Goal: Task Accomplishment & Management: Manage account settings

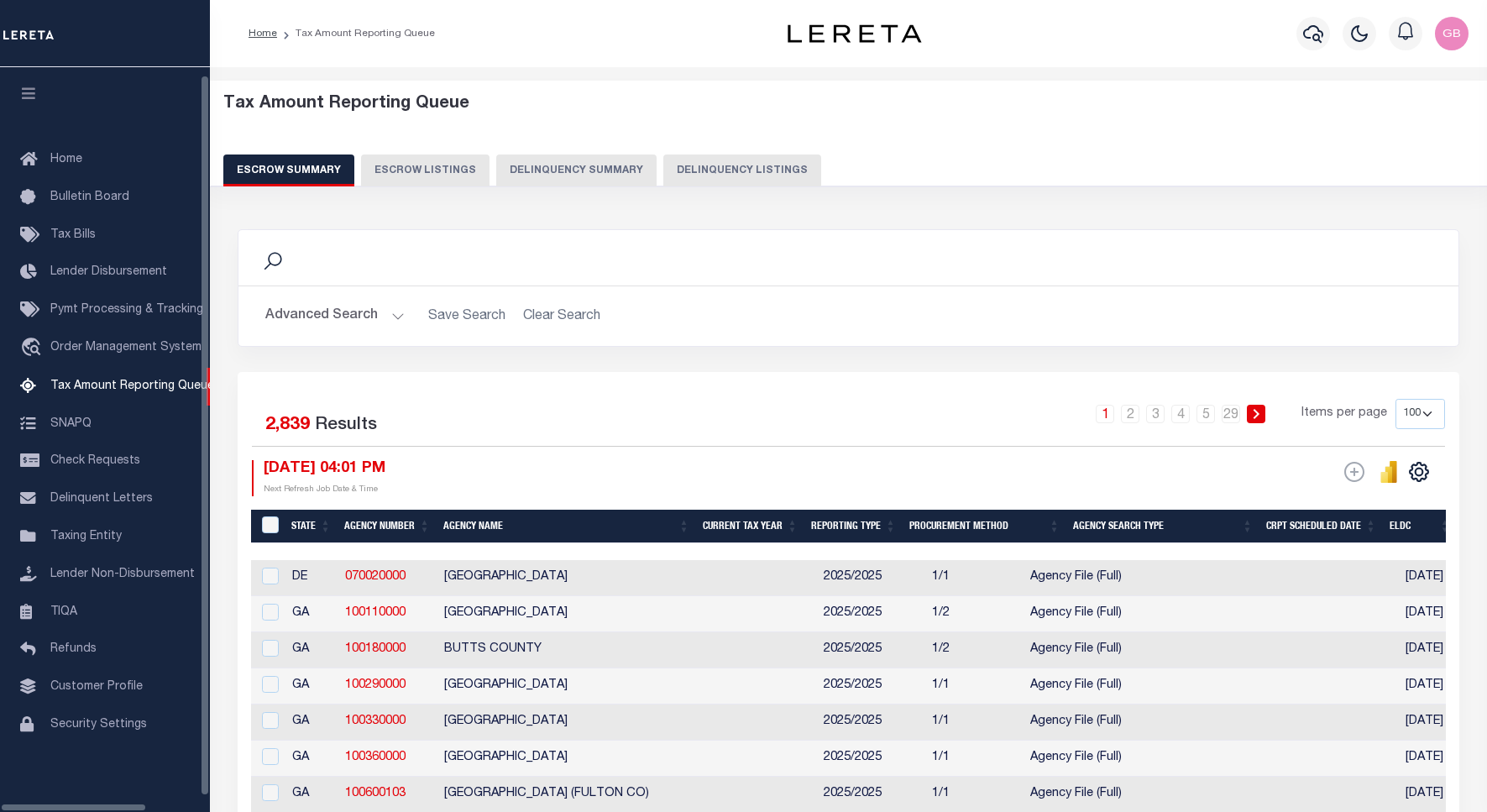
select select "100"
click at [720, 159] on button "Delinquency Listings" at bounding box center [743, 170] width 158 height 32
select select
select select "100"
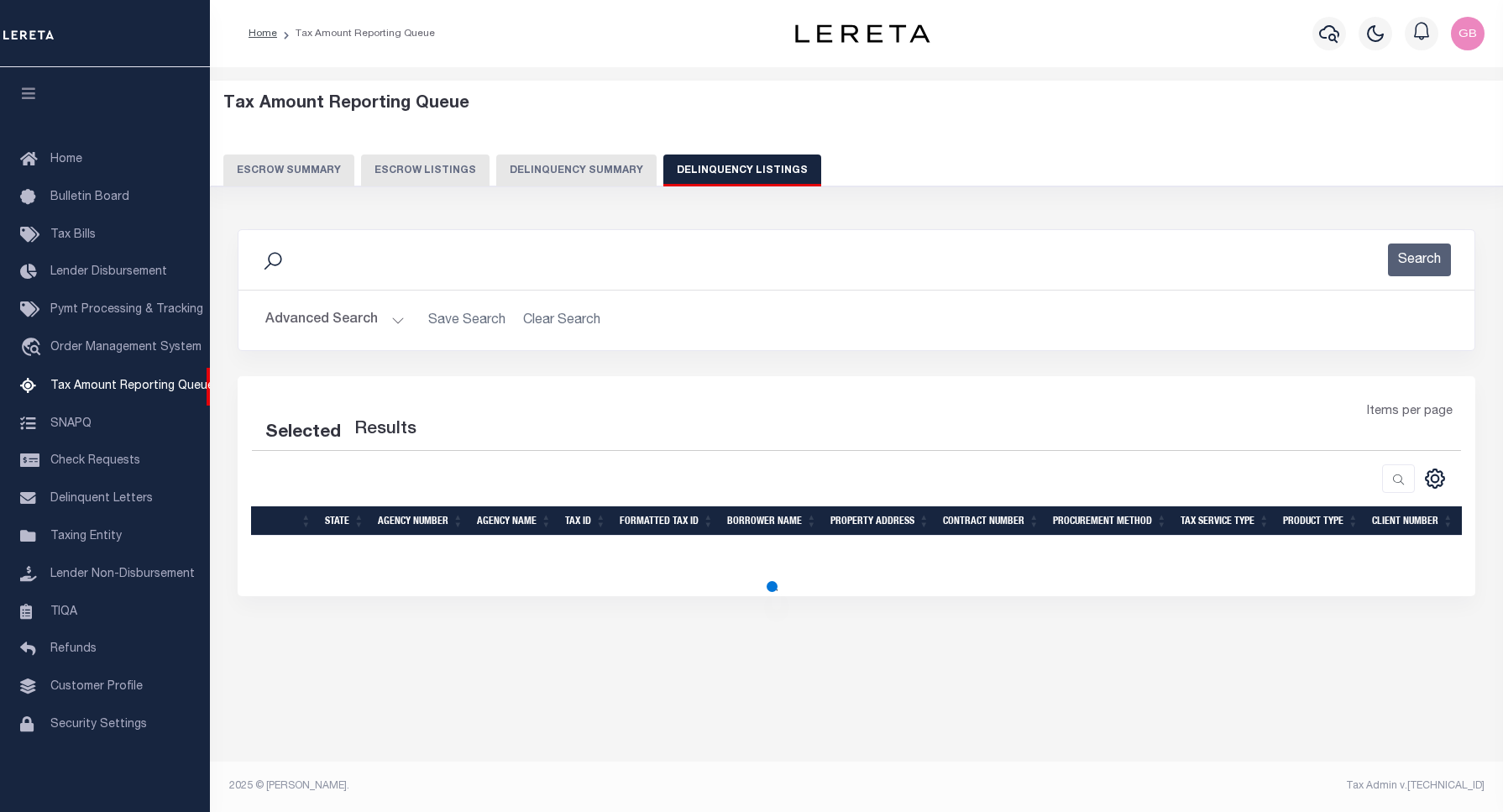
select select "100"
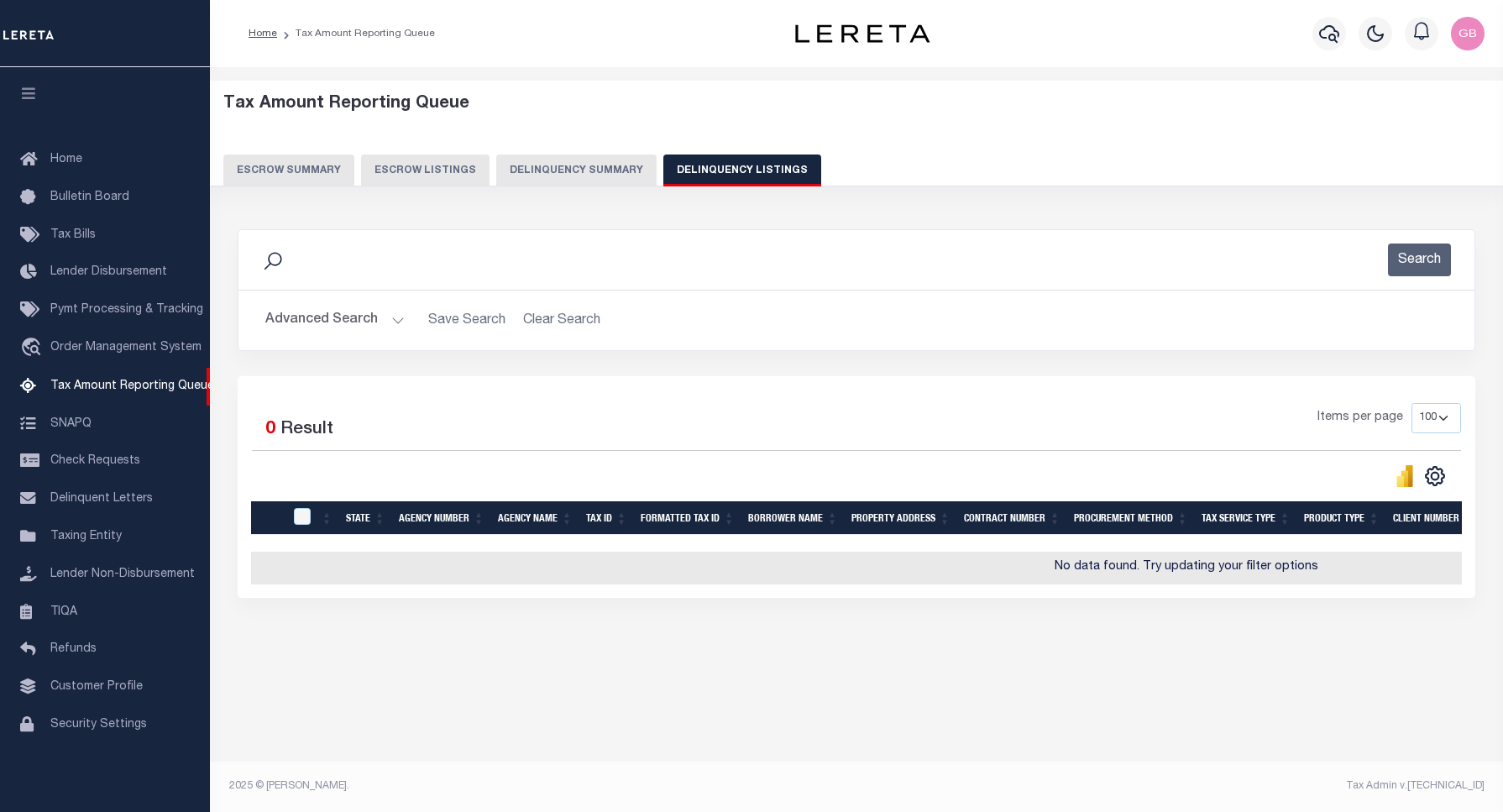
click at [400, 321] on button "Advanced Search" at bounding box center [335, 320] width 140 height 33
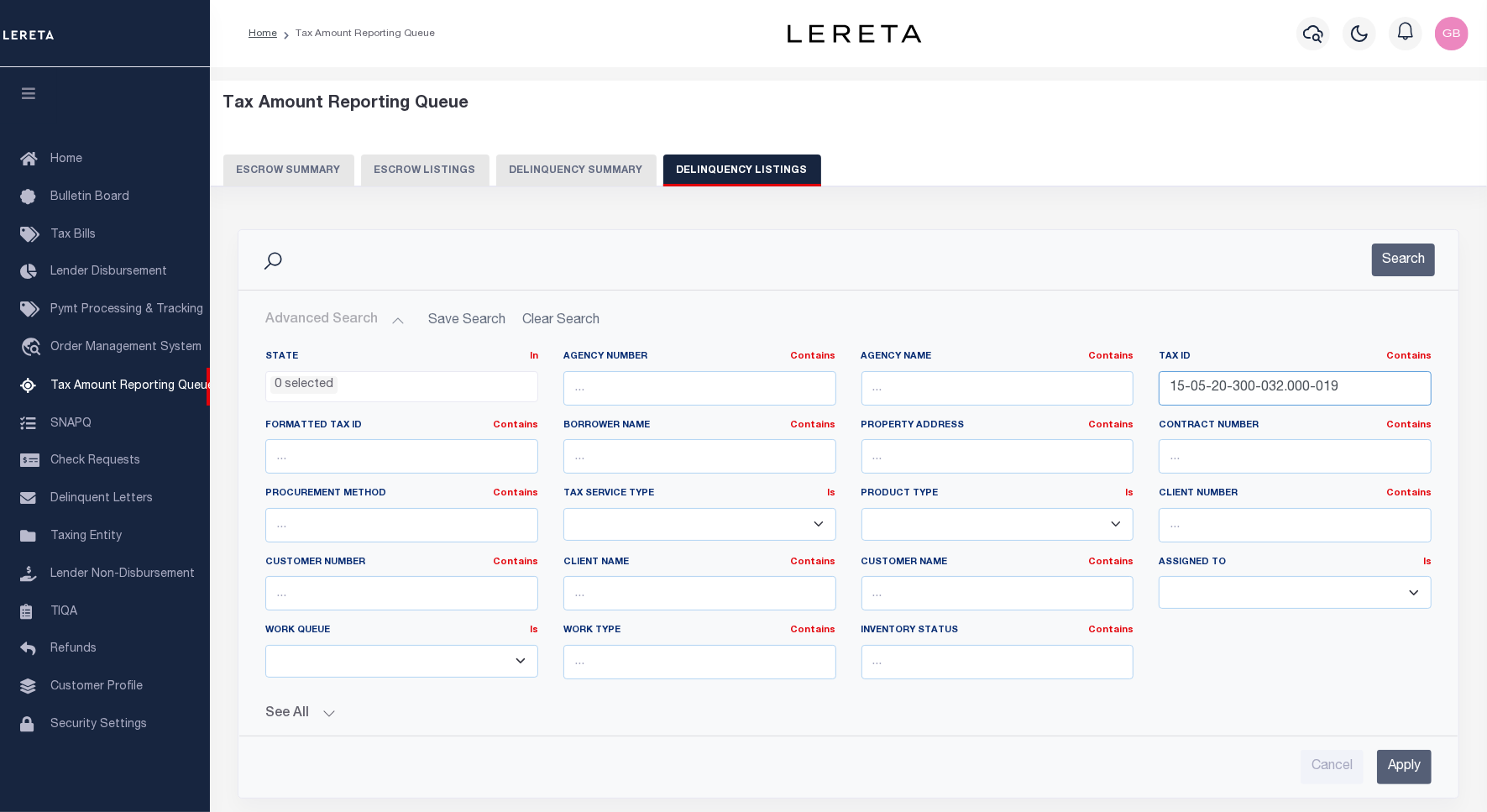
click at [1219, 400] on input "15-05-20-300-032.000-019" at bounding box center [1294, 388] width 273 height 34
paste input "text"
click at [1219, 400] on input "15-05-20-300-032.000-019" at bounding box center [1294, 388] width 273 height 34
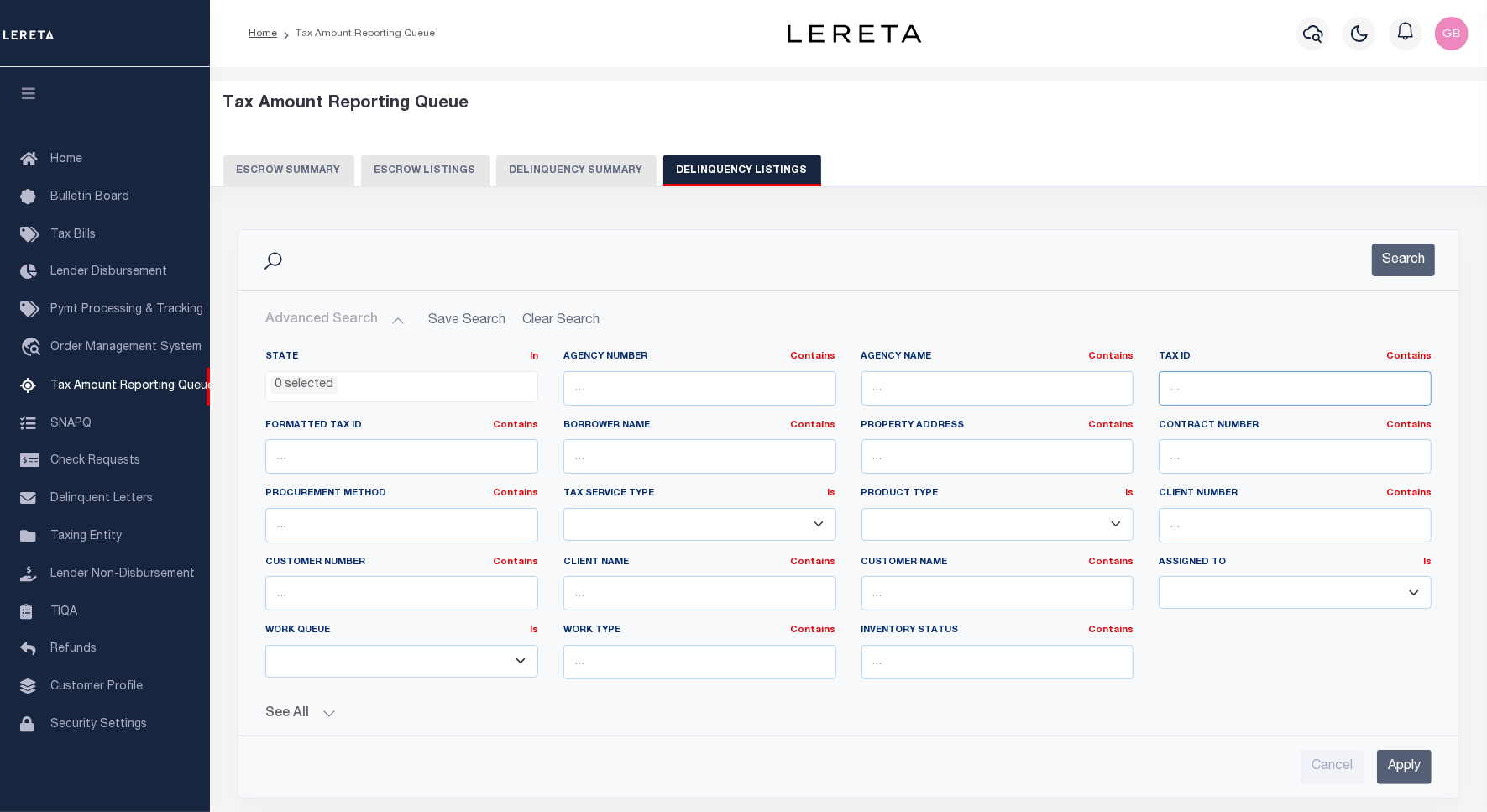
click at [1203, 397] on input "text" at bounding box center [1294, 388] width 273 height 34
paste input "R14783"
type input "R14783"
click at [1381, 271] on button "Search" at bounding box center [1403, 260] width 63 height 33
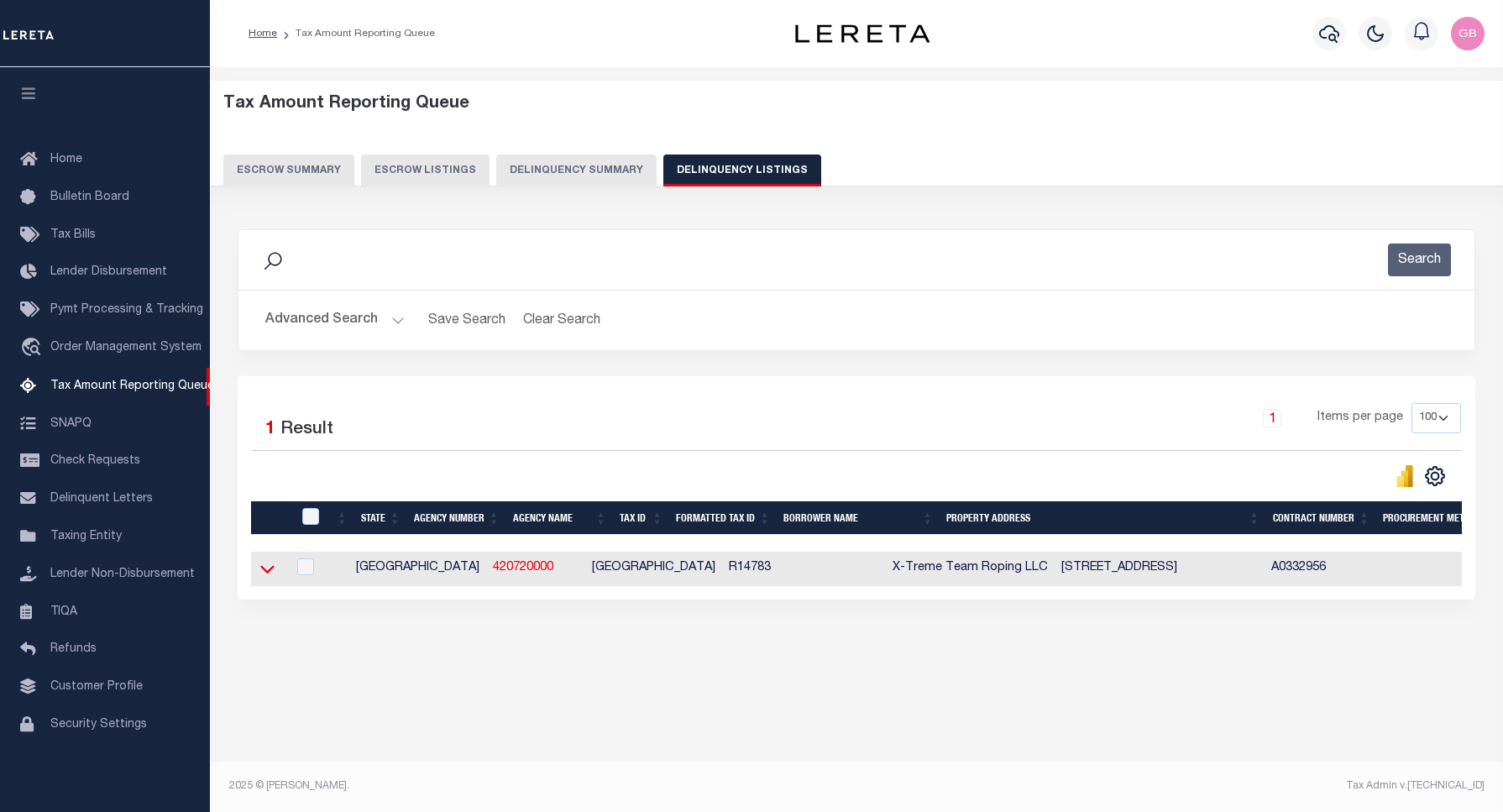
click at [269, 567] on icon at bounding box center [267, 568] width 14 height 18
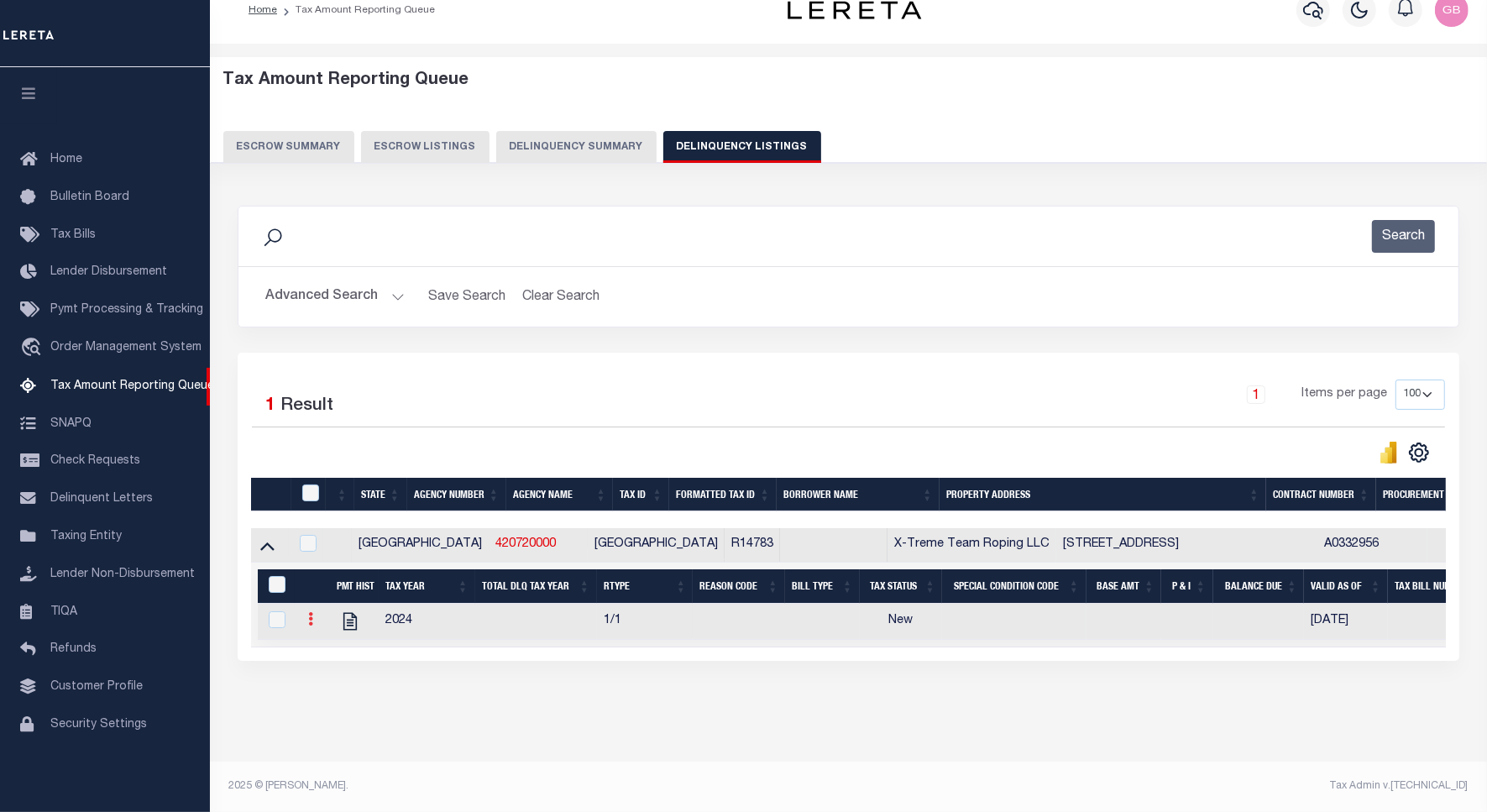
click at [315, 614] on link at bounding box center [311, 620] width 19 height 13
click at [334, 648] on img "" at bounding box center [330, 646] width 17 height 17
checkbox input "true"
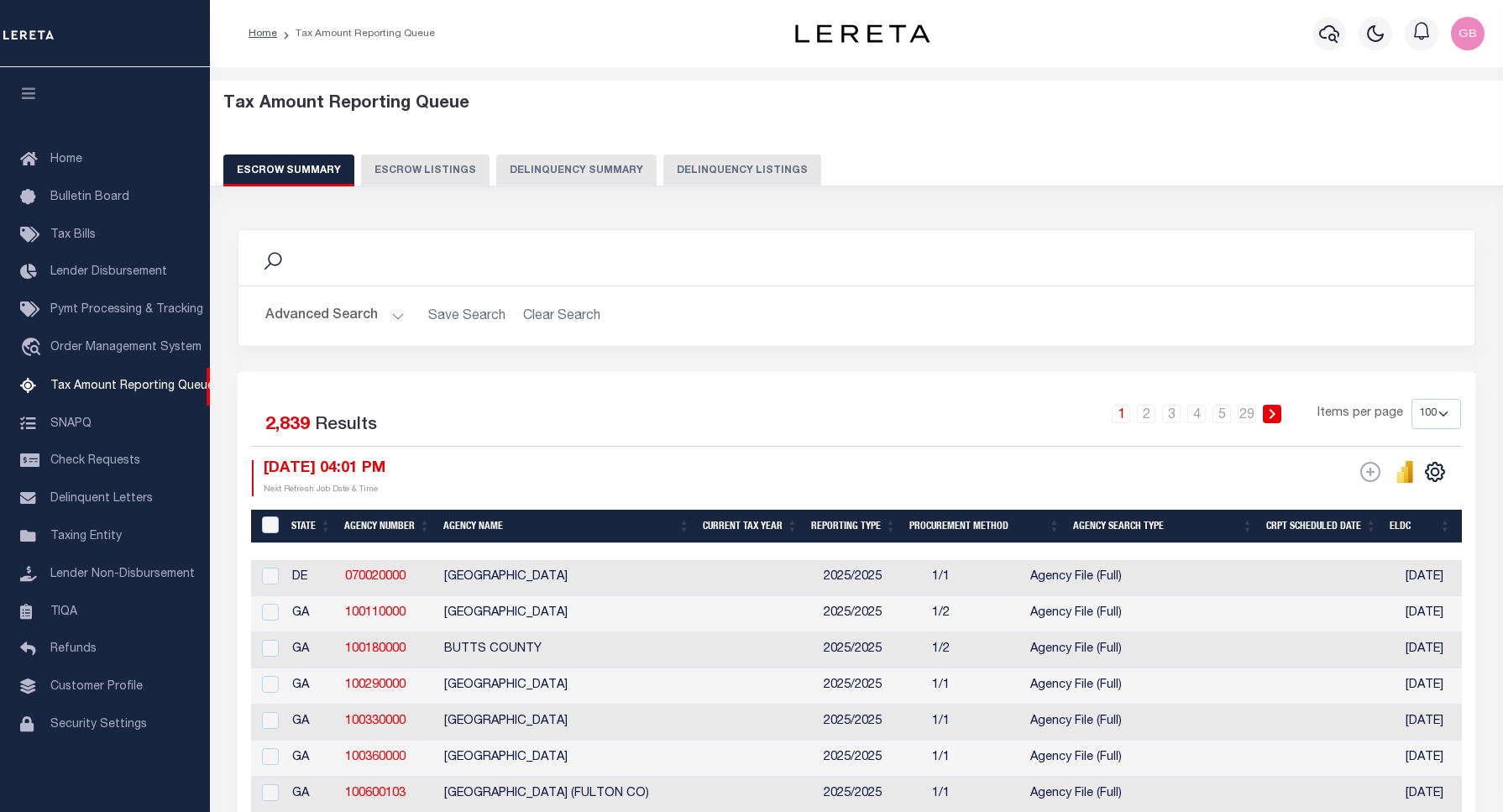
select select "100"
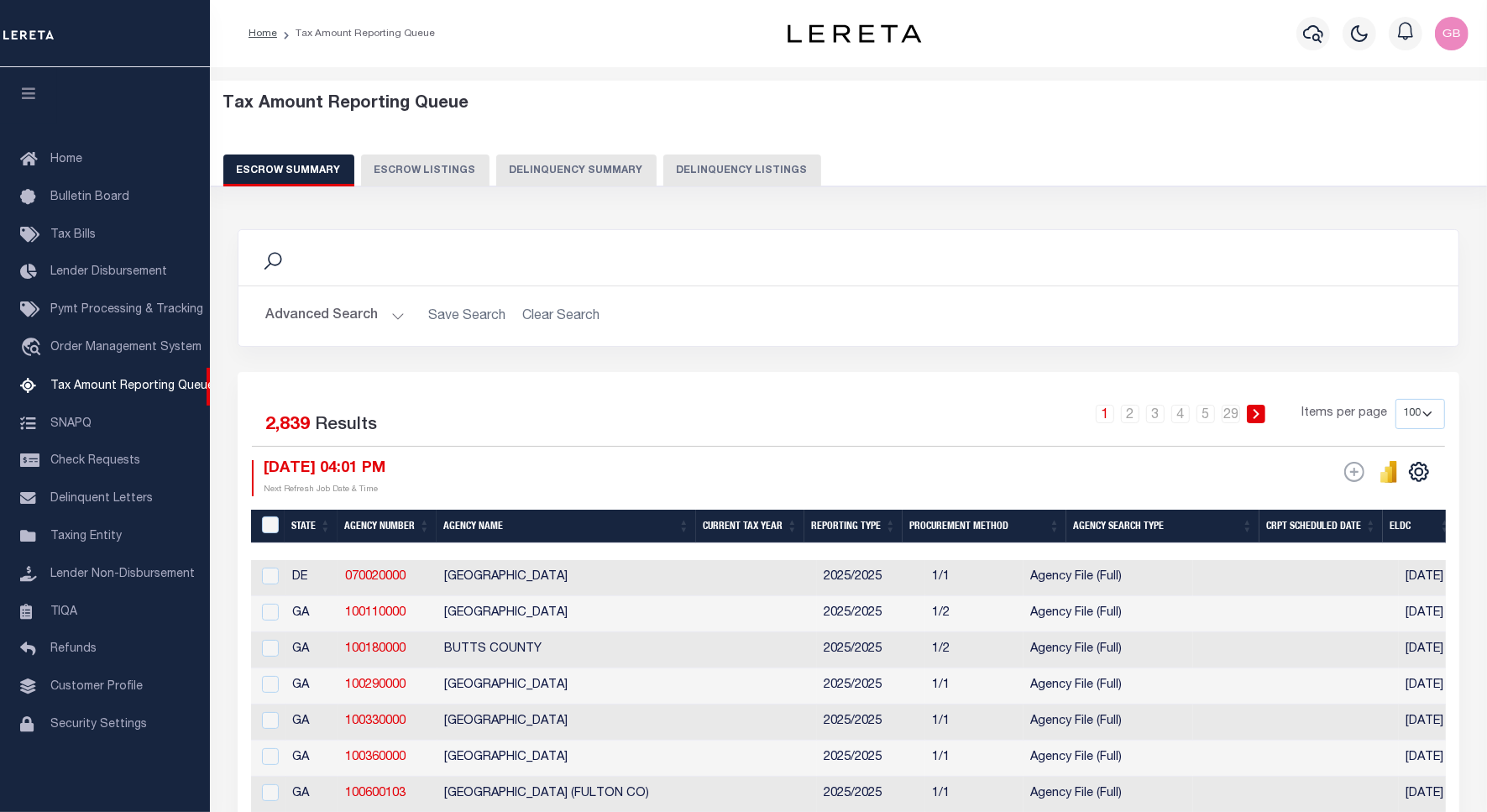
click at [709, 170] on button "Delinquency Listings" at bounding box center [743, 170] width 158 height 32
select select
select select "100"
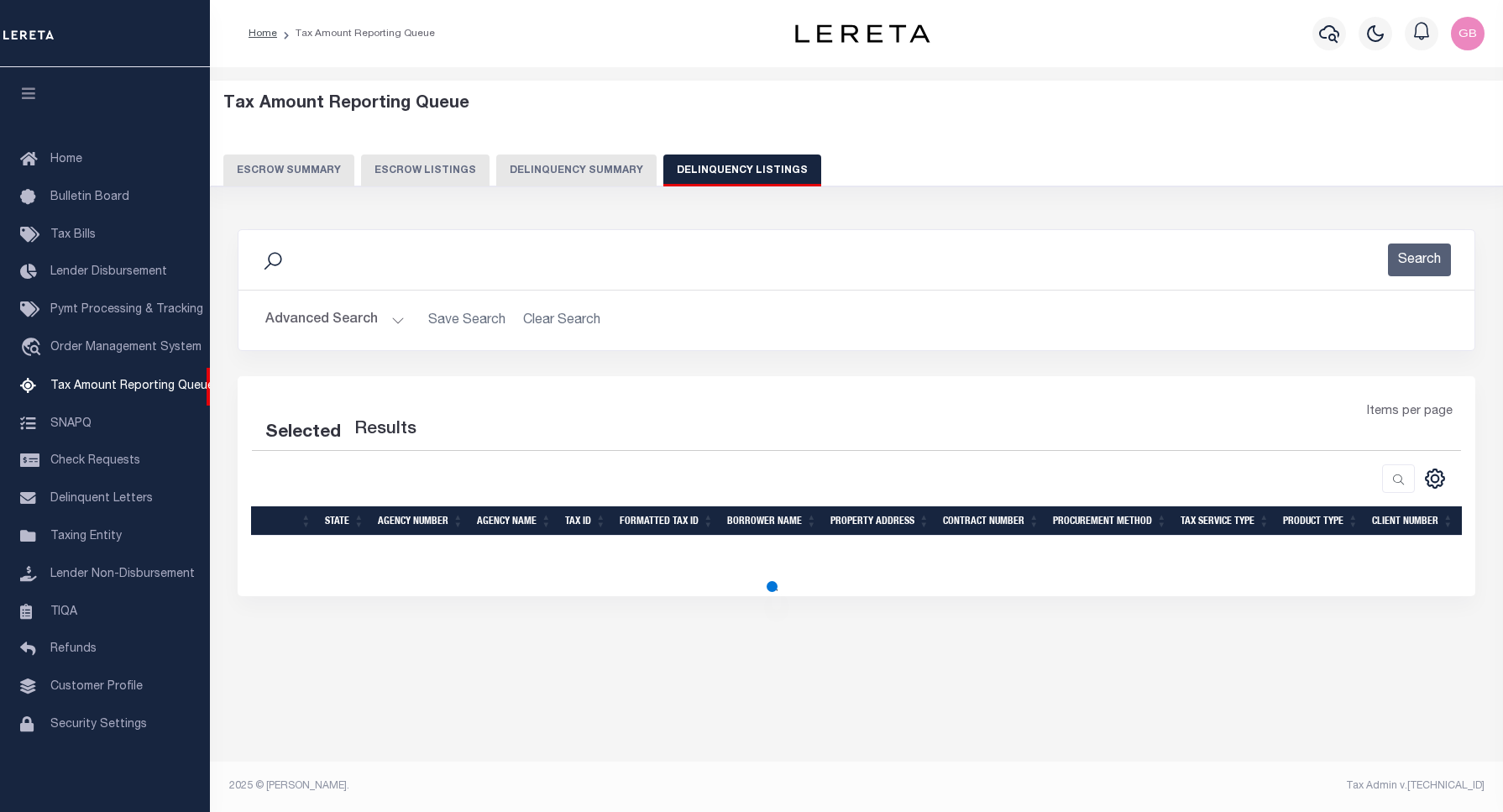
select select "100"
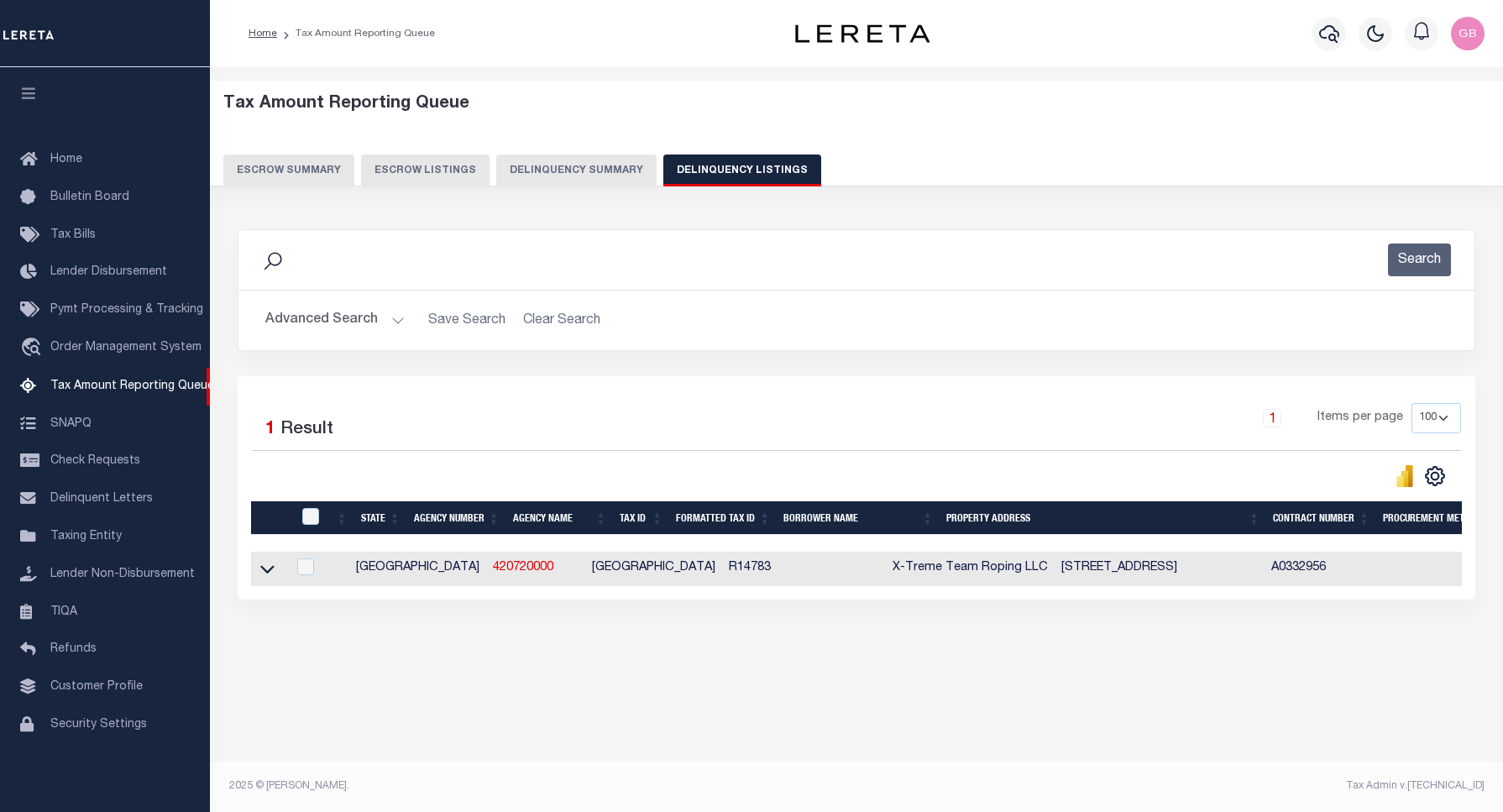
click at [386, 324] on button "Advanced Search" at bounding box center [335, 320] width 140 height 33
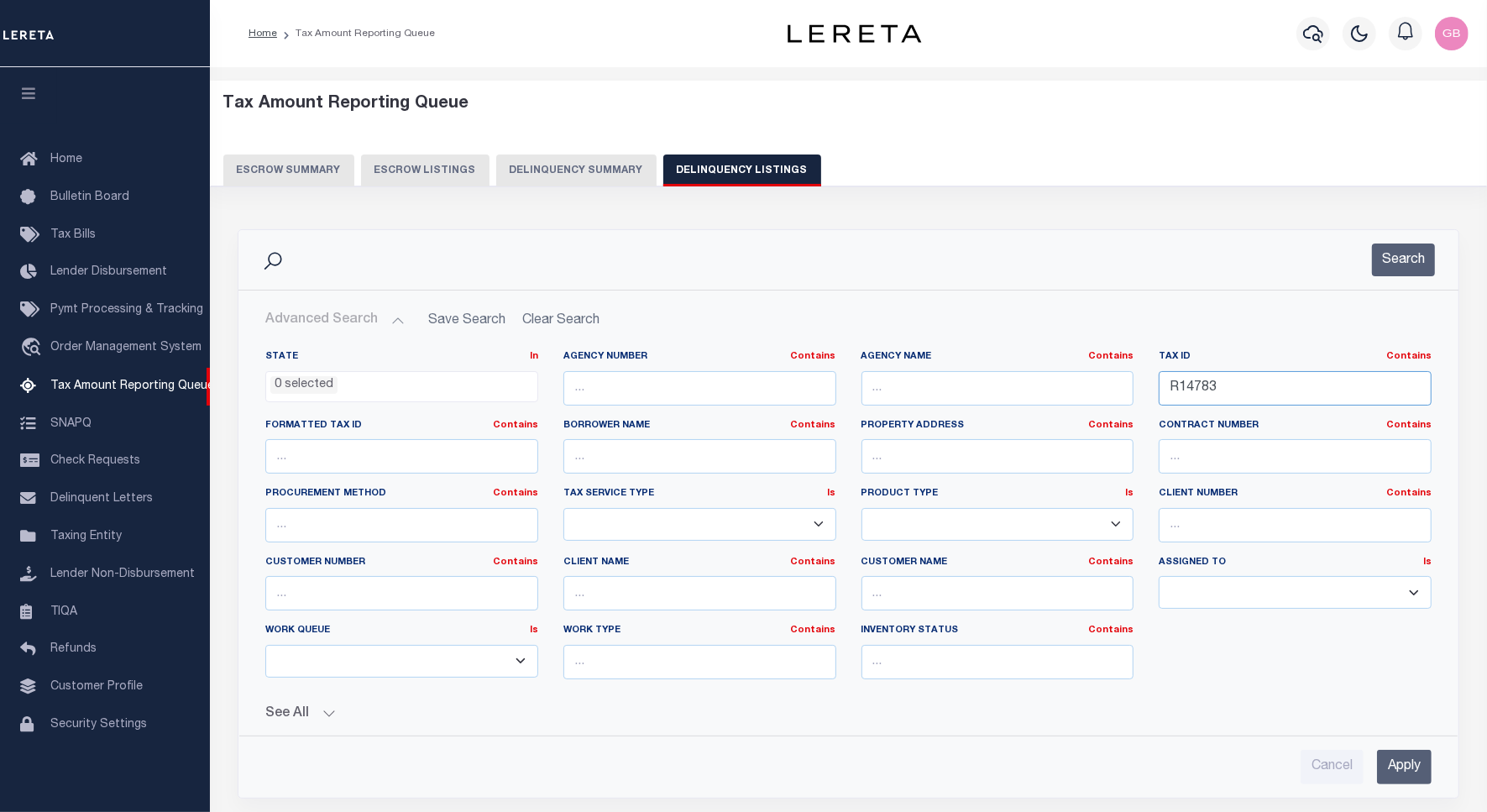
click at [1215, 393] on input "R14783" at bounding box center [1294, 388] width 273 height 34
paste input "981"
type input "R14981"
click at [1375, 273] on button "Search" at bounding box center [1403, 260] width 63 height 33
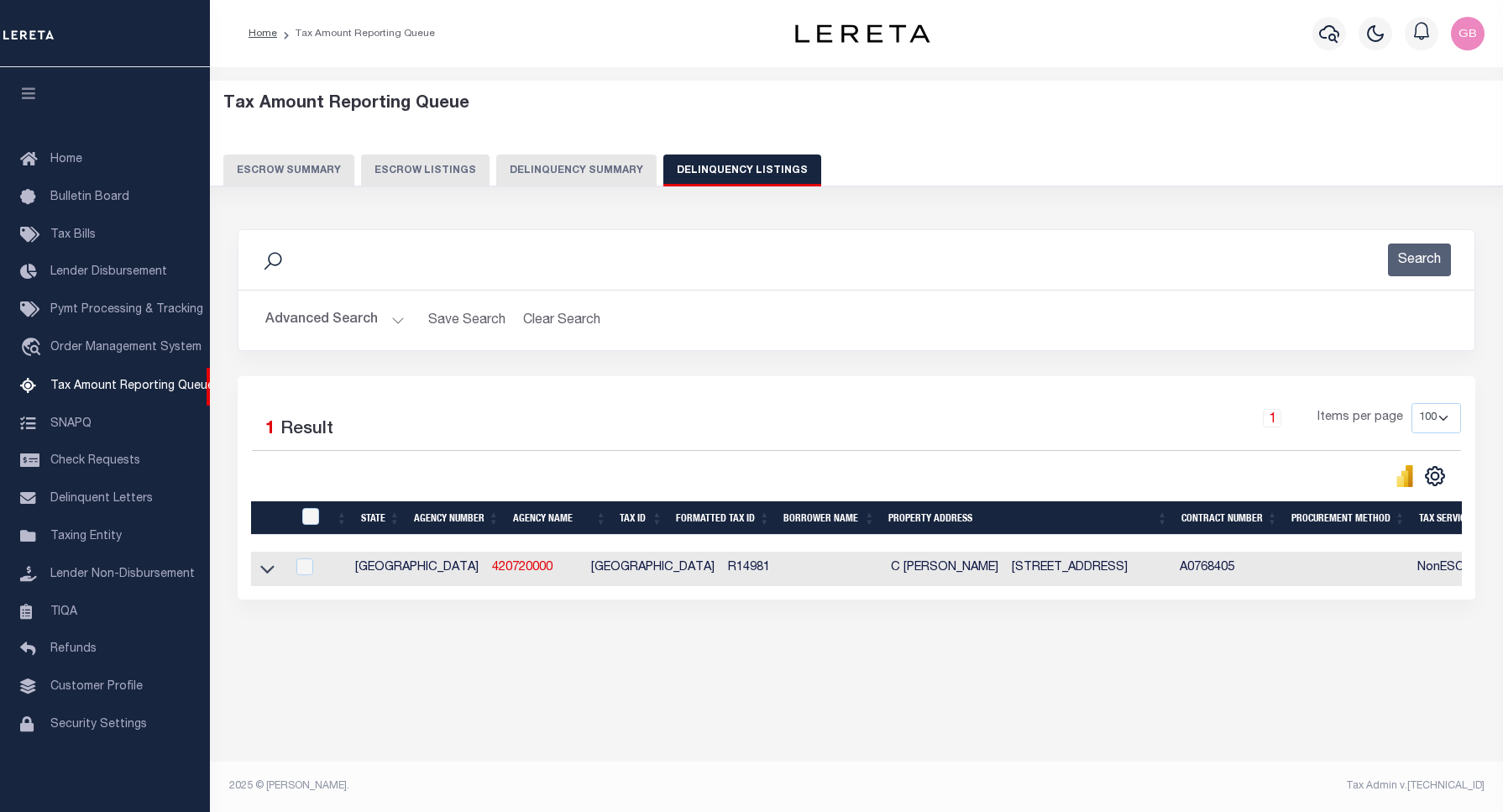
click at [275, 564] on link at bounding box center [267, 567] width 20 height 12
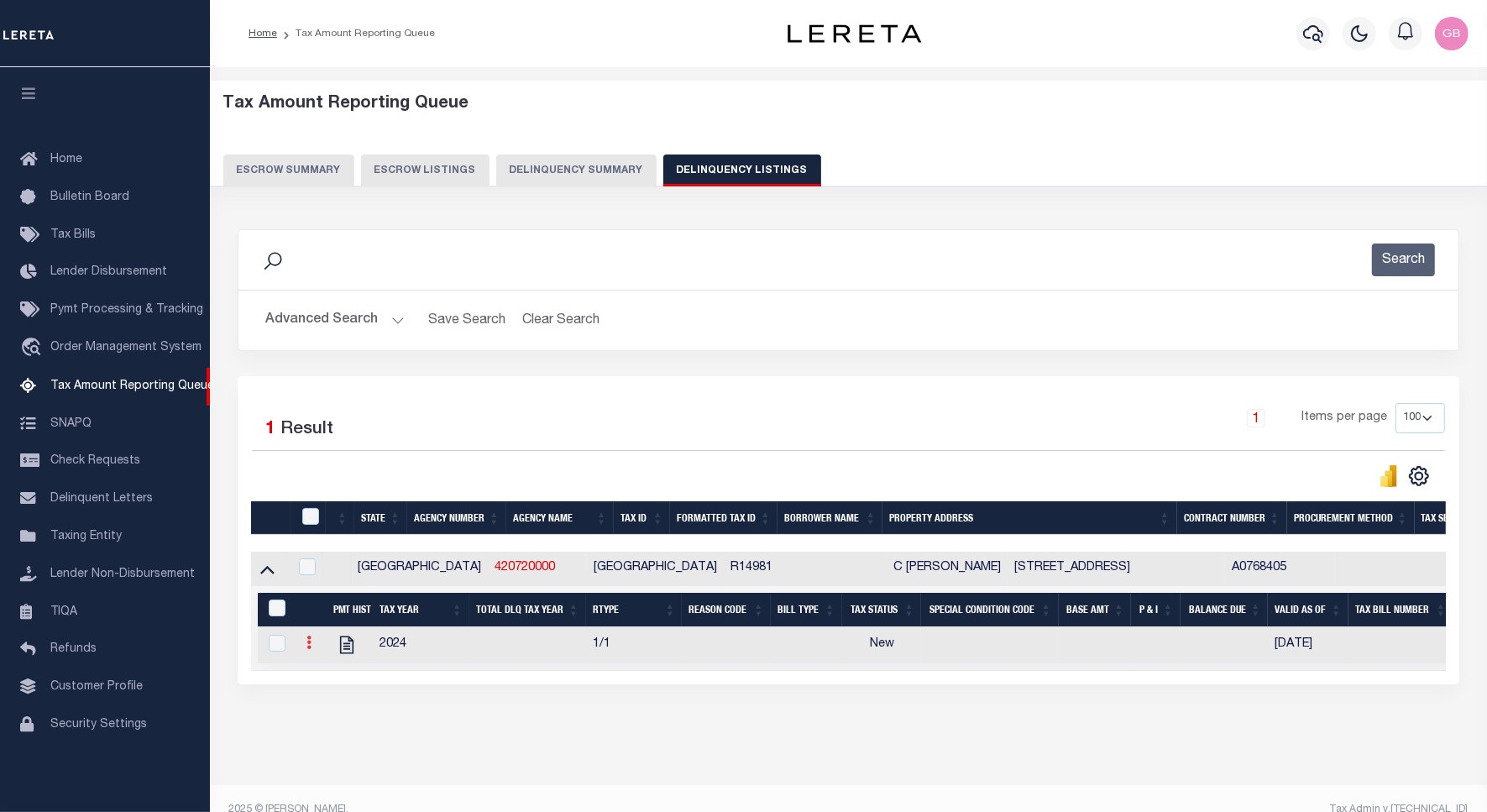
click at [315, 646] on link at bounding box center [309, 645] width 19 height 13
click at [330, 675] on img "" at bounding box center [329, 670] width 17 height 17
checkbox input "true"
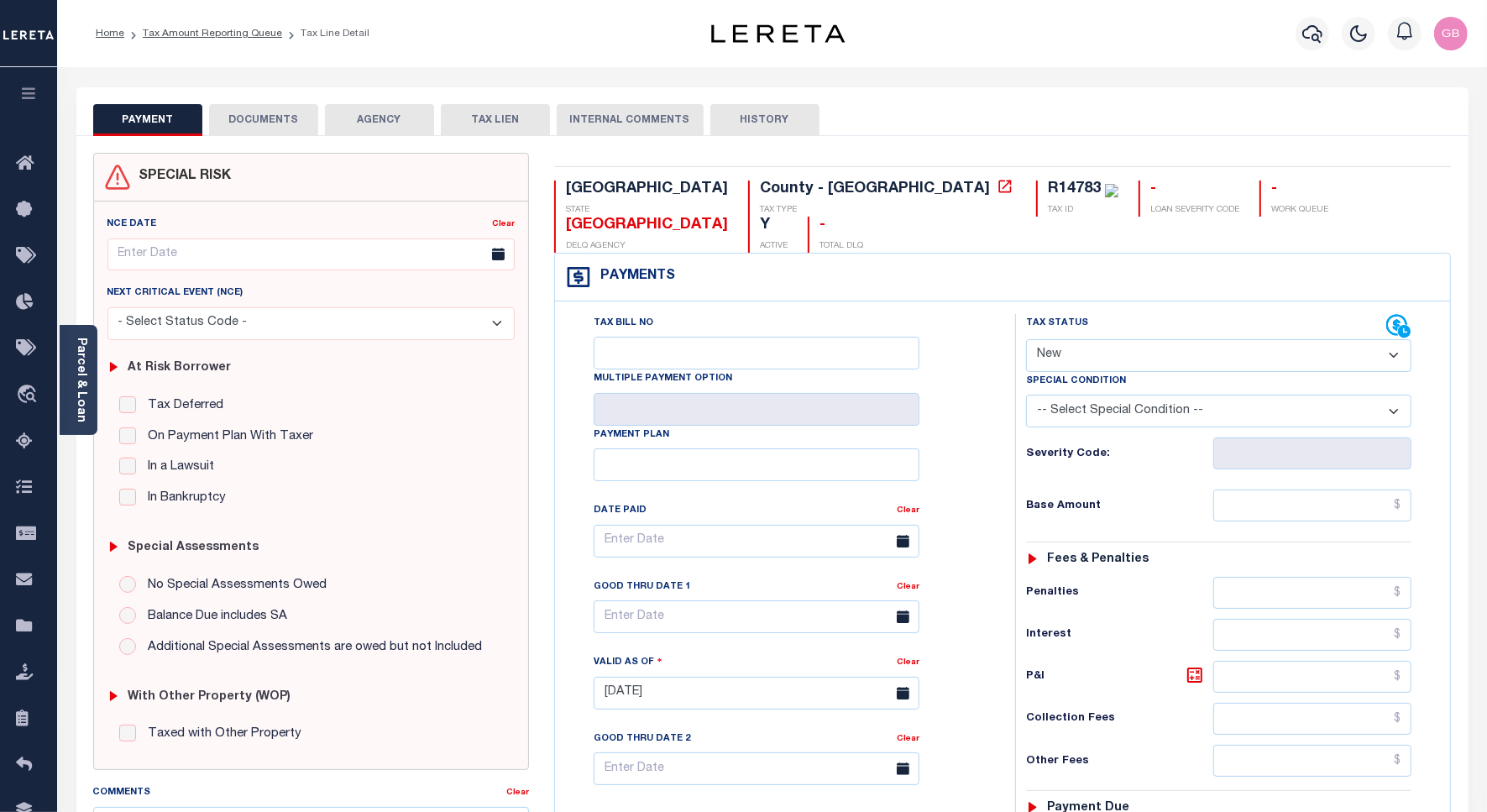
click at [1172, 339] on select "- Select Status Code - Open Due/Unpaid Paid Incomplete No Tax Due Internal Refu…" at bounding box center [1219, 355] width 385 height 33
click at [1087, 339] on select "- Select Status Code - Open Due/Unpaid Paid Incomplete No Tax Due Internal Refu…" at bounding box center [1219, 355] width 385 height 33
select select "PYD"
click at [1026, 339] on select "- Select Status Code - Open Due/Unpaid Paid Incomplete No Tax Due Internal Refu…" at bounding box center [1219, 355] width 385 height 33
type input "[DATE]"
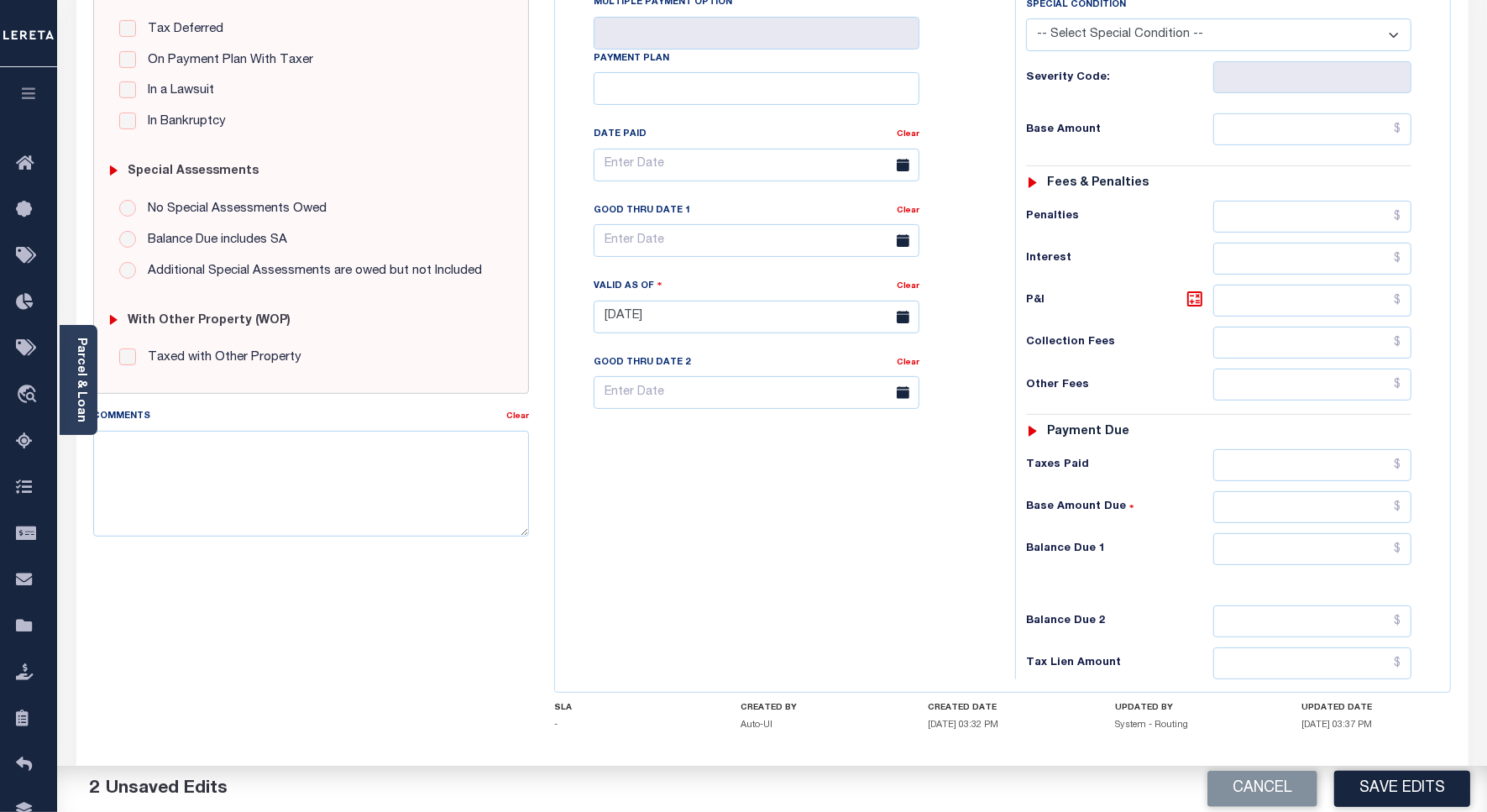
scroll to position [433, 0]
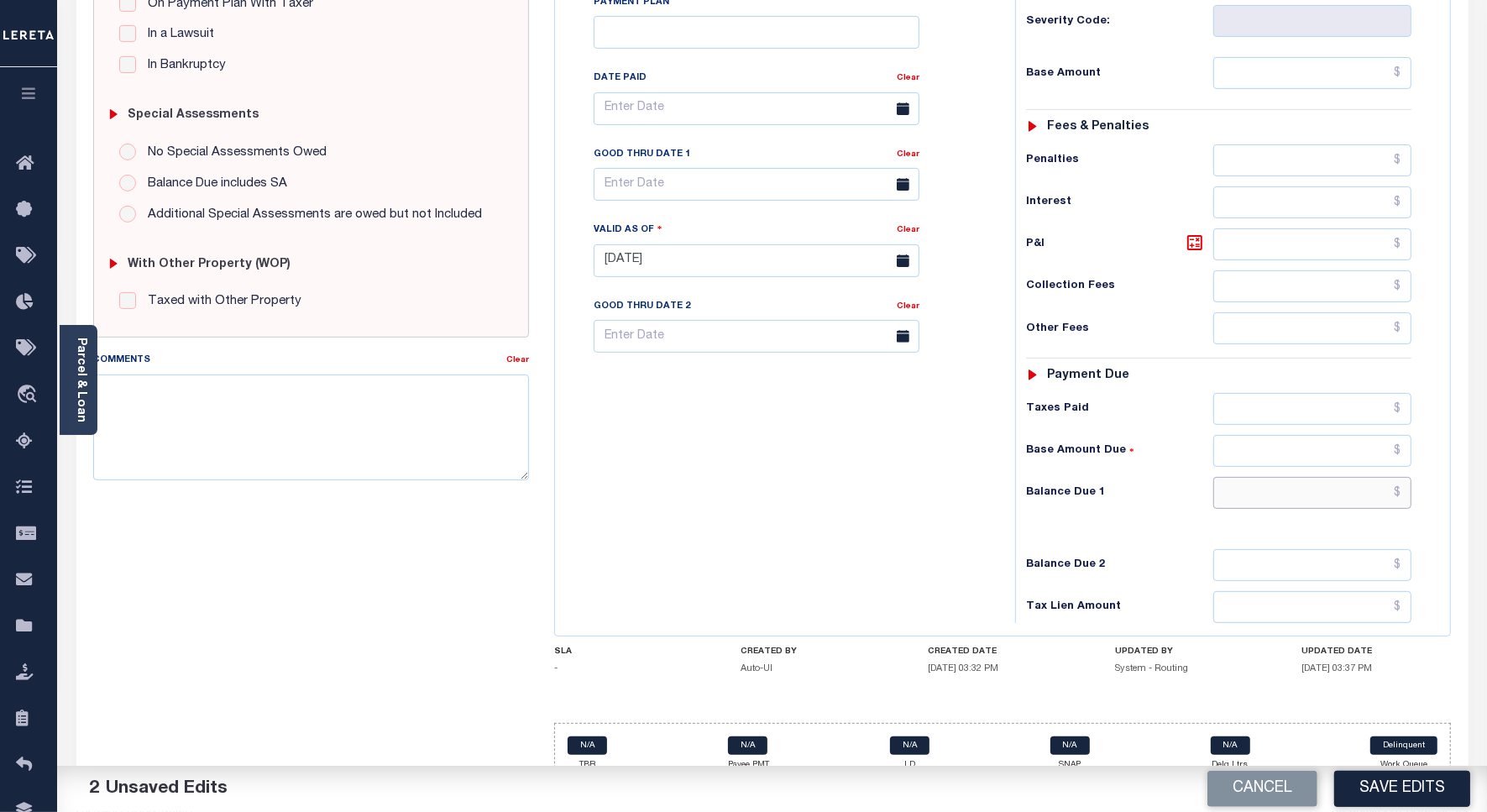
click at [1400, 477] on input "text" at bounding box center [1312, 493] width 198 height 32
type input "$0.00"
click at [527, 486] on div "Comments Clear" at bounding box center [311, 421] width 461 height 142
click at [273, 393] on textarea "Comments" at bounding box center [311, 427] width 435 height 106
click at [336, 391] on textarea "As per website taxes are paid current on account" at bounding box center [311, 427] width 435 height 106
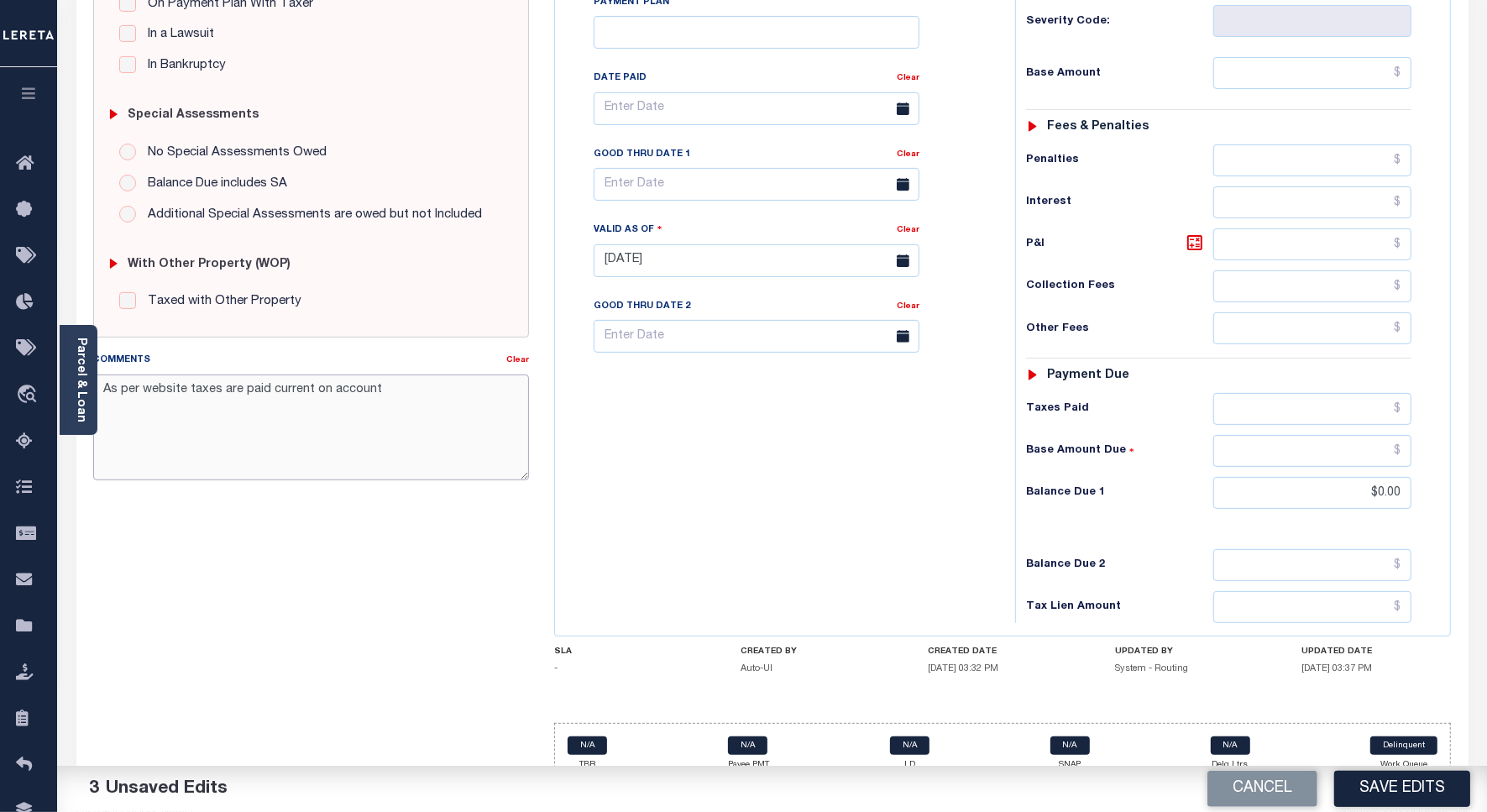
click at [336, 391] on textarea "As per website taxes are paid current on account" at bounding box center [311, 427] width 435 height 106
click at [372, 389] on textarea "As per website taxes are paid current on account" at bounding box center [311, 427] width 435 height 106
type textarea "As per website taxes are paid current on account."
click at [770, 471] on div "Tax Bill No Multiple Payment Option Payment Plan Clear" at bounding box center [781, 252] width 443 height 741
click at [1394, 779] on button "Save Edits" at bounding box center [1402, 788] width 136 height 36
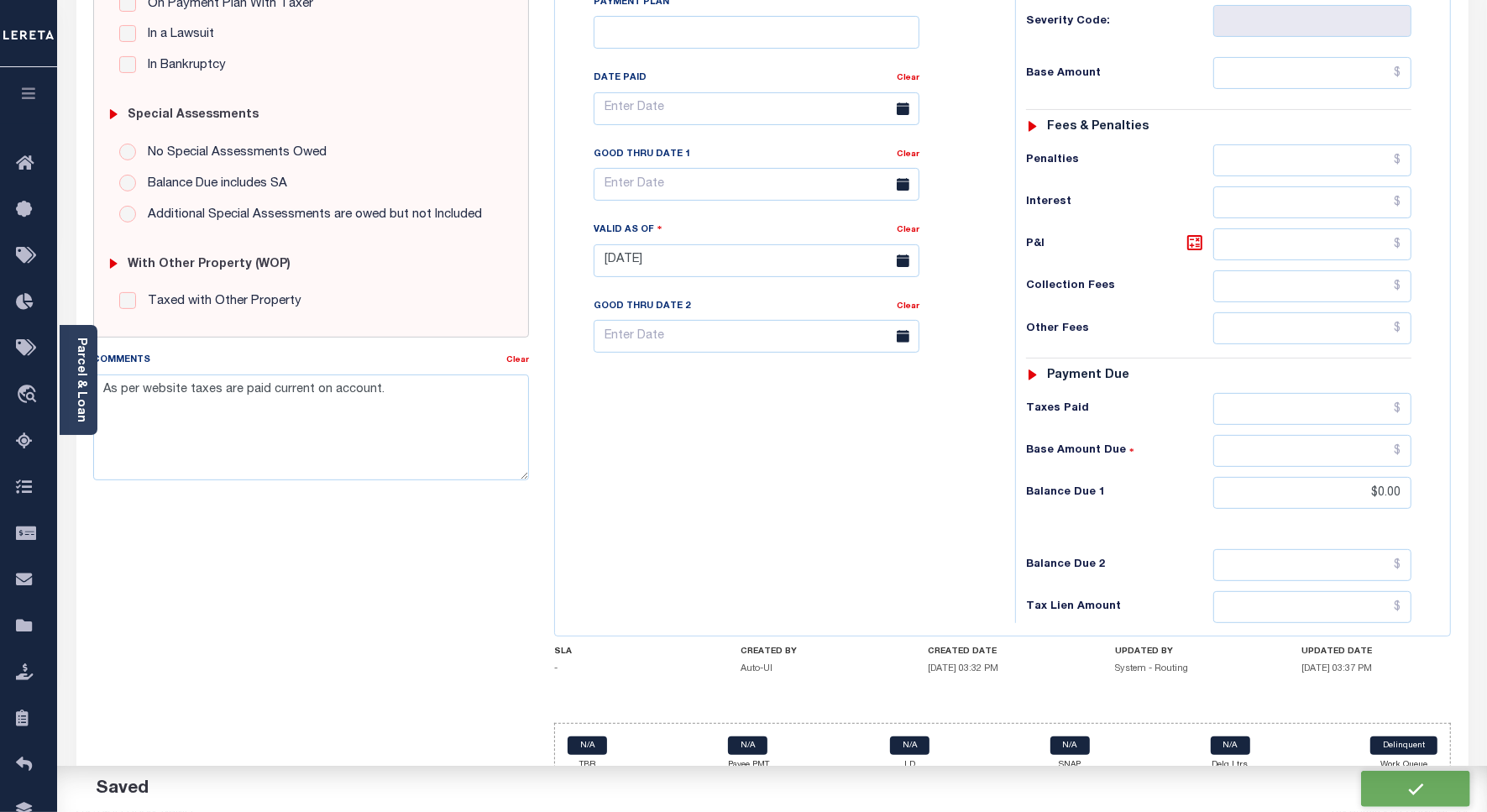
checkbox input "false"
type input "$0"
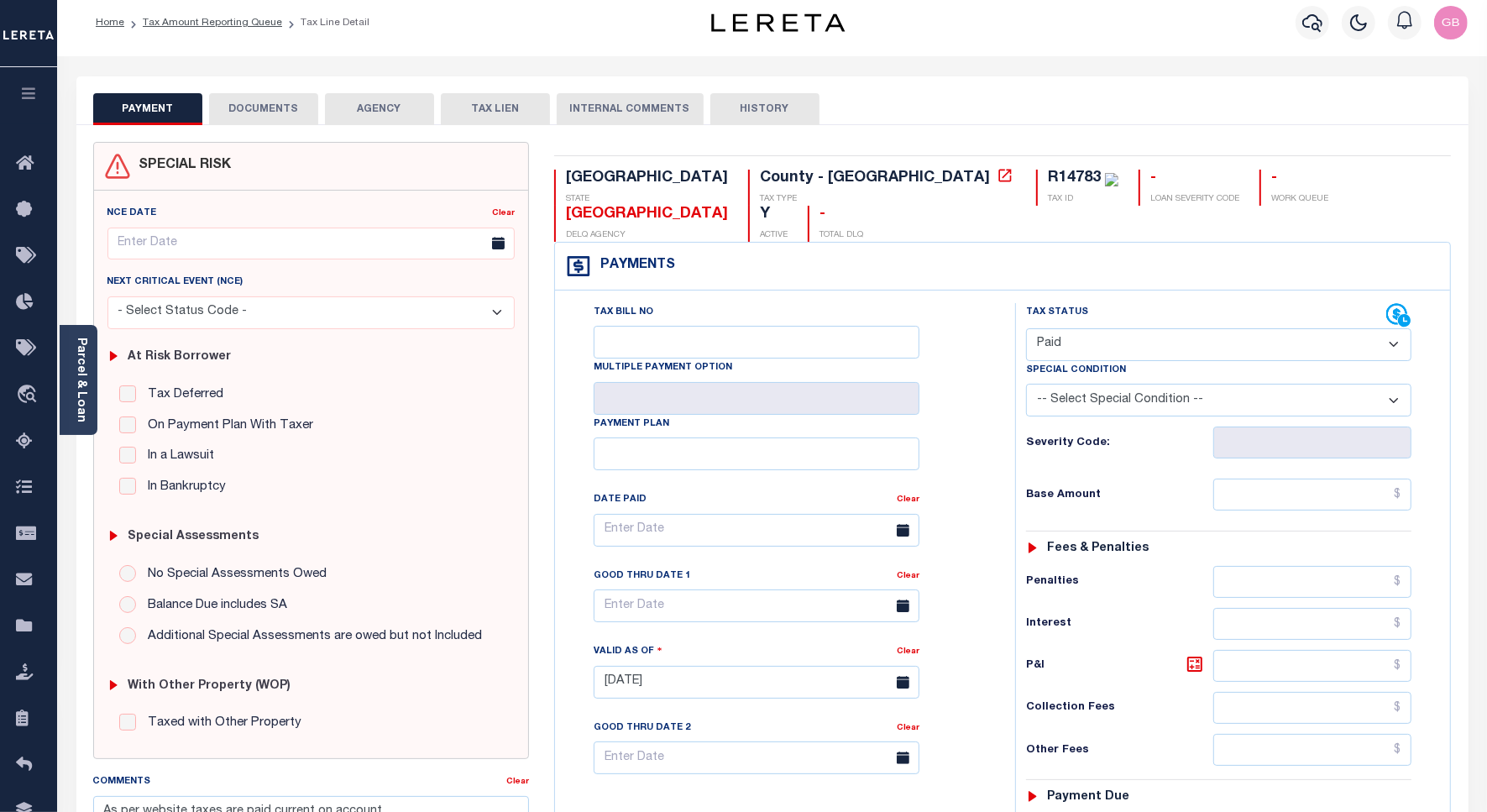
scroll to position [0, 0]
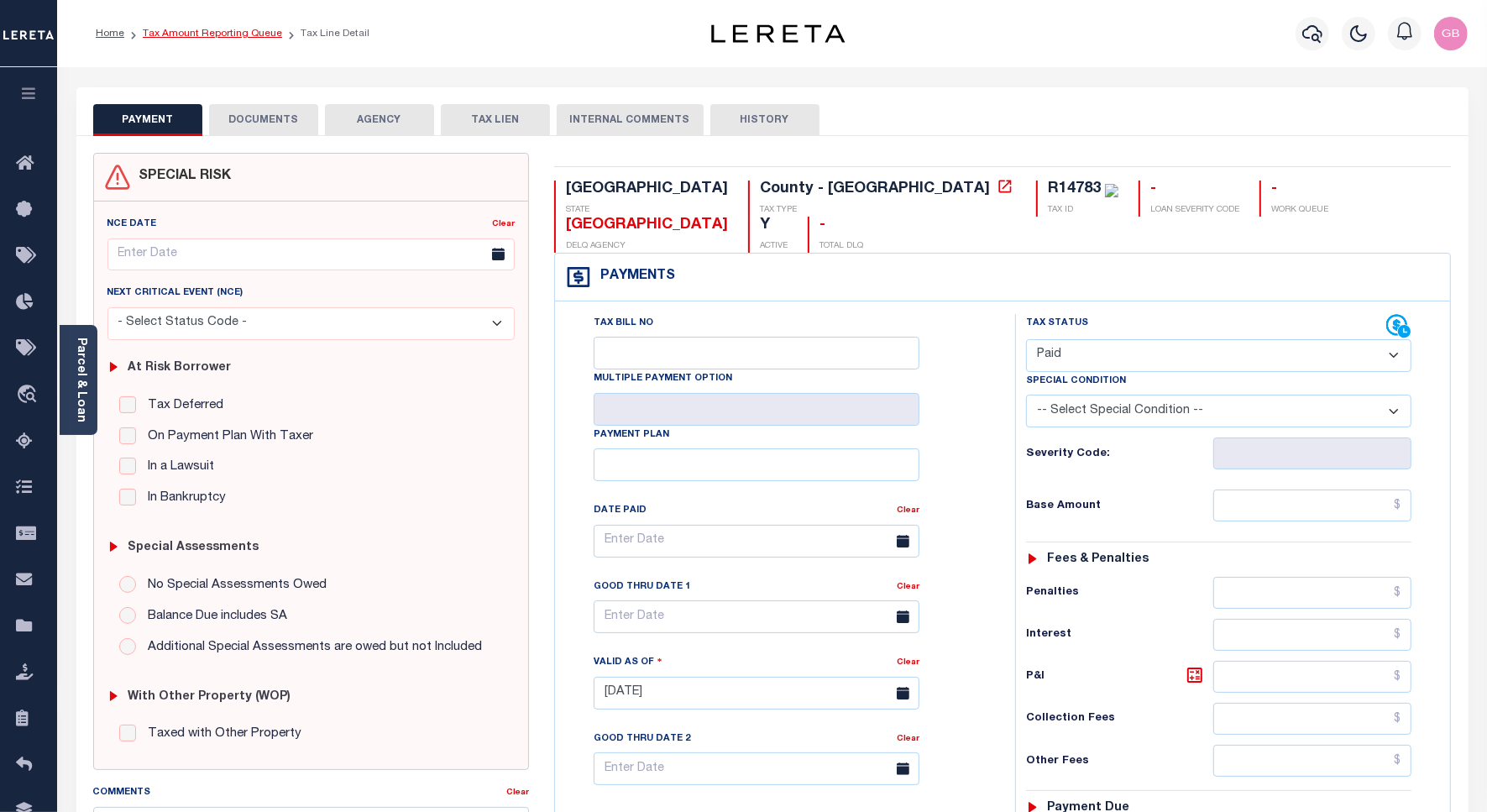
click at [235, 30] on link "Tax Amount Reporting Queue" at bounding box center [212, 33] width 140 height 10
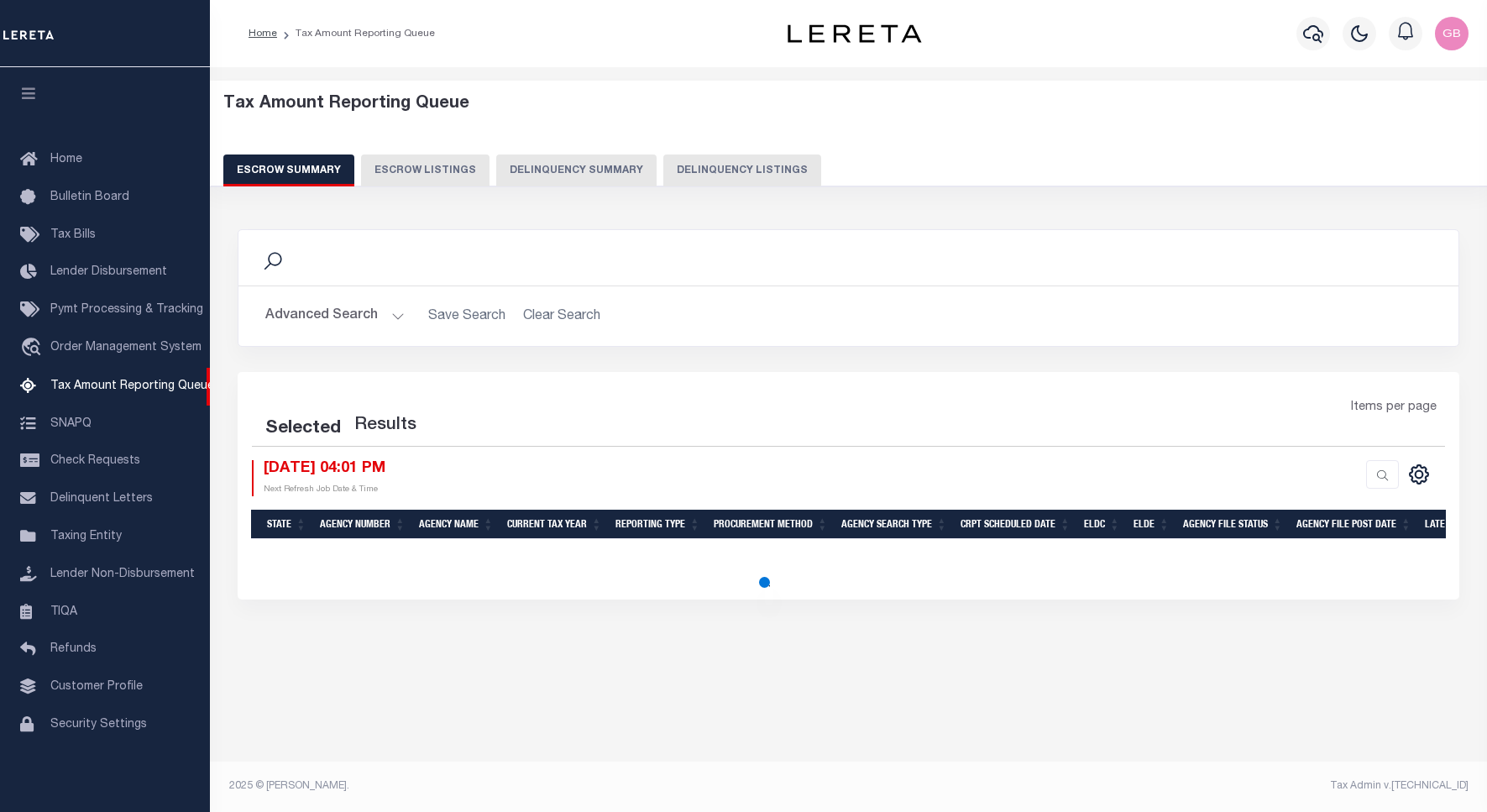
click at [686, 169] on button "Delinquency Listings" at bounding box center [743, 170] width 158 height 32
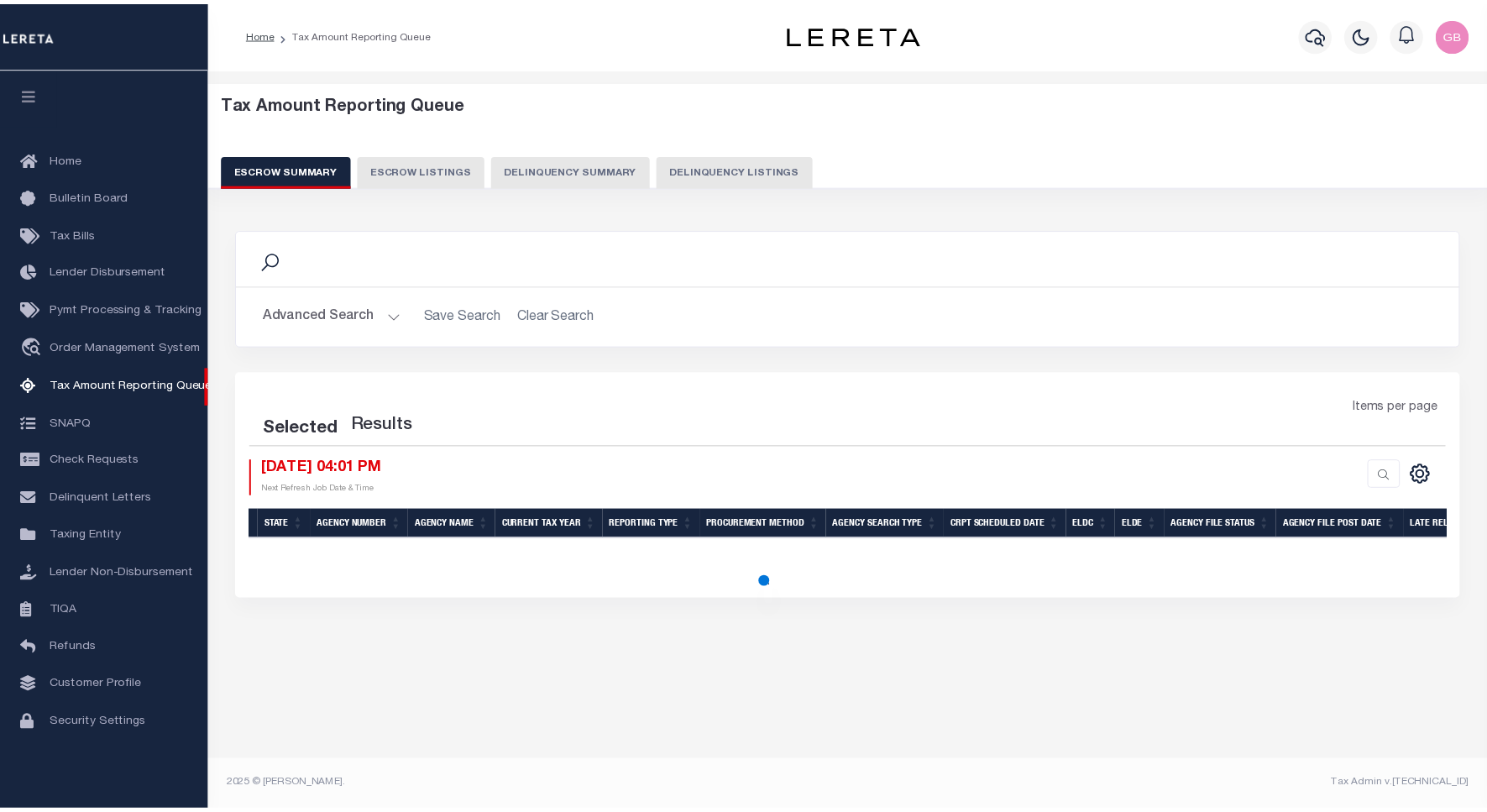
scroll to position [5, 0]
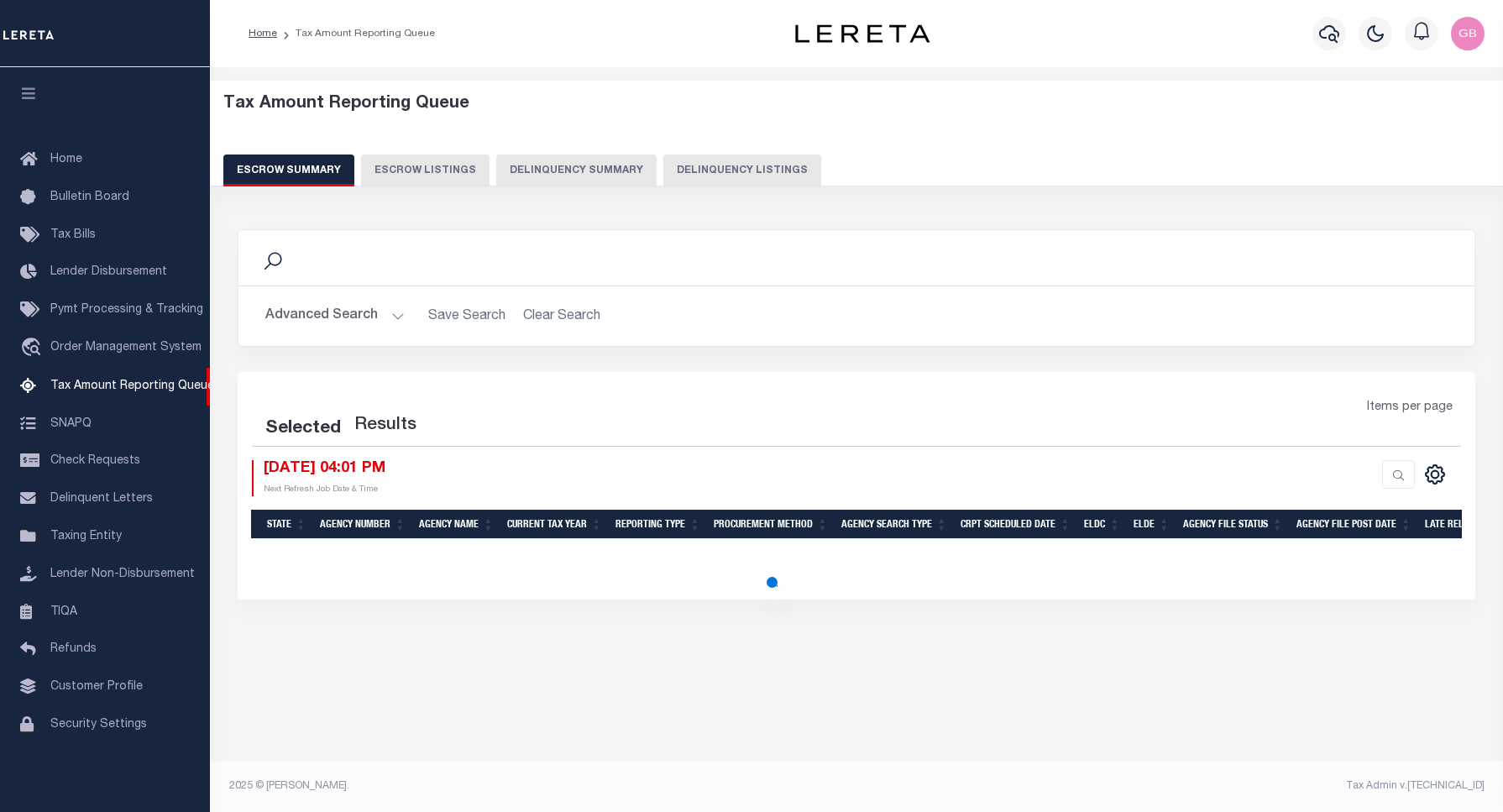
select select "100"
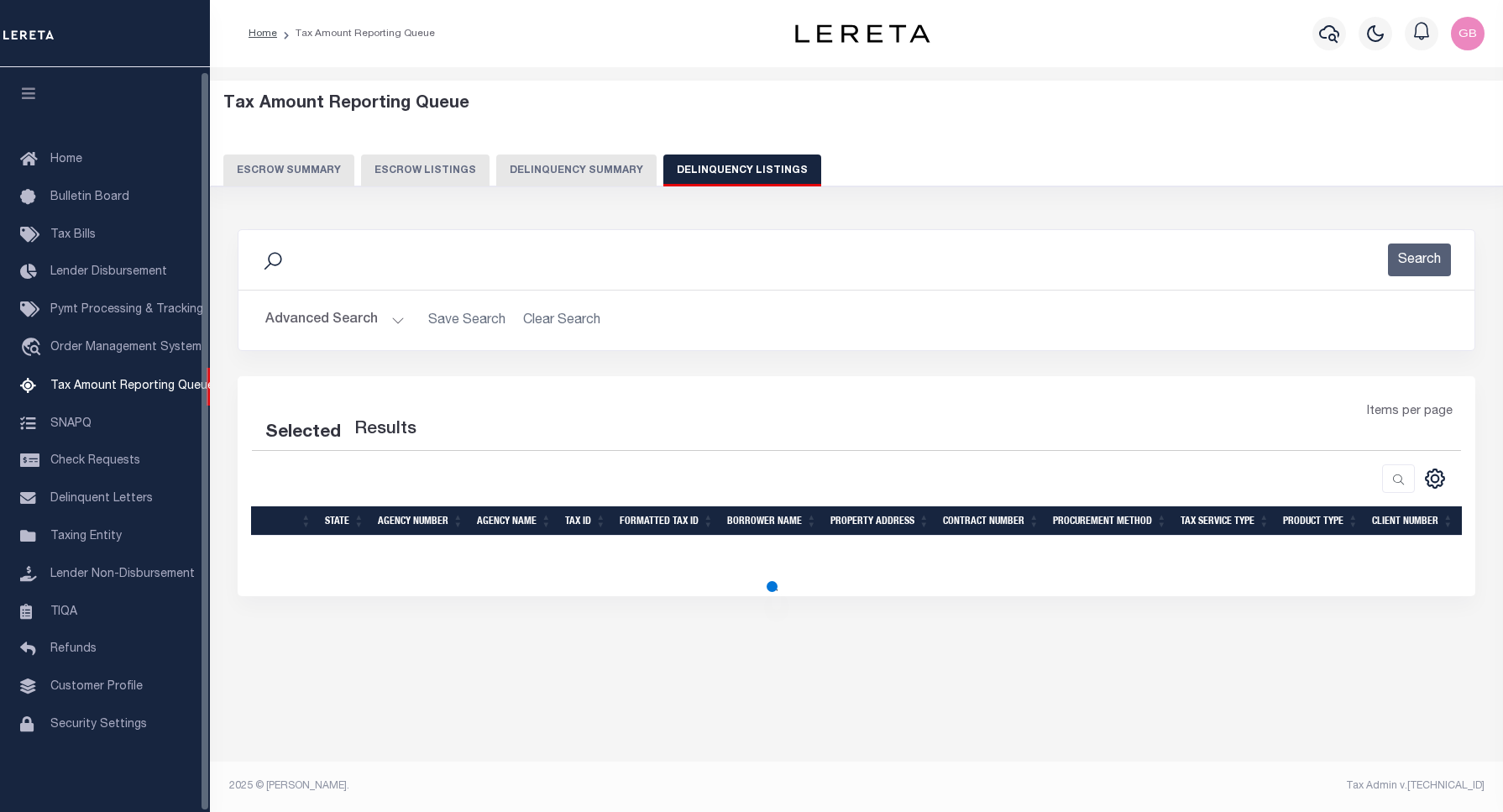
select select "100"
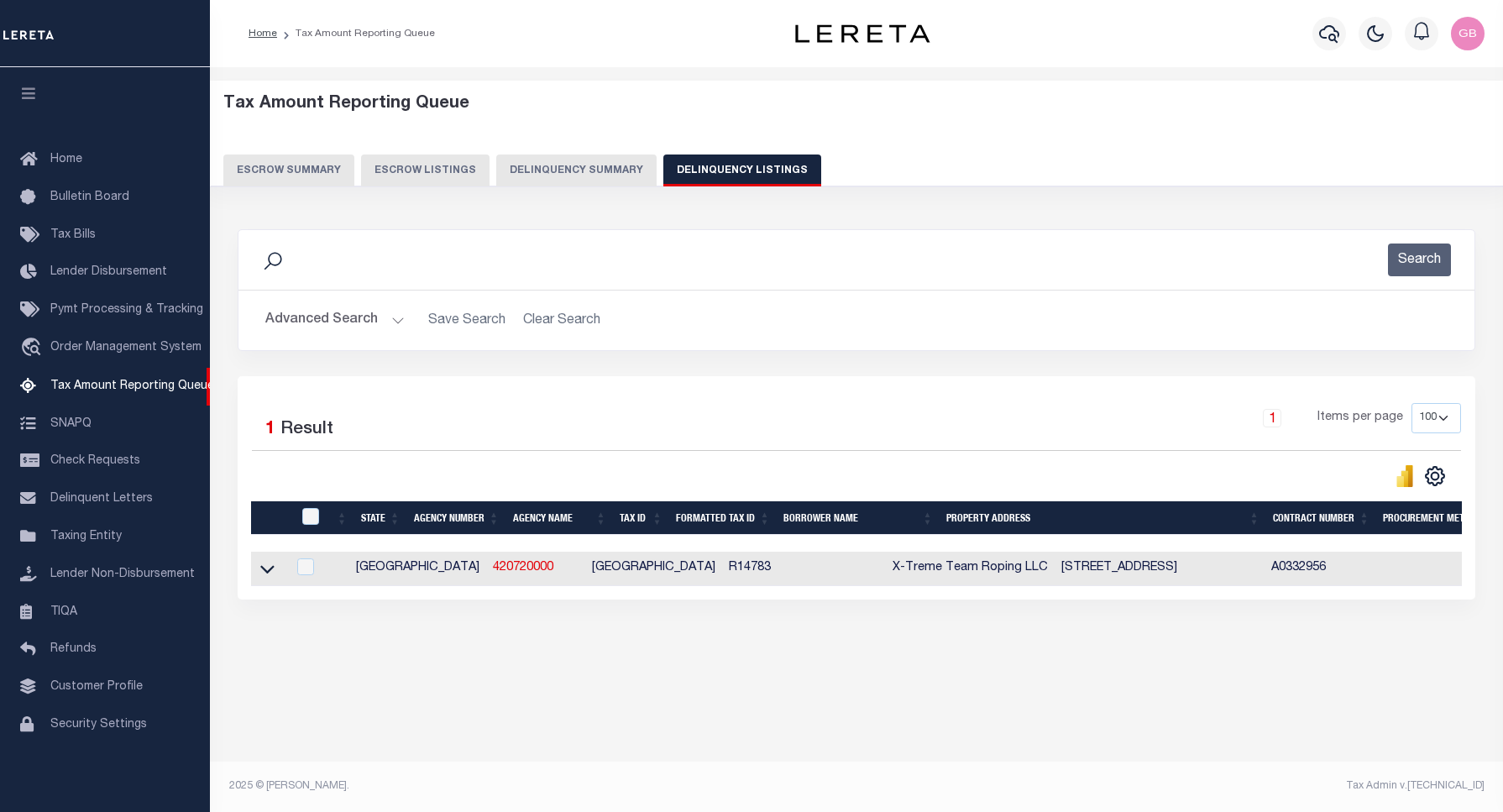
click at [387, 317] on button "Advanced Search" at bounding box center [335, 320] width 140 height 33
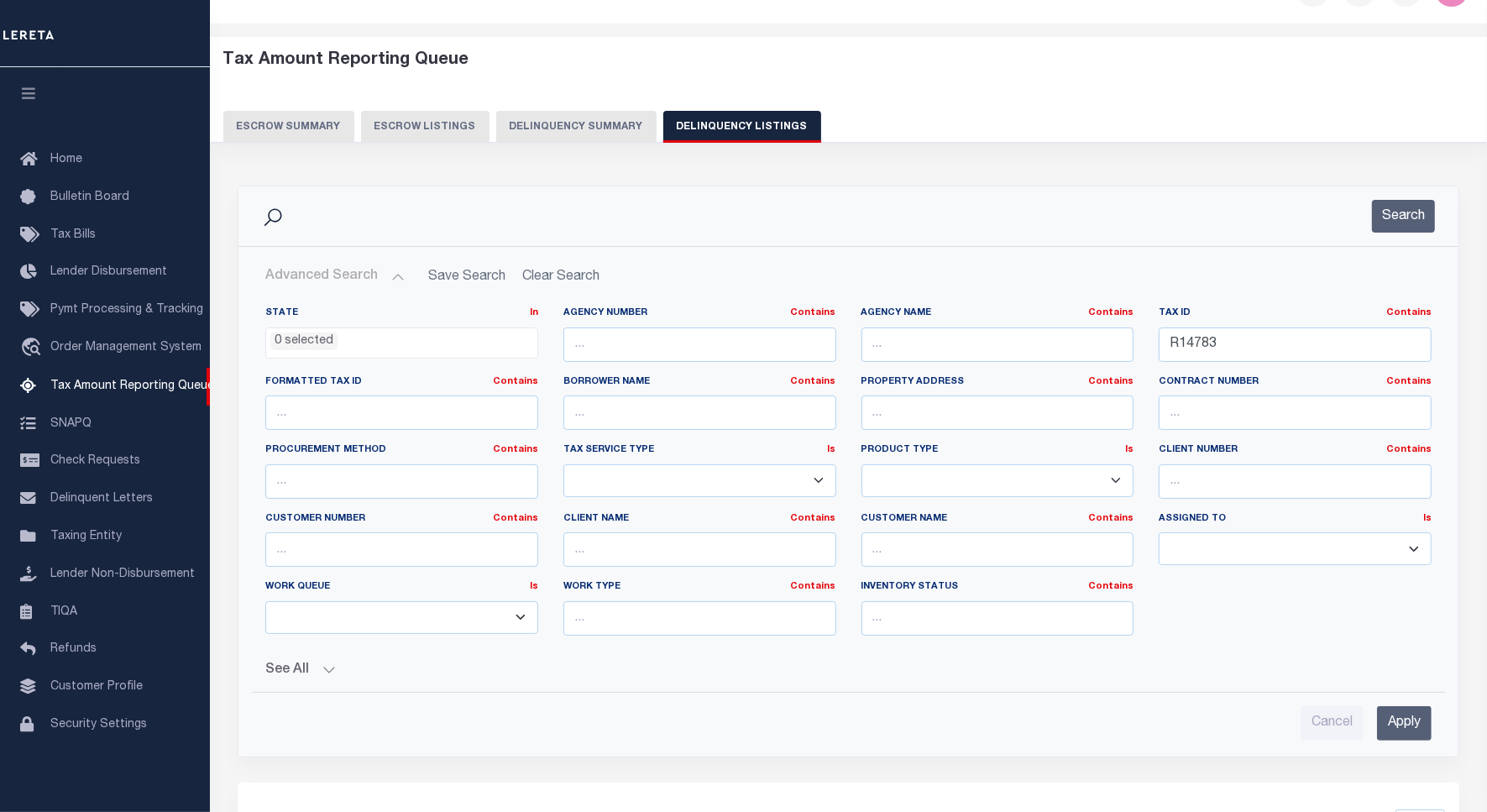
scroll to position [87, 0]
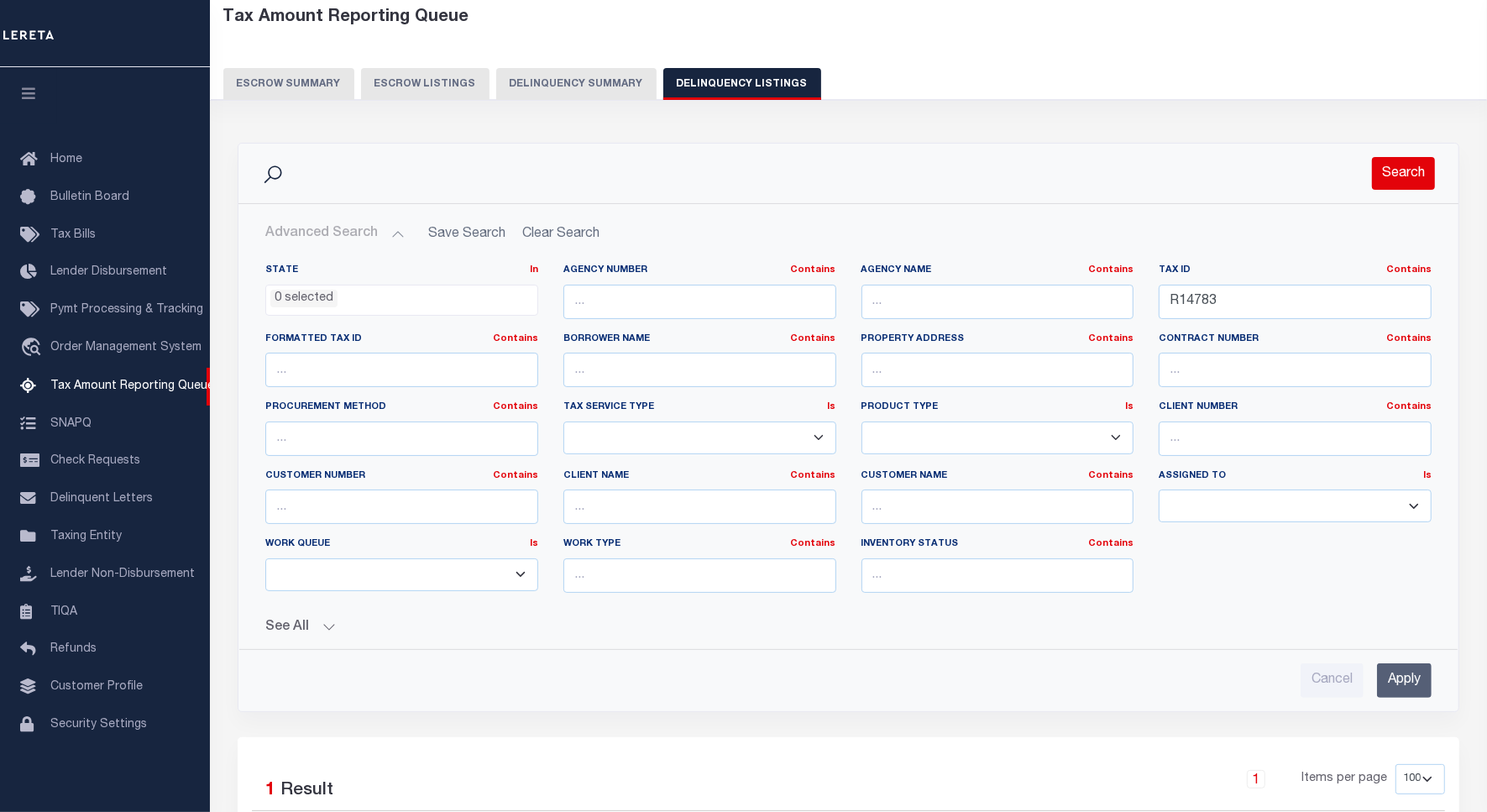
click at [1388, 167] on button "Search" at bounding box center [1403, 173] width 63 height 33
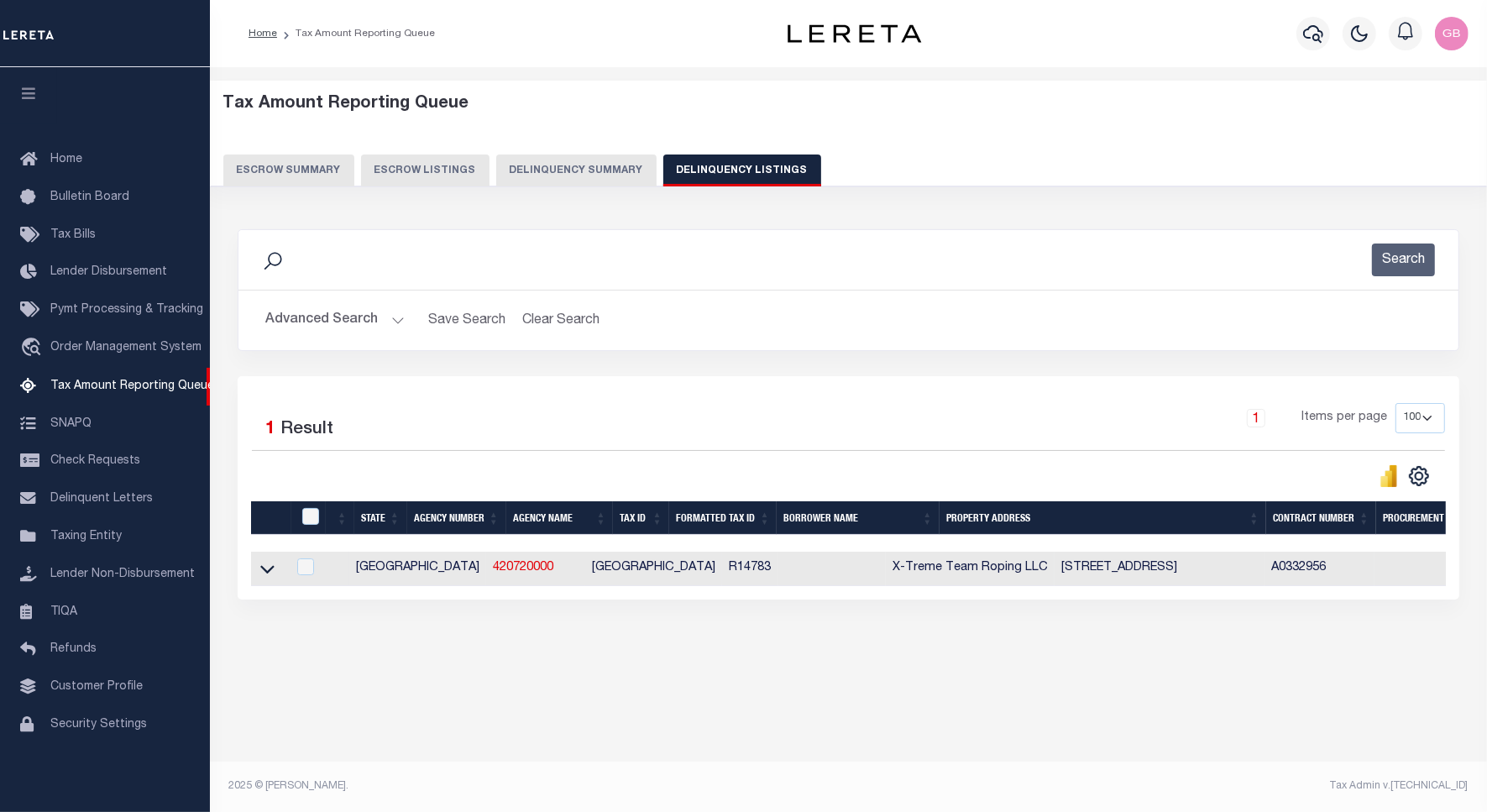
scroll to position [0, 0]
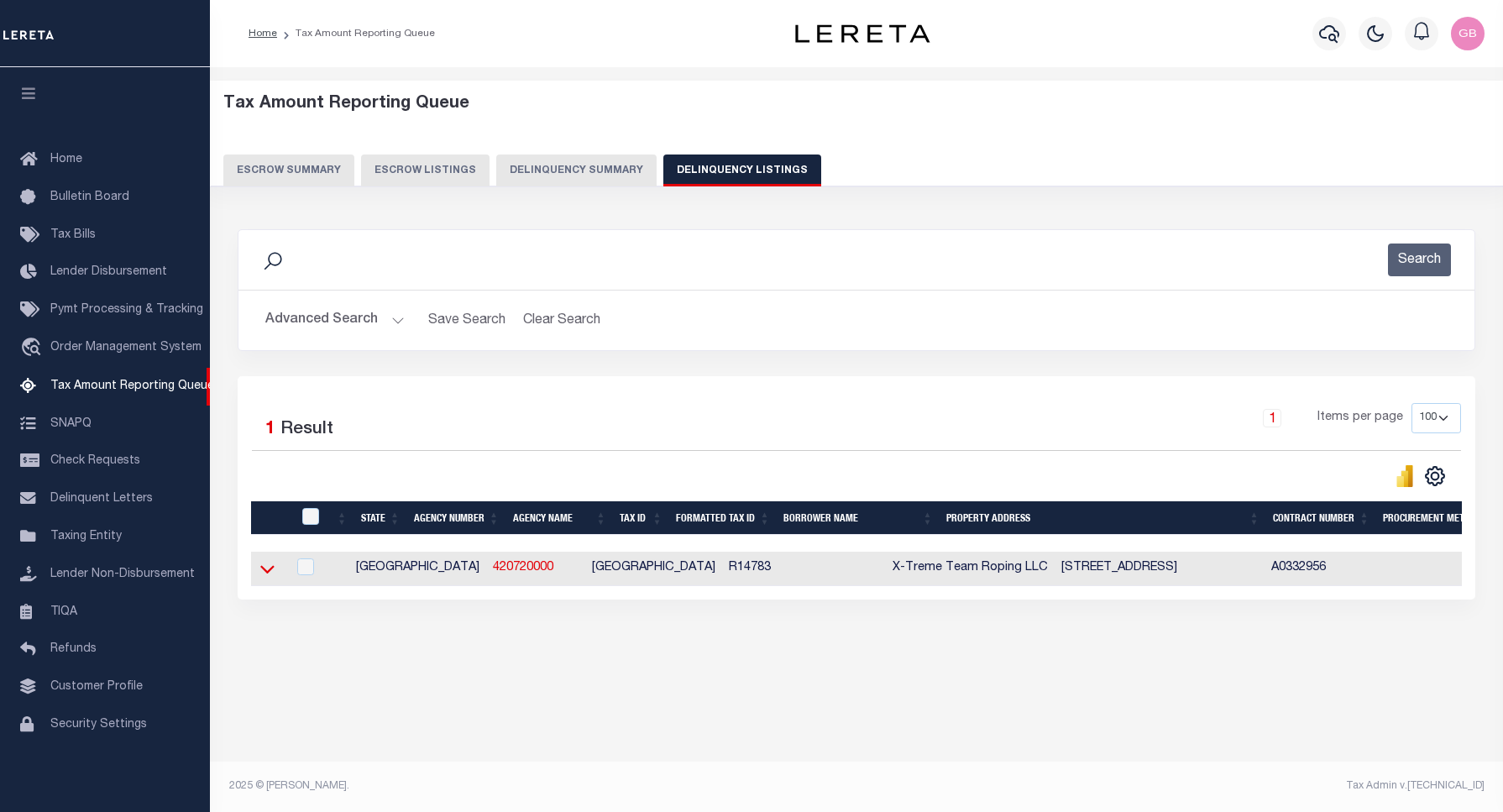
click at [271, 573] on icon at bounding box center [267, 569] width 14 height 8
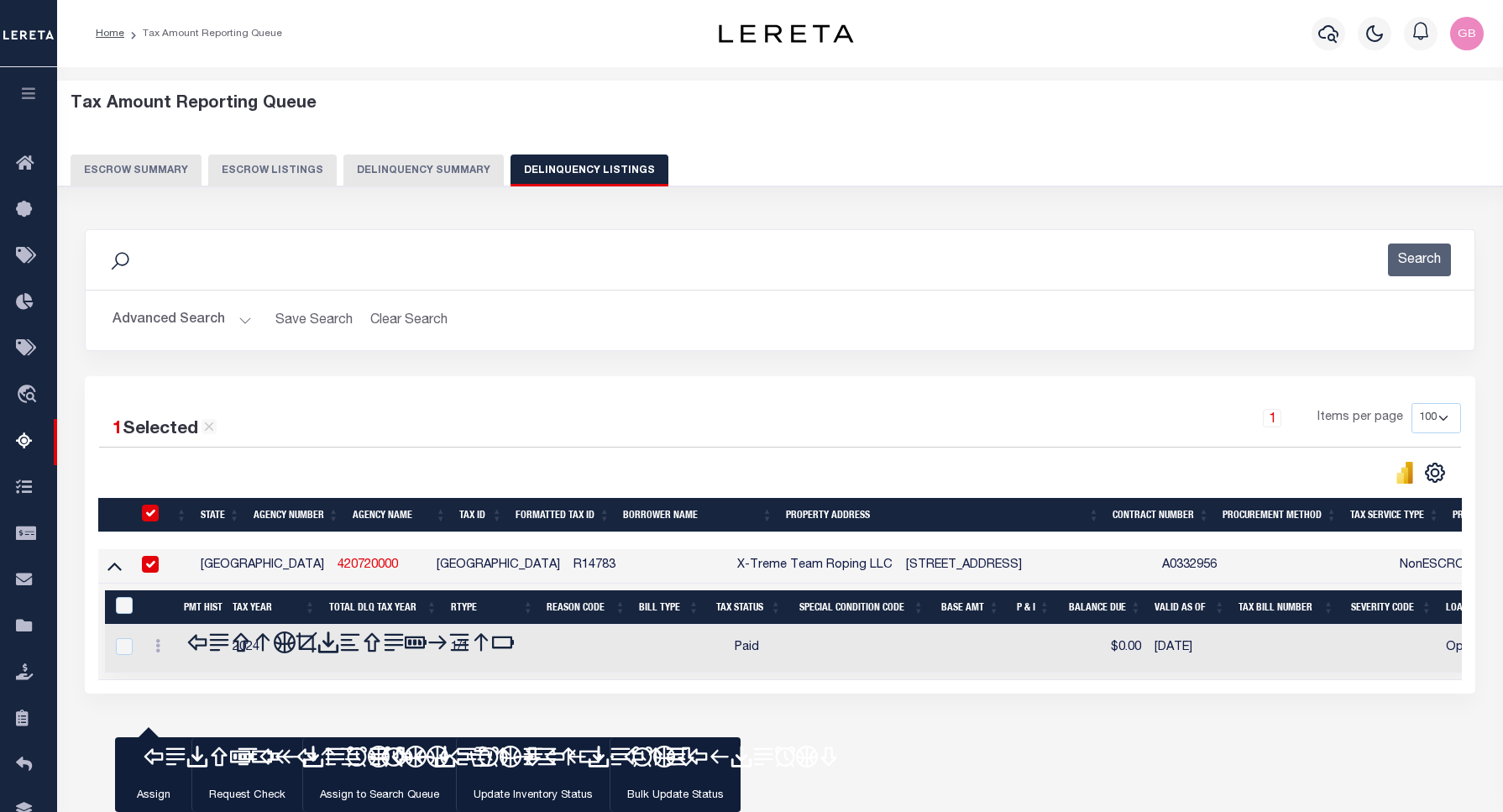
checkbox input "true"
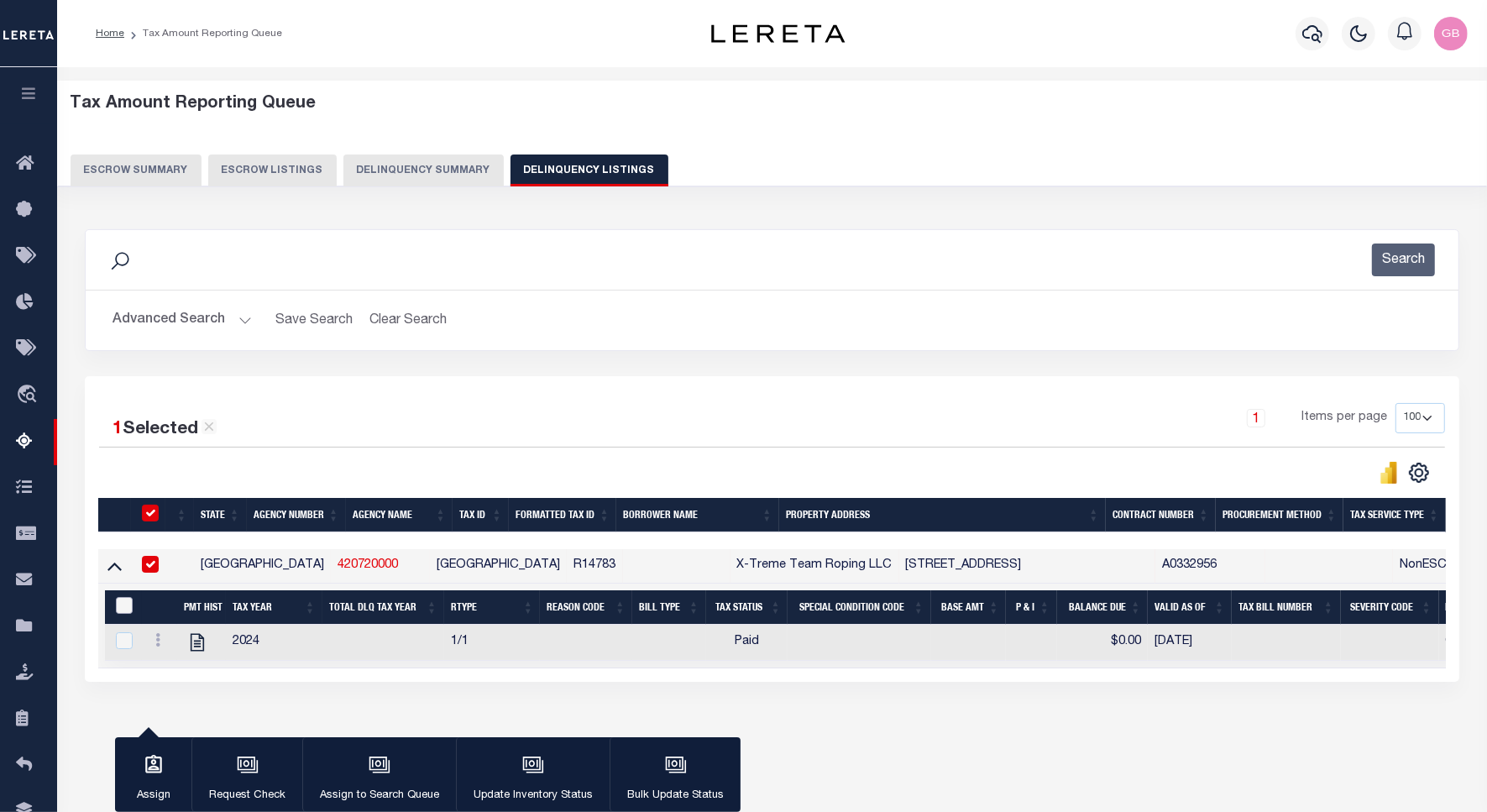
click at [125, 606] on input "&nbsp;" at bounding box center [125, 606] width 17 height 17
checkbox input "true"
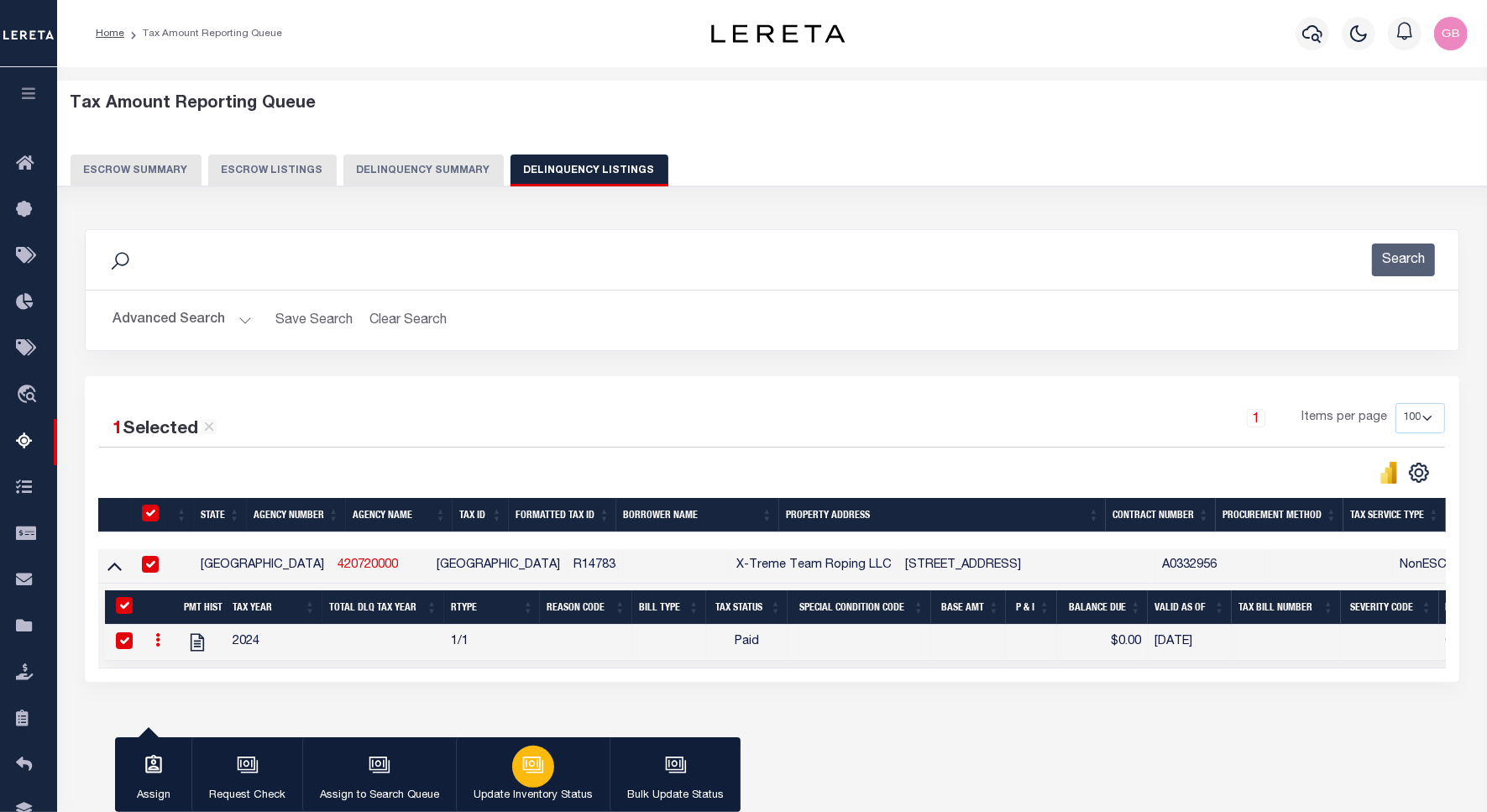
click at [518, 753] on div "button" at bounding box center [532, 765] width 42 height 42
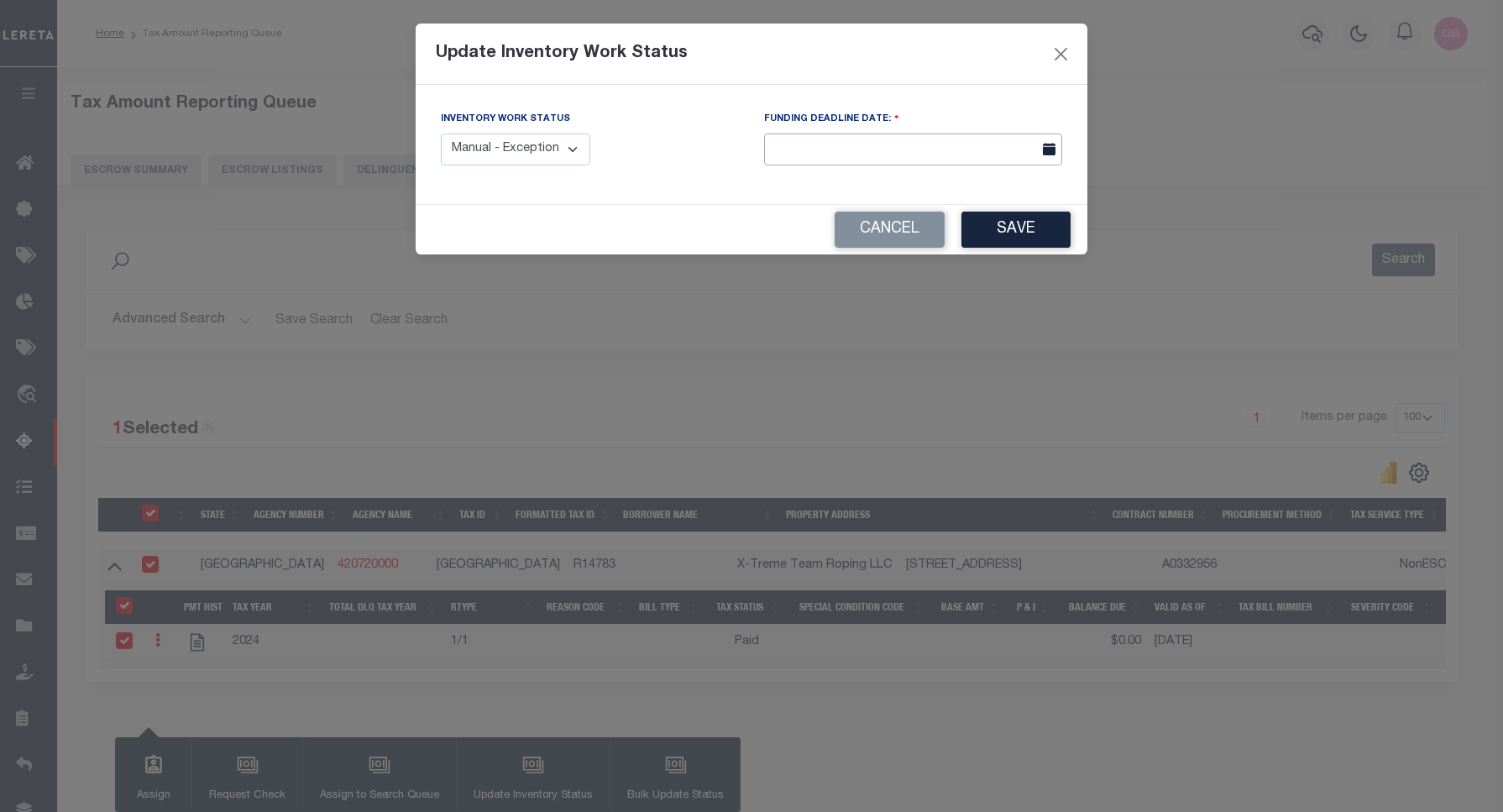
click at [800, 153] on body "Home Tax Amount Reporting Queue Profile" at bounding box center [751, 445] width 1503 height 889
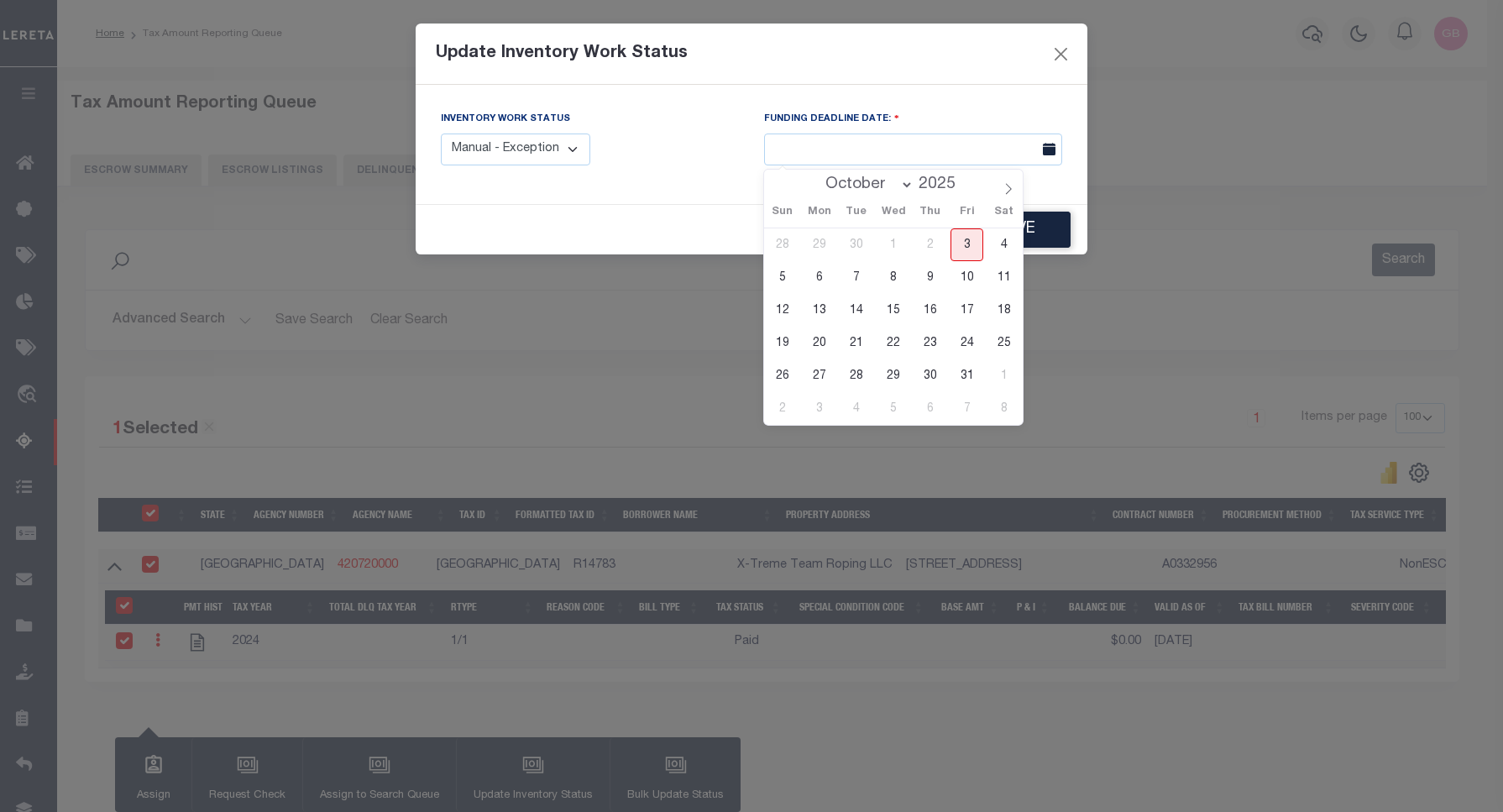
click at [565, 151] on select "Manual - Exception Pended - Awaiting Search Late Add Exception Completed" at bounding box center [516, 149] width 150 height 33
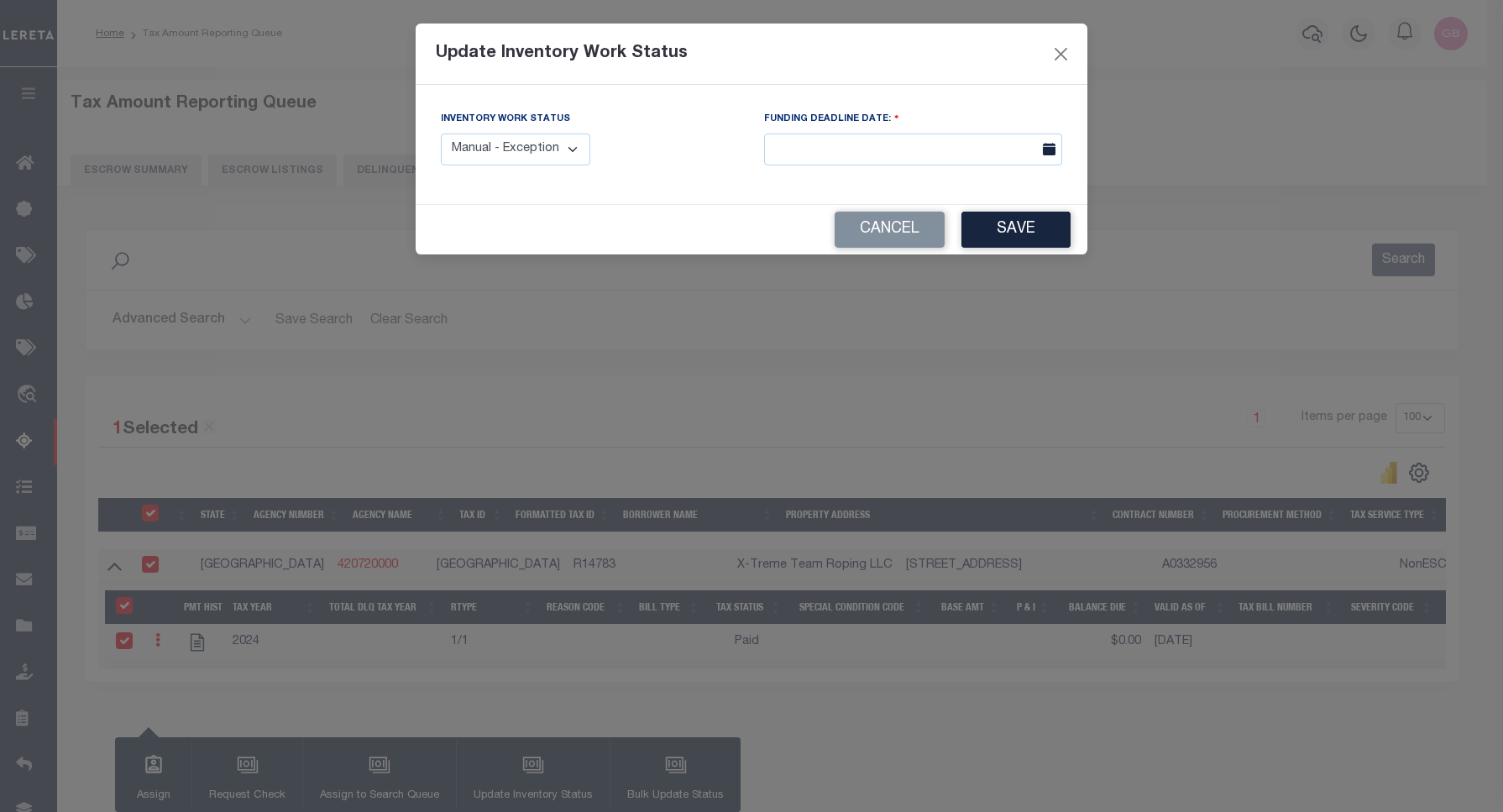
select select "4"
click at [441, 133] on select "Manual - Exception Pended - Awaiting Search Late Add Exception Completed" at bounding box center [516, 149] width 150 height 33
click at [1044, 233] on button "Save" at bounding box center [1015, 229] width 109 height 36
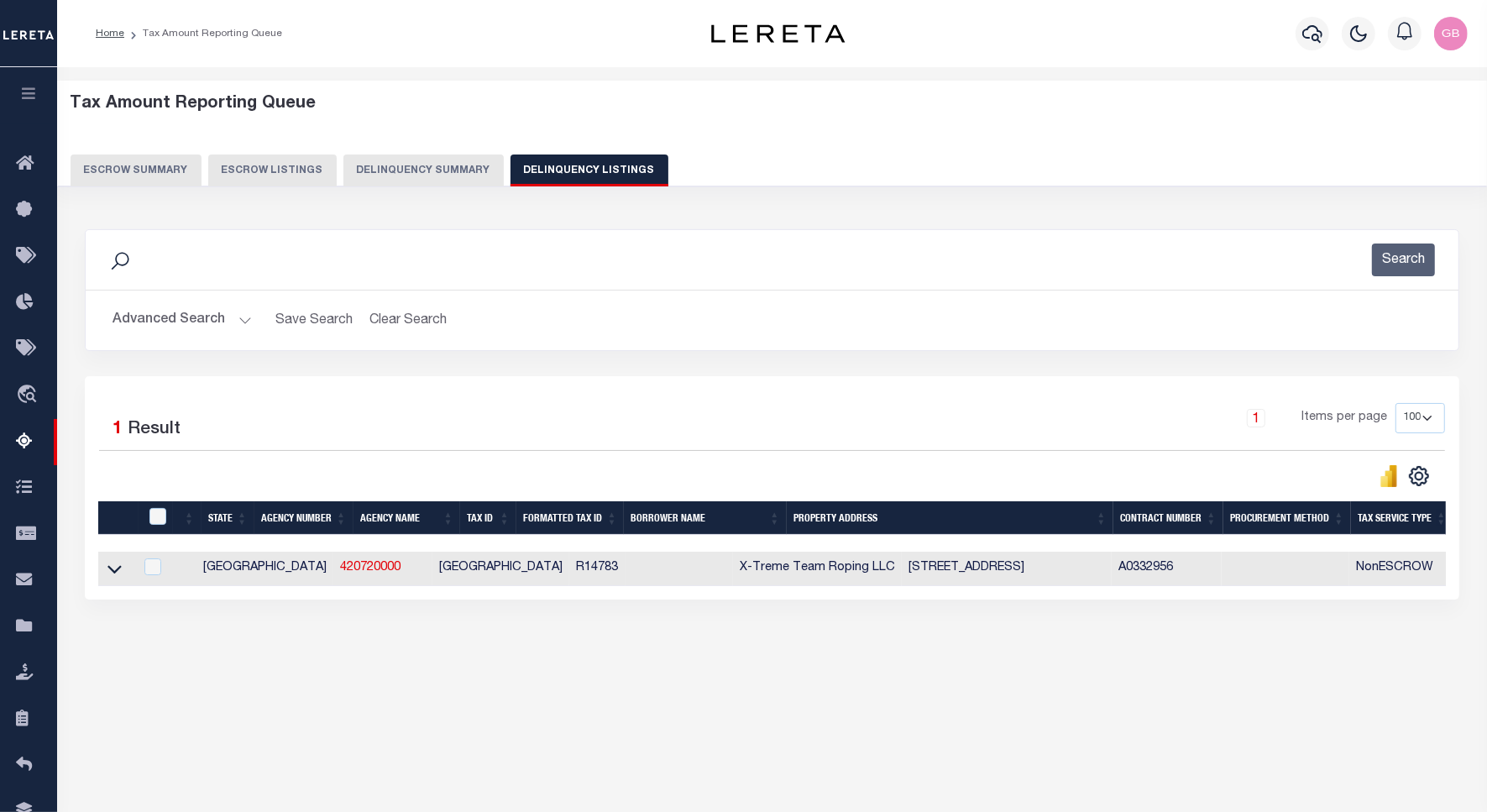
click at [232, 317] on button "Advanced Search" at bounding box center [182, 320] width 140 height 33
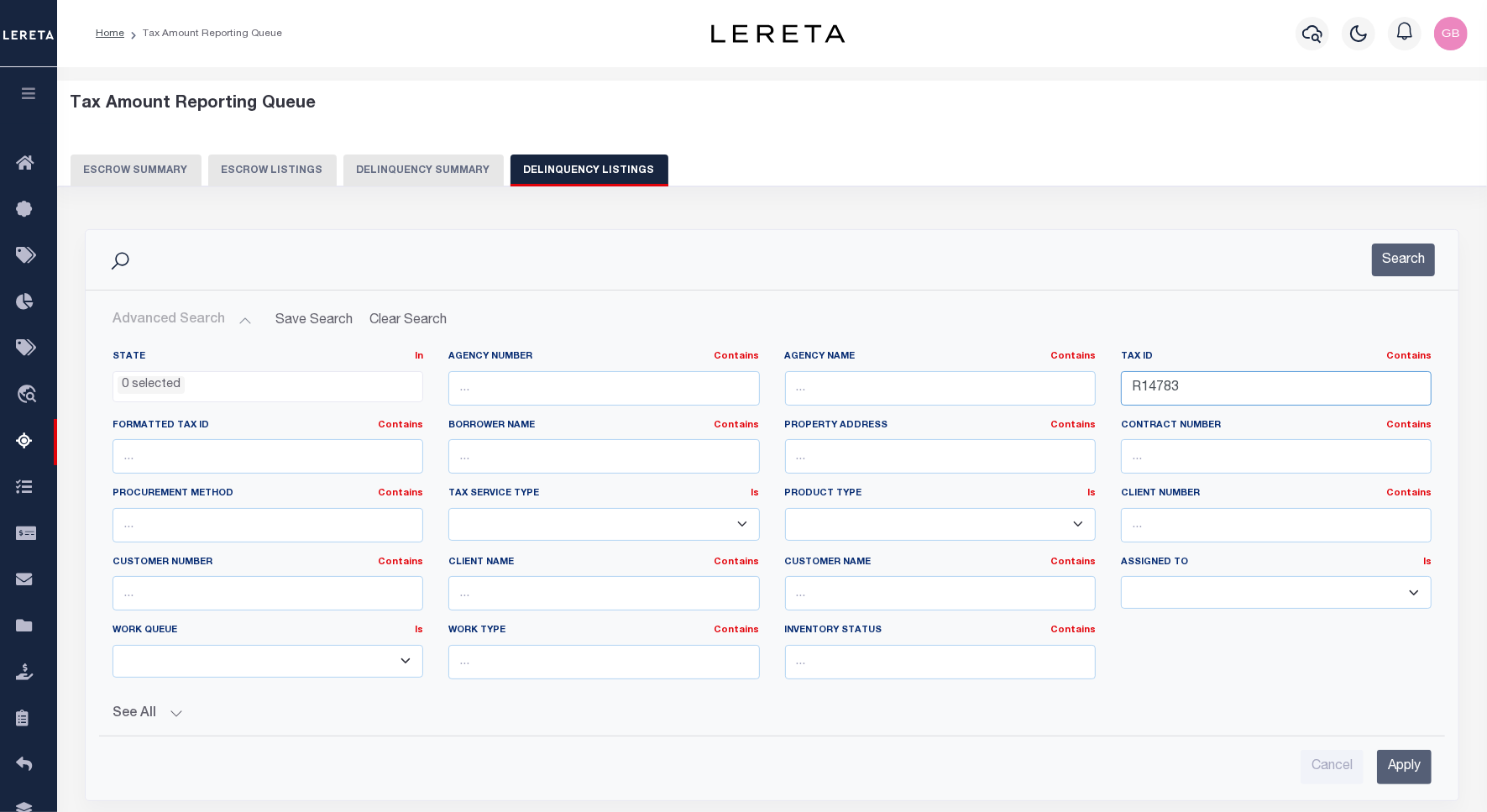
click at [1208, 389] on input "R14783" at bounding box center [1277, 388] width 311 height 34
paste input "5032"
type input "R15032"
click at [1426, 257] on button "Search" at bounding box center [1403, 260] width 63 height 33
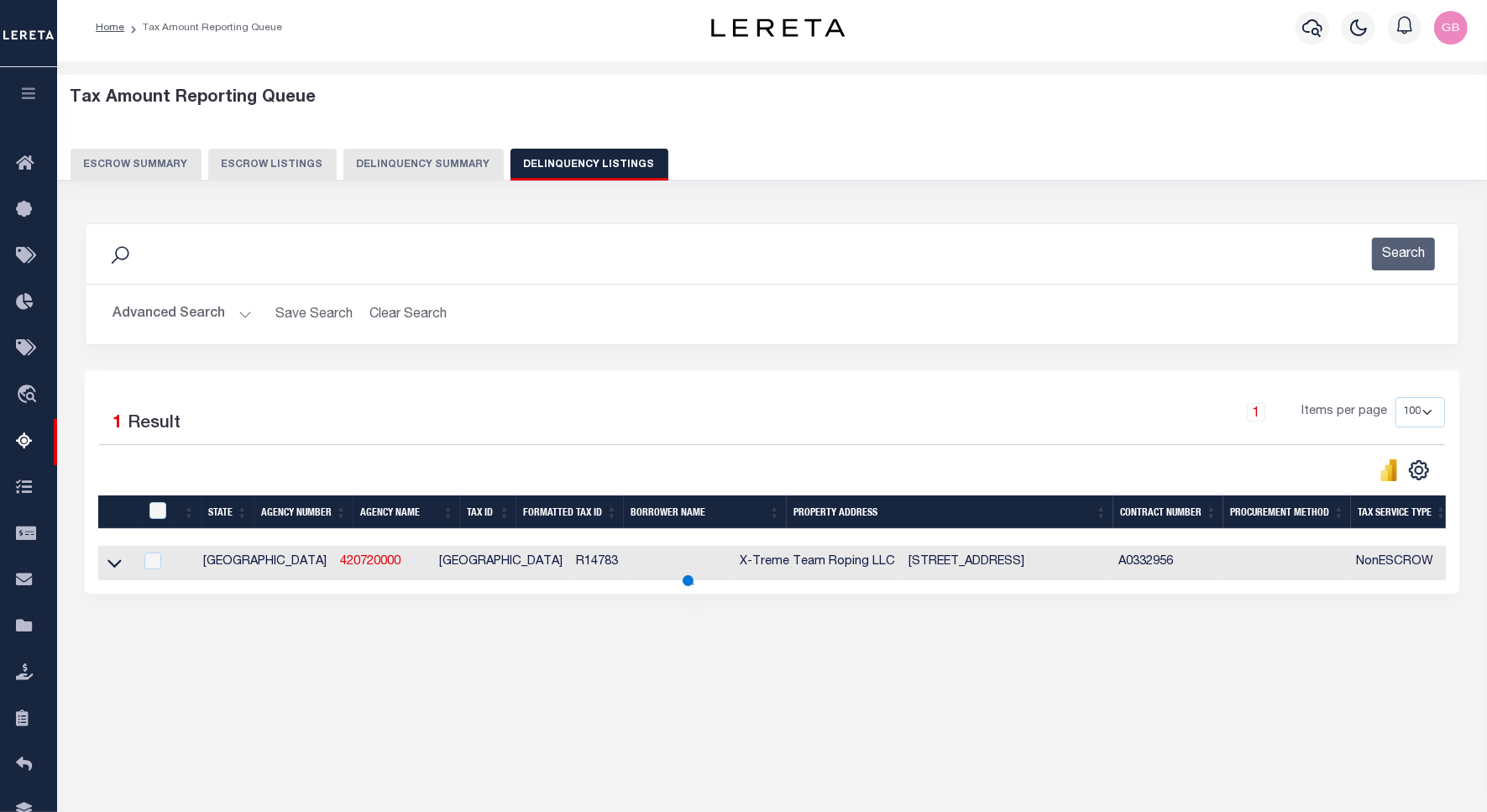
scroll to position [77, 0]
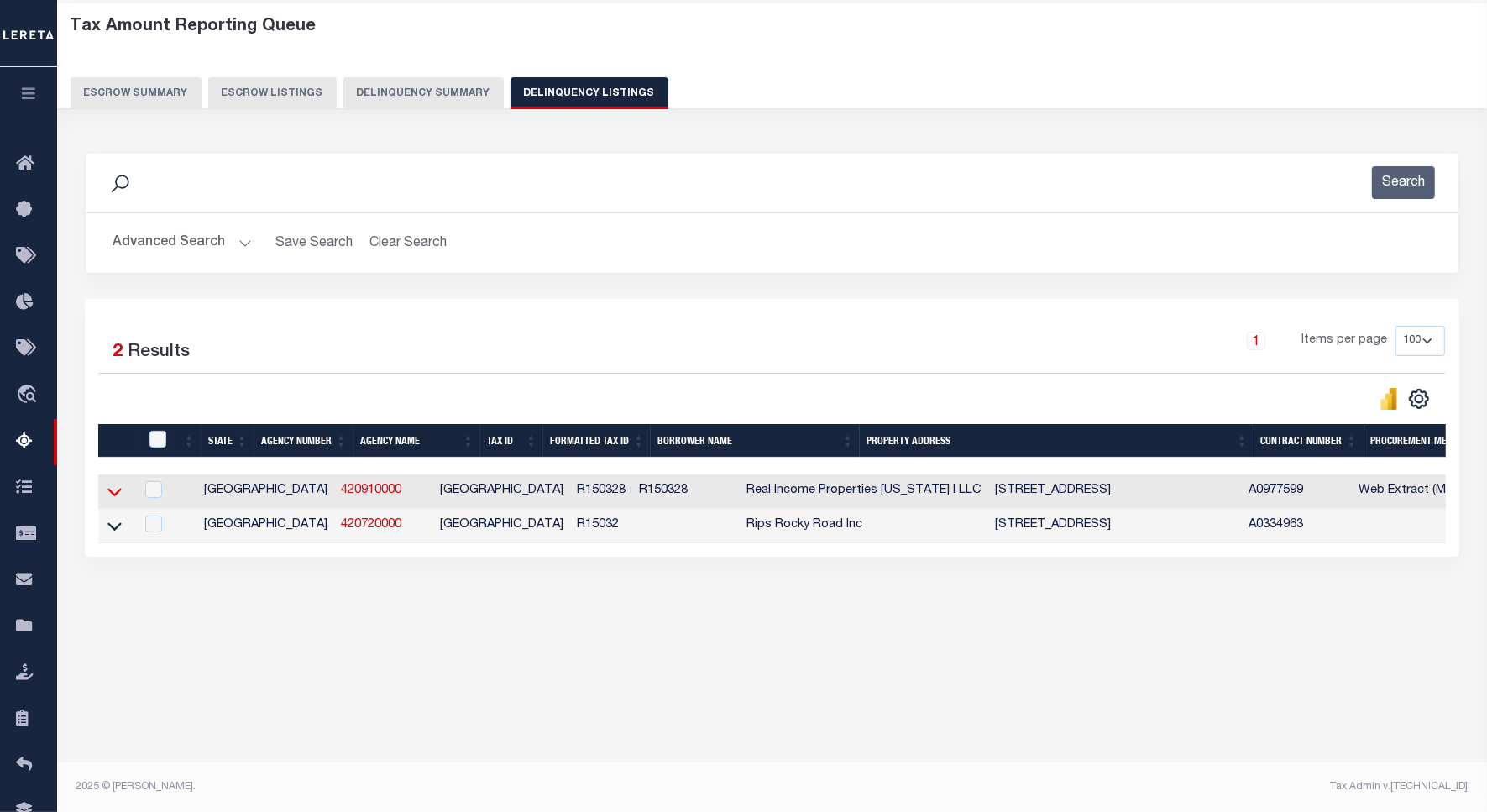
click at [111, 497] on icon at bounding box center [114, 492] width 14 height 8
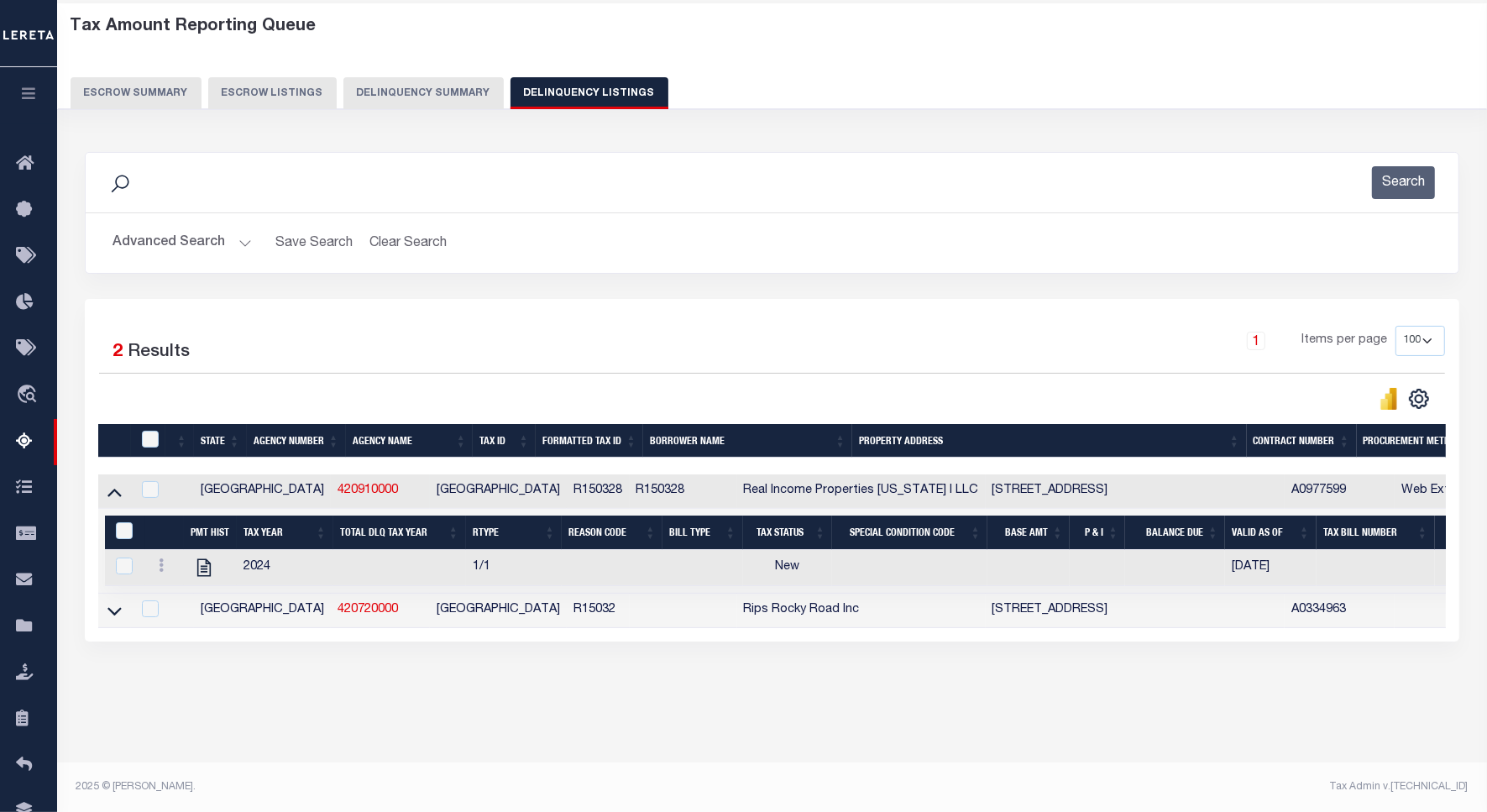
click at [111, 497] on icon at bounding box center [114, 492] width 14 height 8
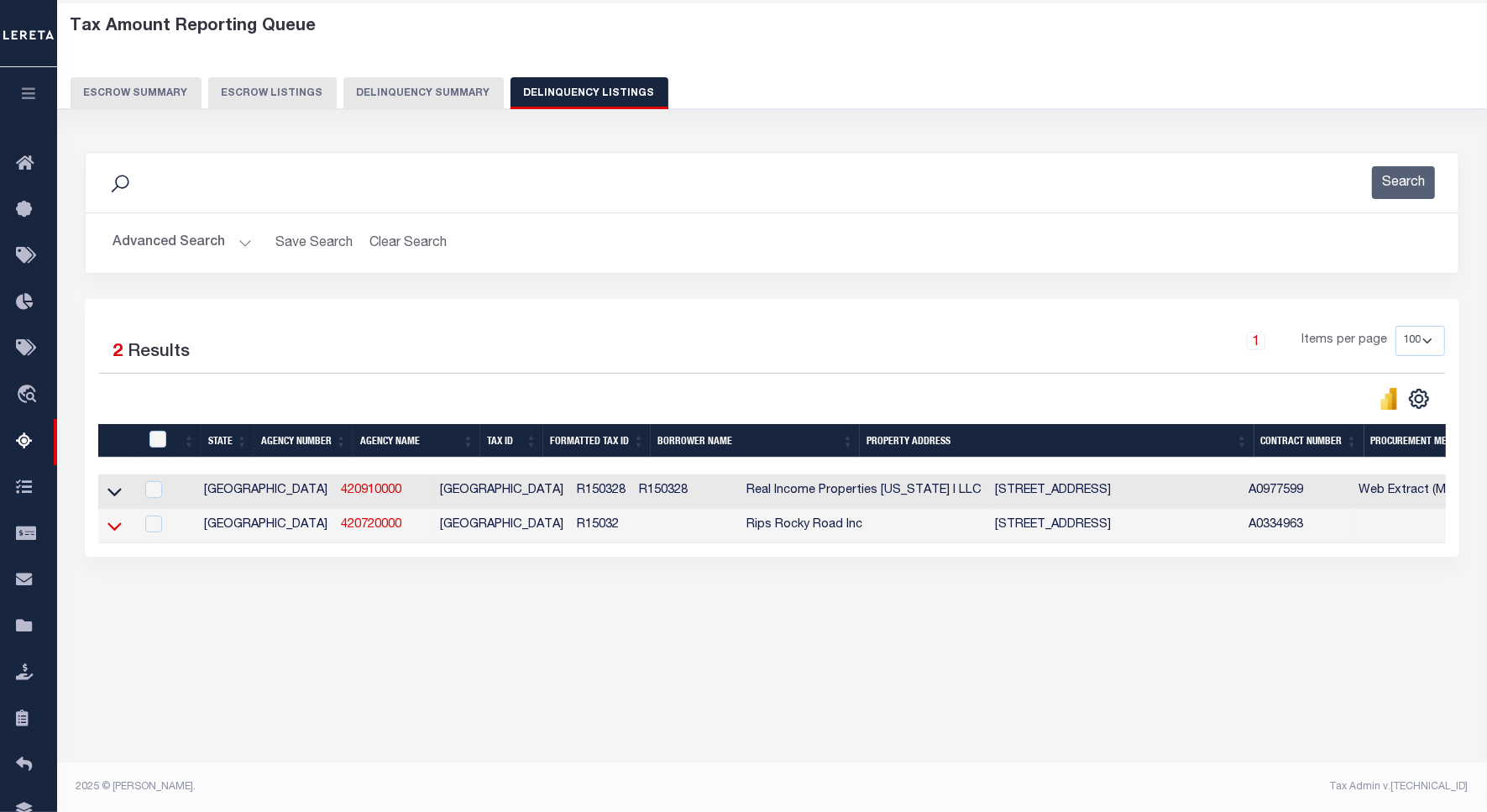
click at [112, 529] on icon at bounding box center [114, 526] width 14 height 18
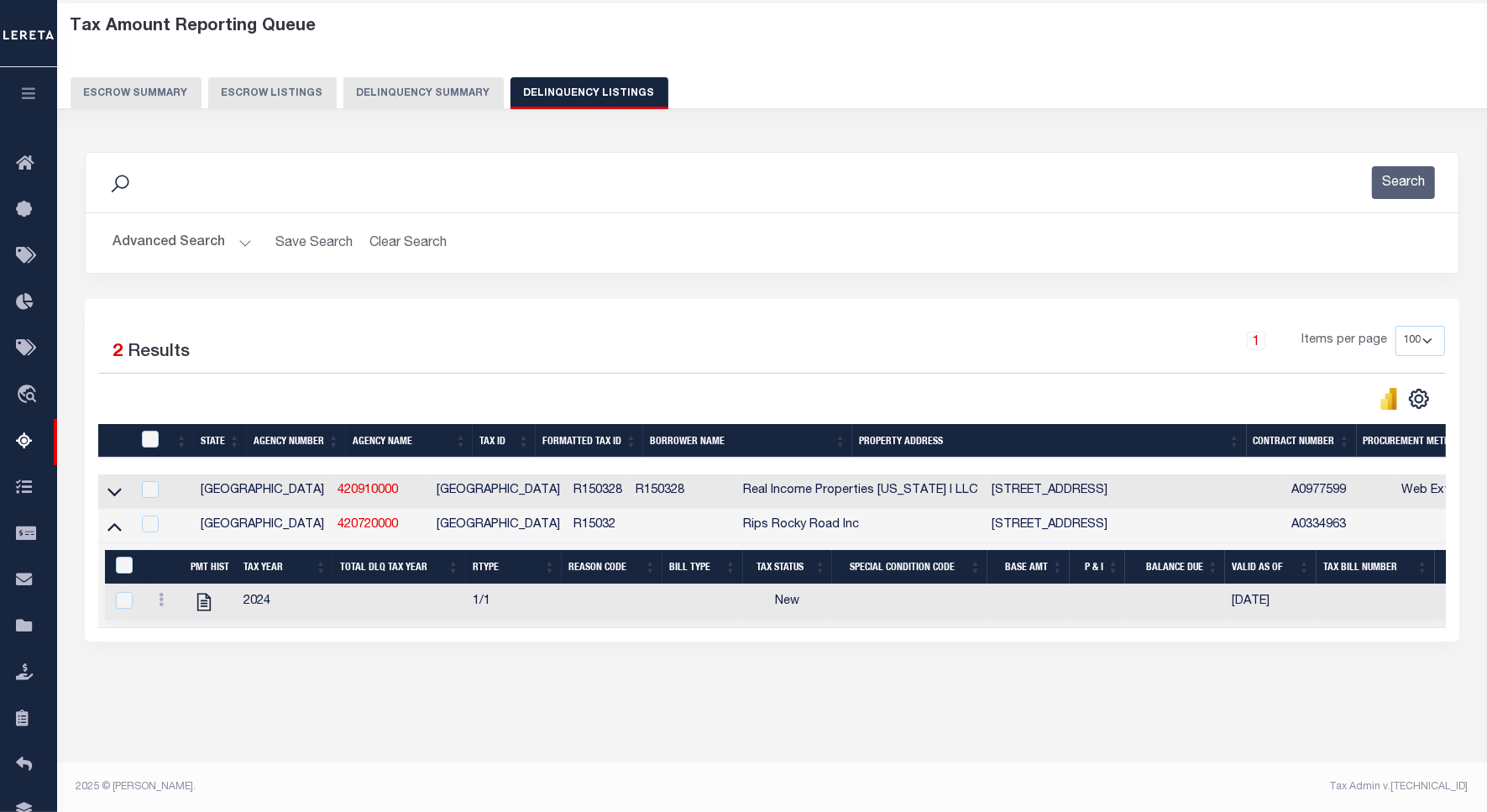
scroll to position [0, 0]
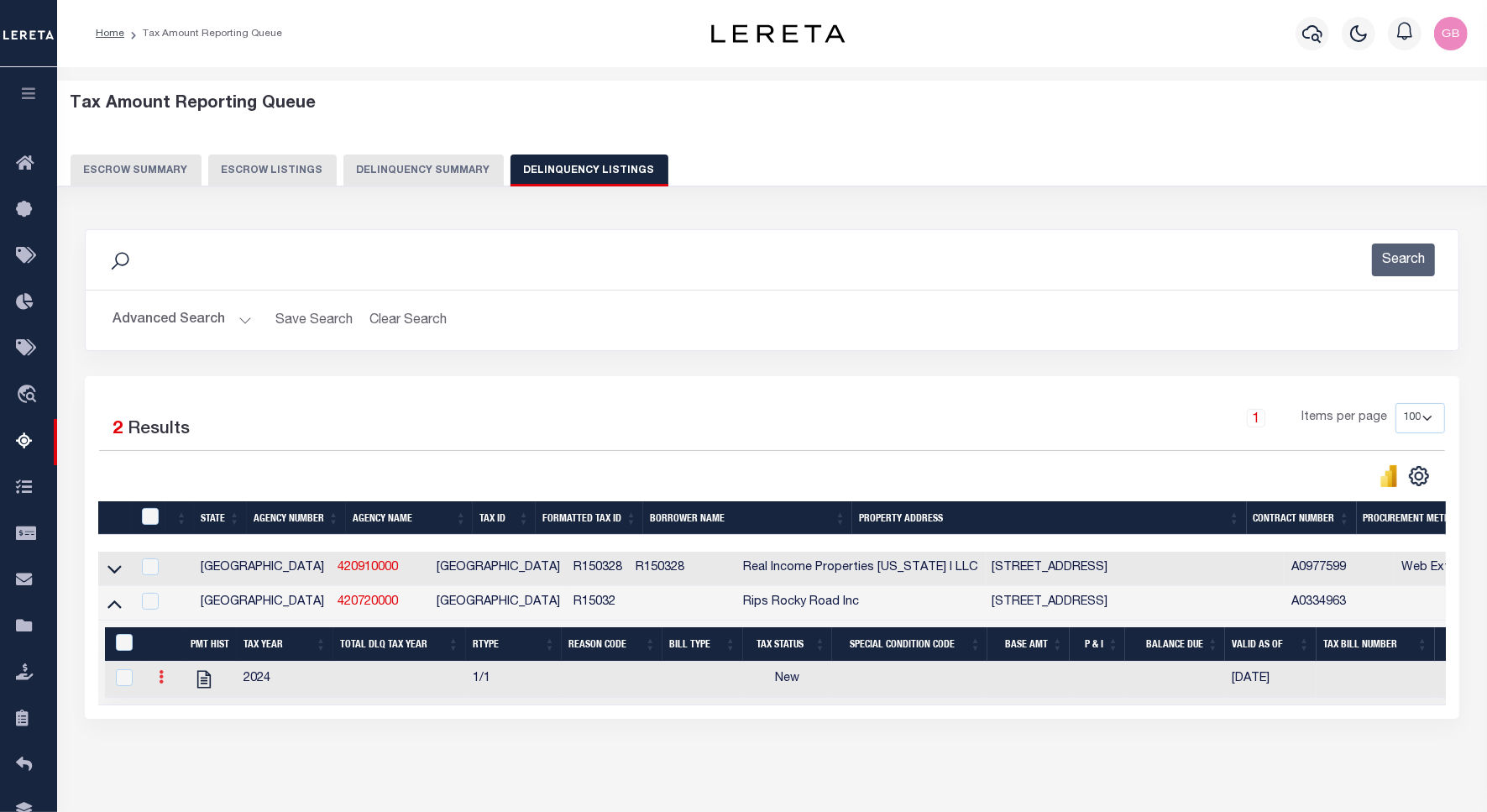
click at [159, 680] on icon at bounding box center [161, 676] width 5 height 13
click at [177, 705] on img "" at bounding box center [181, 704] width 17 height 17
checkbox input "true"
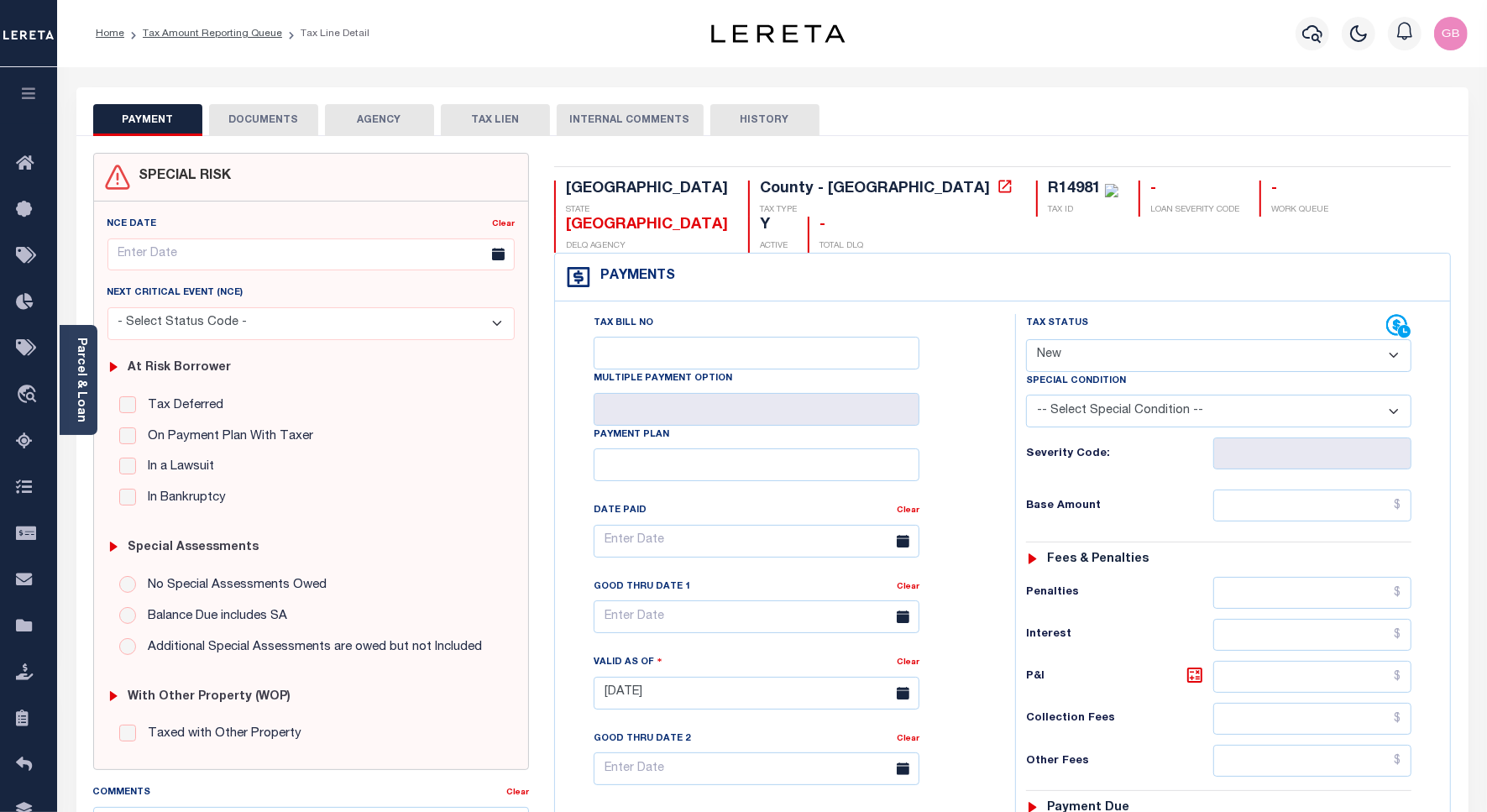
click at [1119, 339] on select "- Select Status Code - Open Due/Unpaid Paid Incomplete No Tax Due Internal Refu…" at bounding box center [1219, 355] width 385 height 33
select select "PYD"
click at [1026, 339] on select "- Select Status Code - Open Due/Unpaid Paid Incomplete No Tax Due Internal Refu…" at bounding box center [1219, 355] width 385 height 33
type input "[DATE]"
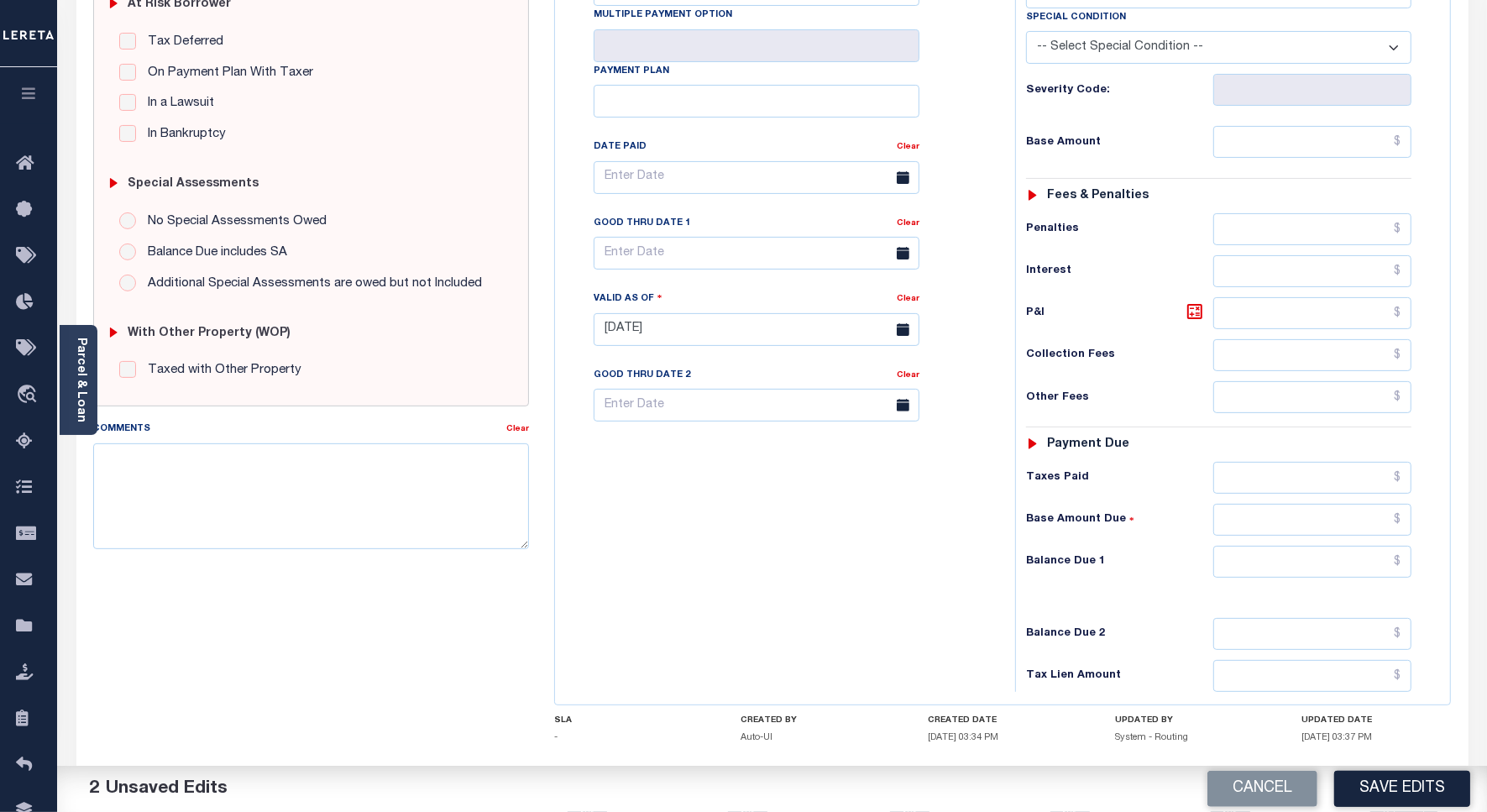
scroll to position [419, 0]
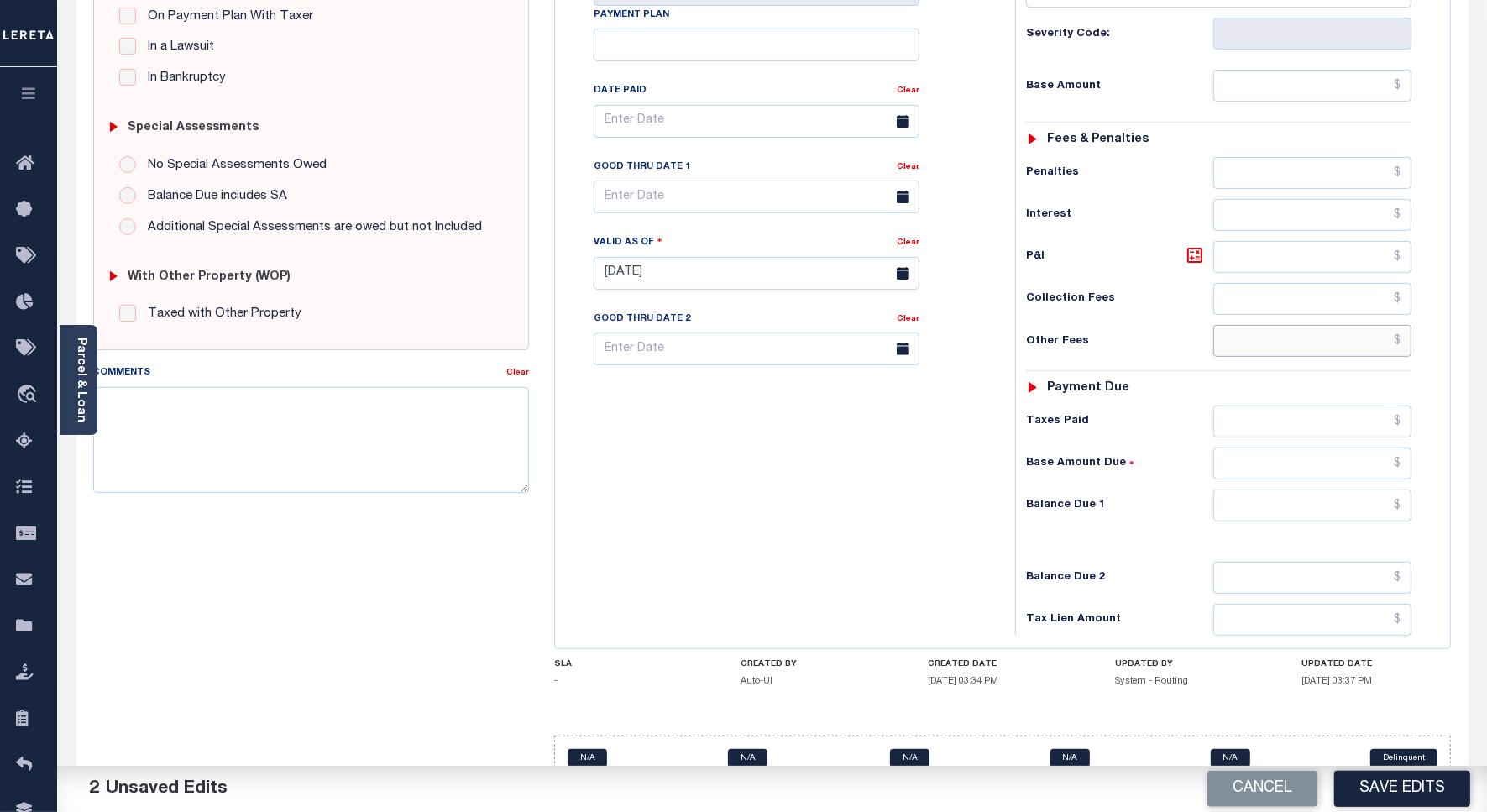
click at [1407, 325] on input "text" at bounding box center [1312, 340] width 198 height 32
type input "$0.00"
click at [370, 412] on textarea "Comments" at bounding box center [311, 440] width 435 height 106
click at [320, 408] on textarea "Comments" at bounding box center [311, 440] width 435 height 106
paste textarea "As per website taxes are paid current on account."
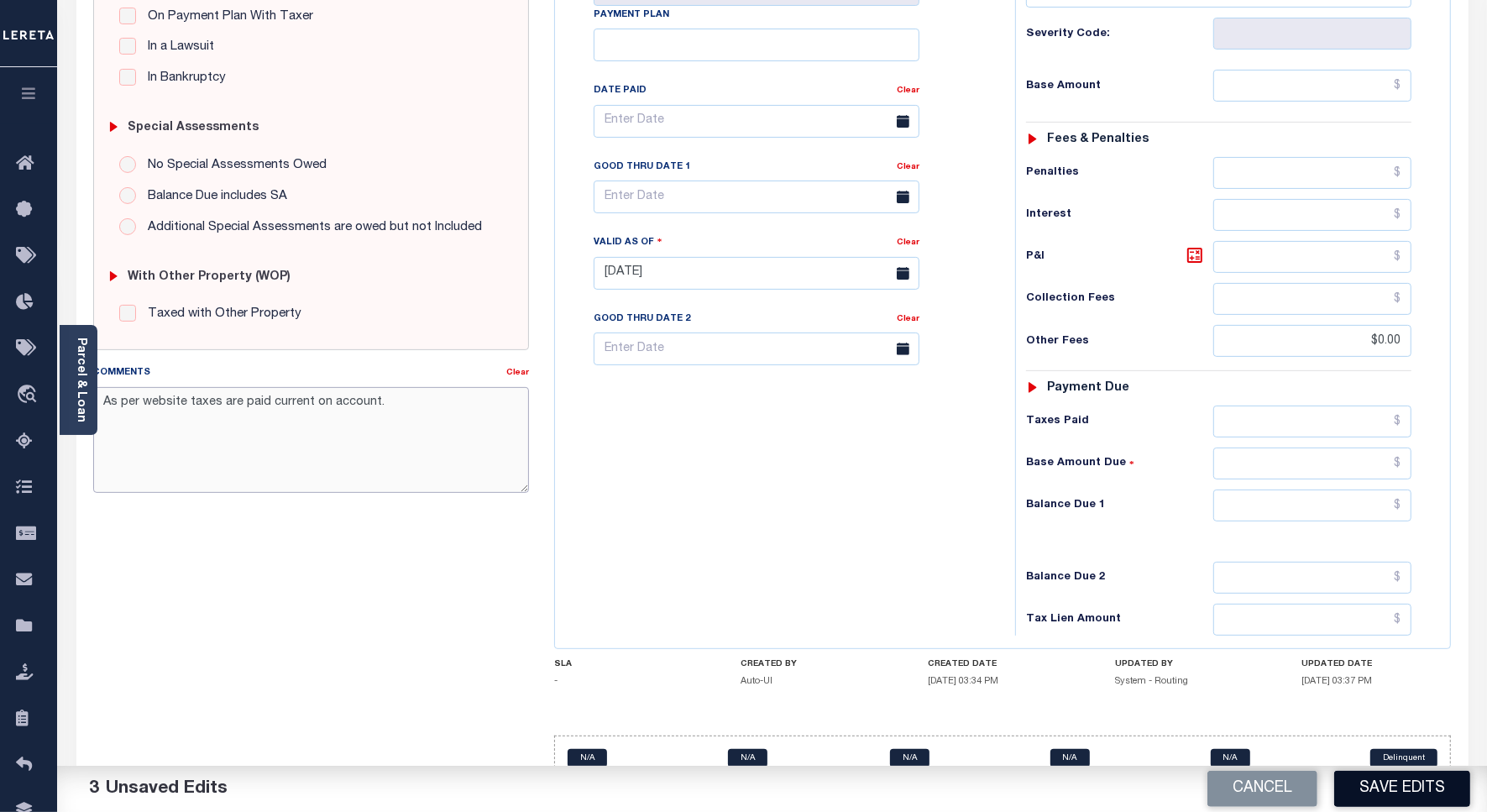
type textarea "As per website taxes are paid current on account."
click at [1412, 789] on button "Save Edits" at bounding box center [1402, 788] width 136 height 36
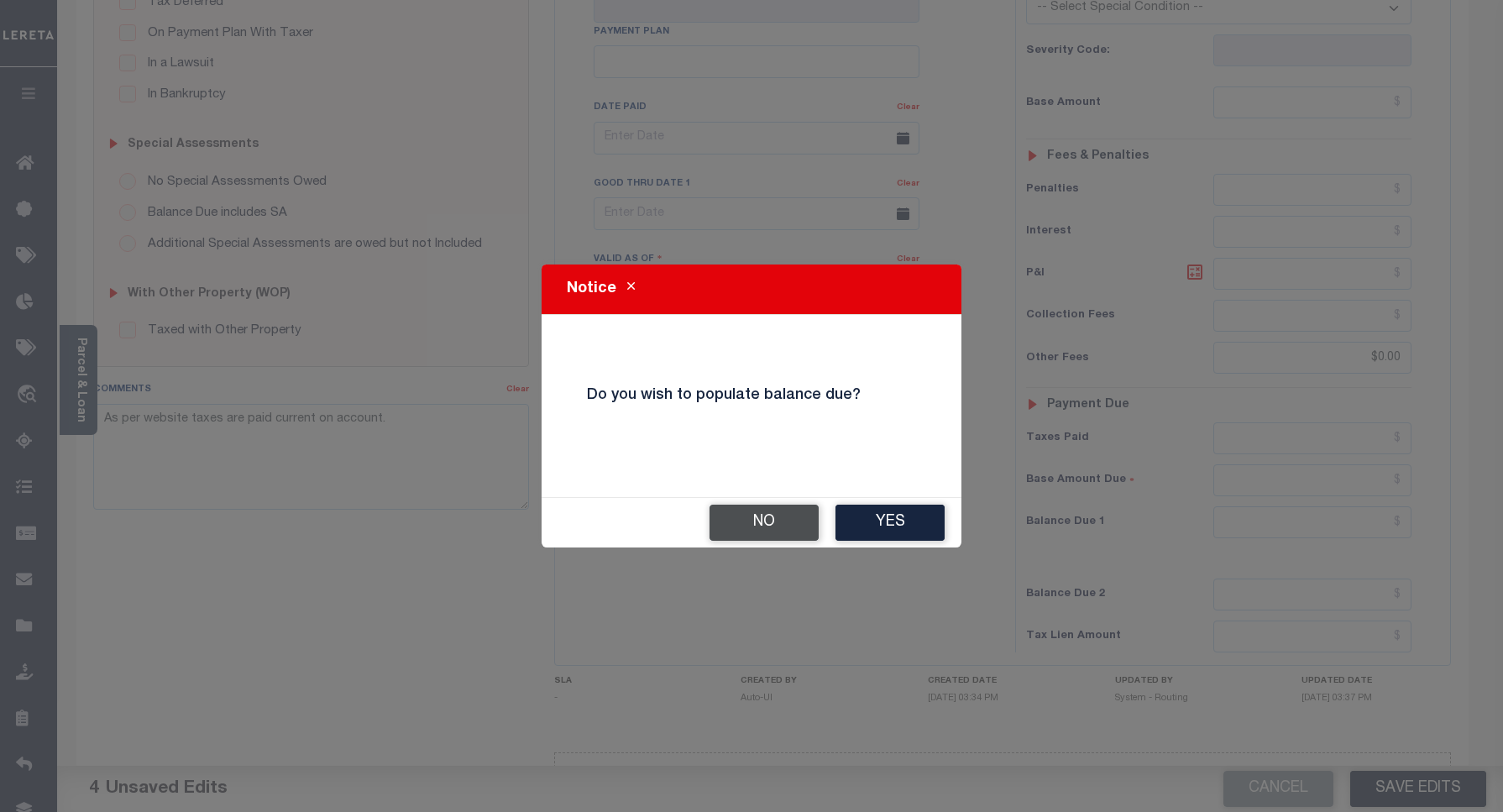
click at [784, 522] on button "No" at bounding box center [763, 522] width 109 height 36
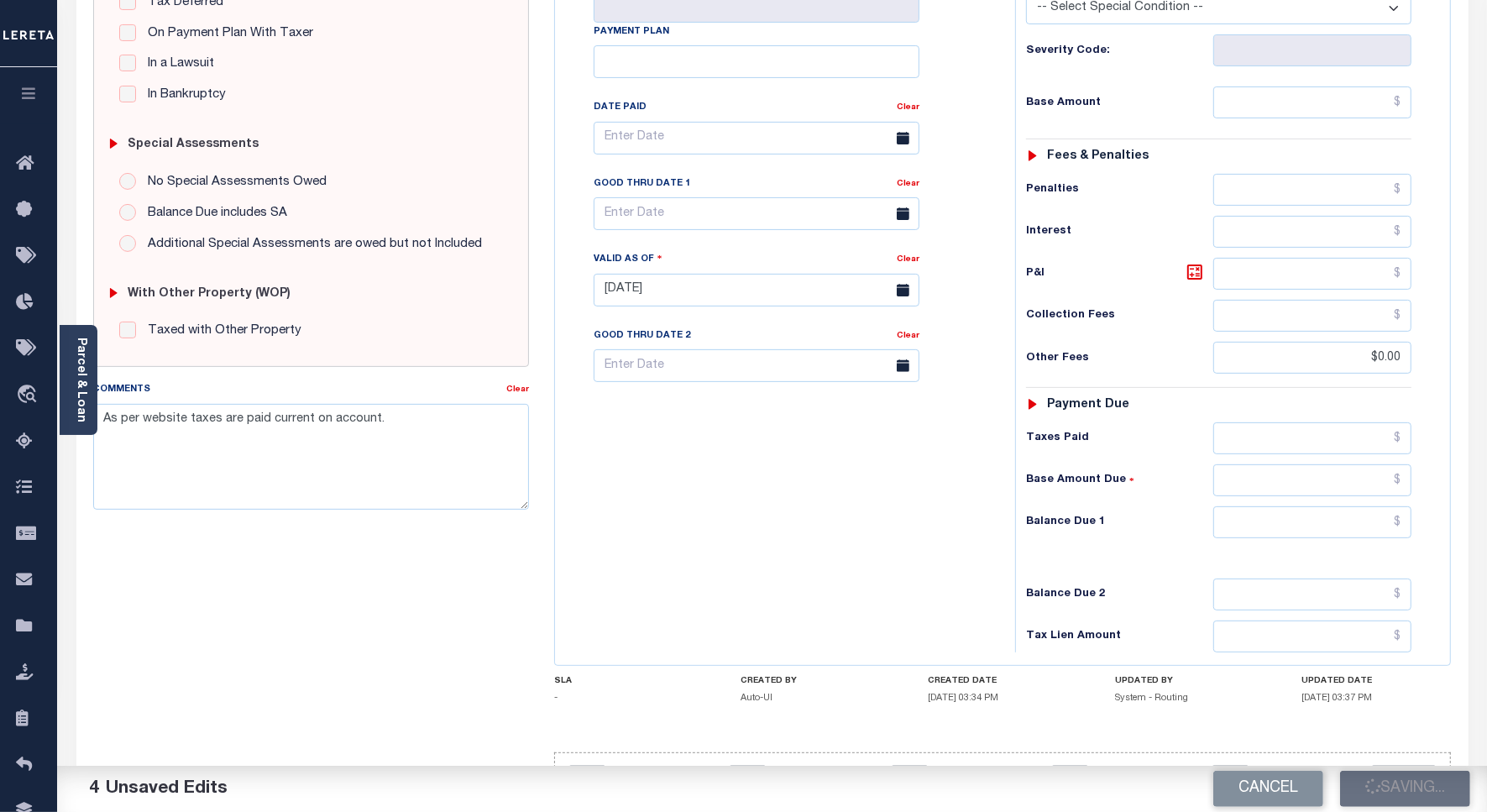
checkbox input "false"
click at [1388, 341] on input "$0" at bounding box center [1312, 357] width 198 height 32
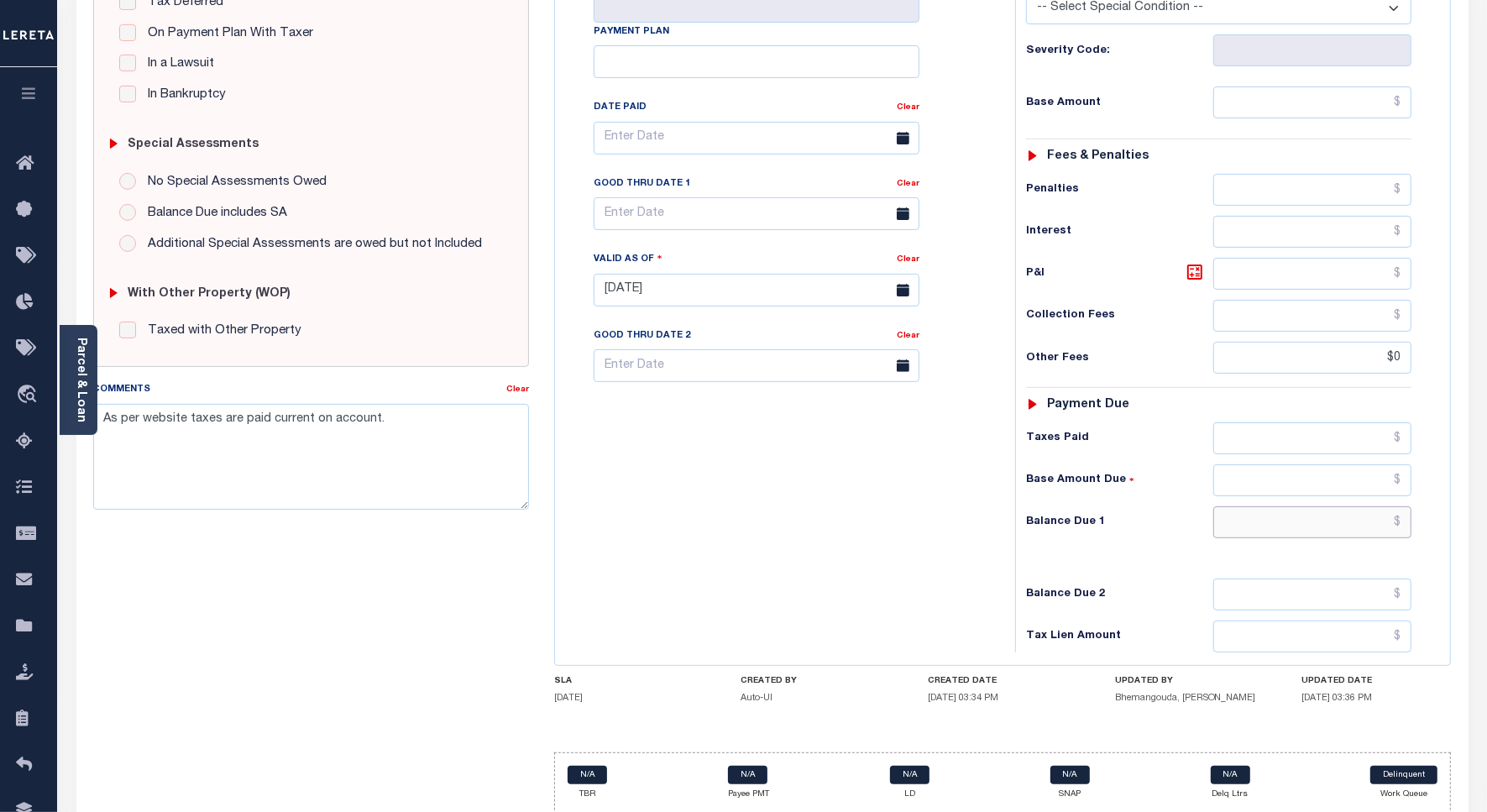
type input "$0.00"
click at [1398, 506] on input "text" at bounding box center [1312, 522] width 198 height 32
type input "$0.00"
click at [705, 495] on div "Tax Bill No Multiple Payment Option Payment Plan Clear" at bounding box center [781, 281] width 443 height 741
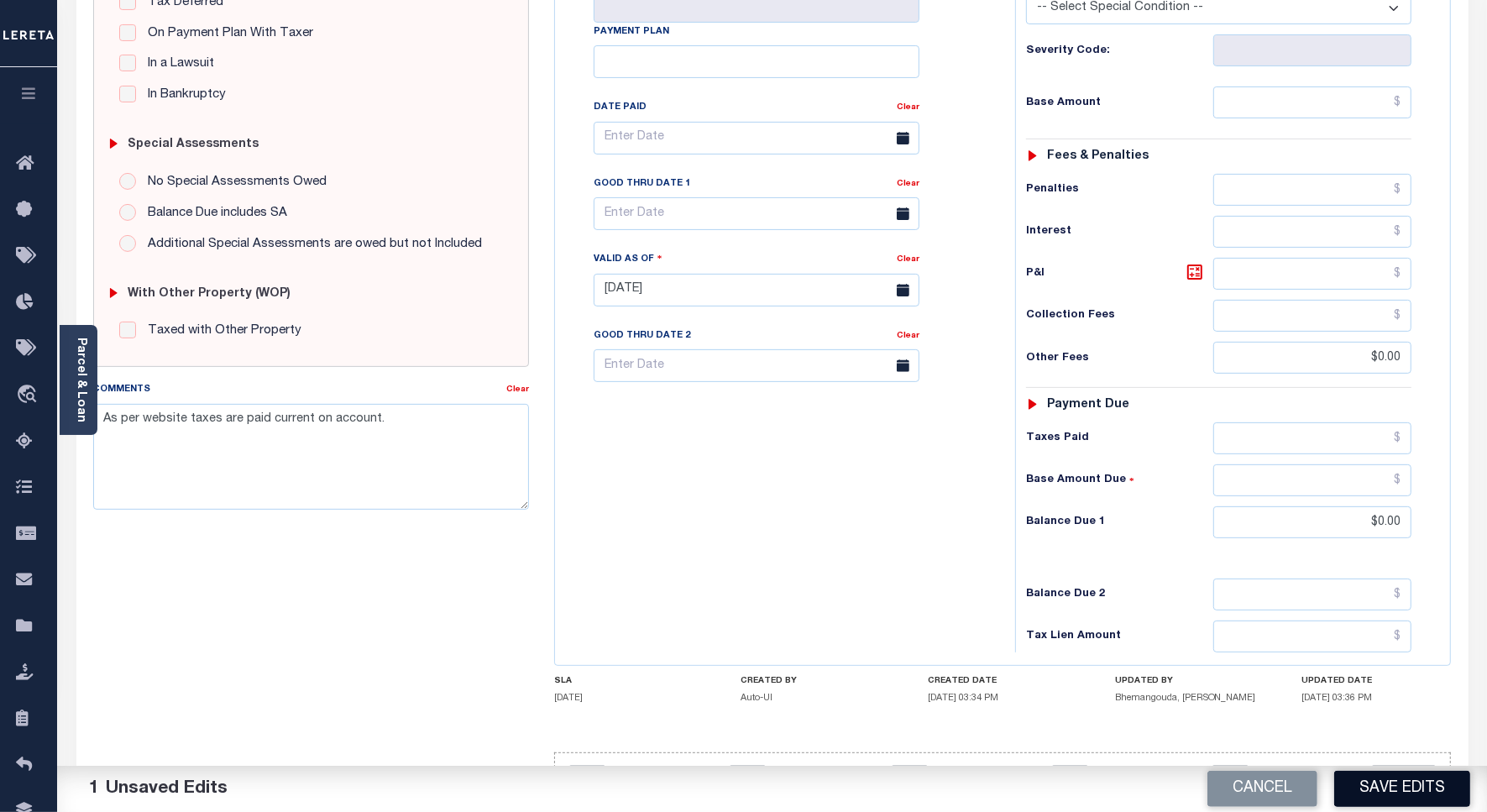
click at [1440, 799] on button "Save Edits" at bounding box center [1402, 788] width 136 height 36
checkbox input "false"
type input "$0"
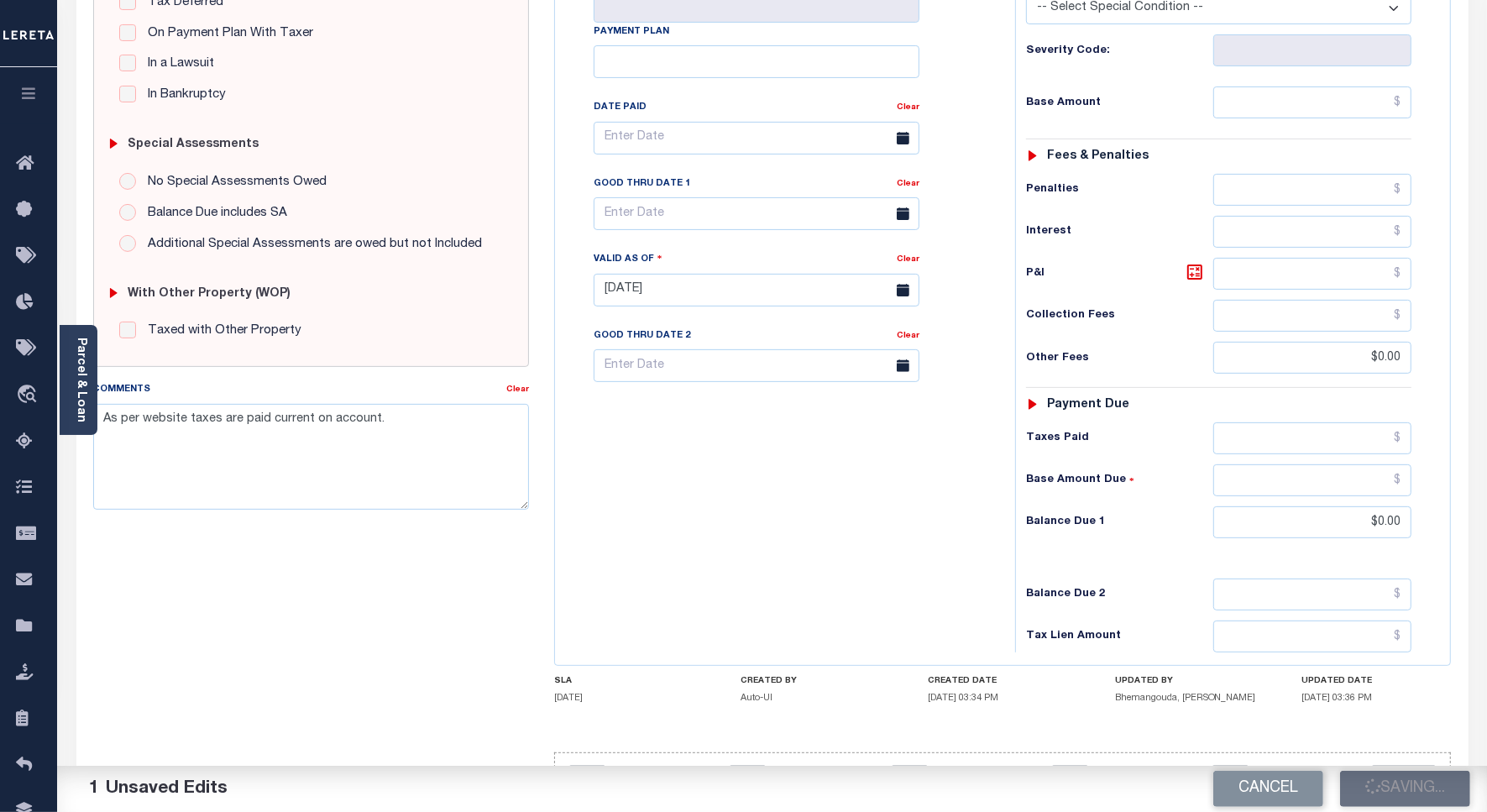
type input "$0"
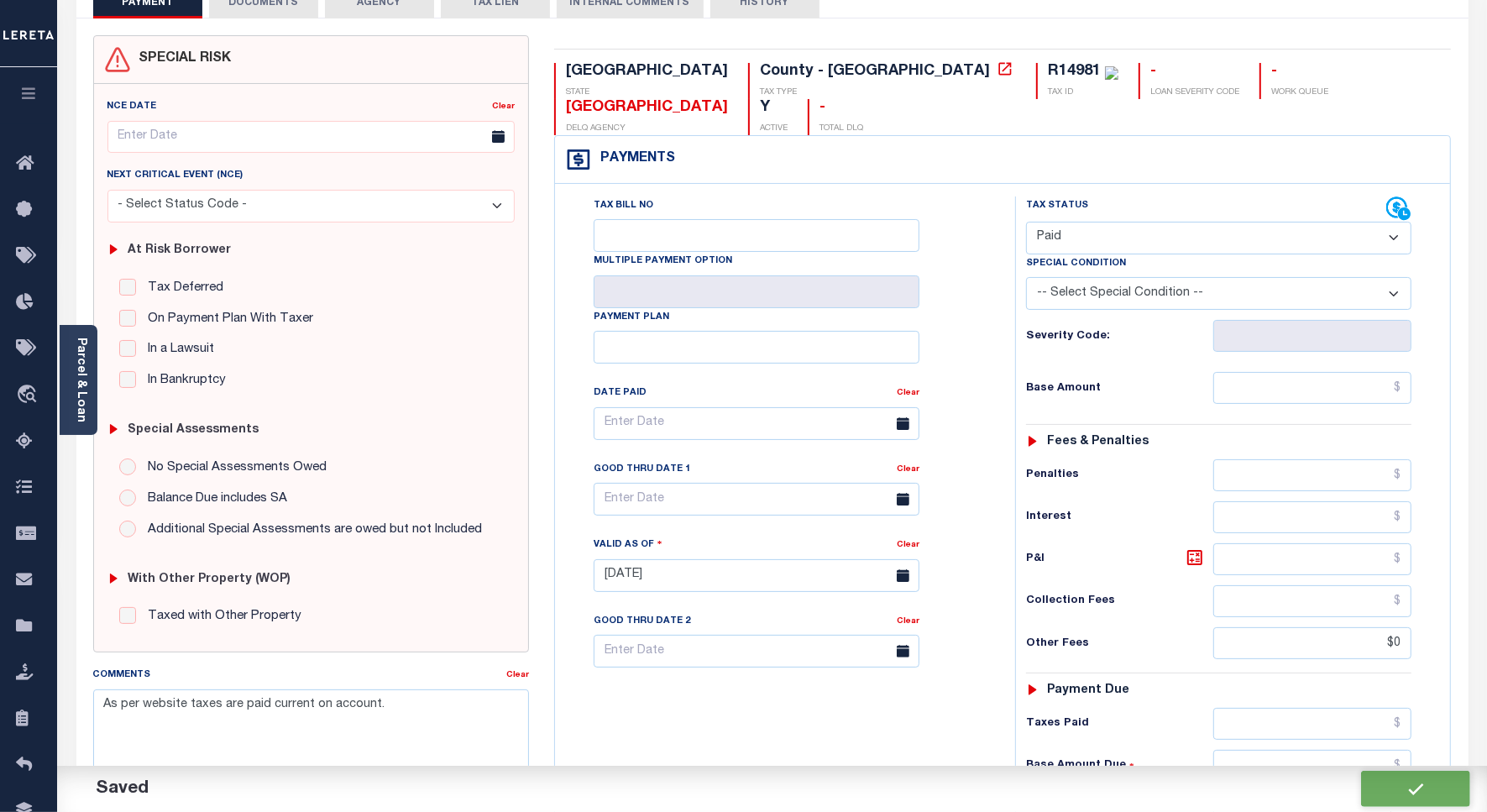
scroll to position [0, 0]
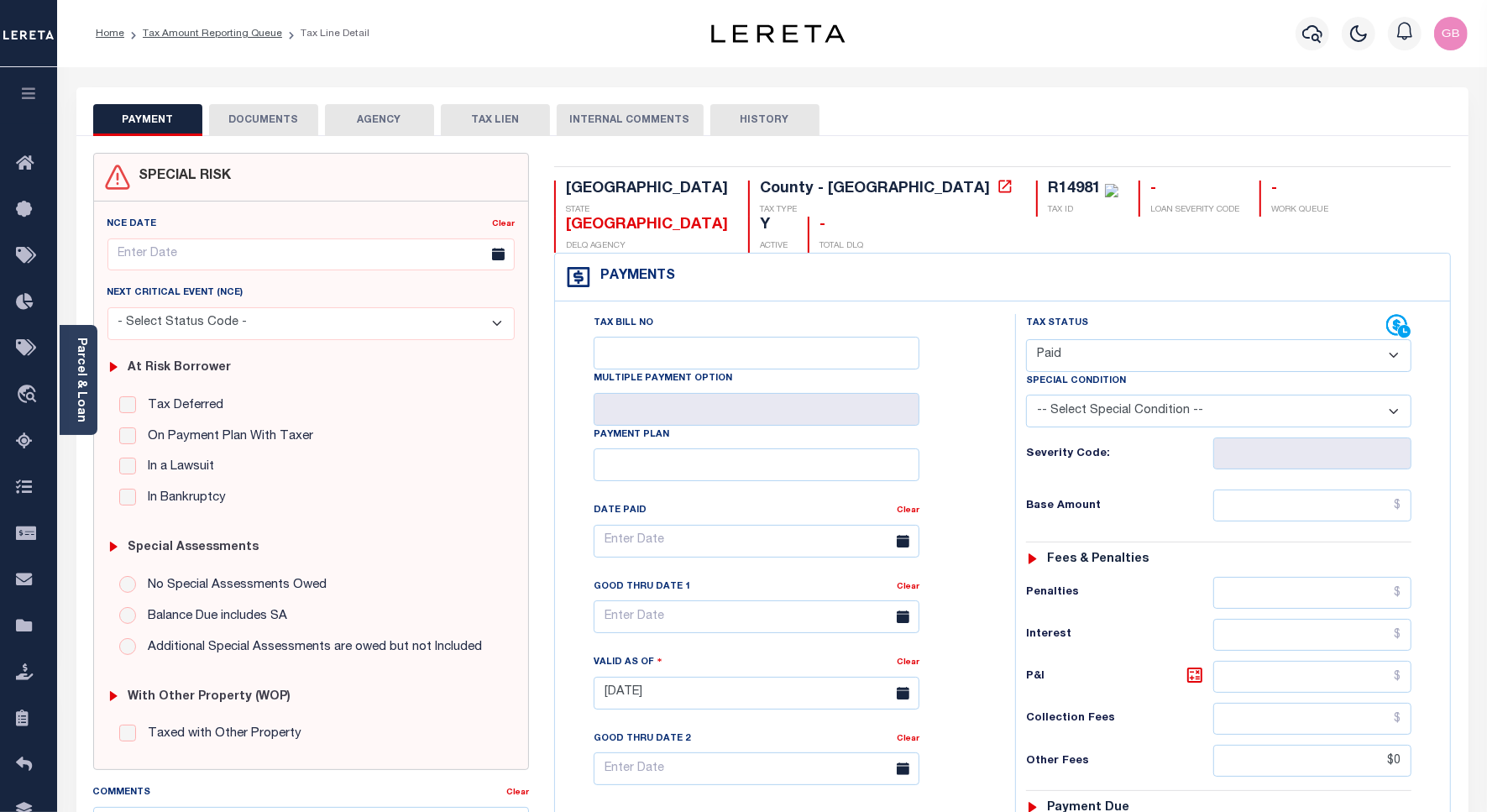
click at [228, 32] on link "Tax Amount Reporting Queue" at bounding box center [212, 33] width 140 height 10
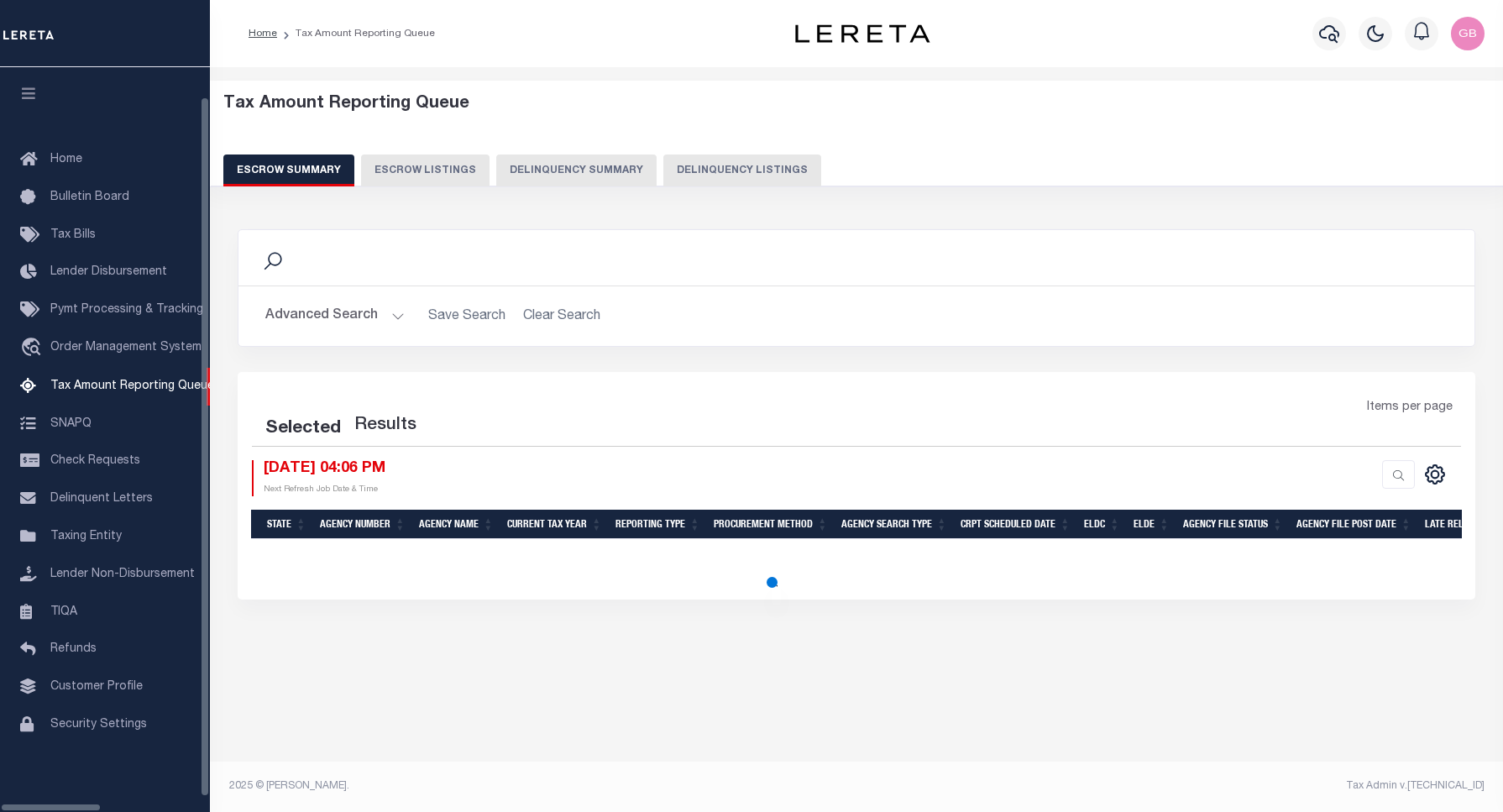
click at [664, 181] on button "Delinquency Listings" at bounding box center [743, 170] width 158 height 32
select select "100"
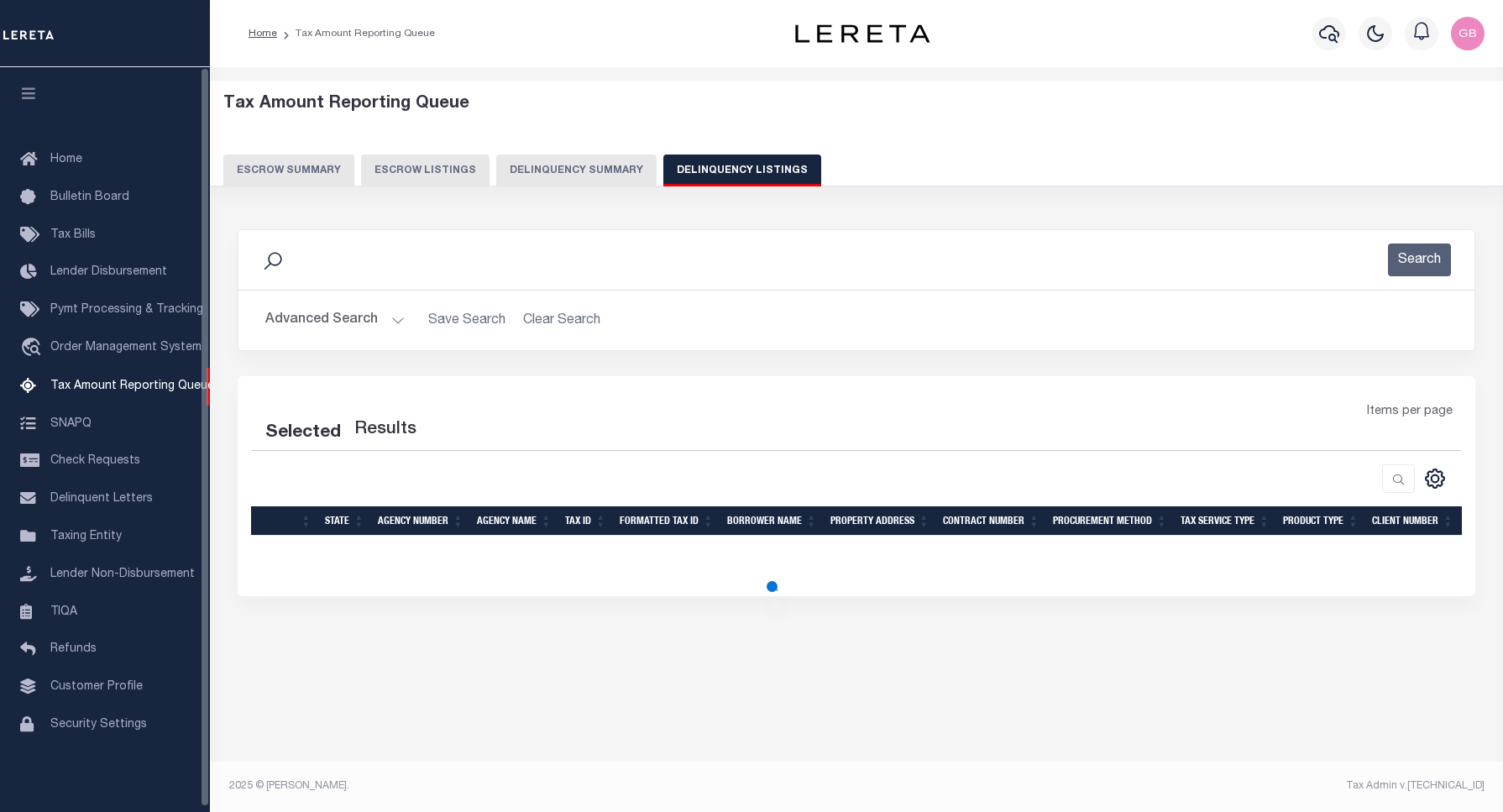
select select "100"
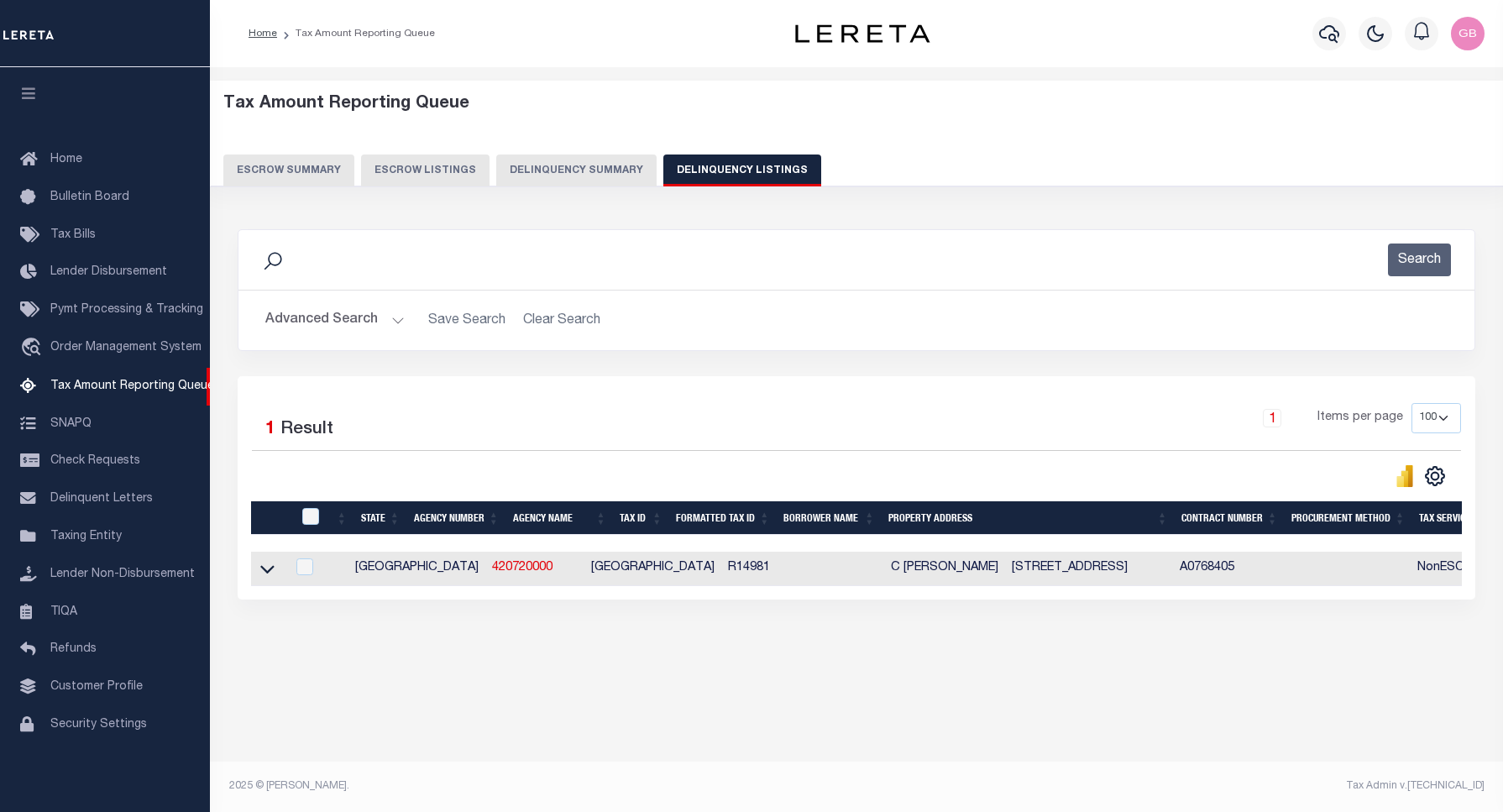
click at [400, 316] on button "Advanced Search" at bounding box center [335, 320] width 140 height 33
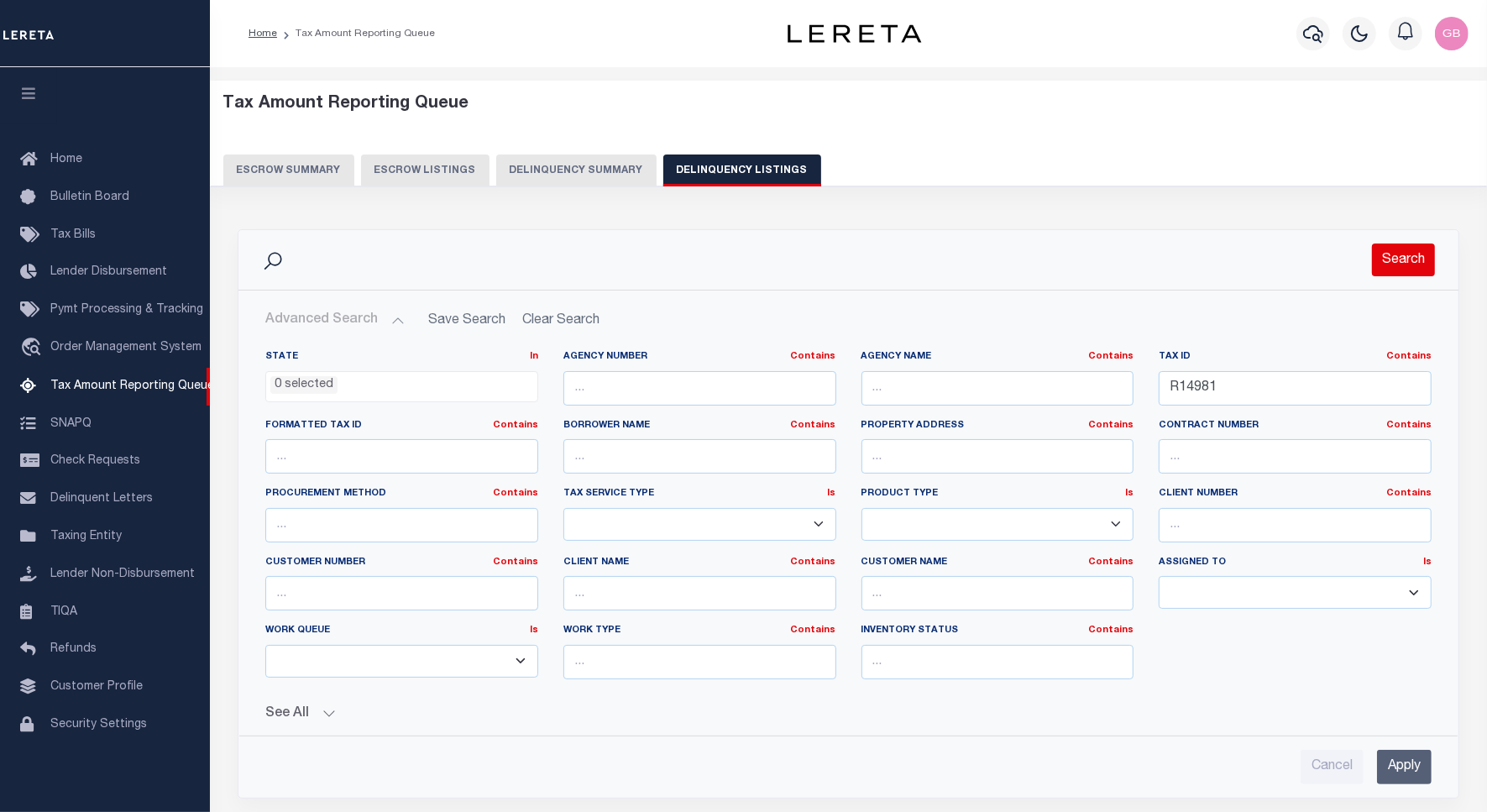
click at [1403, 258] on button "Search" at bounding box center [1403, 260] width 63 height 33
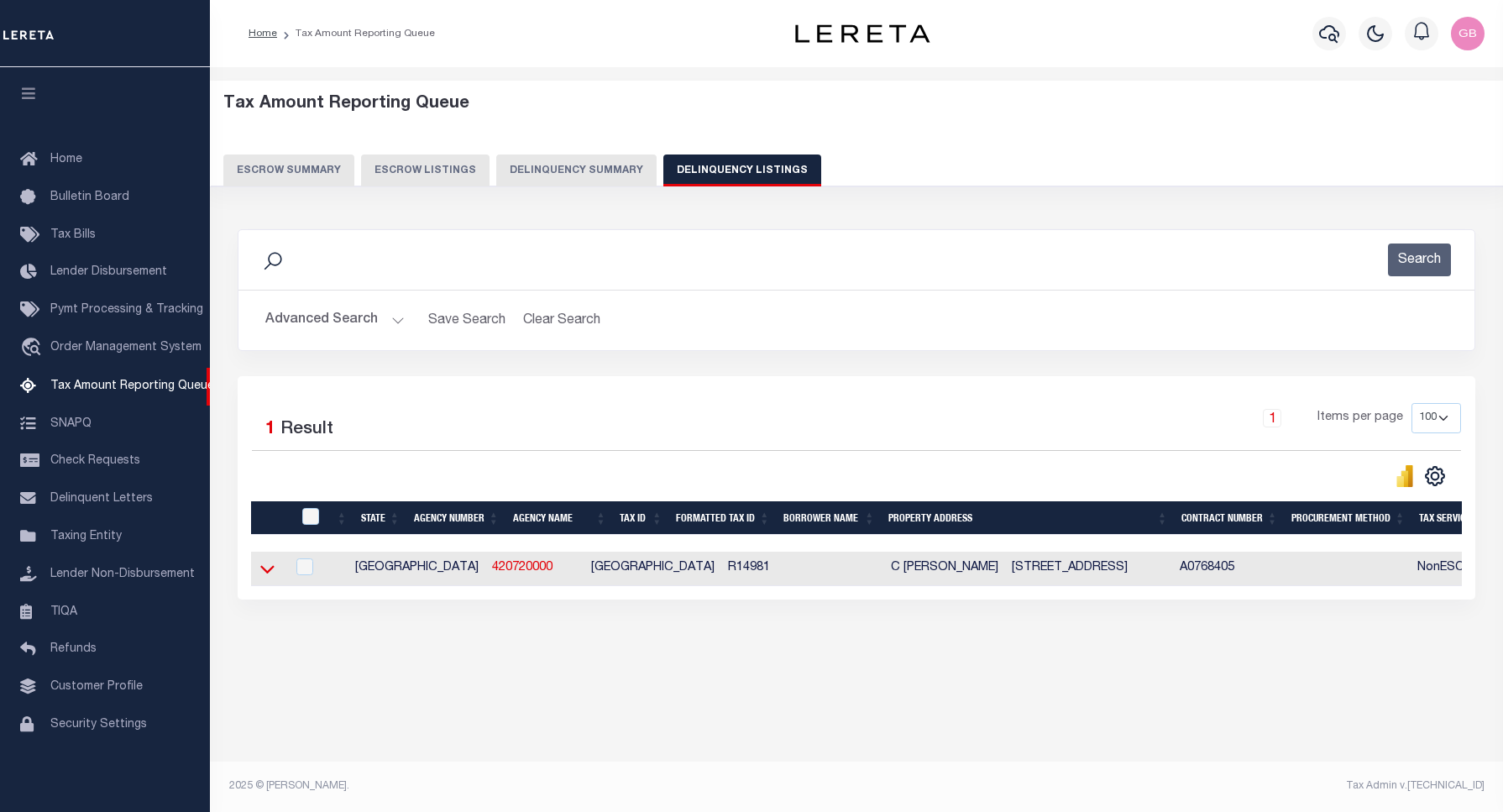
click at [262, 568] on icon at bounding box center [267, 568] width 14 height 18
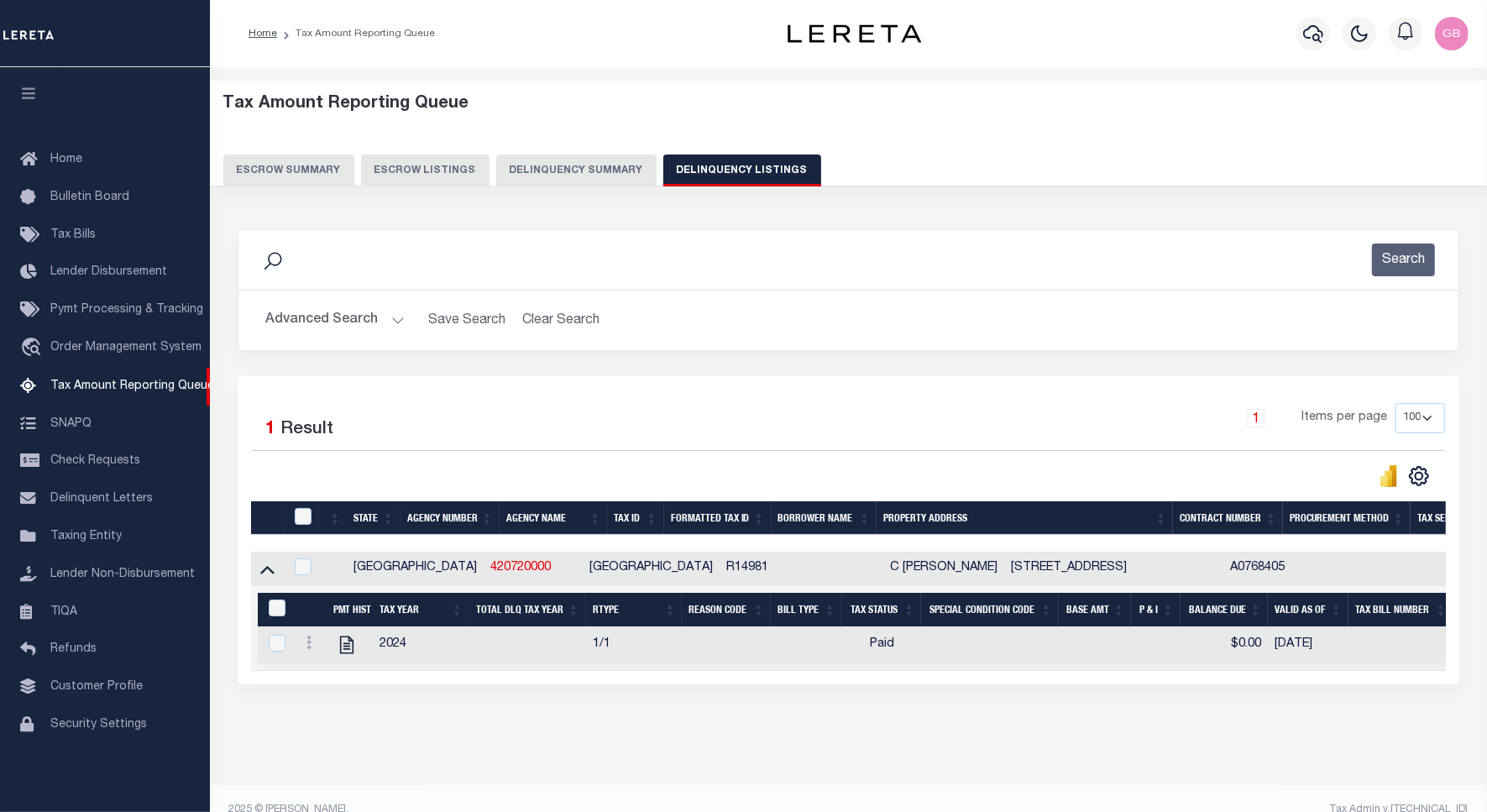
click at [315, 519] on div at bounding box center [304, 517] width 28 height 19
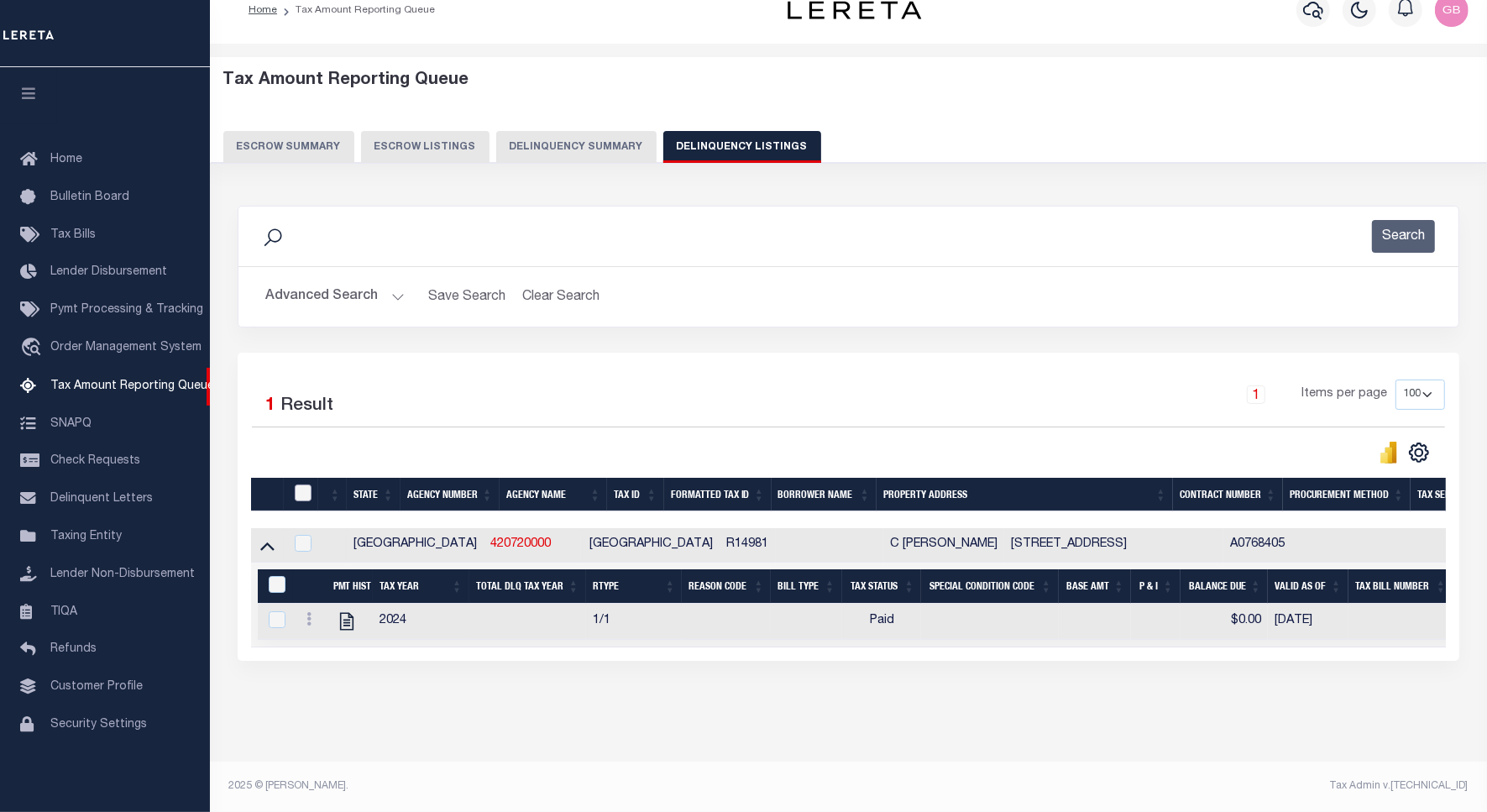
click at [303, 485] on input "checkbox" at bounding box center [303, 493] width 17 height 17
checkbox input "true"
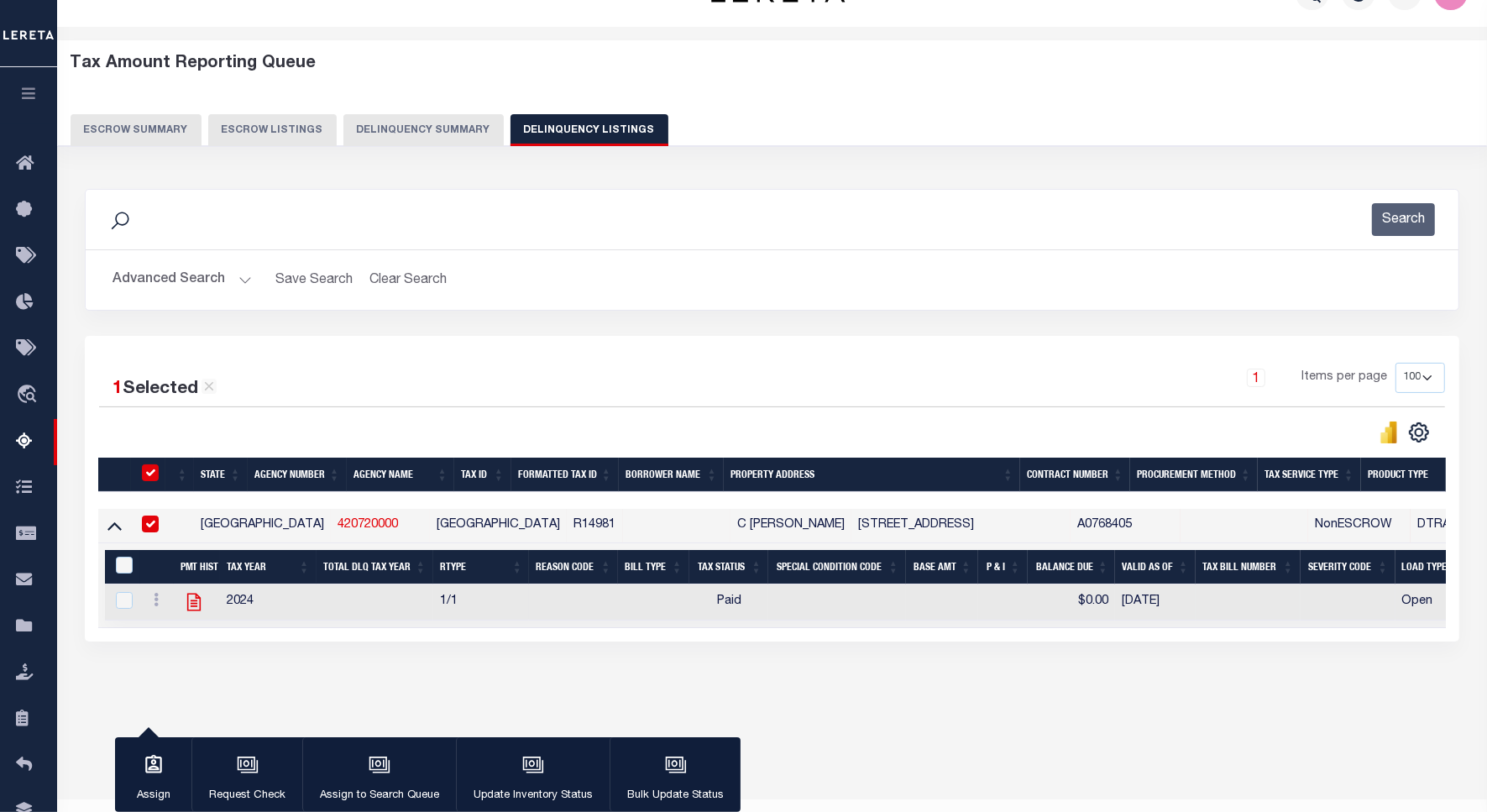
scroll to position [38, 0]
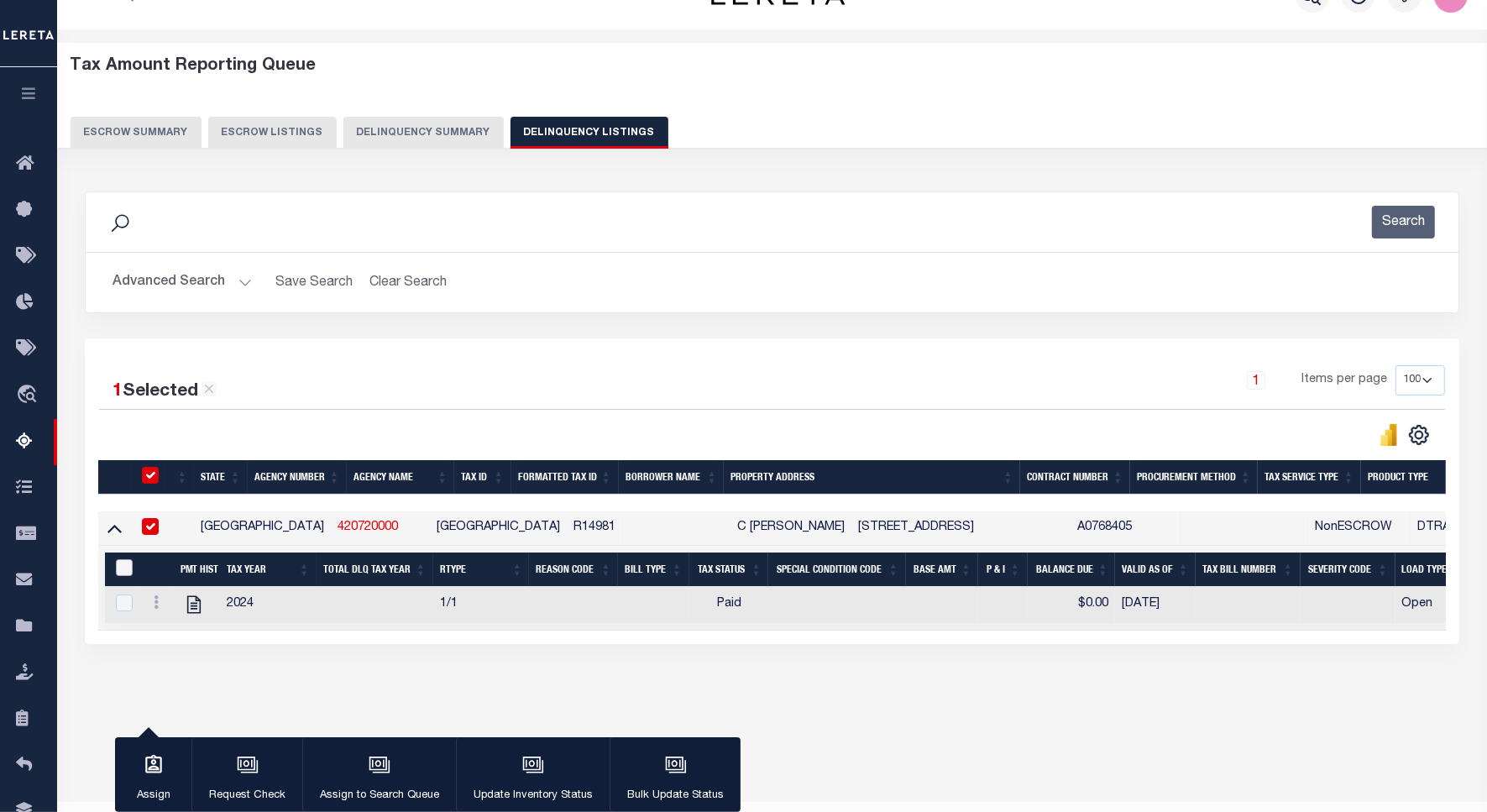
click at [116, 576] on input "&nbsp;" at bounding box center [125, 567] width 17 height 17
checkbox input "true"
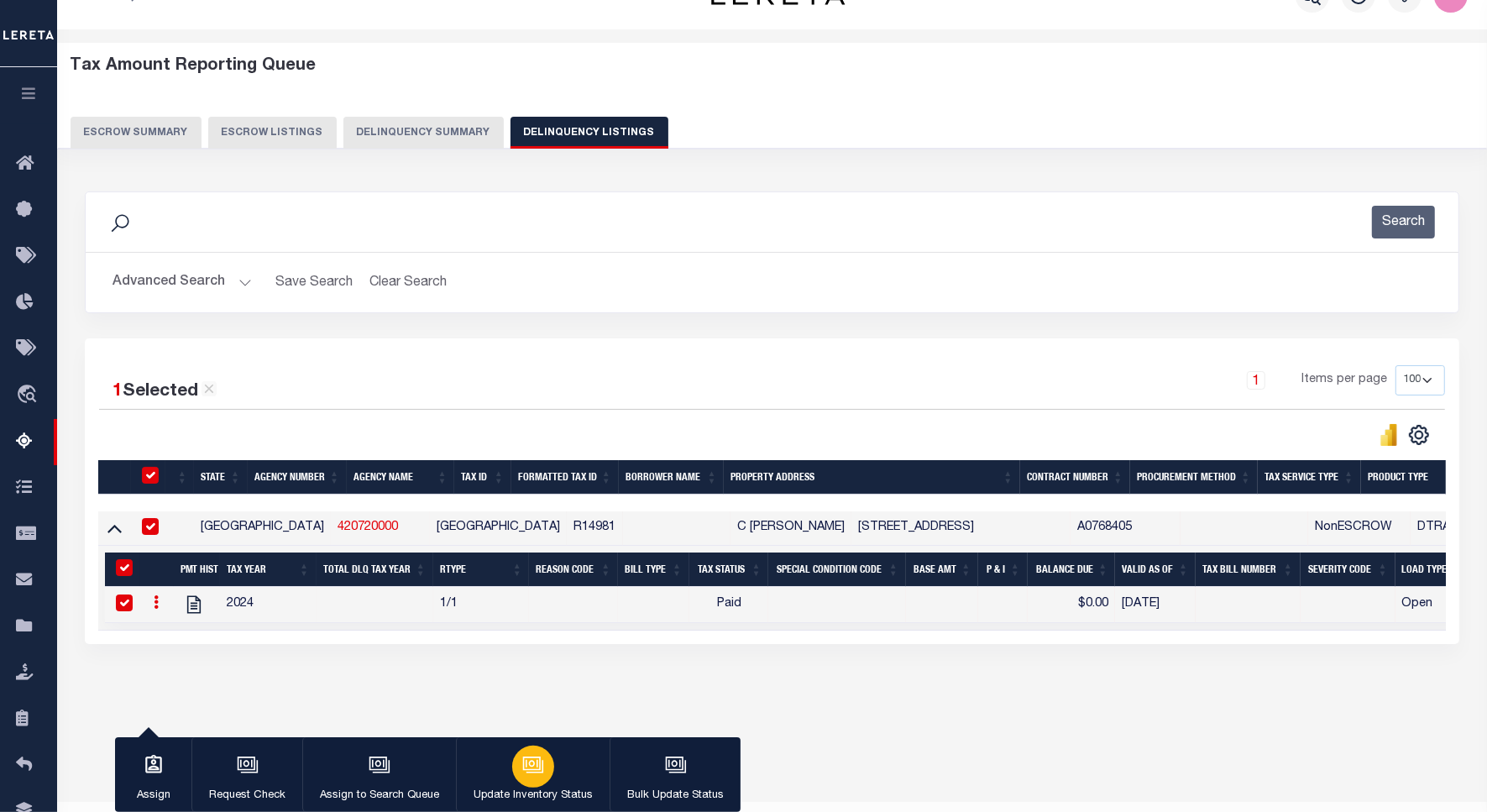
click at [540, 779] on div "button" at bounding box center [532, 765] width 42 height 42
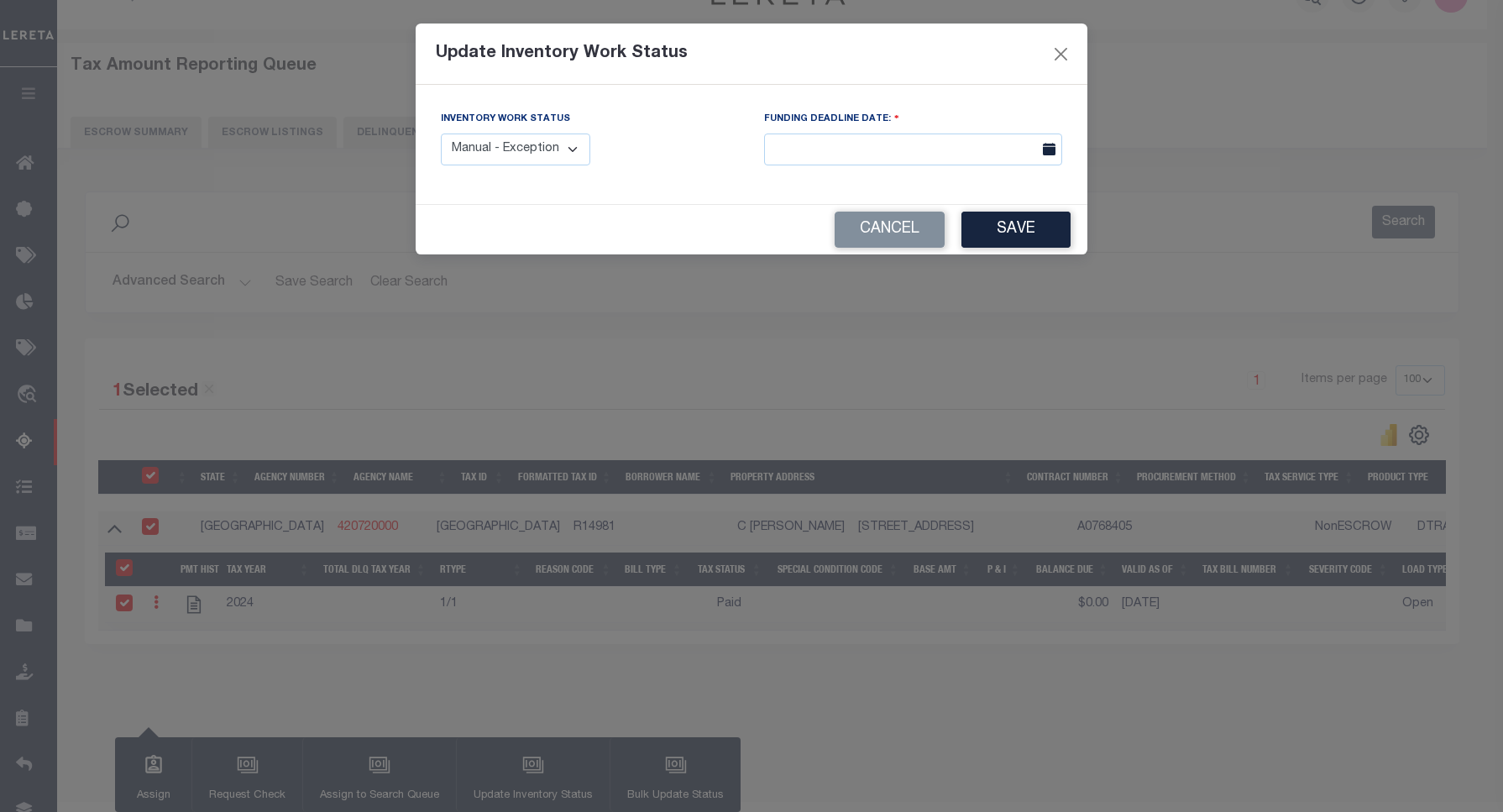
click at [533, 152] on select "Manual - Exception Pended - Awaiting Search Late Add Exception Completed" at bounding box center [516, 149] width 150 height 33
select select "4"
click at [441, 133] on select "Manual - Exception Pended - Awaiting Search Late Add Exception Completed" at bounding box center [516, 149] width 150 height 33
click at [997, 233] on button "Save" at bounding box center [1015, 229] width 109 height 36
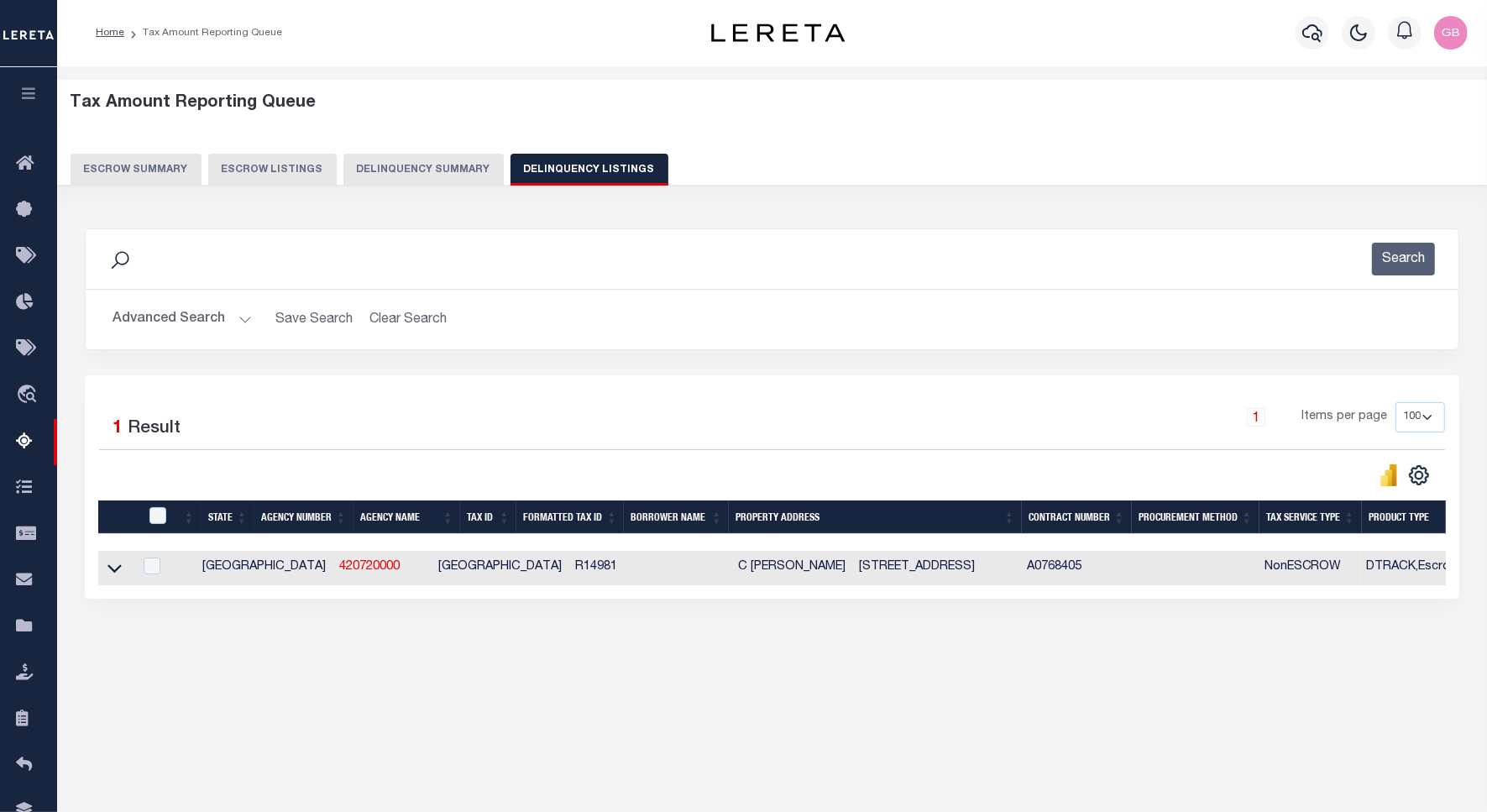
scroll to position [0, 0]
click at [248, 321] on button "Advanced Search" at bounding box center [182, 320] width 140 height 33
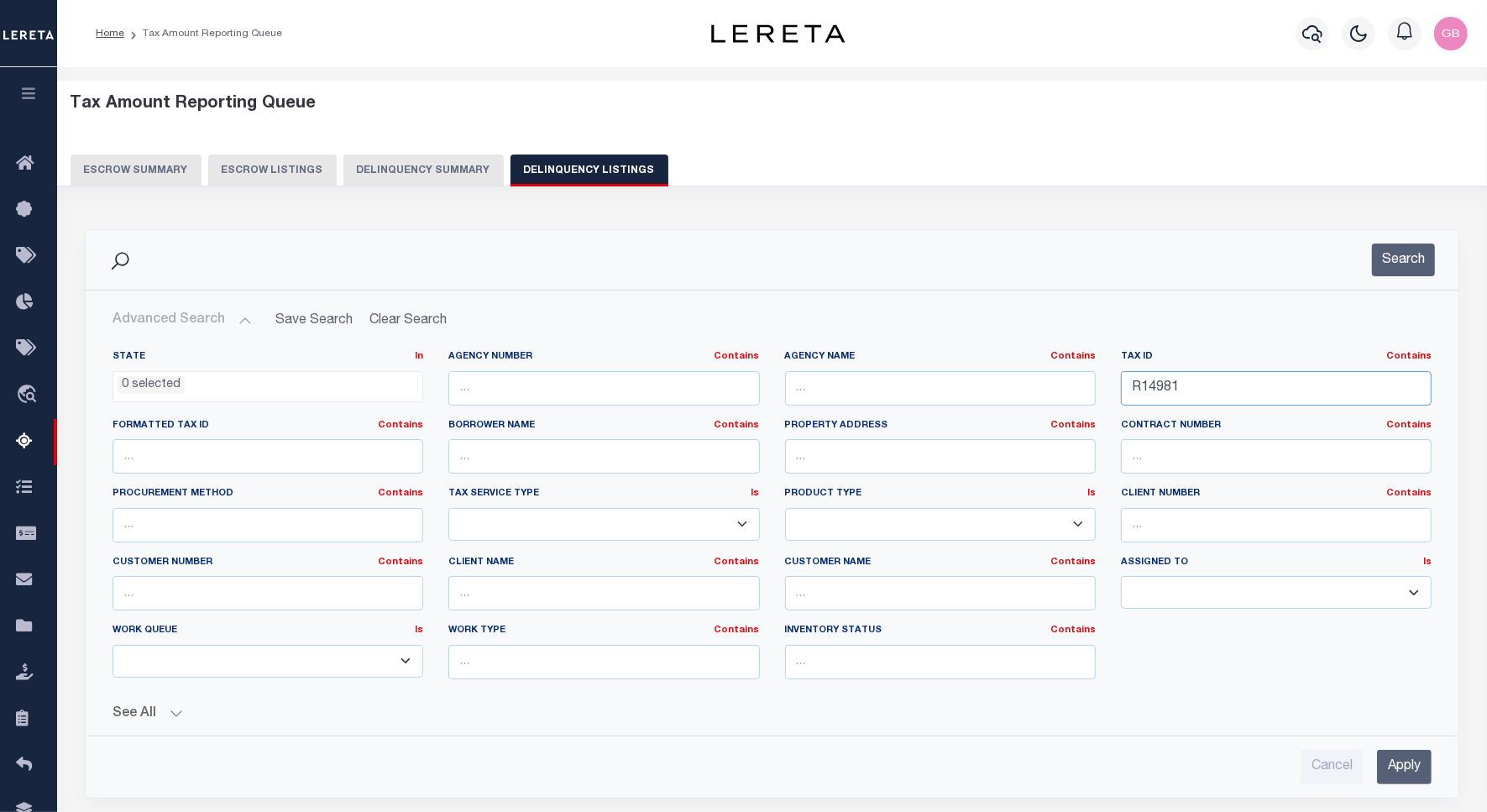
click at [1153, 386] on input "R14981" at bounding box center [1277, 388] width 311 height 34
paste input "5074"
type input "R15074"
click at [1396, 258] on button "Search" at bounding box center [1403, 260] width 63 height 33
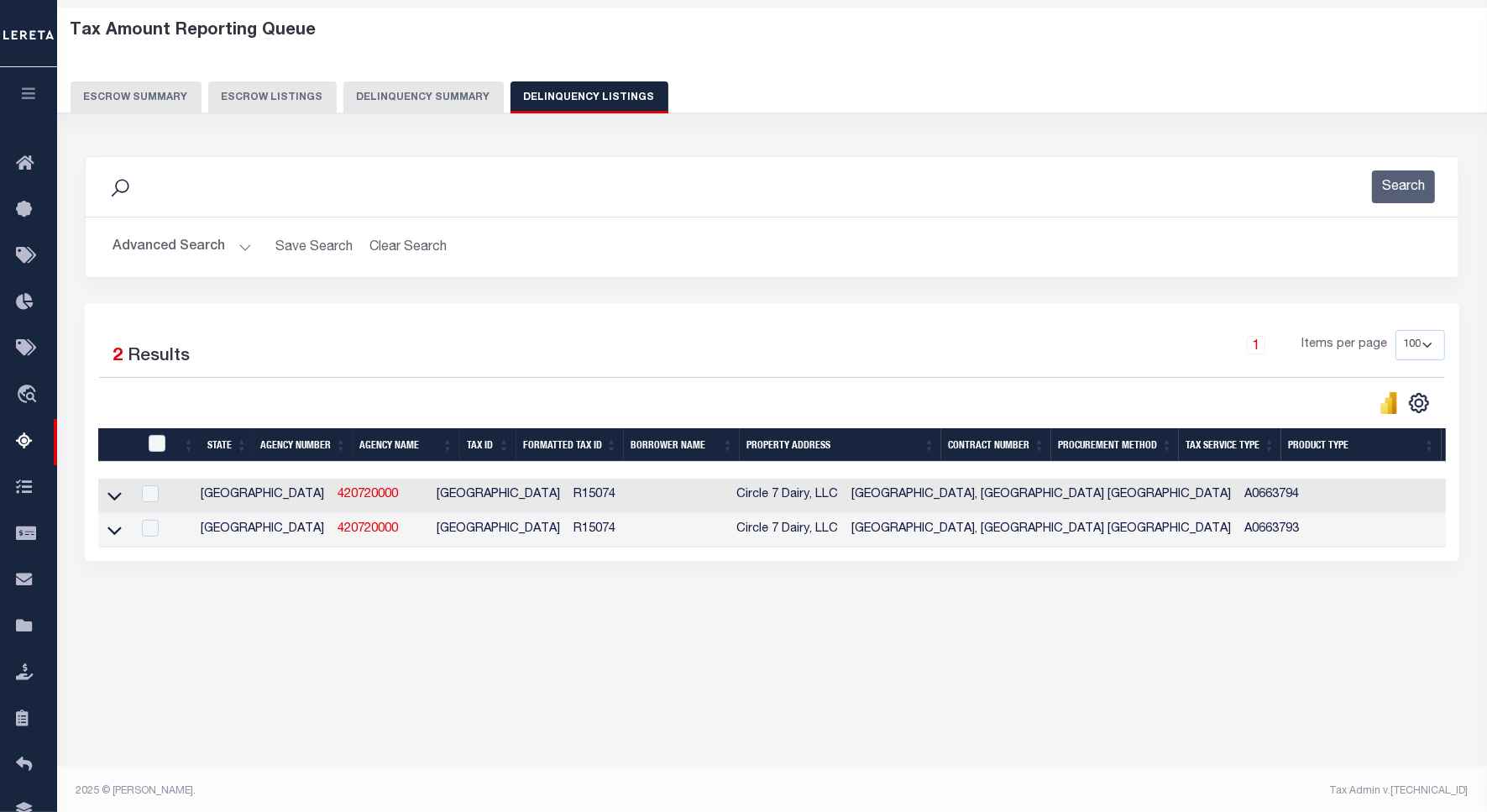
scroll to position [77, 0]
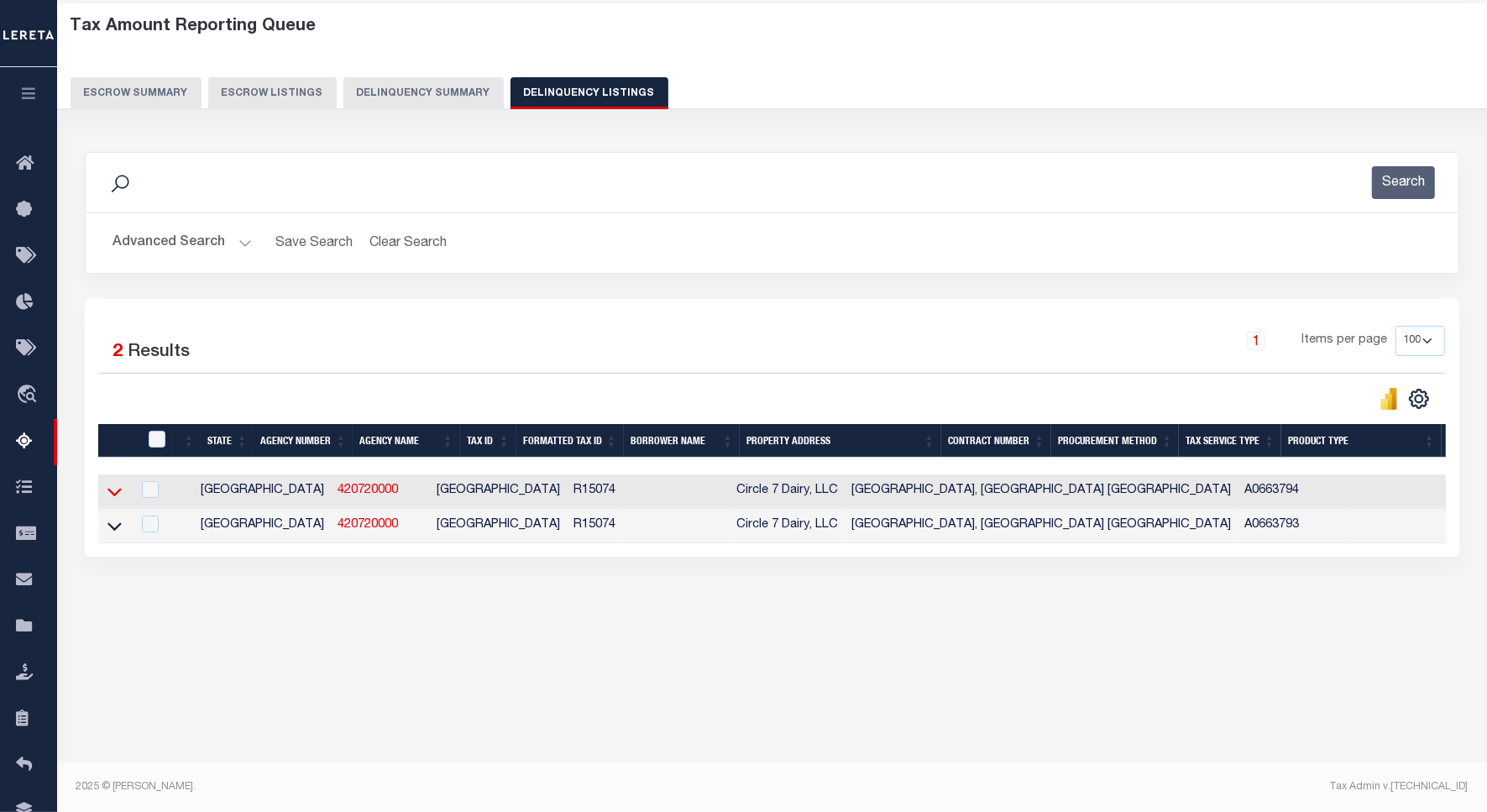
click at [111, 499] on icon at bounding box center [114, 491] width 14 height 18
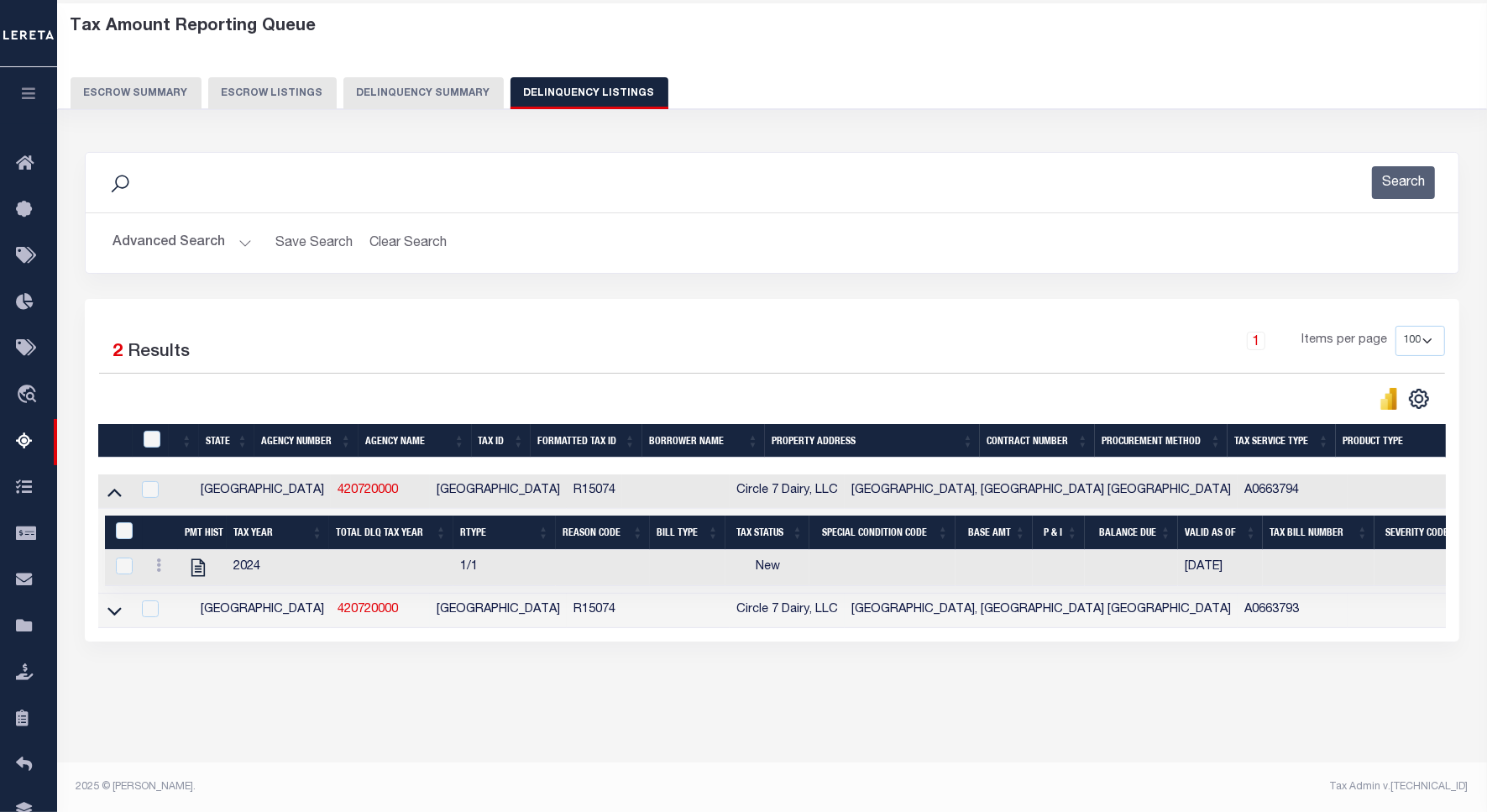
click at [123, 615] on link at bounding box center [114, 609] width 20 height 12
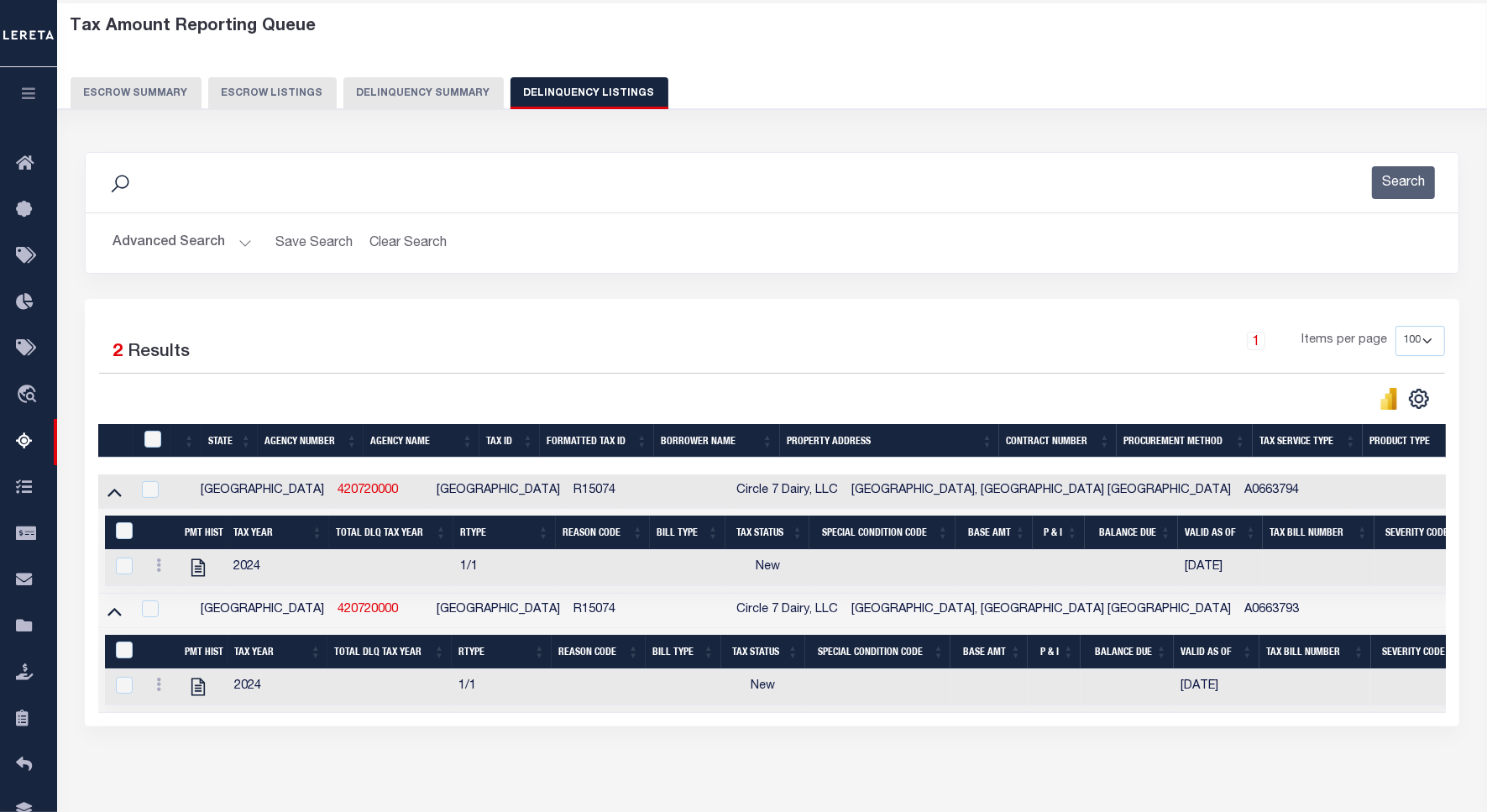
click at [158, 563] on div at bounding box center [160, 567] width 21 height 20
checkbox input "true"
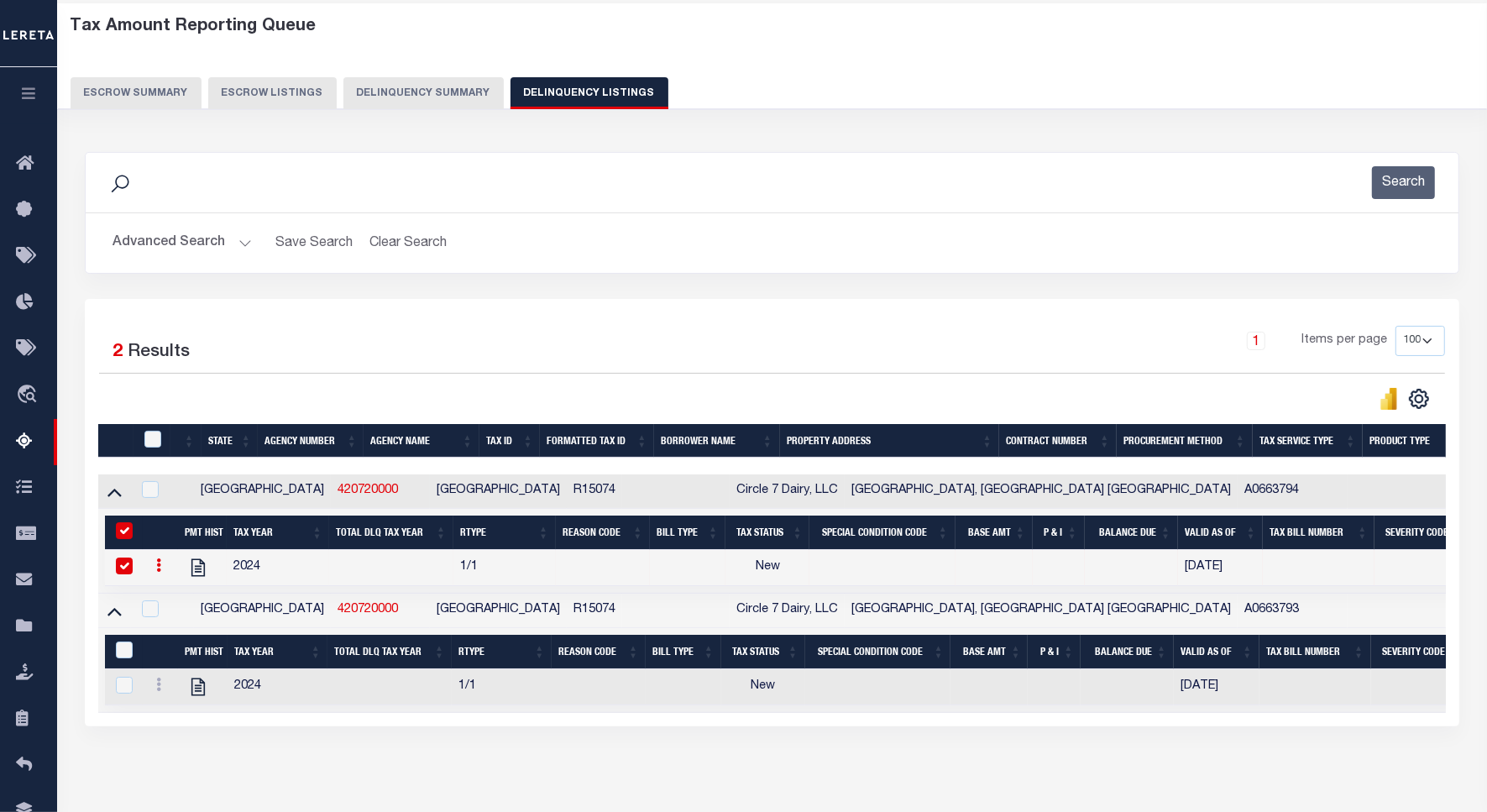
click at [156, 571] on icon at bounding box center [158, 565] width 5 height 13
click at [172, 601] on img "" at bounding box center [179, 592] width 17 height 17
checkbox input "false"
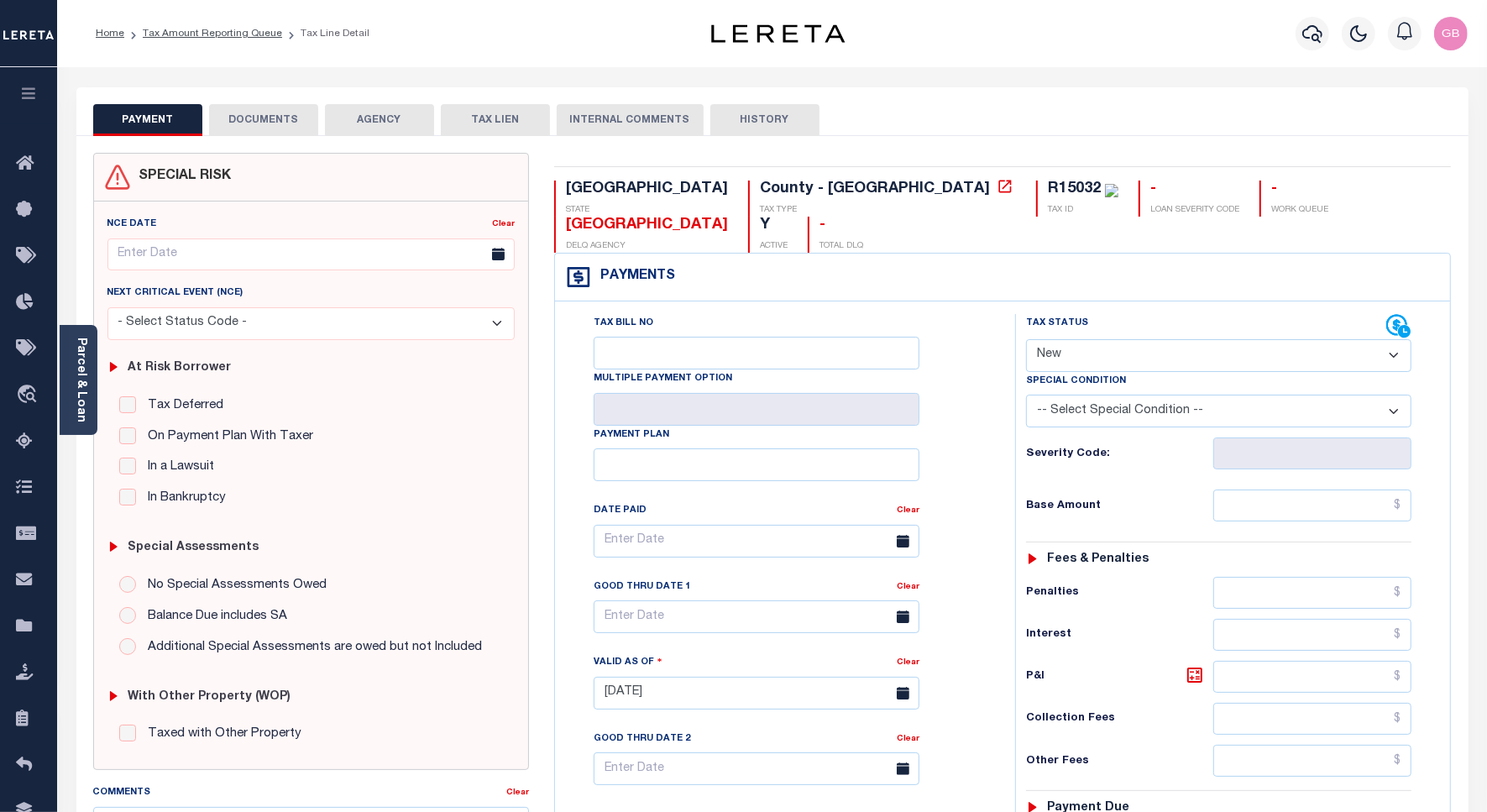
click at [1068, 339] on select "- Select Status Code - Open Due/Unpaid Paid Incomplete No Tax Due Internal Refu…" at bounding box center [1219, 355] width 385 height 33
select select "PYD"
click at [1026, 339] on select "- Select Status Code - Open Due/Unpaid Paid Incomplete No Tax Due Internal Refu…" at bounding box center [1219, 355] width 385 height 33
type input "[DATE]"
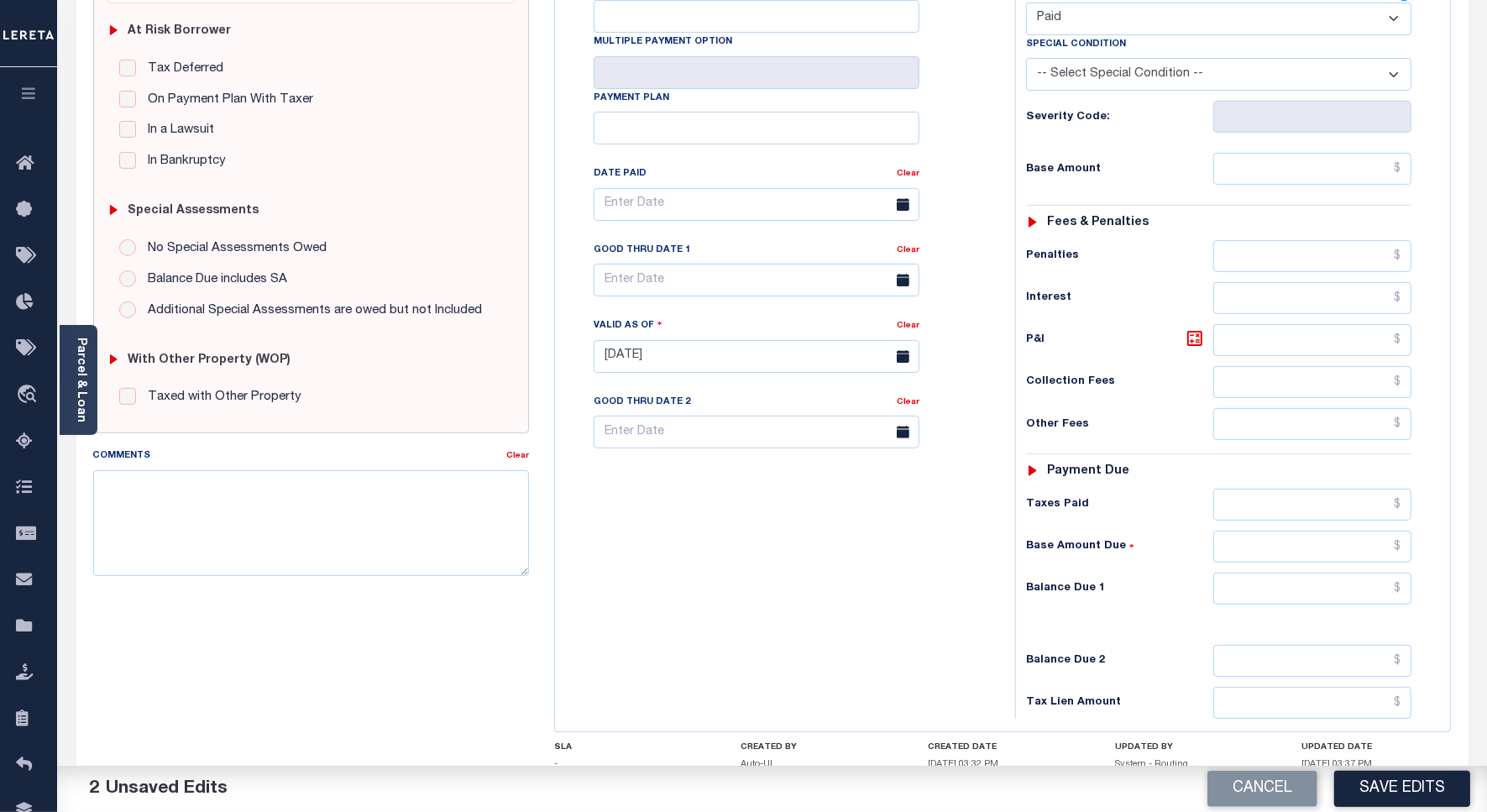
scroll to position [433, 0]
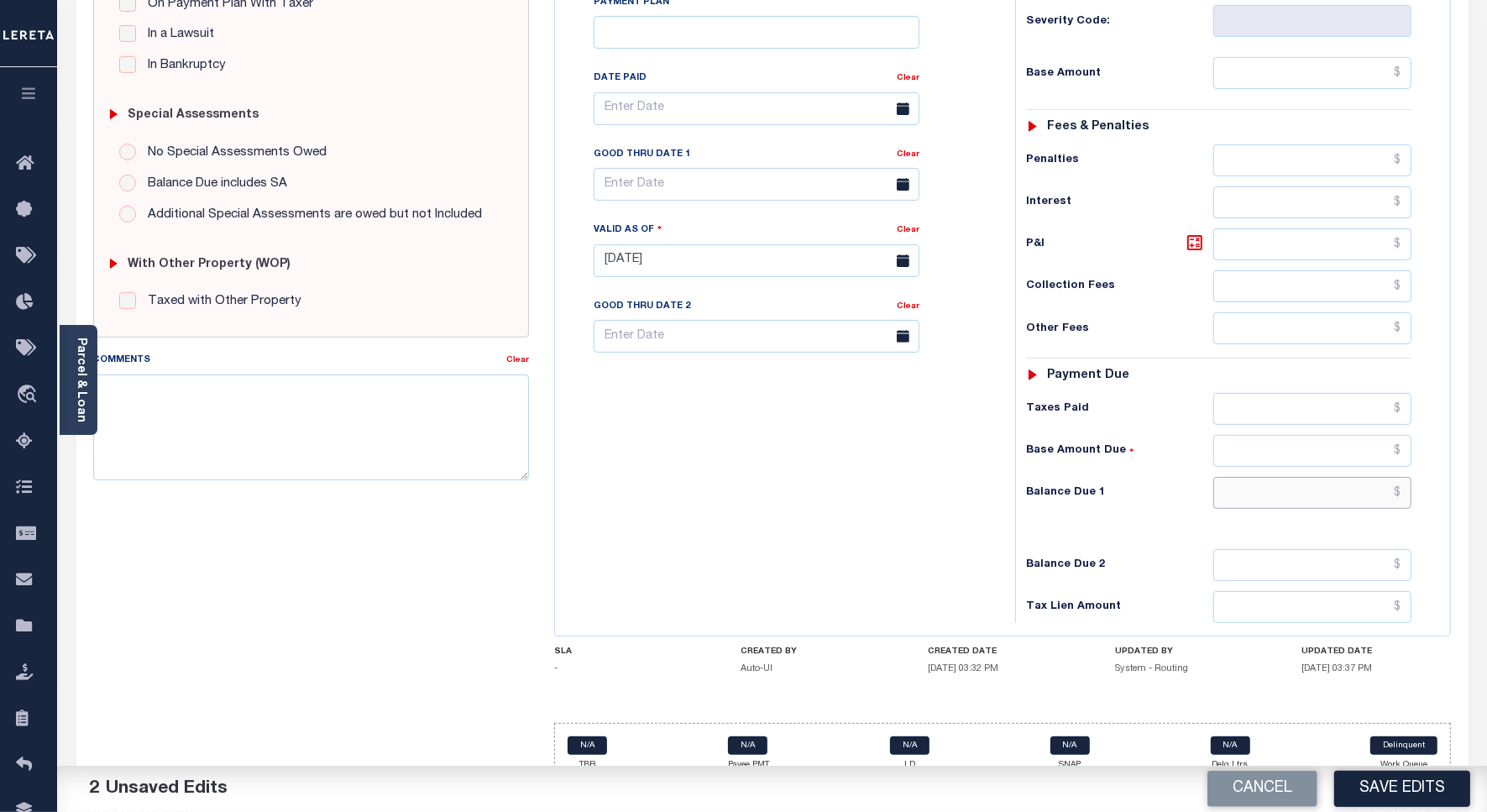
click at [1400, 477] on input "text" at bounding box center [1312, 493] width 198 height 32
type input "$0.00"
click at [355, 422] on textarea "Comments" at bounding box center [311, 427] width 435 height 106
paste textarea "As per website taxes are paid current on account."
type textarea "As per website taxes are paid current on account."
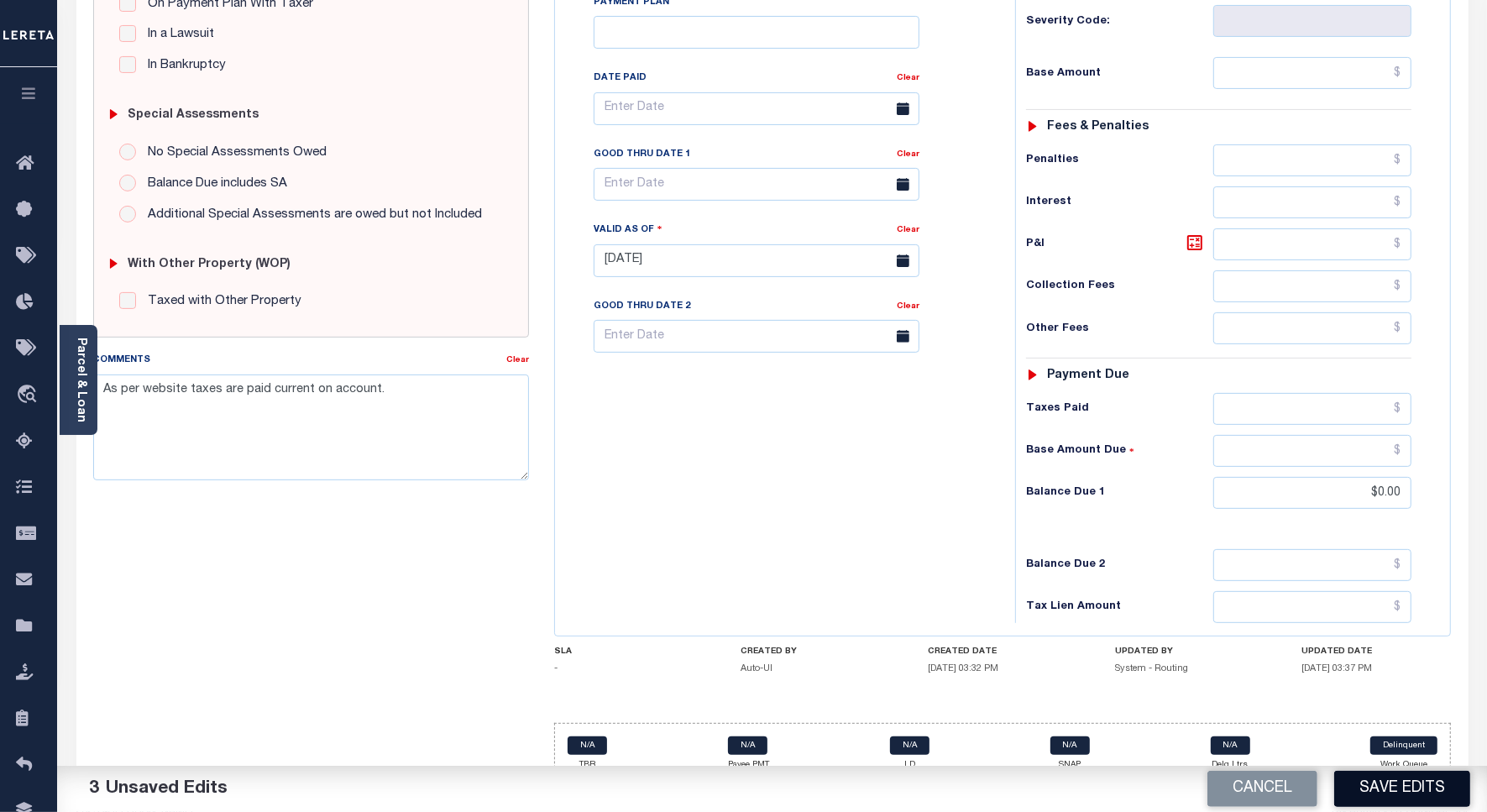
click at [1379, 783] on button "Save Edits" at bounding box center [1402, 788] width 136 height 36
checkbox input "false"
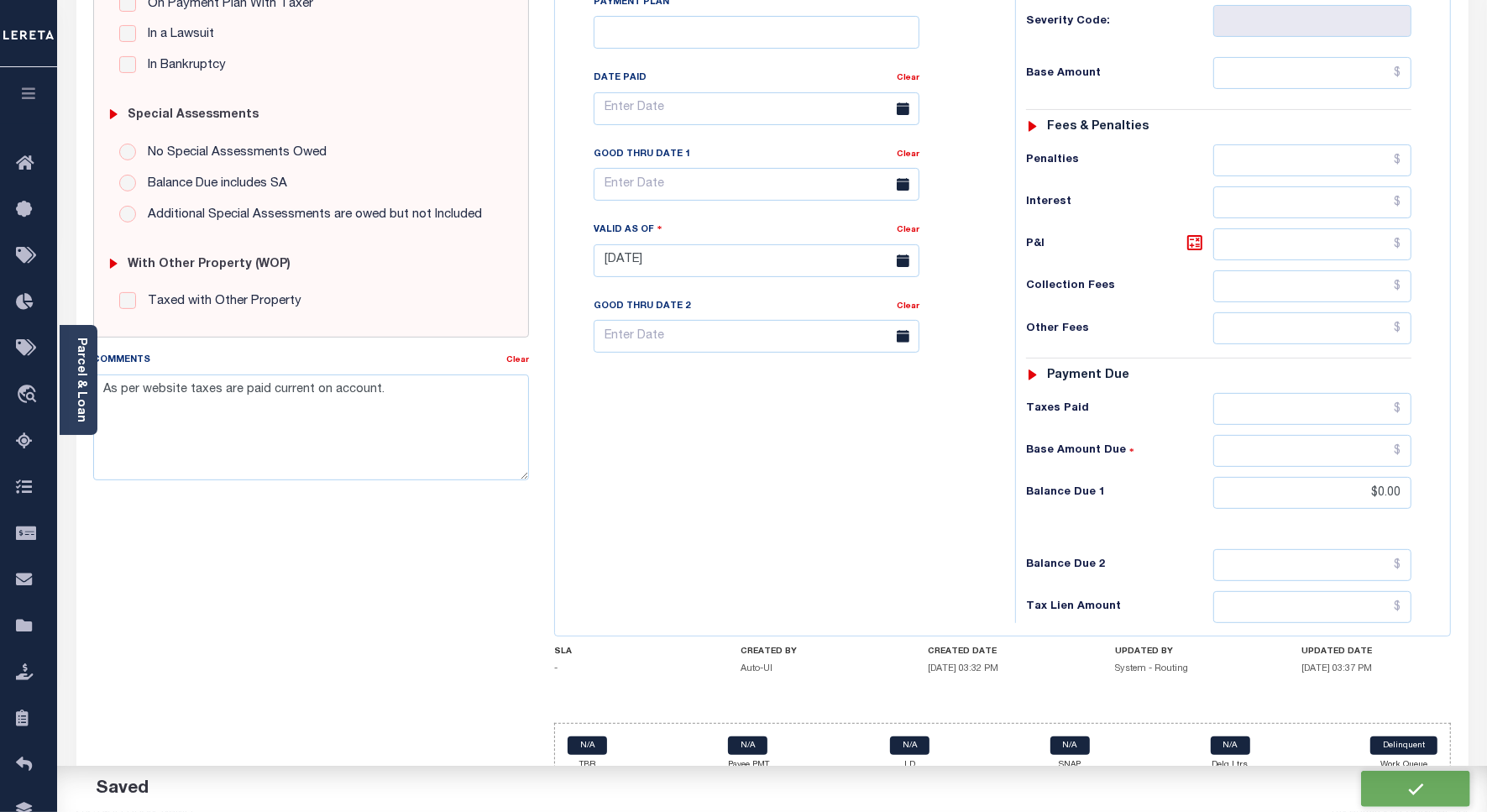
type input "$0"
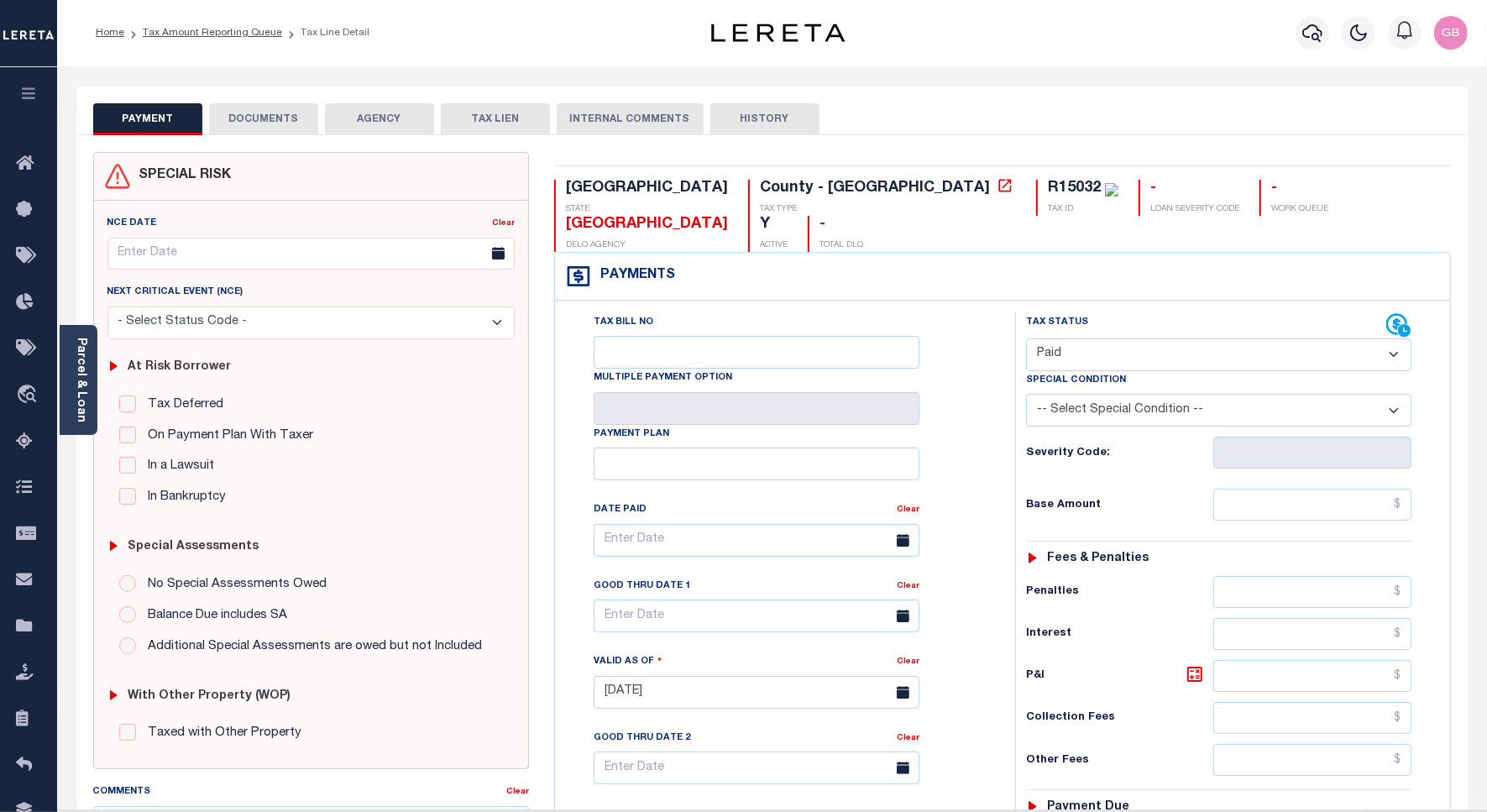
scroll to position [0, 0]
click at [235, 29] on link "Tax Amount Reporting Queue" at bounding box center [212, 33] width 140 height 10
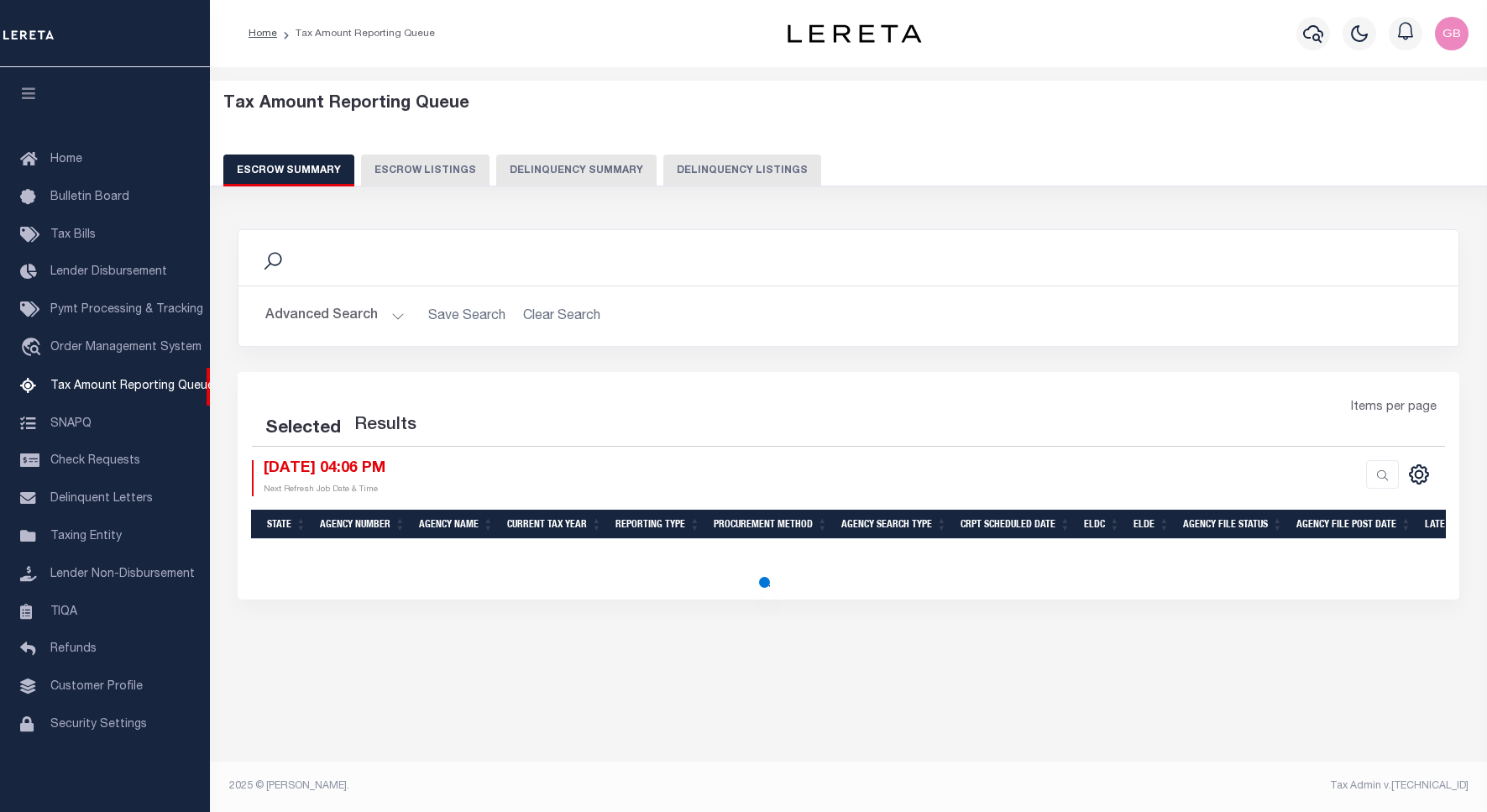
click at [705, 167] on button "Delinquency Listings" at bounding box center [743, 170] width 158 height 32
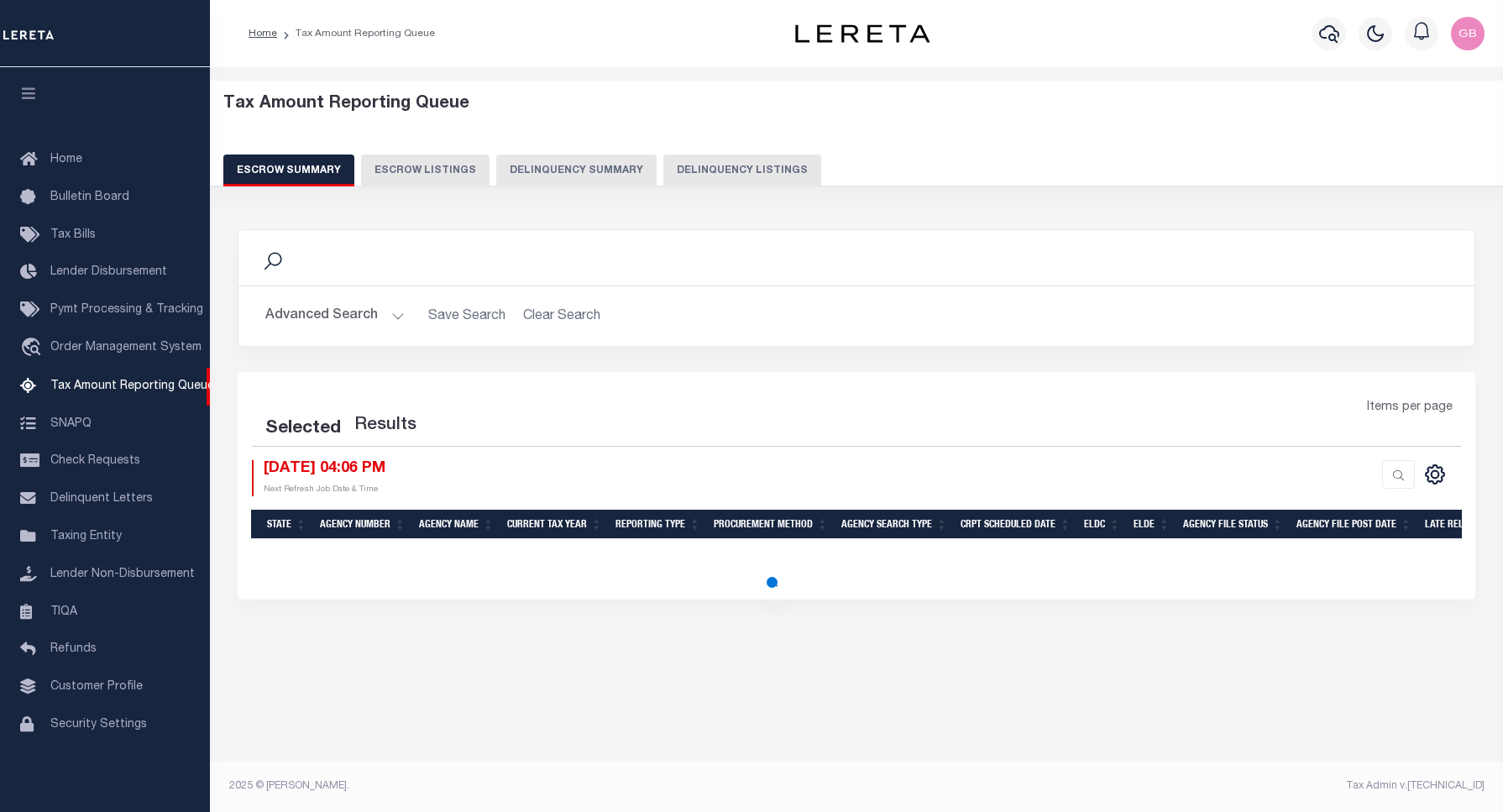
select select
select select "100"
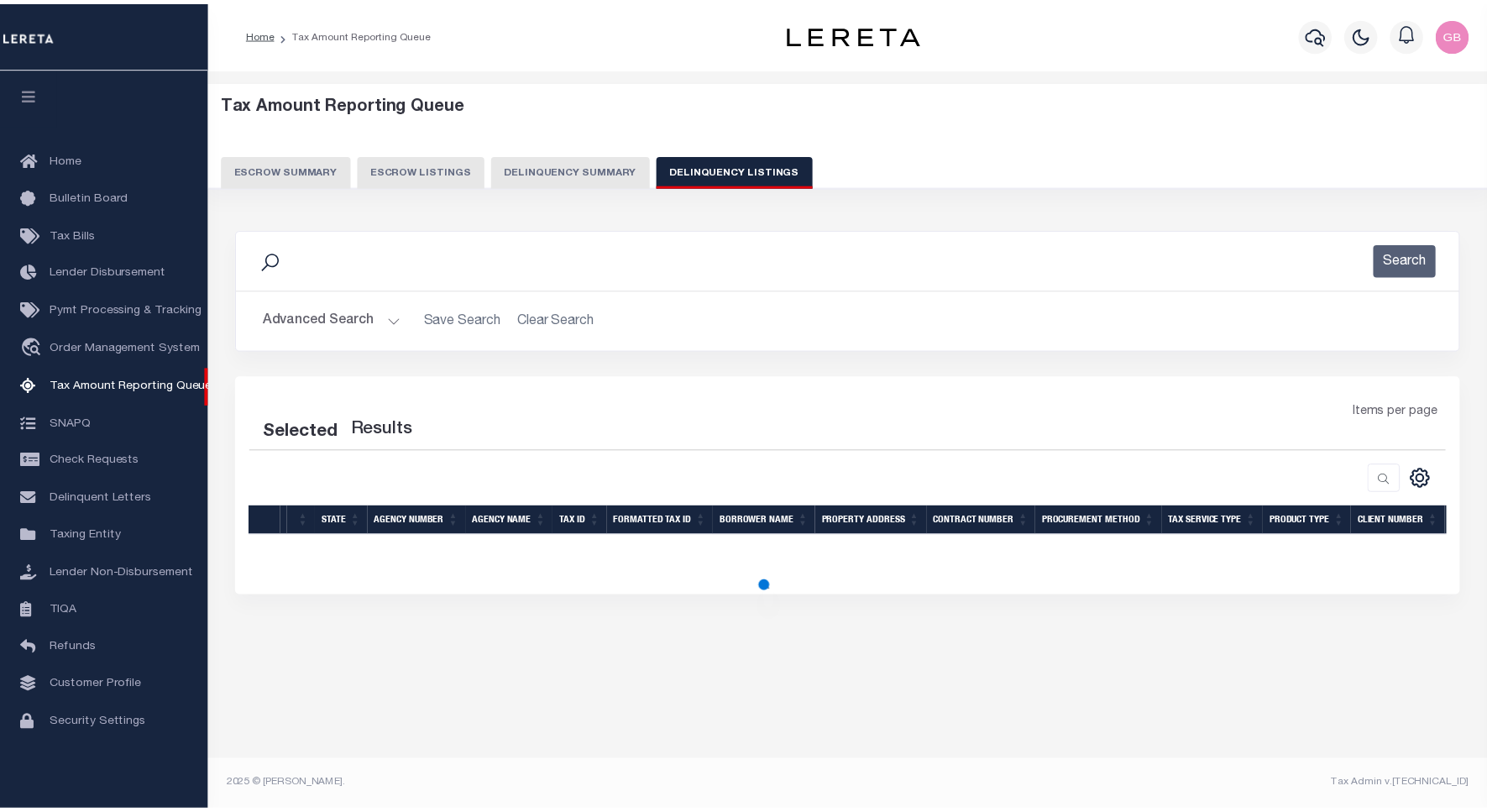
scroll to position [5, 0]
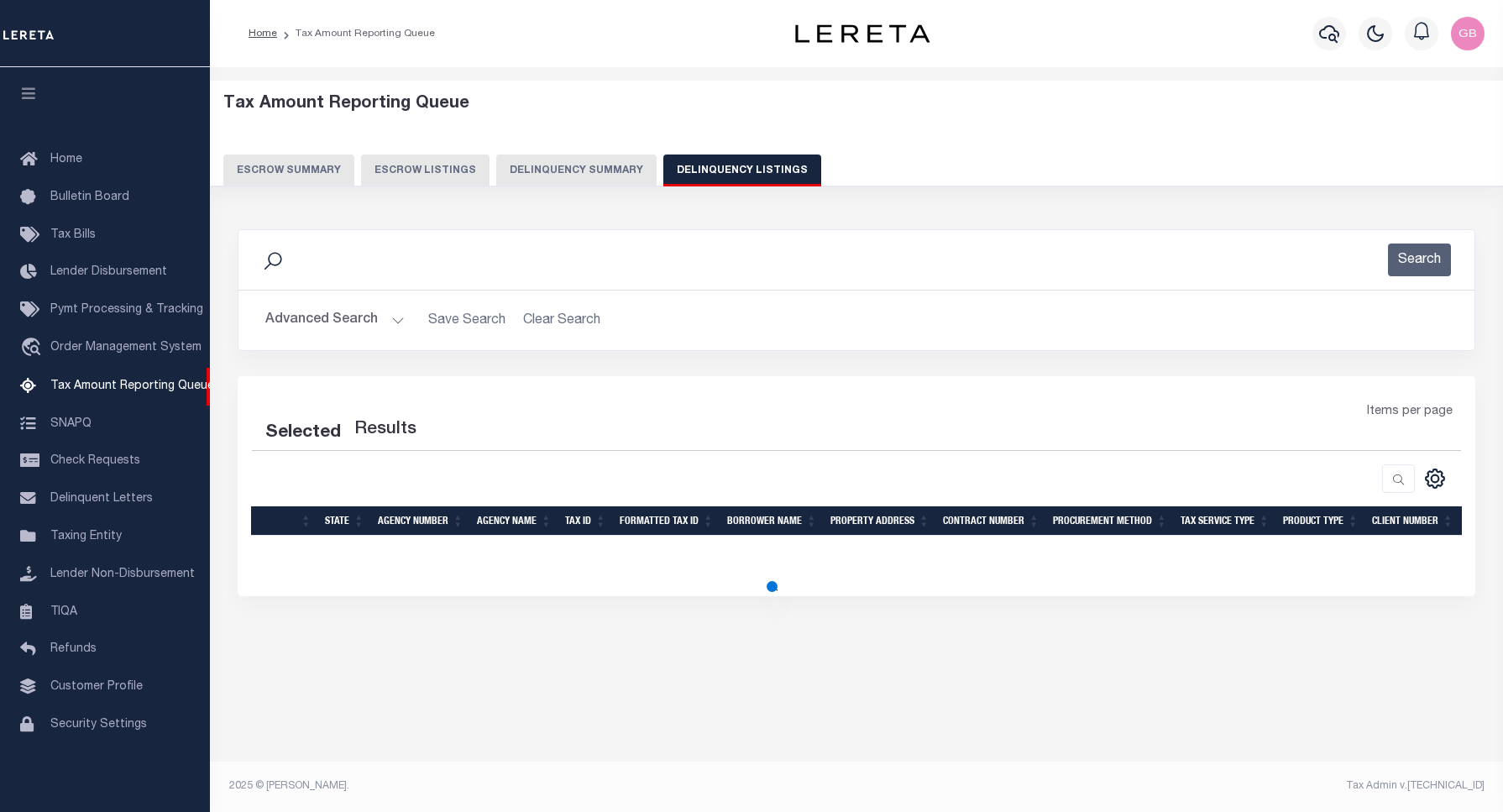
select select "100"
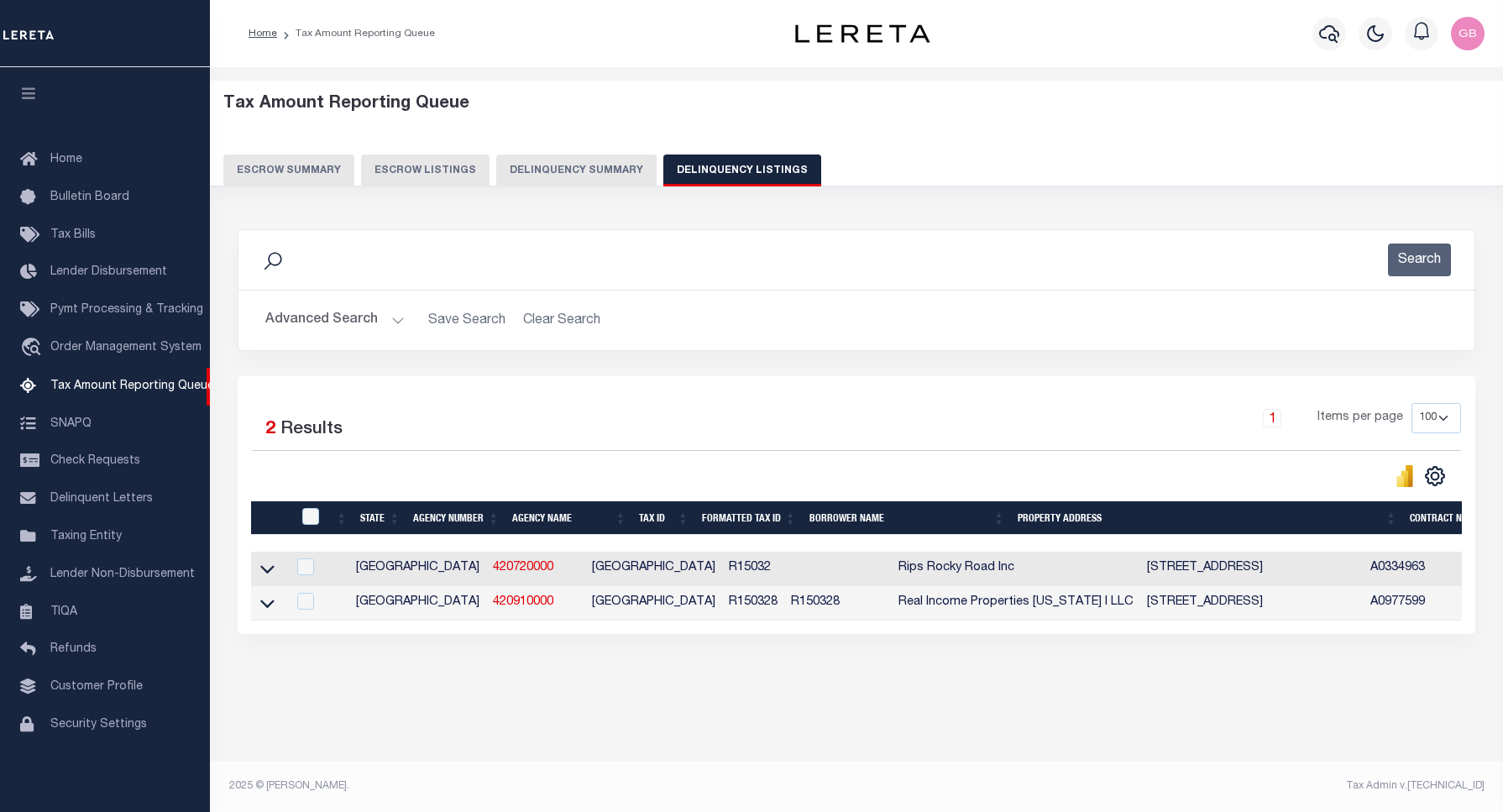
click at [391, 322] on button "Advanced Search" at bounding box center [335, 320] width 140 height 33
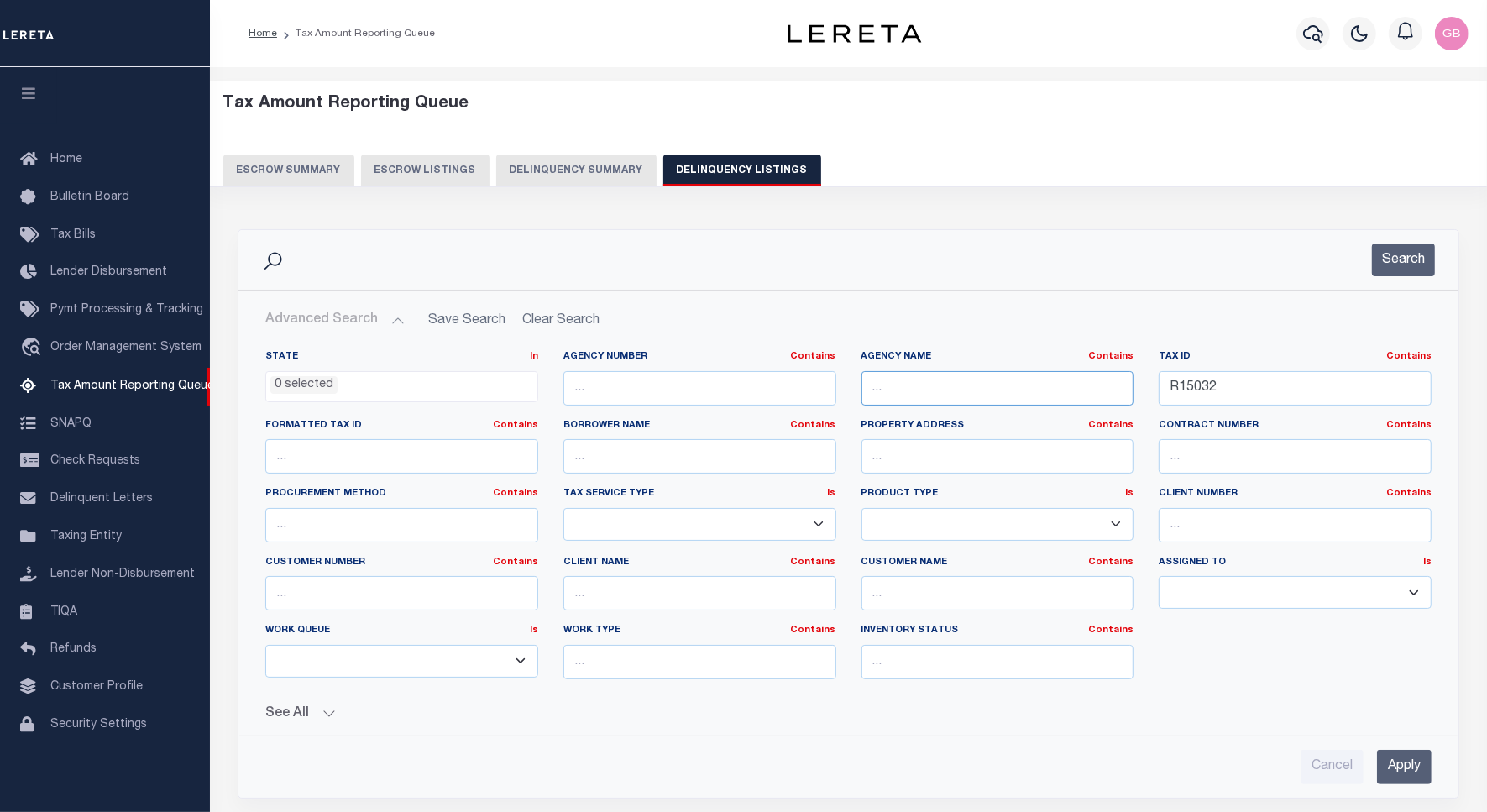
click at [979, 394] on input "text" at bounding box center [998, 388] width 273 height 34
click at [1422, 254] on button "Search" at bounding box center [1403, 260] width 63 height 33
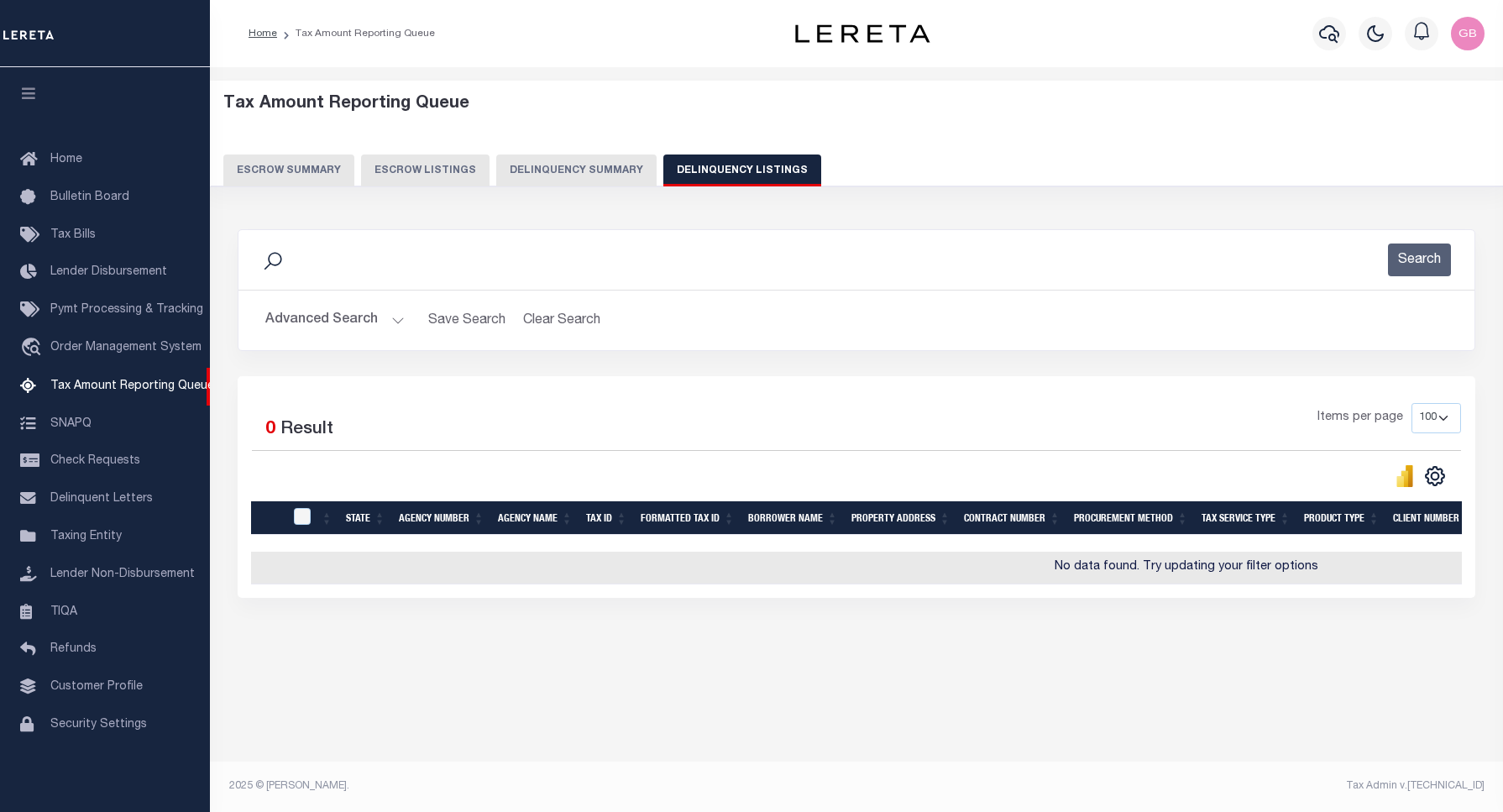
click at [405, 317] on h2 "Advanced Search Save Search Clear Search tblassign_wrapper_dynamictable_____Def…" at bounding box center [856, 320] width 1209 height 33
click at [399, 319] on button "Advanced Search" at bounding box center [335, 320] width 140 height 33
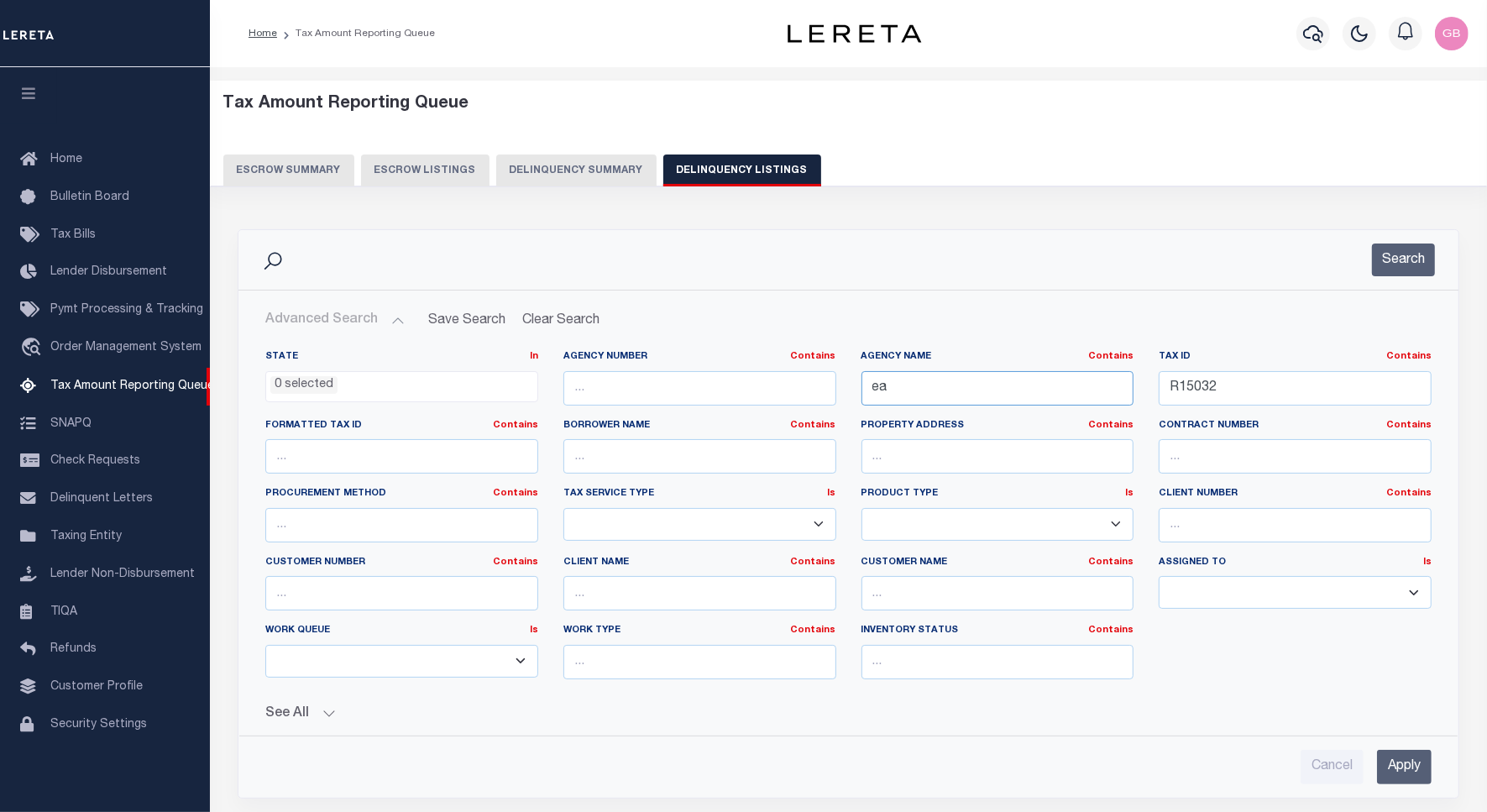
click at [937, 391] on input "ea" at bounding box center [998, 388] width 273 height 34
type input "erath"
click at [1407, 261] on button "Search" at bounding box center [1403, 260] width 63 height 33
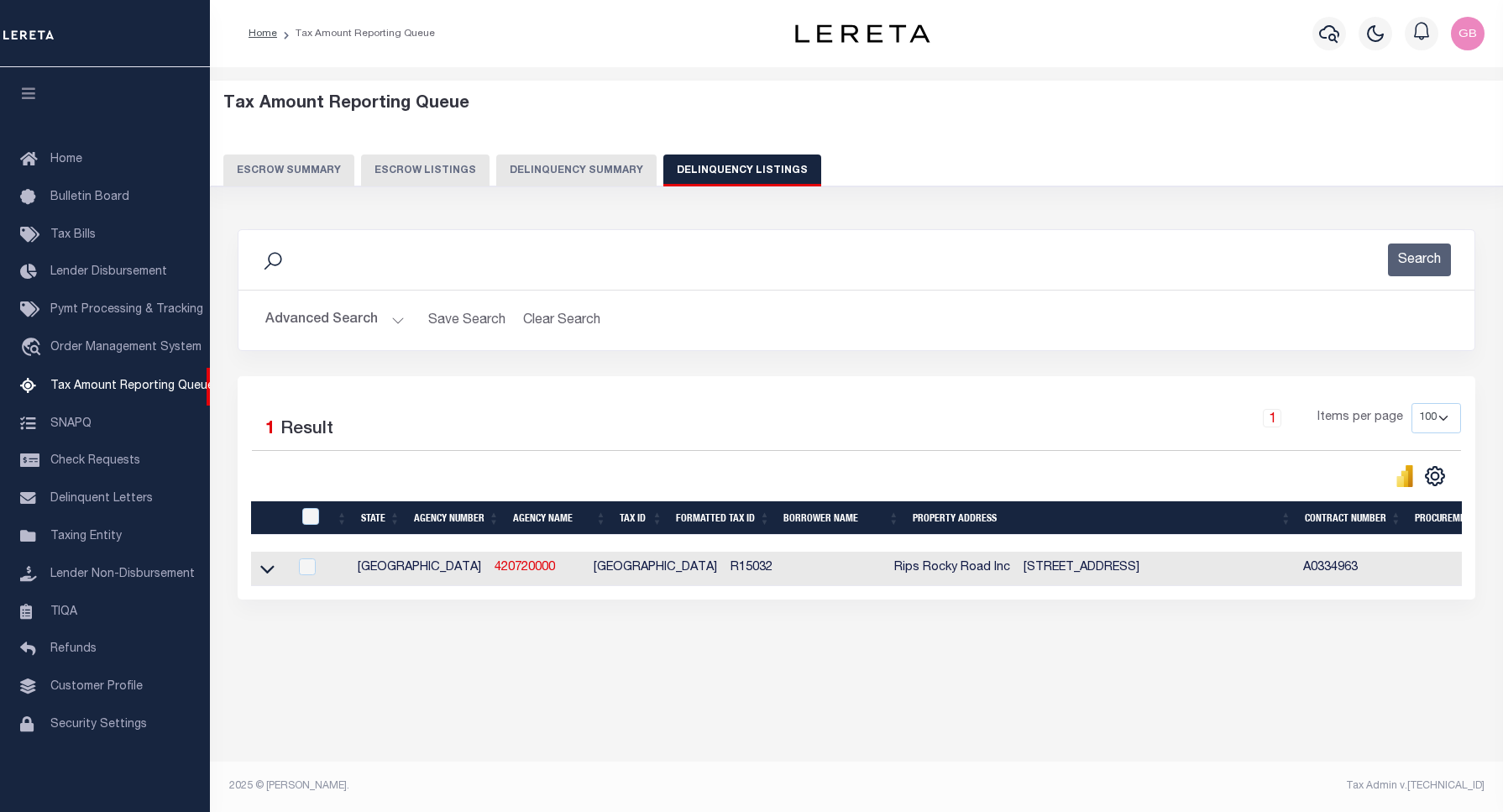
drag, startPoint x: 267, startPoint y: 568, endPoint x: 309, endPoint y: 520, distance: 63.8
click at [267, 568] on icon at bounding box center [267, 568] width 14 height 18
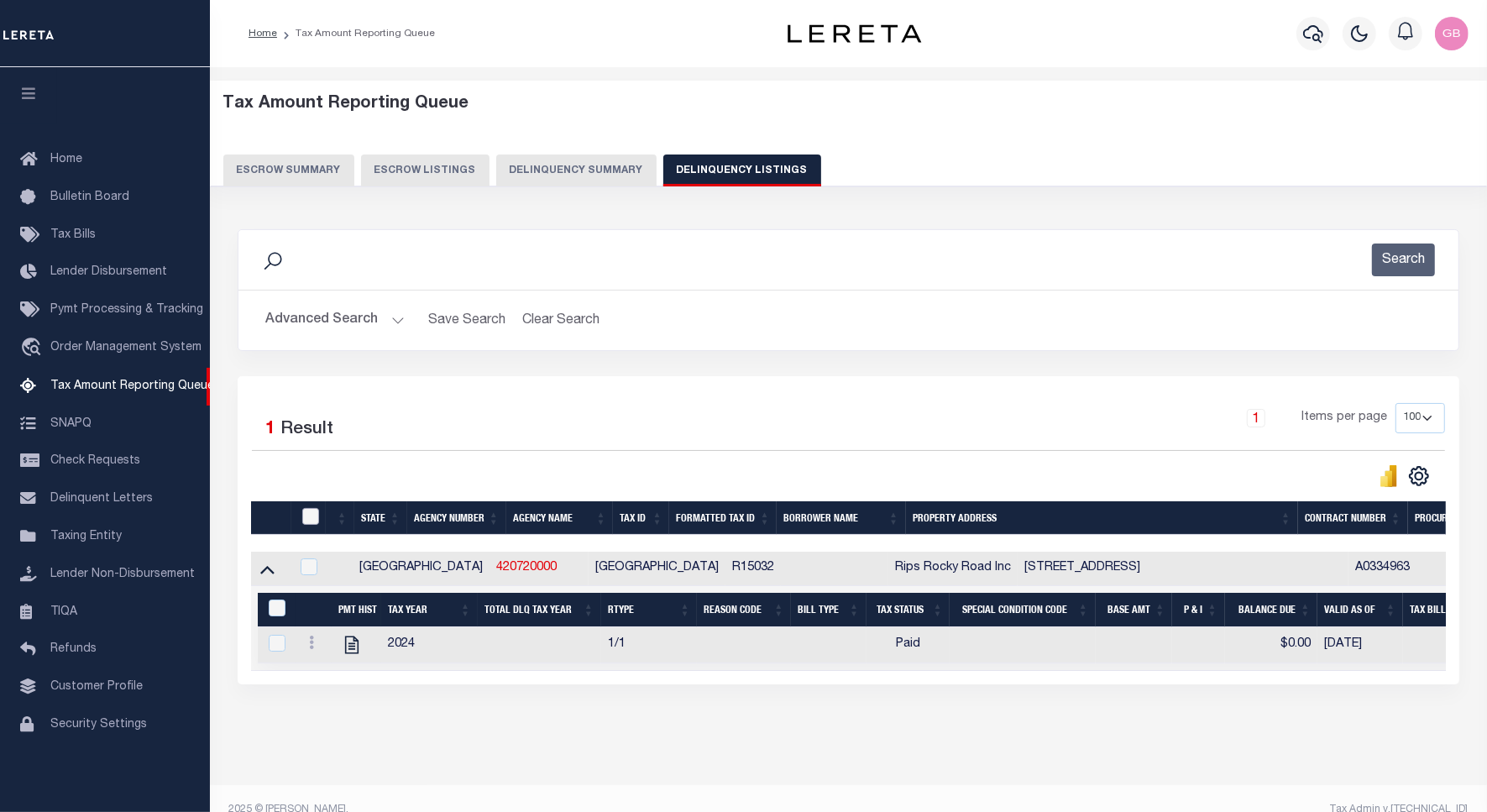
click at [309, 520] on input "checkbox" at bounding box center [311, 516] width 17 height 17
checkbox input "true"
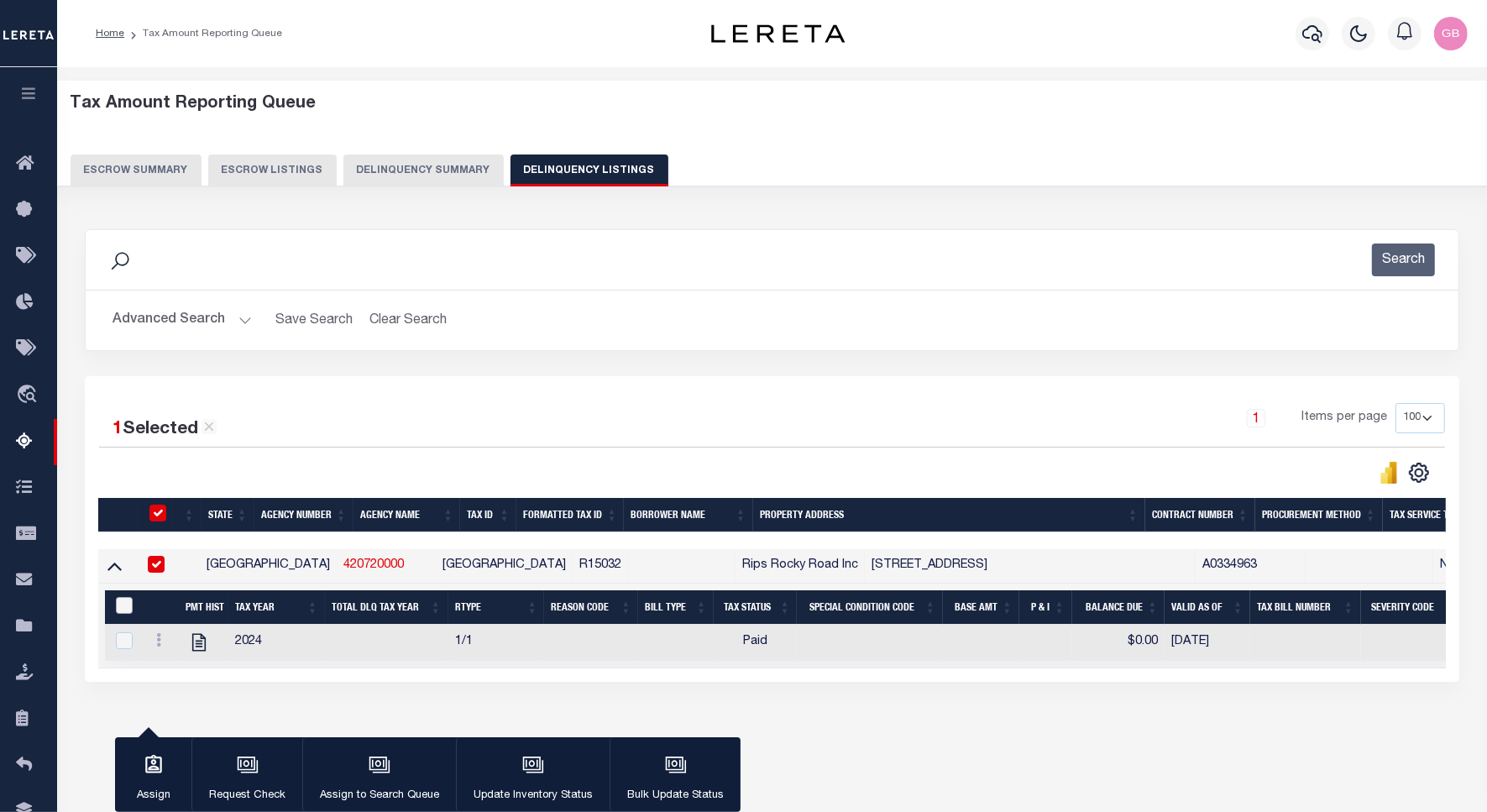
click at [116, 606] on input "&nbsp;" at bounding box center [125, 606] width 17 height 17
checkbox input "true"
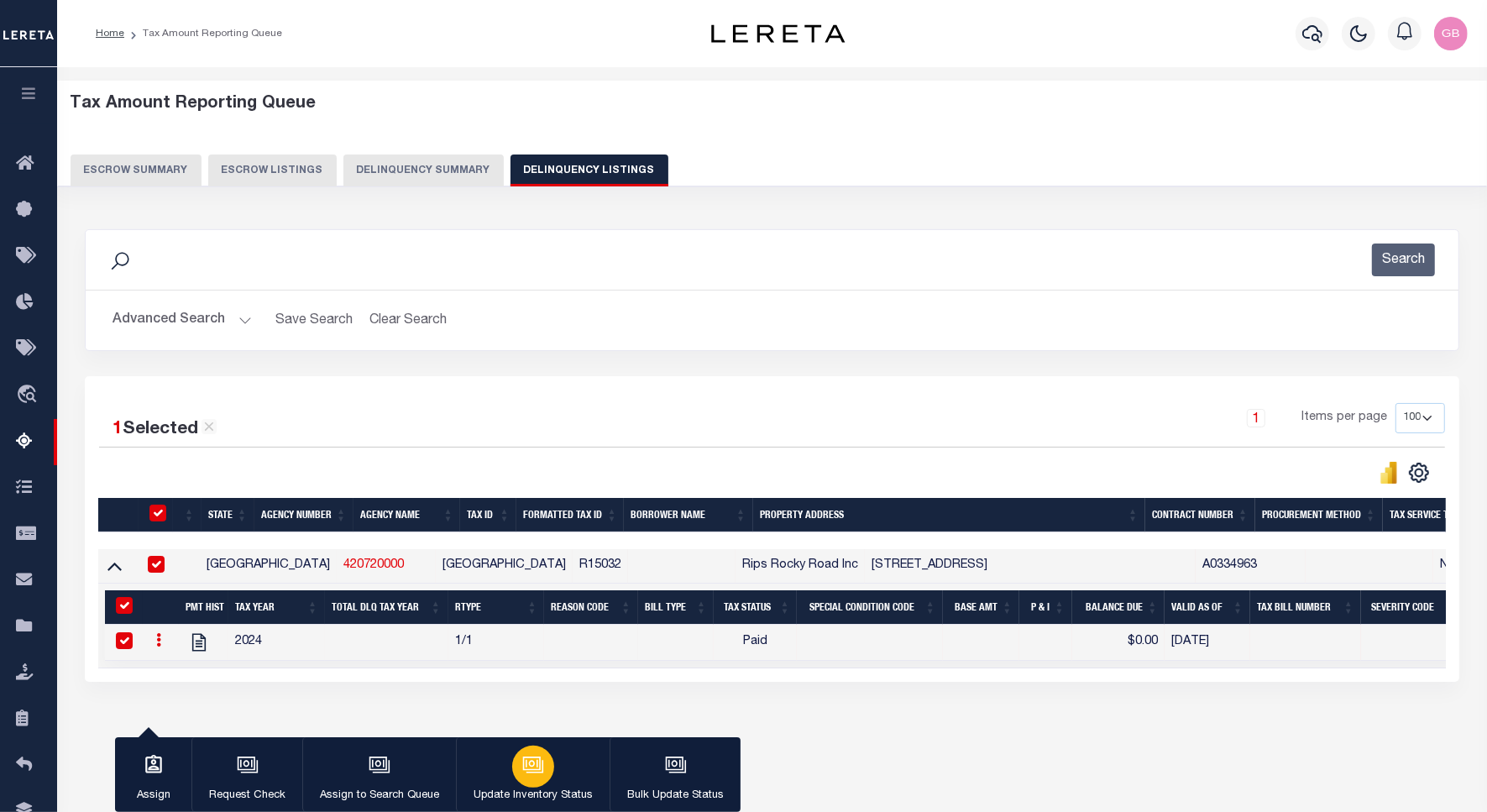
click at [533, 768] on icon "button" at bounding box center [532, 764] width 21 height 21
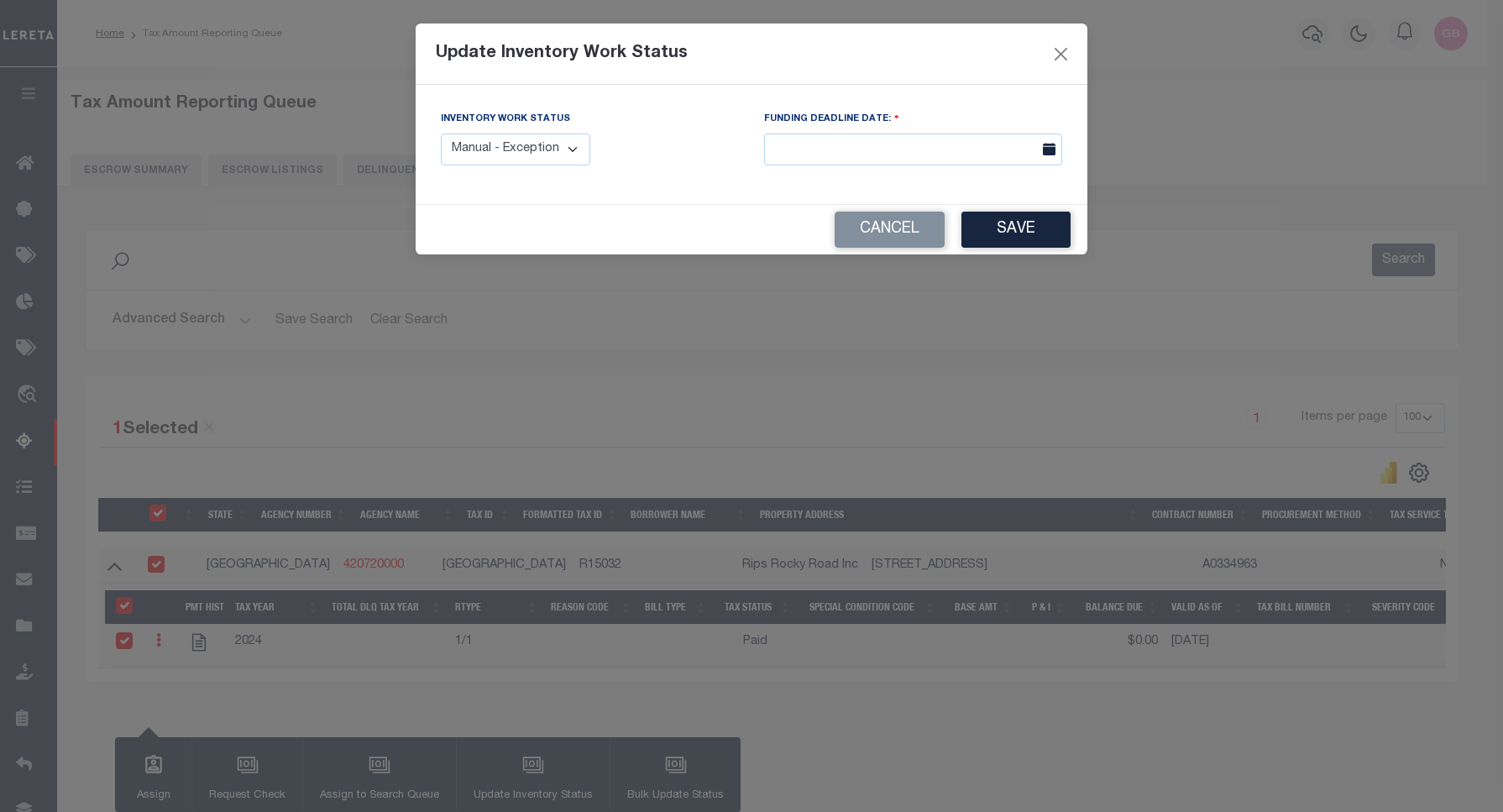
drag, startPoint x: 546, startPoint y: 157, endPoint x: 552, endPoint y: 168, distance: 12.5
click at [546, 157] on select "Manual - Exception Pended - Awaiting Search Late Add Exception Completed" at bounding box center [516, 149] width 150 height 33
select select "4"
click at [441, 133] on select "Manual - Exception Pended - Awaiting Search Late Add Exception Completed" at bounding box center [516, 149] width 150 height 33
click at [1001, 224] on button "Save" at bounding box center [1015, 229] width 109 height 36
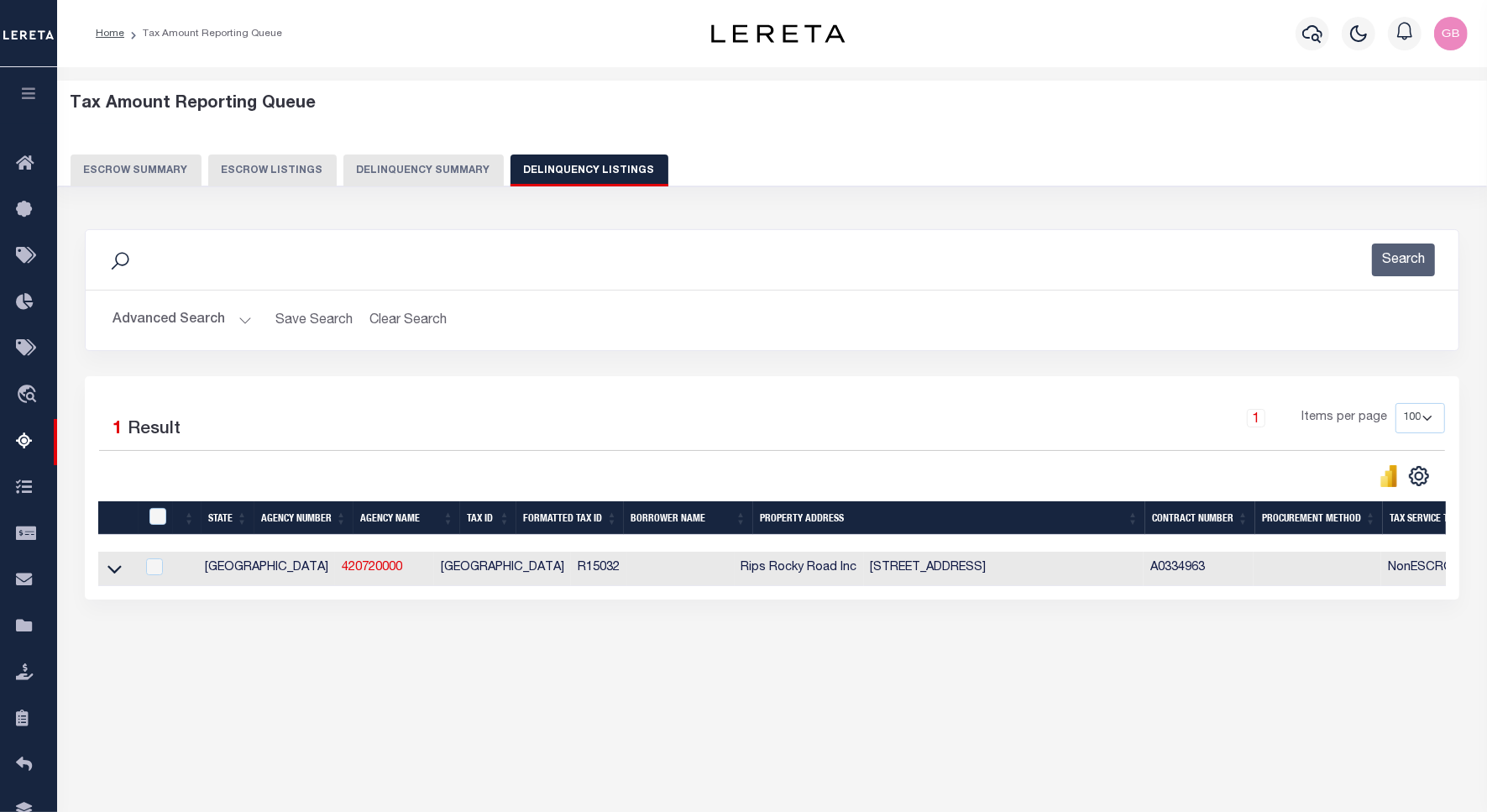
click at [232, 314] on button "Advanced Search" at bounding box center [182, 320] width 140 height 33
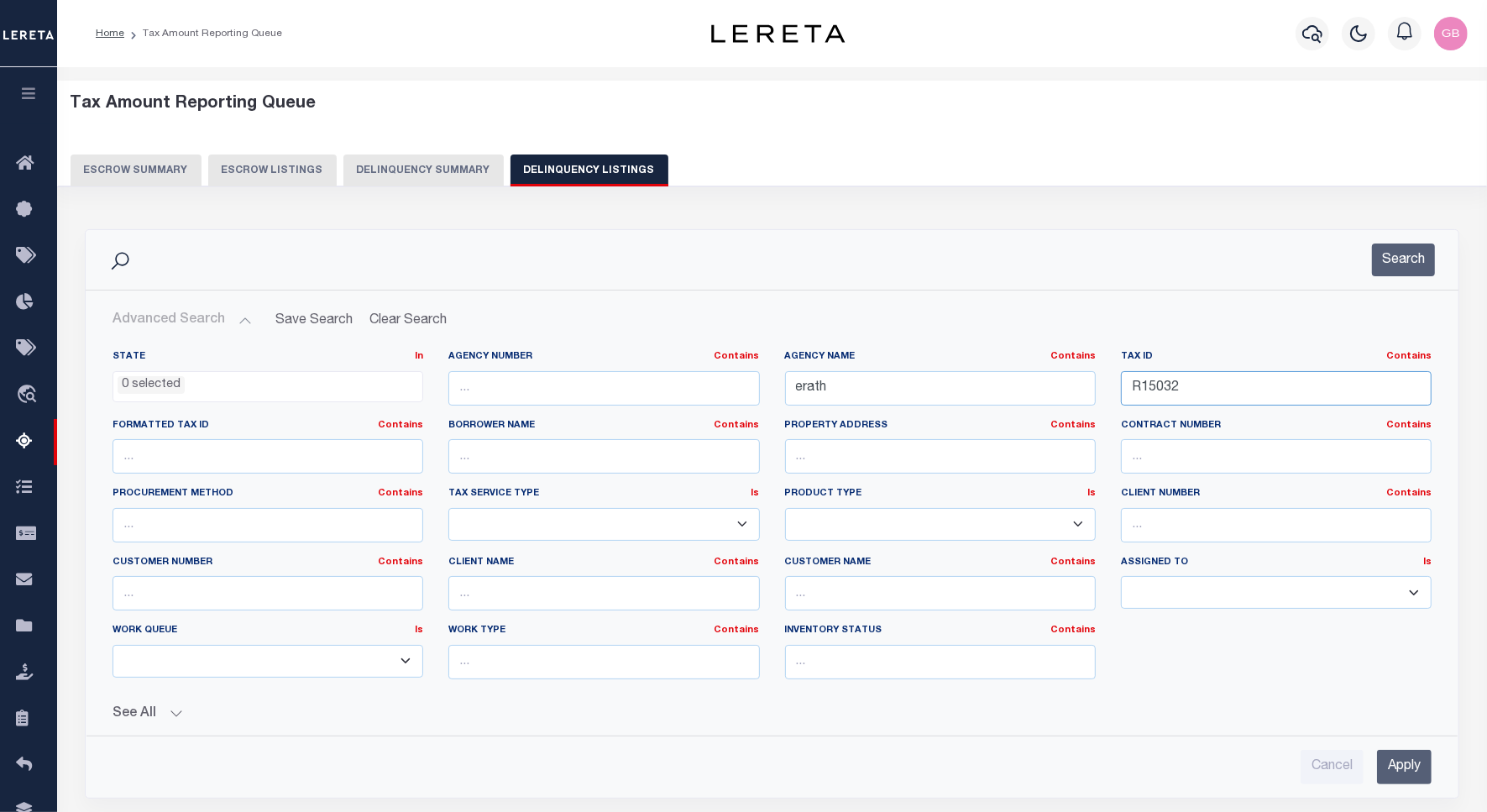
click at [1186, 389] on input "R15032" at bounding box center [1277, 388] width 311 height 34
paste input "100"
type input "R15100"
click at [1391, 254] on button "Search" at bounding box center [1403, 260] width 63 height 33
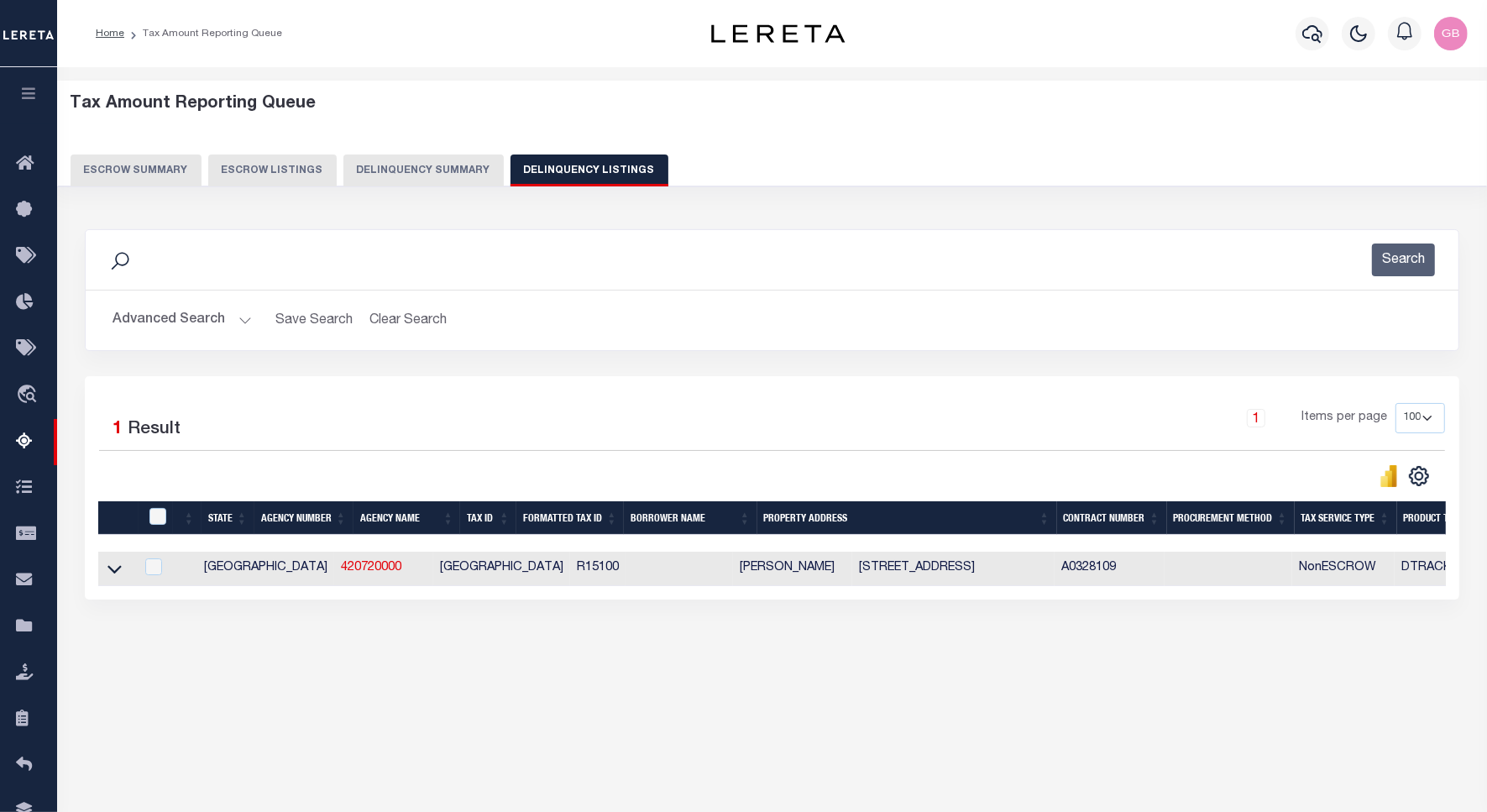
scroll to position [77, 0]
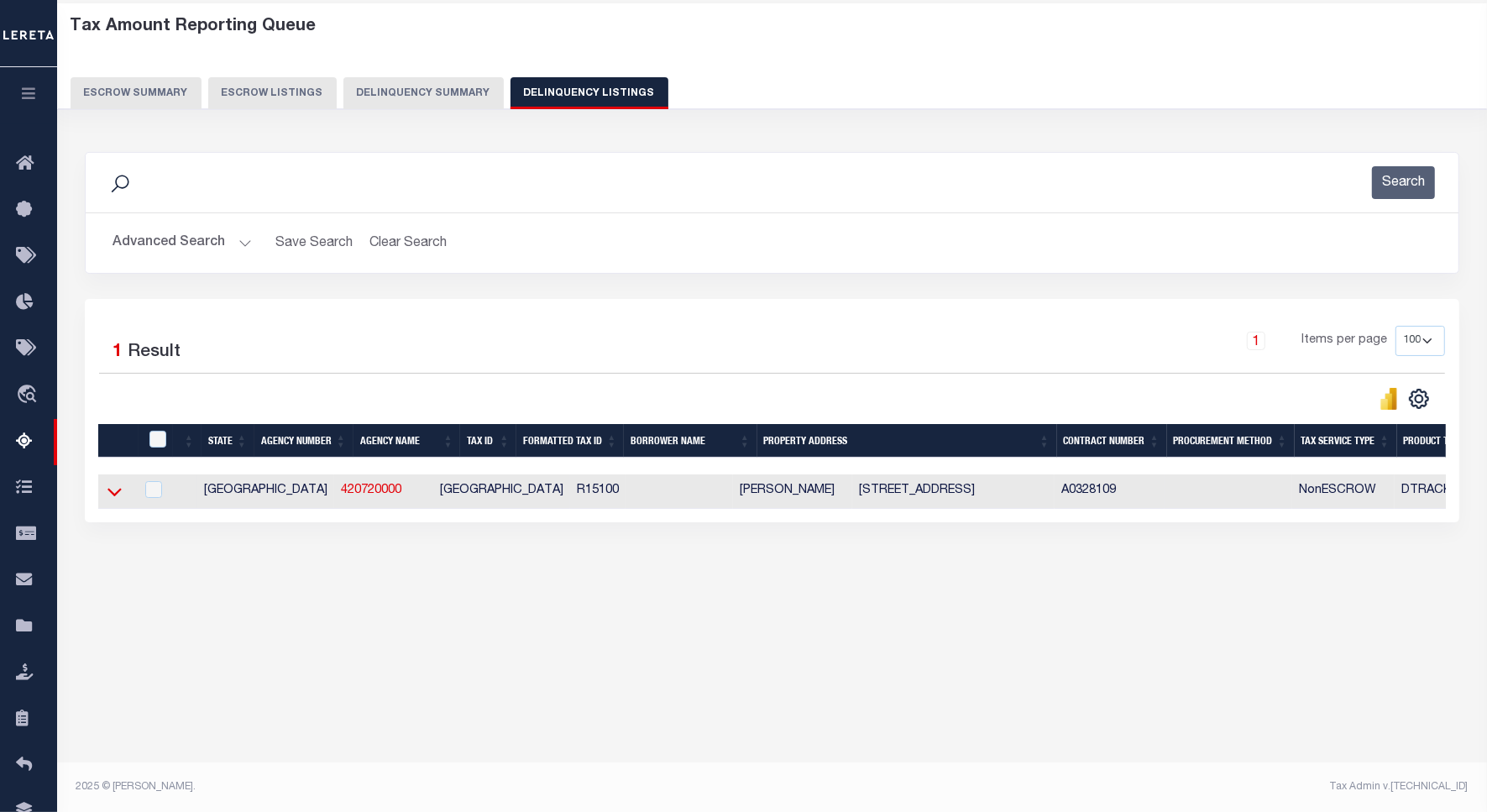
click at [107, 492] on icon at bounding box center [114, 491] width 14 height 18
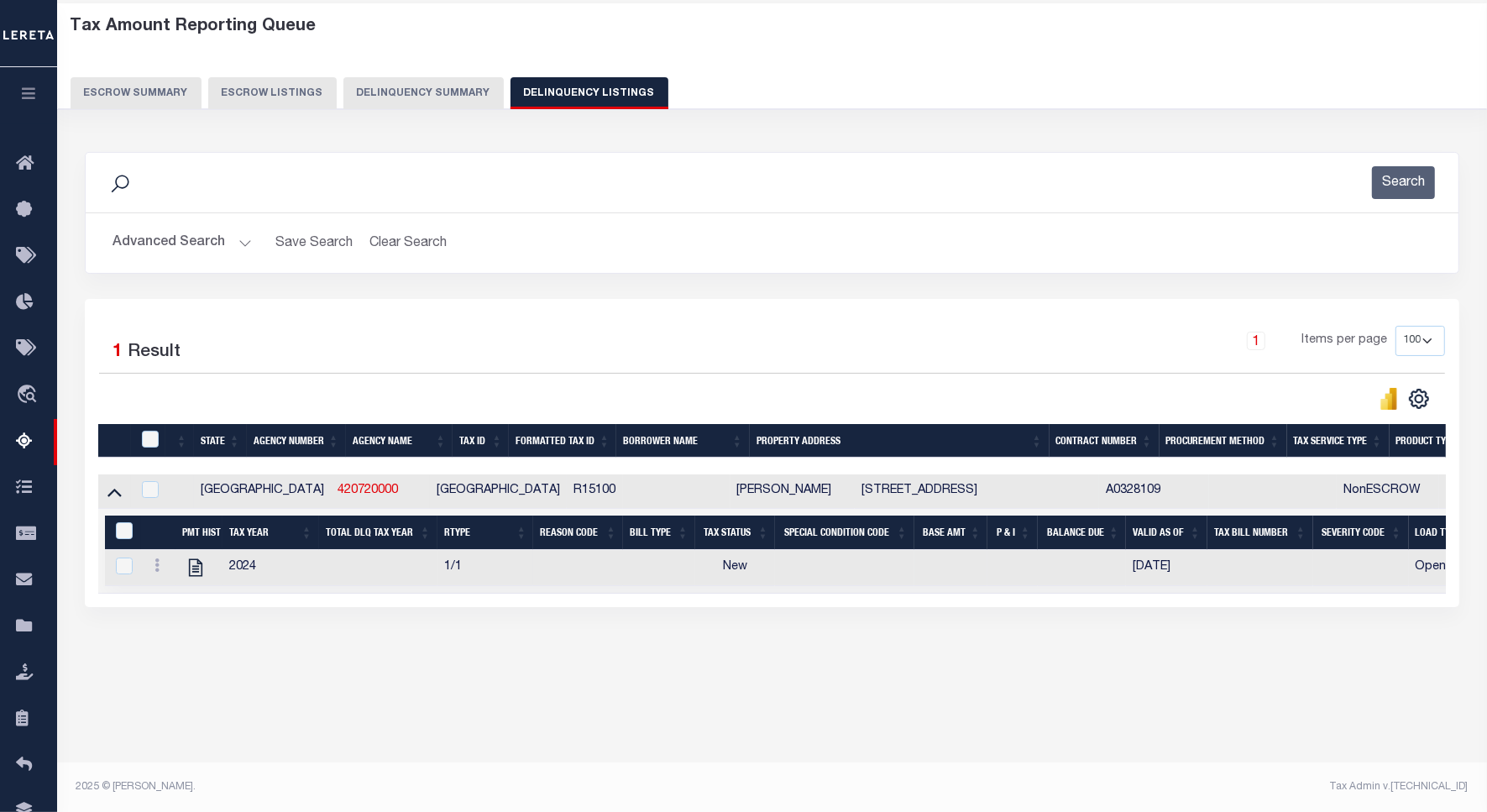
click at [155, 571] on icon at bounding box center [156, 565] width 5 height 13
click at [177, 601] on img "" at bounding box center [177, 592] width 17 height 17
checkbox input "true"
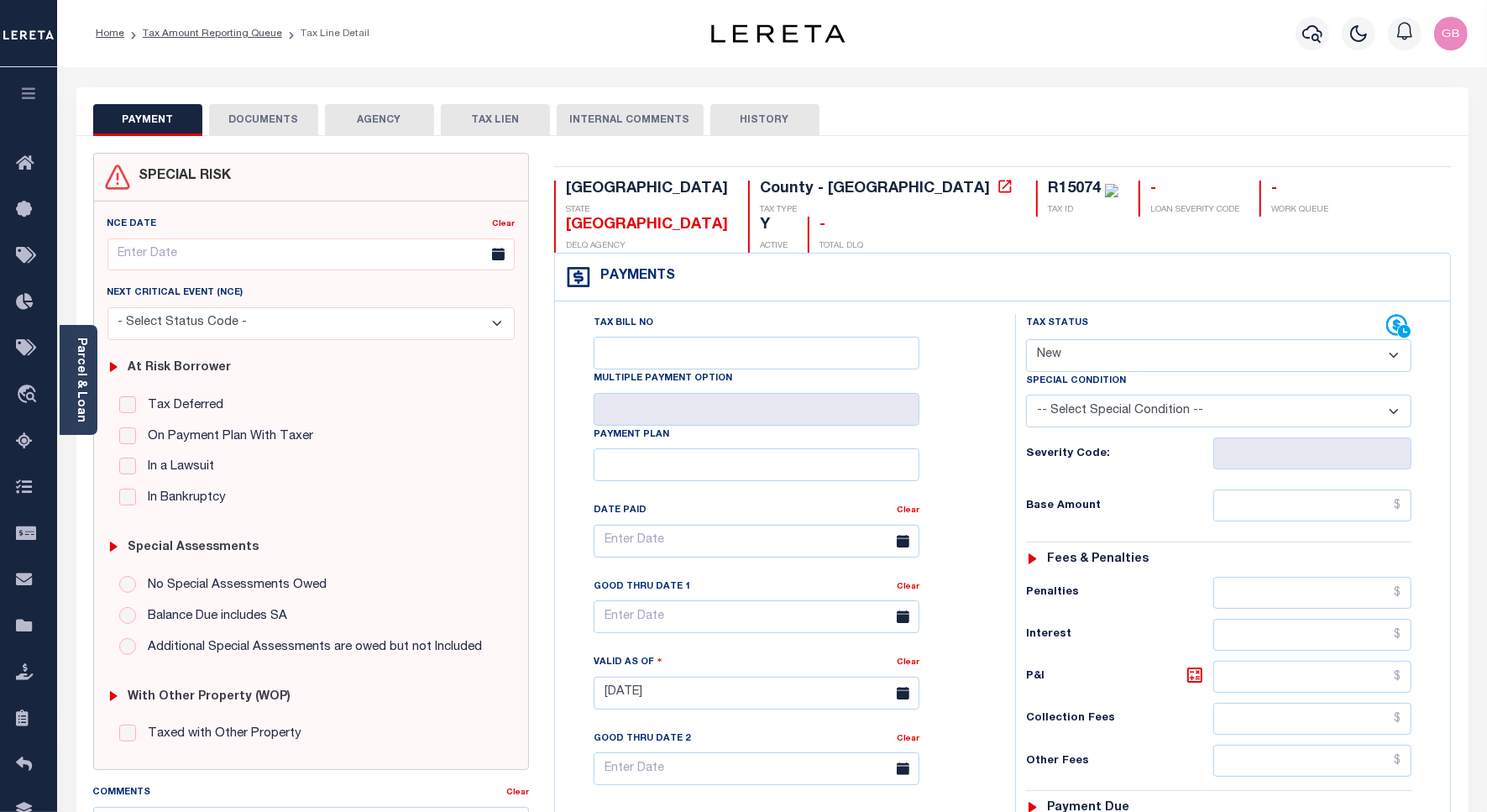
click at [1139, 339] on select "- Select Status Code - Open Due/Unpaid Paid Incomplete No Tax Due Internal Refu…" at bounding box center [1219, 355] width 385 height 33
select select "PYD"
click at [1026, 339] on select "- Select Status Code - Open Due/Unpaid Paid Incomplete No Tax Due Internal Refu…" at bounding box center [1219, 355] width 385 height 33
type input "[DATE]"
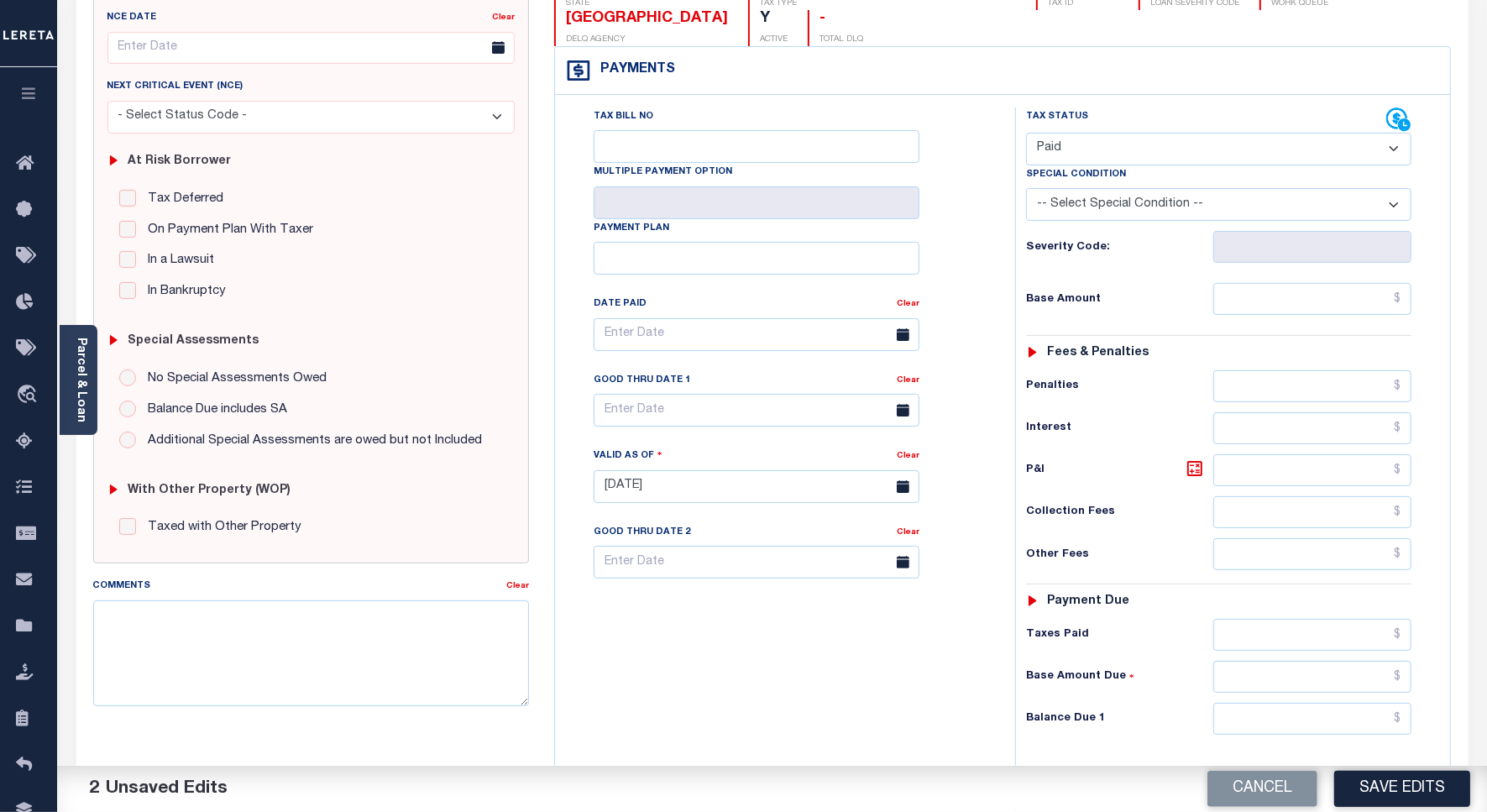
scroll to position [314, 0]
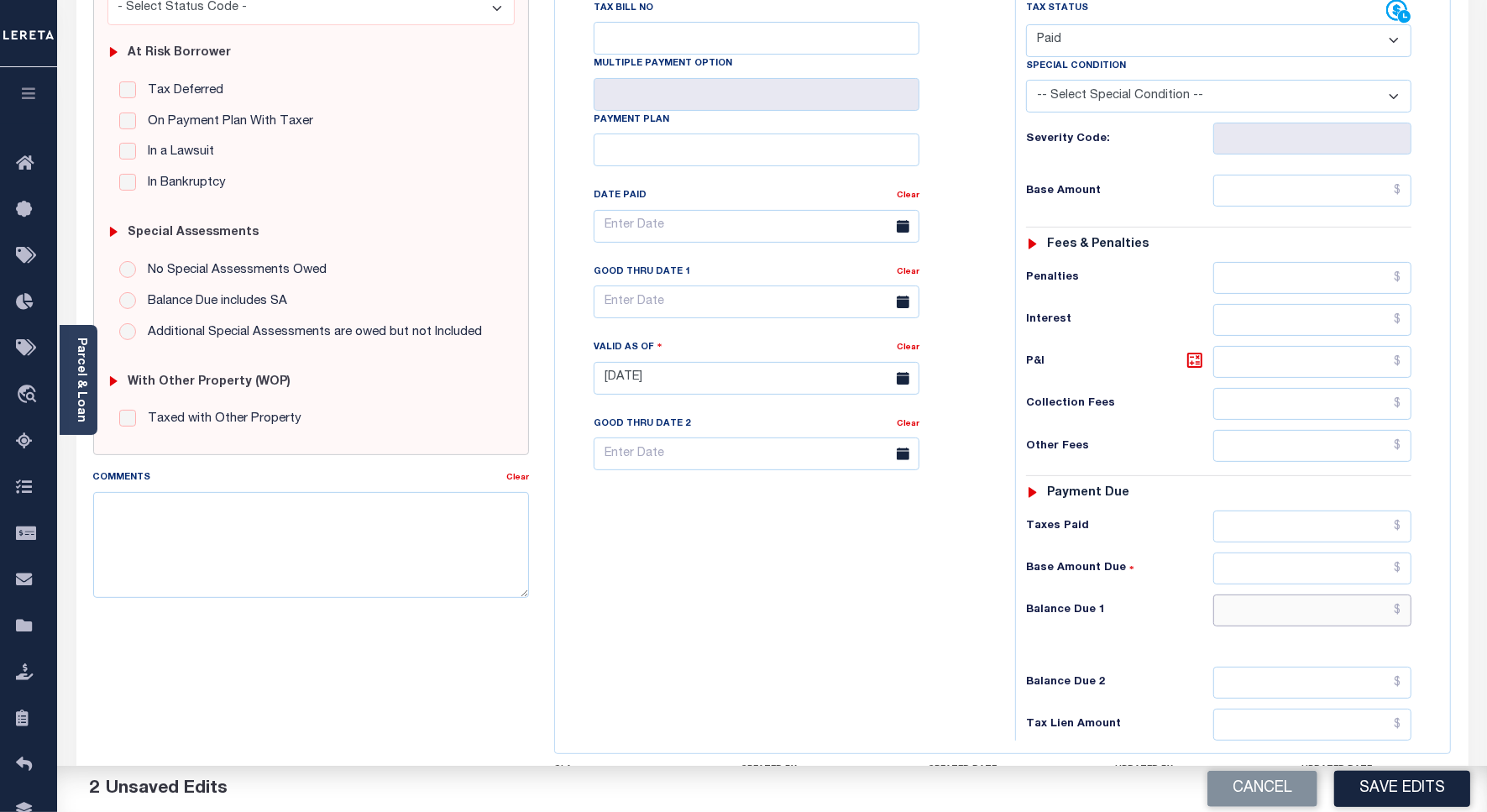
click at [1399, 594] on input "text" at bounding box center [1312, 610] width 198 height 32
type input "$0.00"
click at [455, 542] on textarea "Comments" at bounding box center [311, 545] width 435 height 106
paste textarea "As per website taxes are paid current on account."
type textarea "As per website taxes are paid current on account."
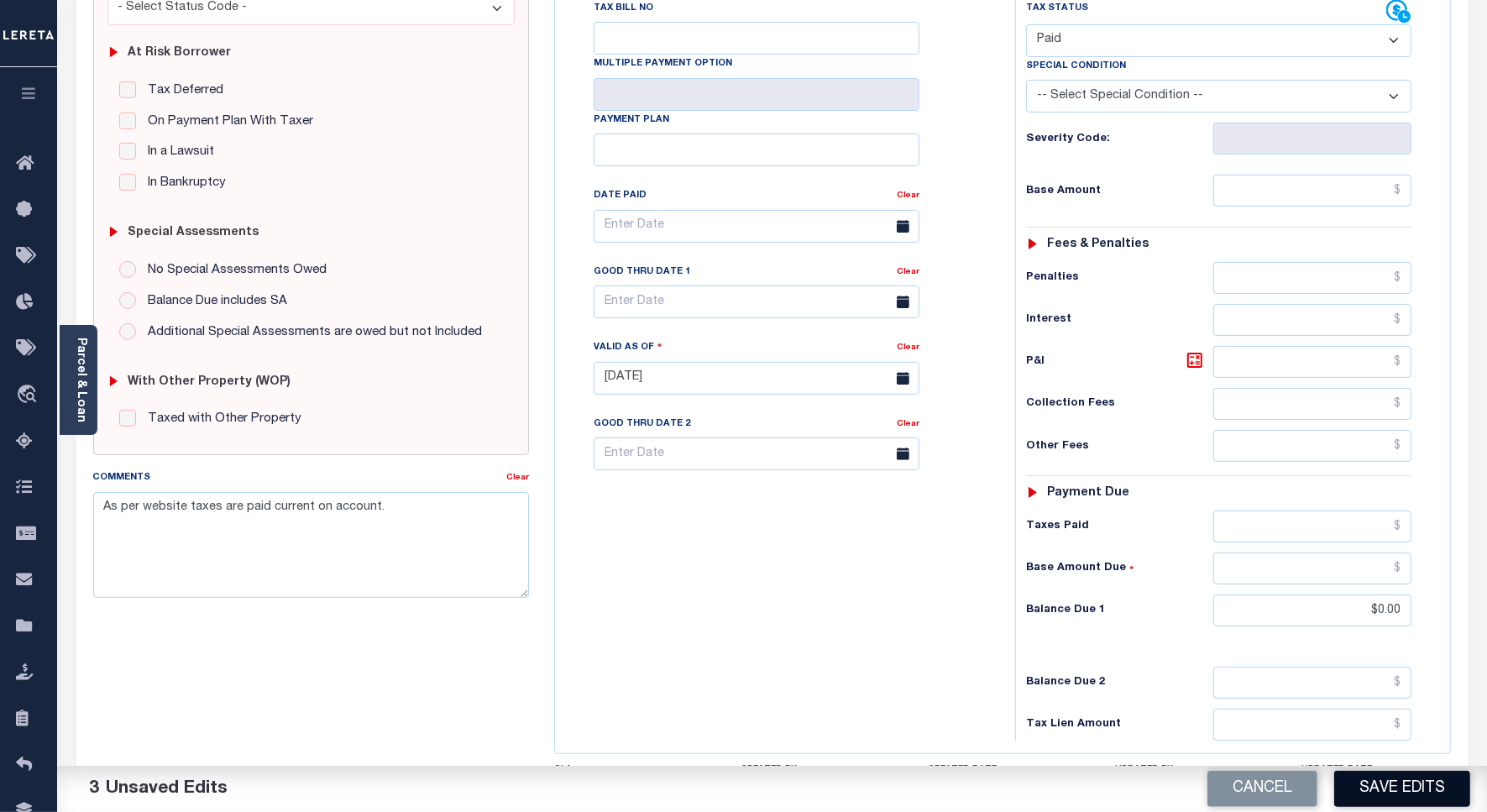
click at [1399, 794] on button "Save Edits" at bounding box center [1402, 788] width 136 height 36
checkbox input "false"
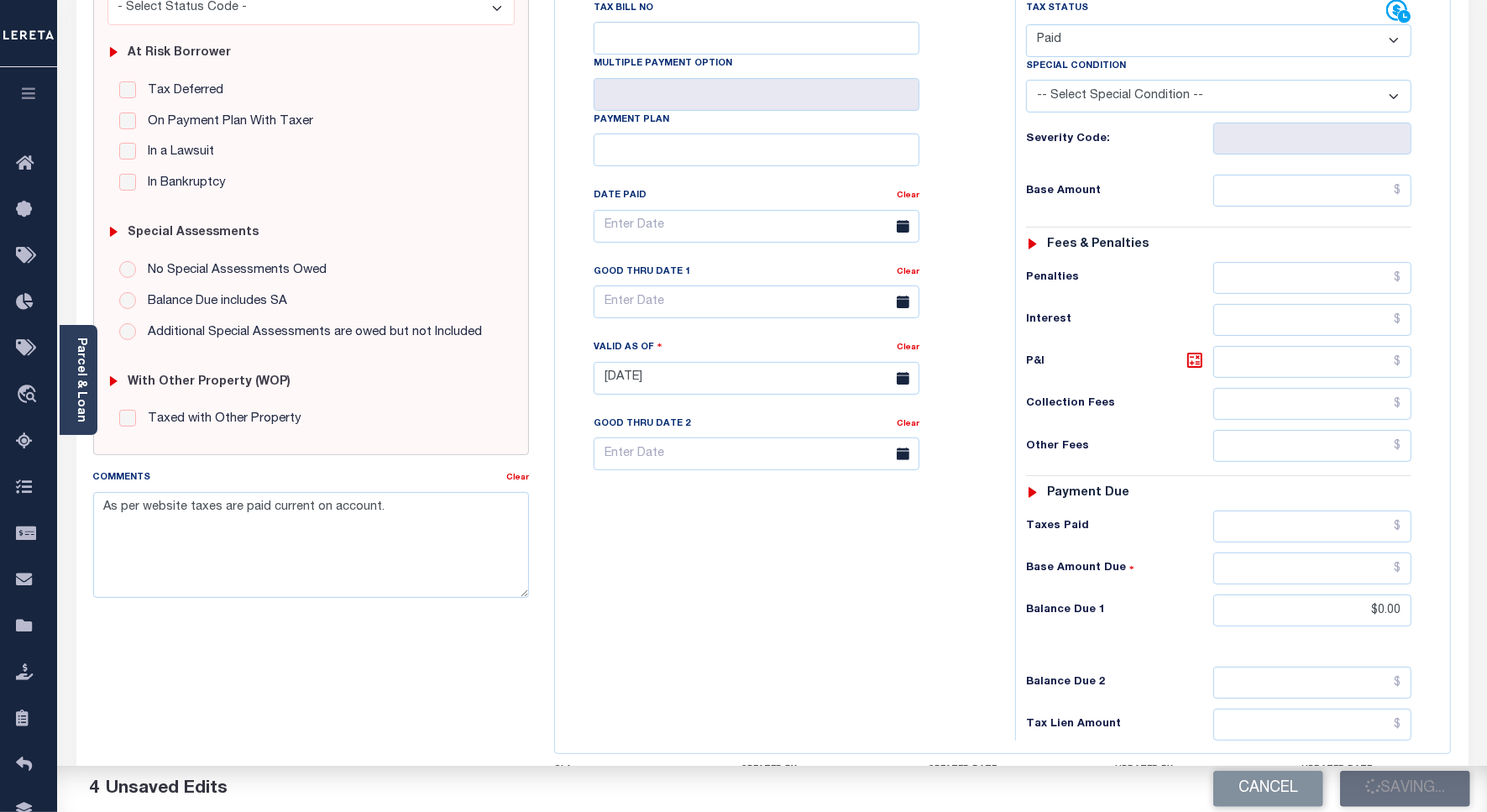
type input "$0"
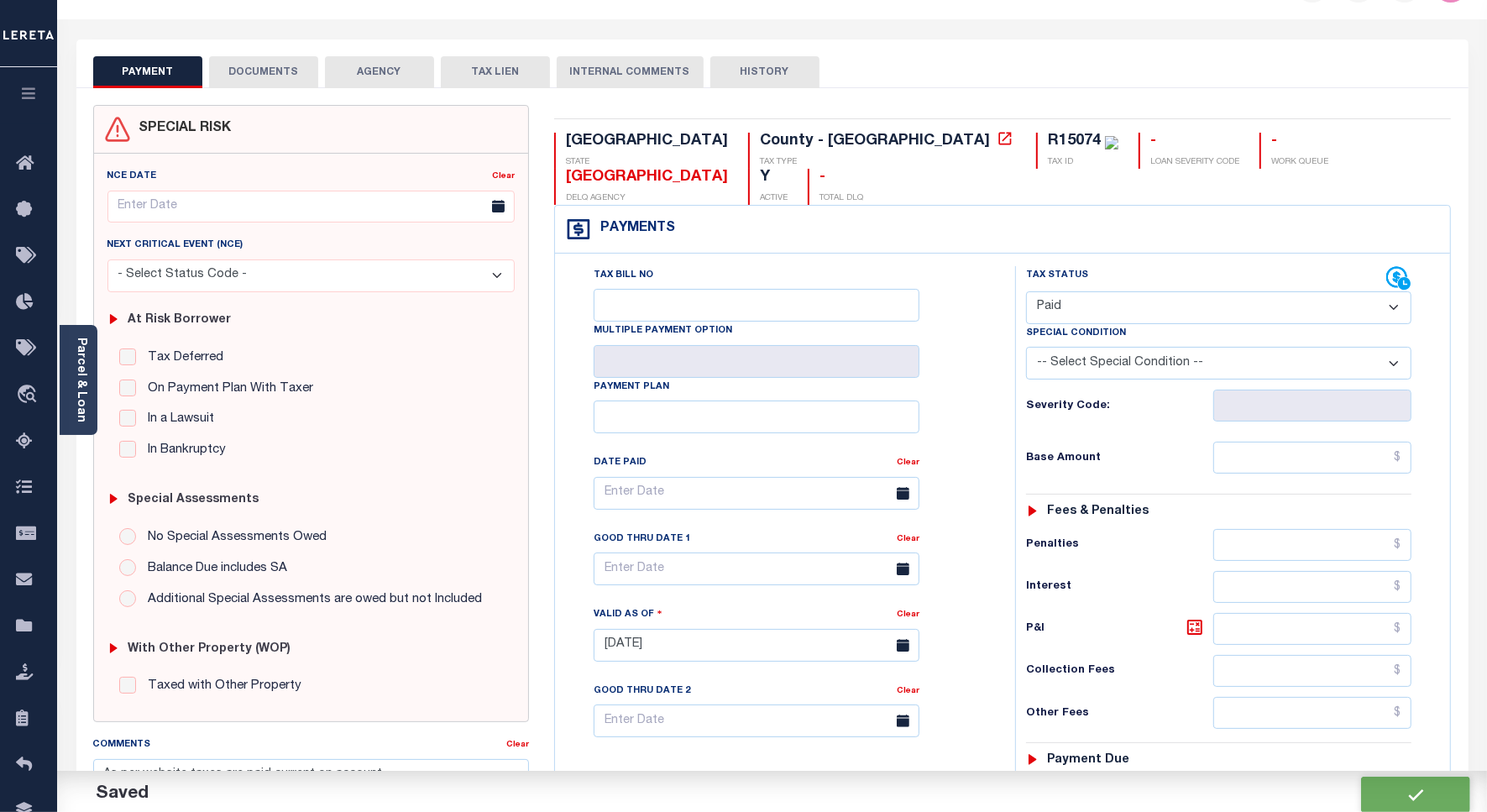
scroll to position [0, 0]
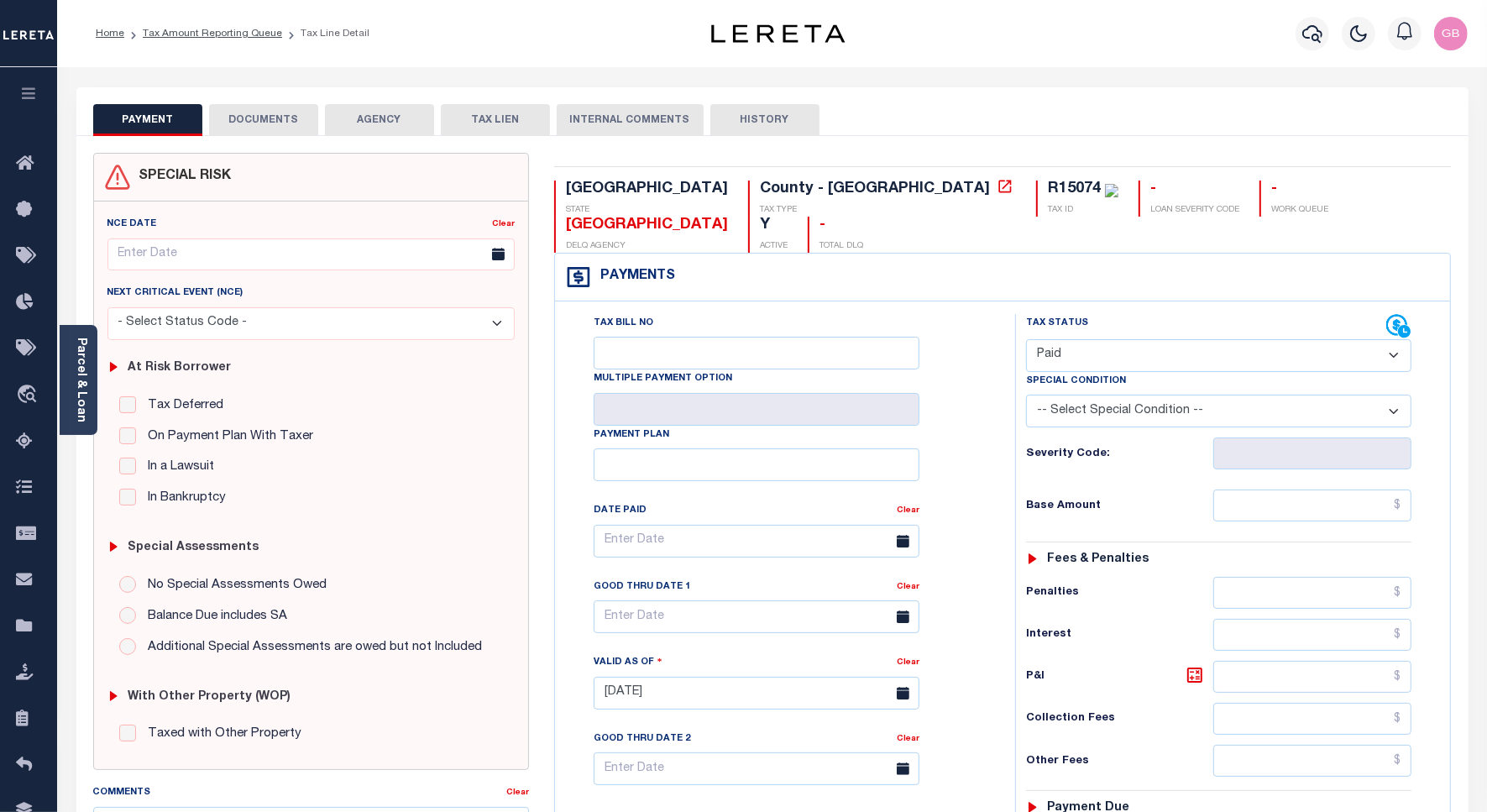
click at [224, 39] on li "Tax Amount Reporting Queue" at bounding box center [204, 33] width 158 height 15
click at [202, 35] on link "Tax Amount Reporting Queue" at bounding box center [212, 33] width 140 height 10
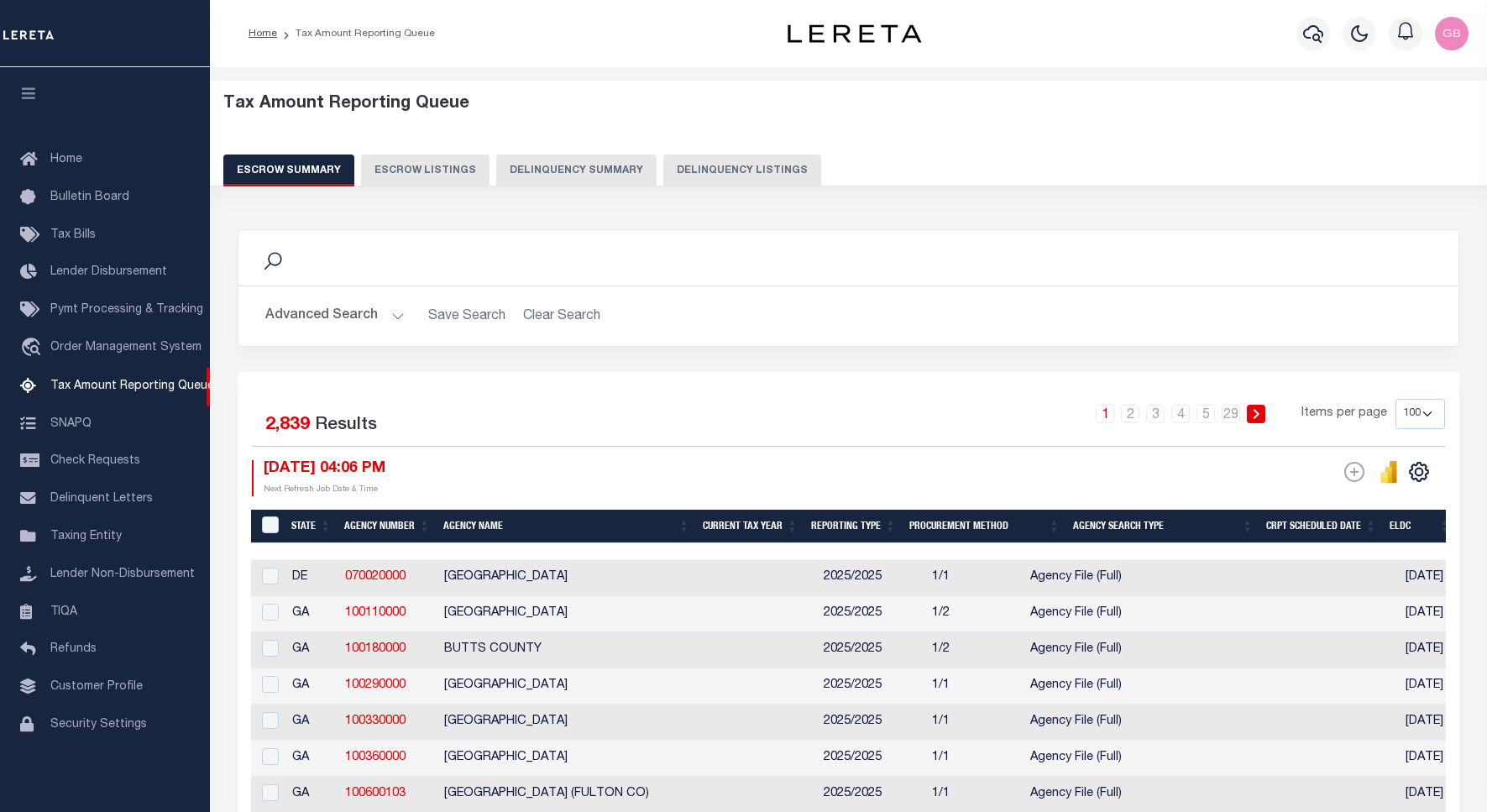
click at [703, 181] on button "Delinquency Listings" at bounding box center [743, 170] width 158 height 32
select select "100"
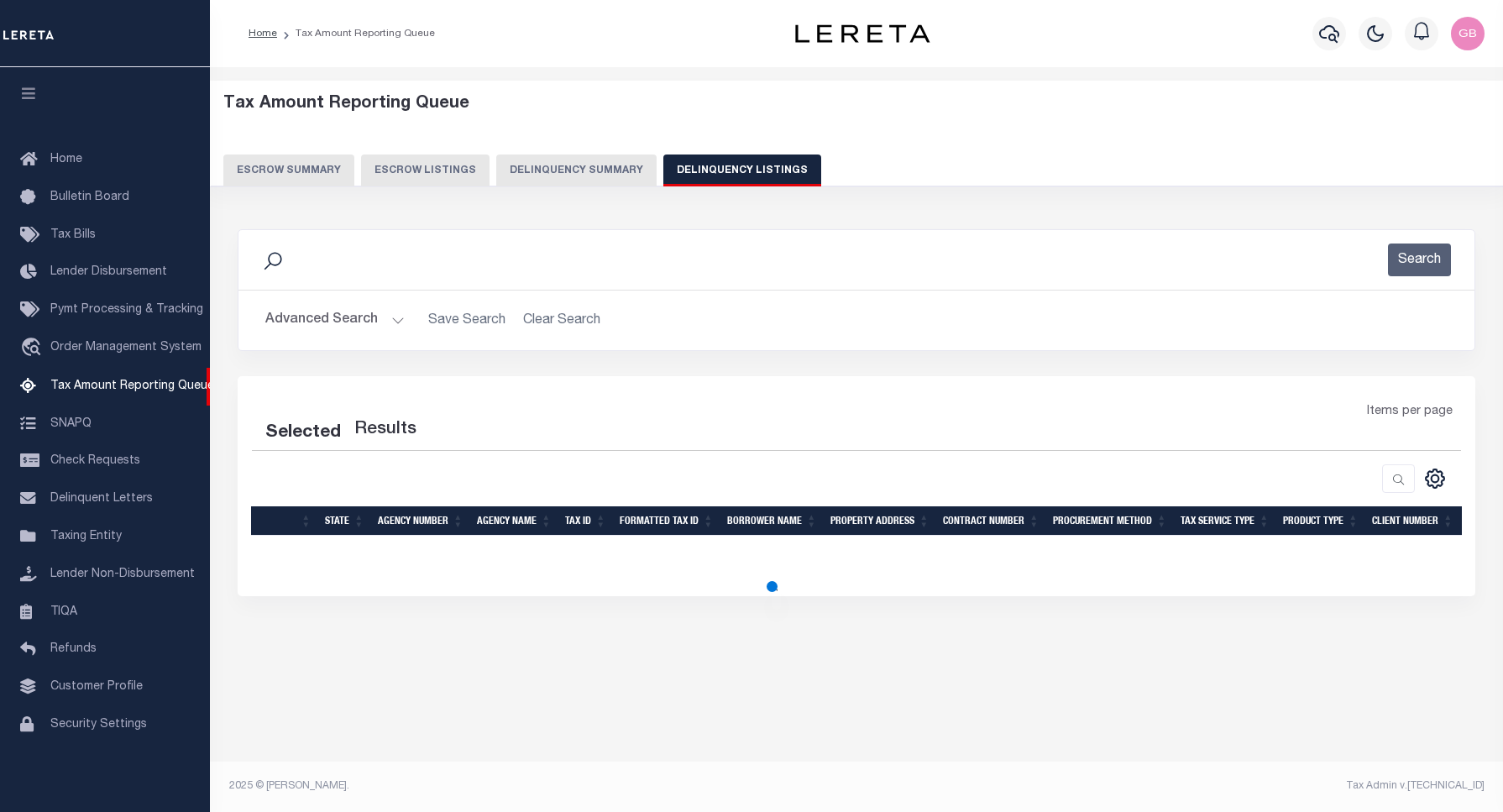
select select "100"
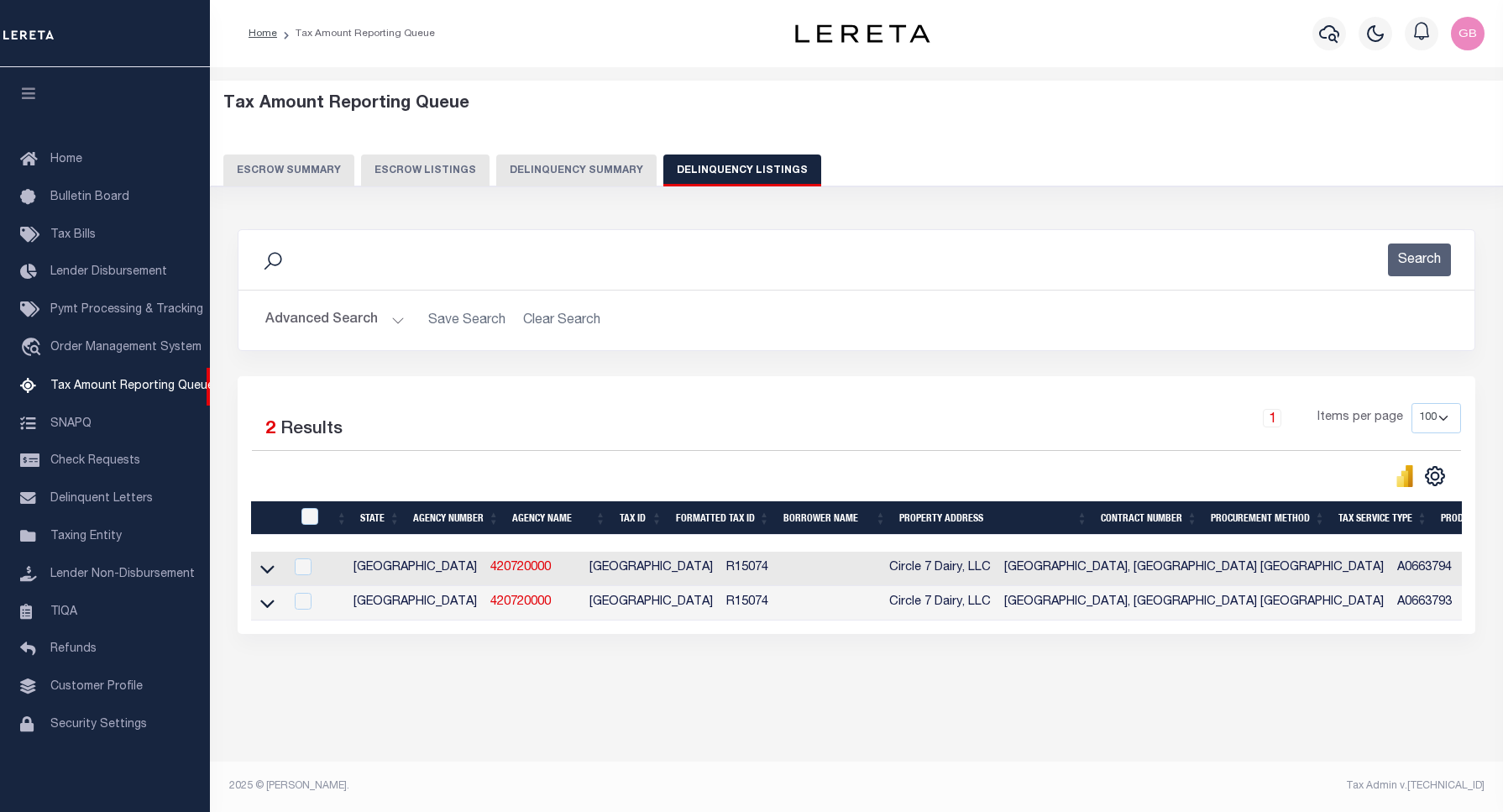
click at [391, 324] on button "Advanced Search" at bounding box center [335, 320] width 140 height 33
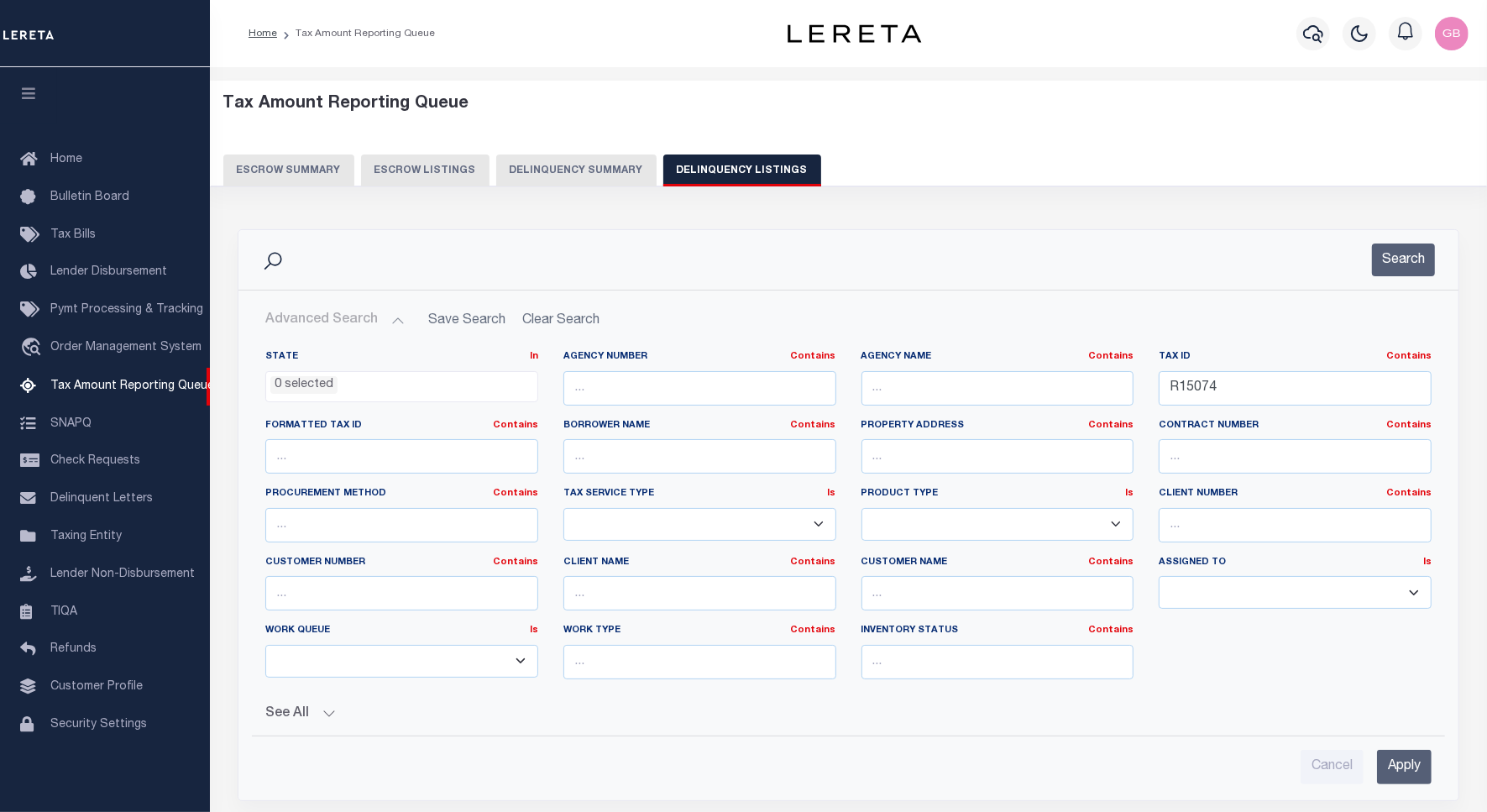
scroll to position [105, 0]
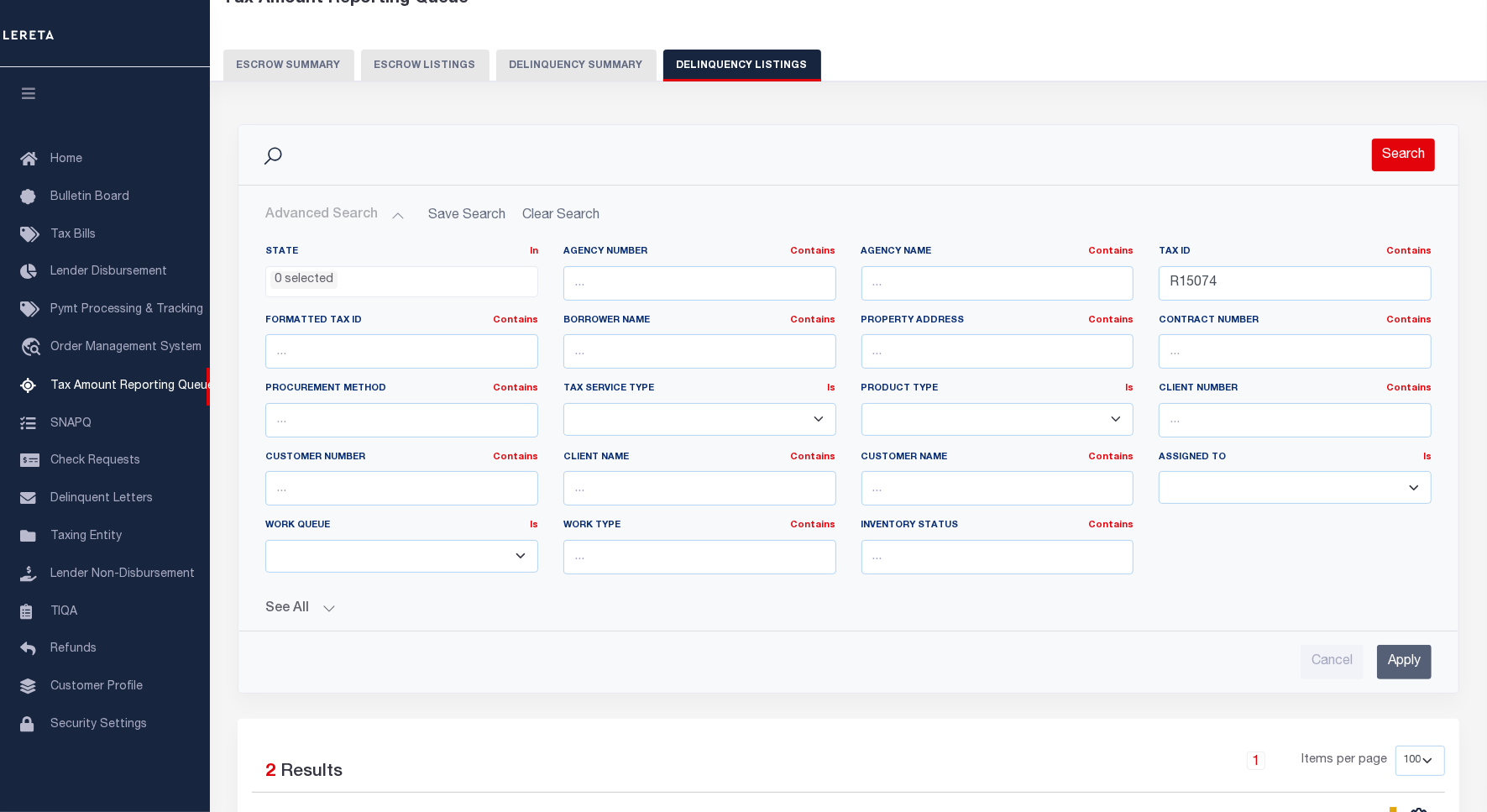
click at [1379, 161] on button "Search" at bounding box center [1403, 154] width 63 height 33
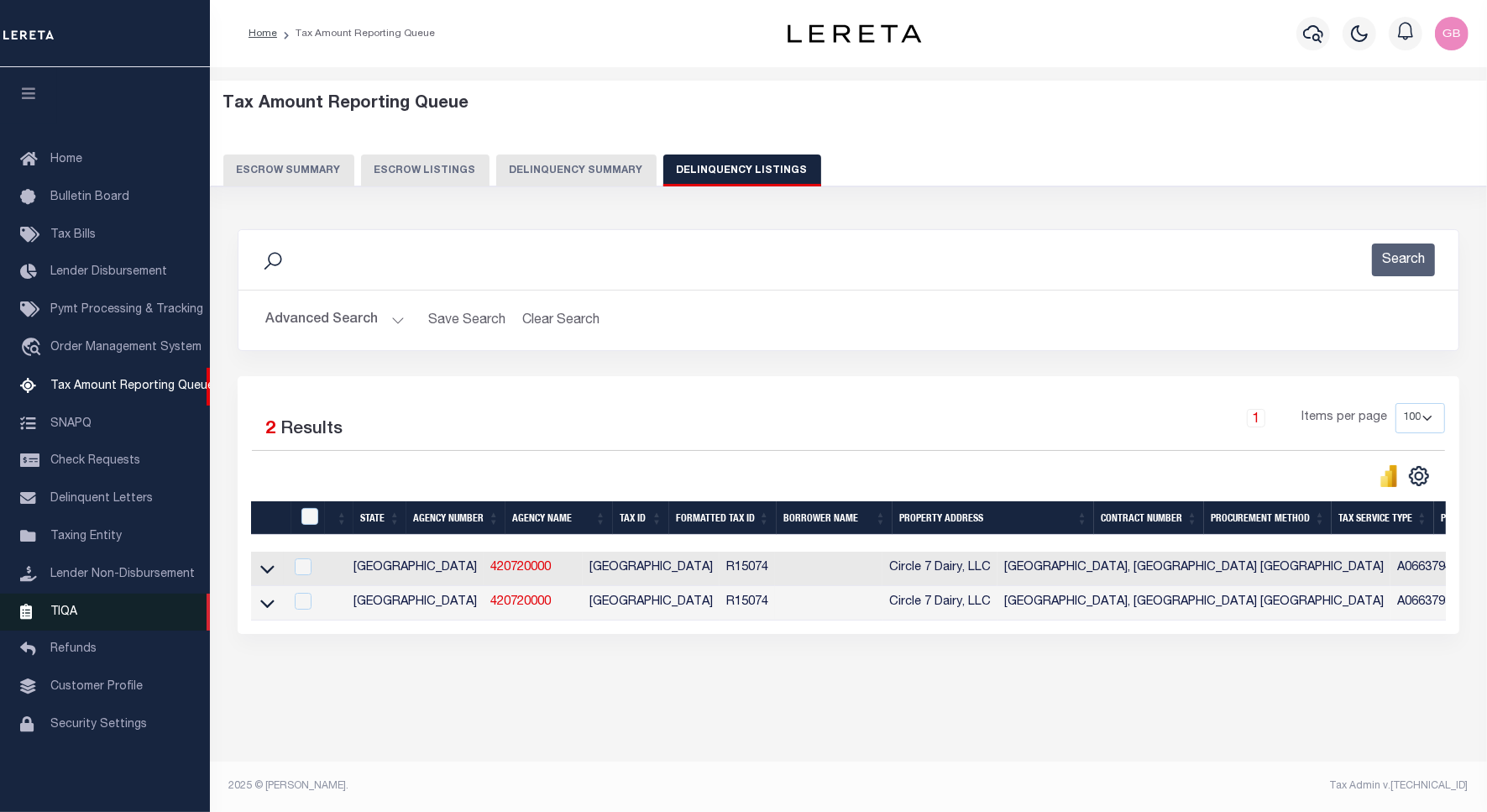
scroll to position [0, 0]
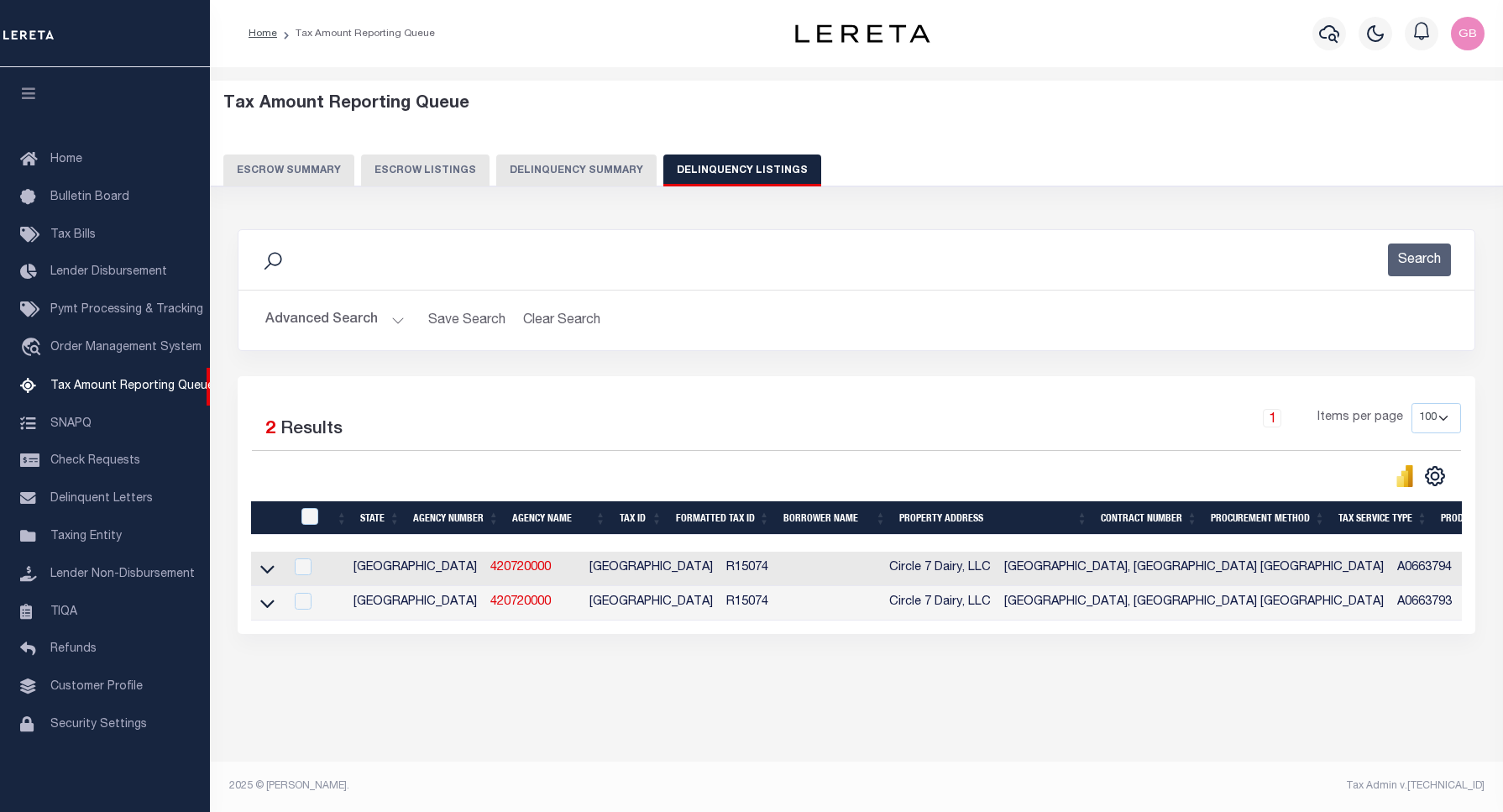
drag, startPoint x: 311, startPoint y: 510, endPoint x: 312, endPoint y: 566, distance: 56.0
click at [311, 510] on th at bounding box center [308, 518] width 34 height 34
click at [305, 525] on input "checkbox" at bounding box center [310, 516] width 17 height 17
checkbox input "true"
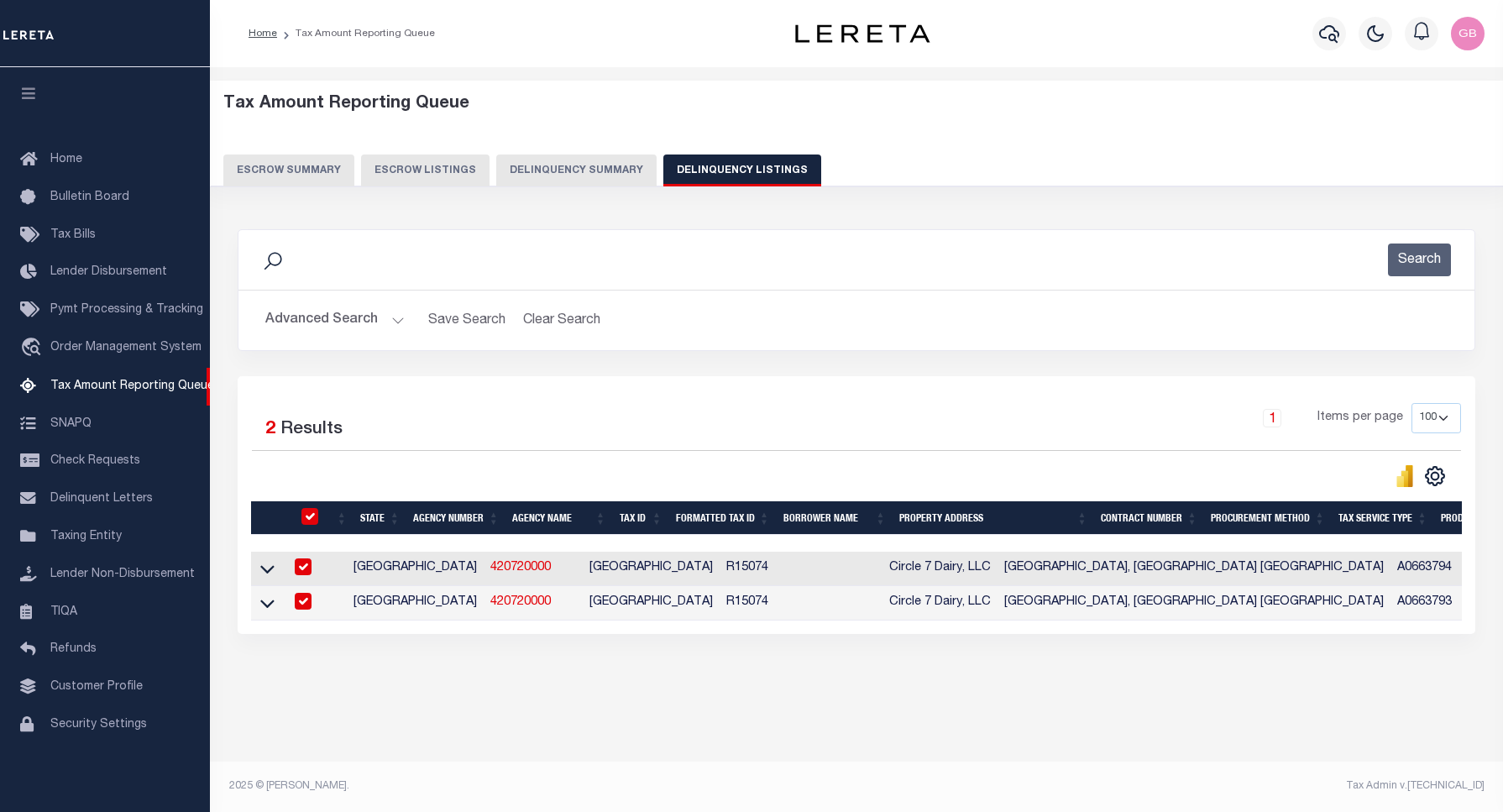
checkbox input "true"
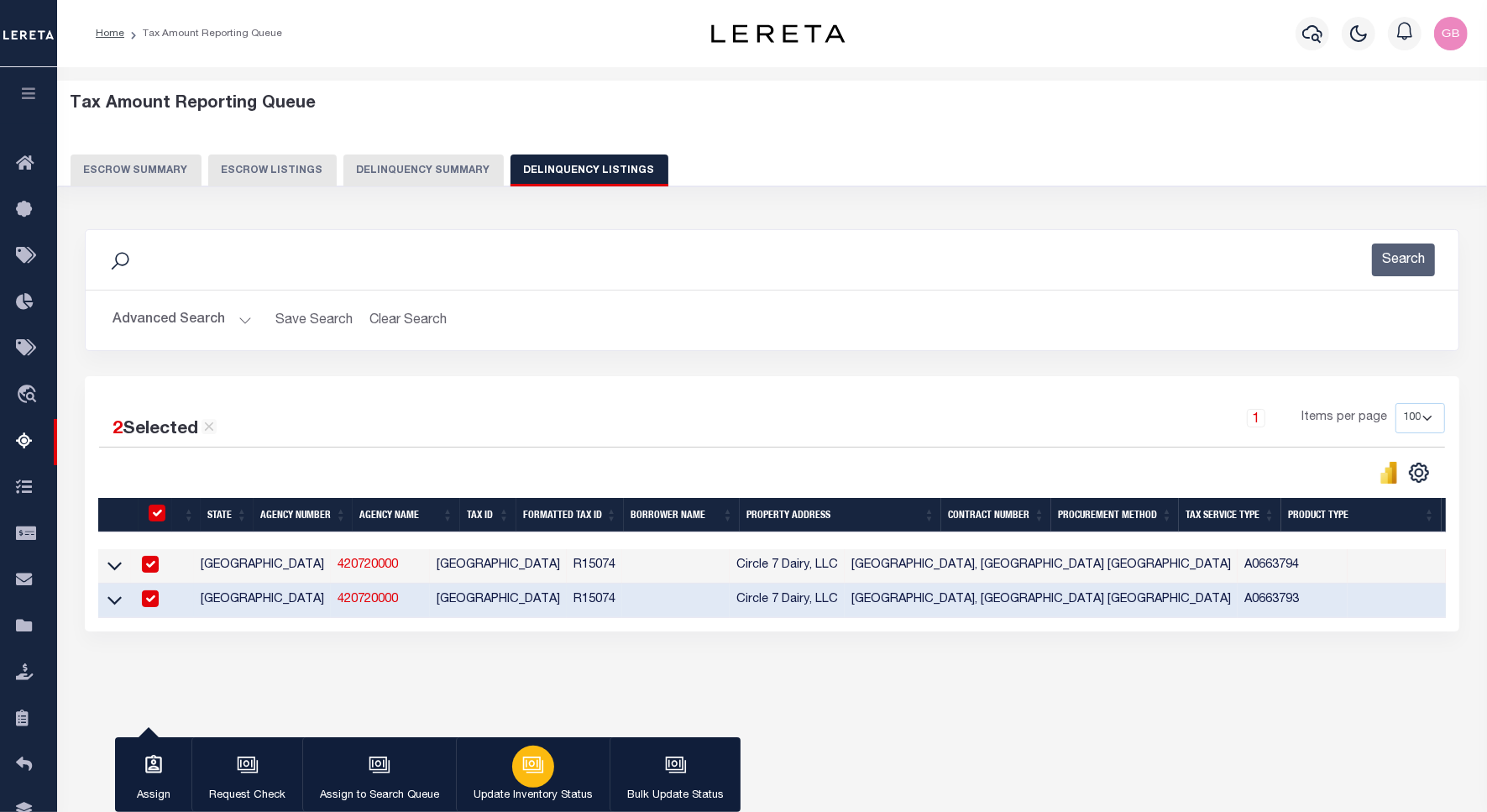
click at [545, 761] on div "button" at bounding box center [532, 765] width 42 height 42
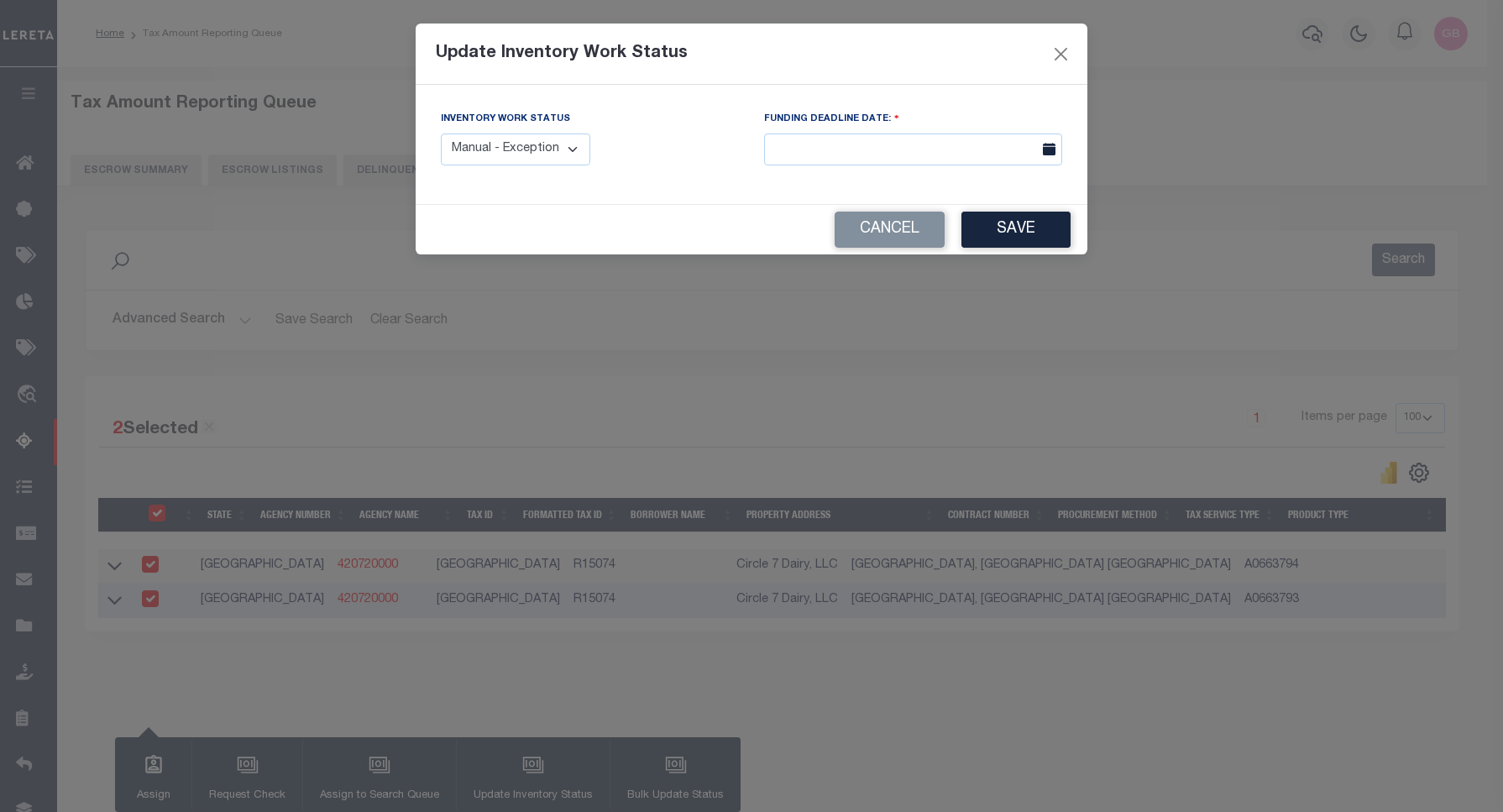
click at [535, 151] on select "Manual - Exception Pended - Awaiting Search Late Add Exception Completed" at bounding box center [516, 149] width 150 height 33
select select "4"
click at [441, 133] on select "Manual - Exception Pended - Awaiting Search Late Add Exception Completed" at bounding box center [516, 149] width 150 height 33
click at [1016, 228] on button "Save" at bounding box center [1015, 229] width 109 height 36
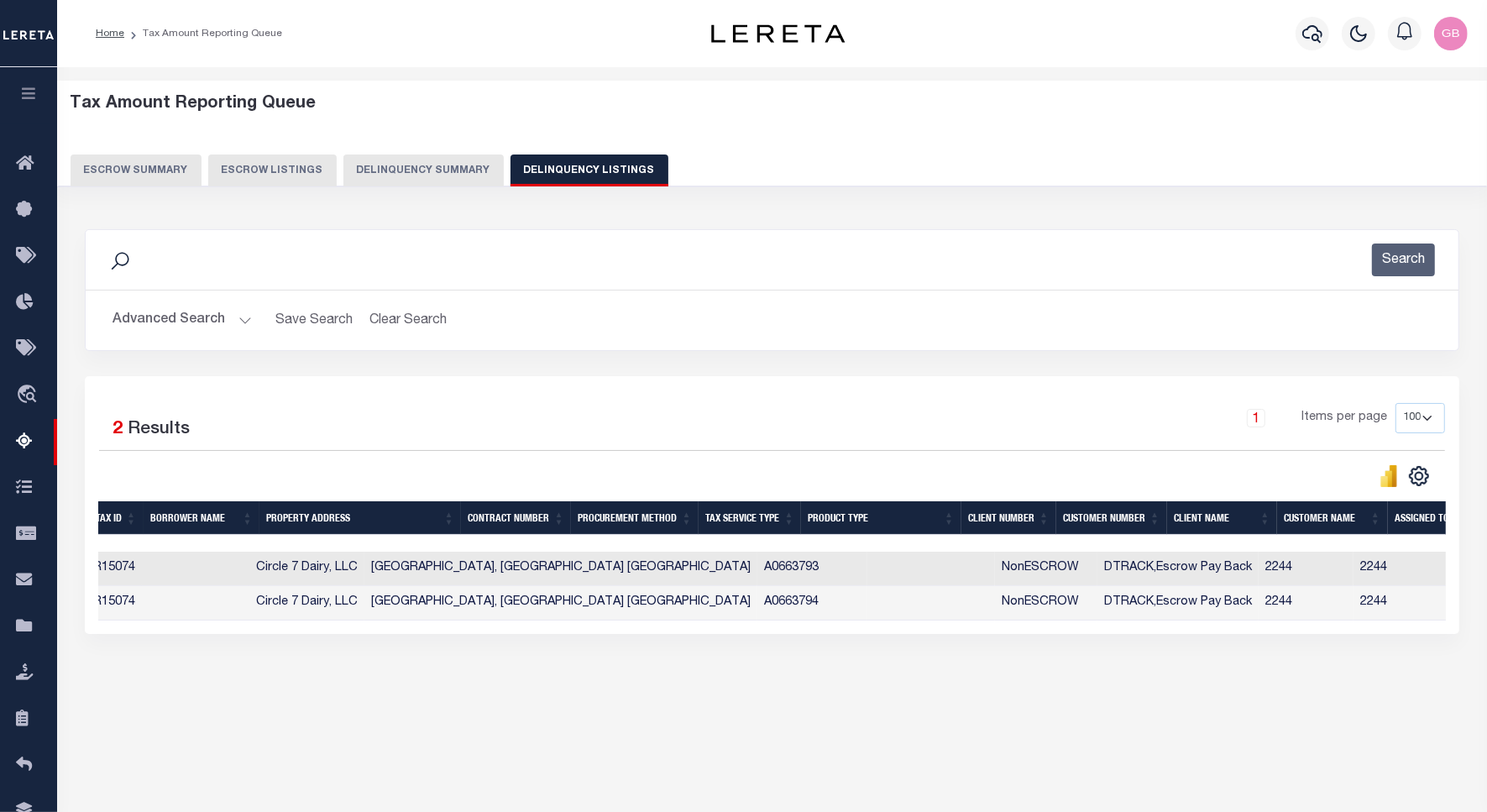
scroll to position [0, 485]
drag, startPoint x: 1058, startPoint y: 639, endPoint x: 1282, endPoint y: 644, distance: 224.1
click at [1282, 633] on div "2 Selected 2 Results 1 Items per page 10 25 50 100 500" at bounding box center [771, 504] width 1374 height 258
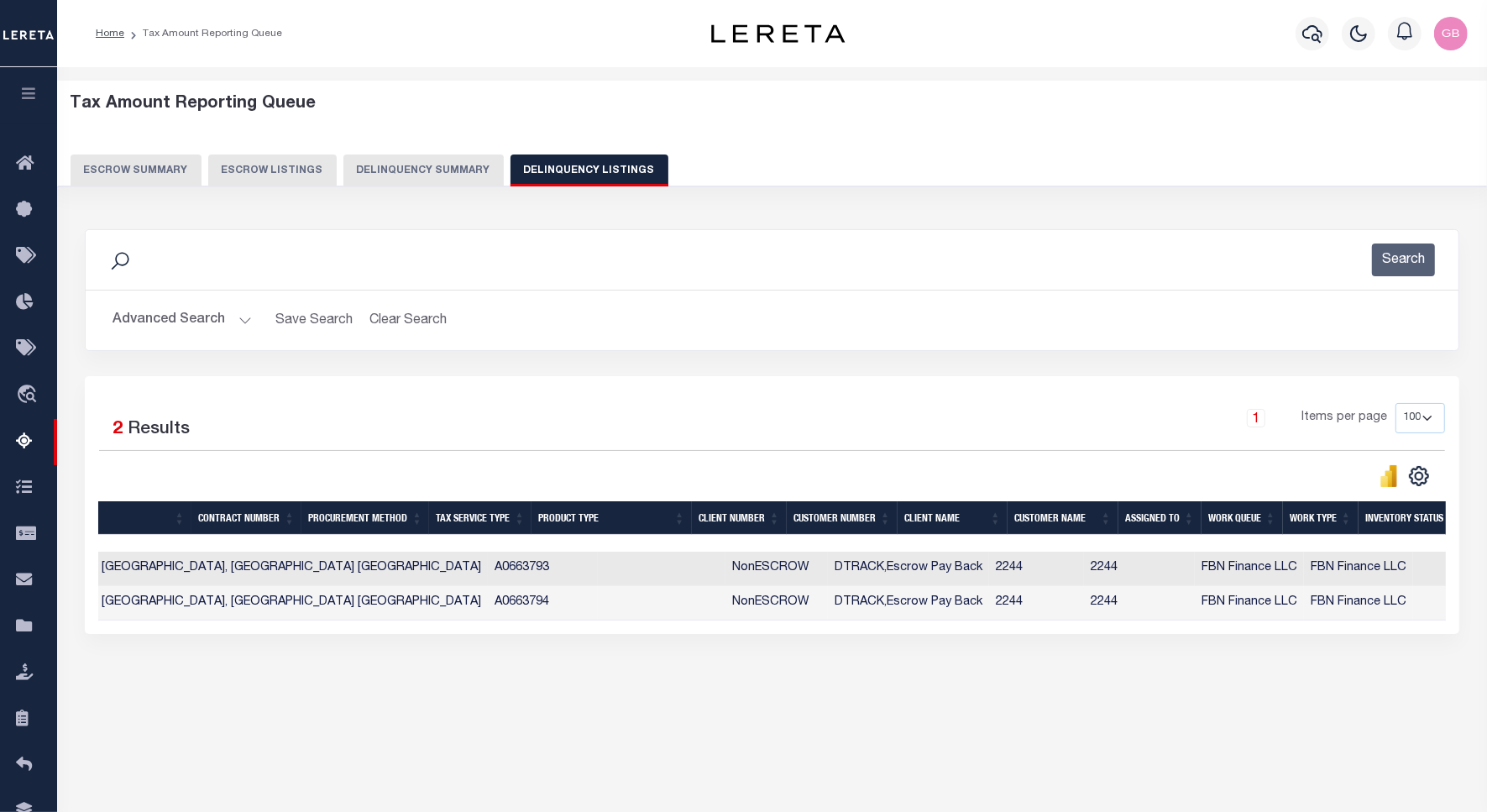
scroll to position [0, 506]
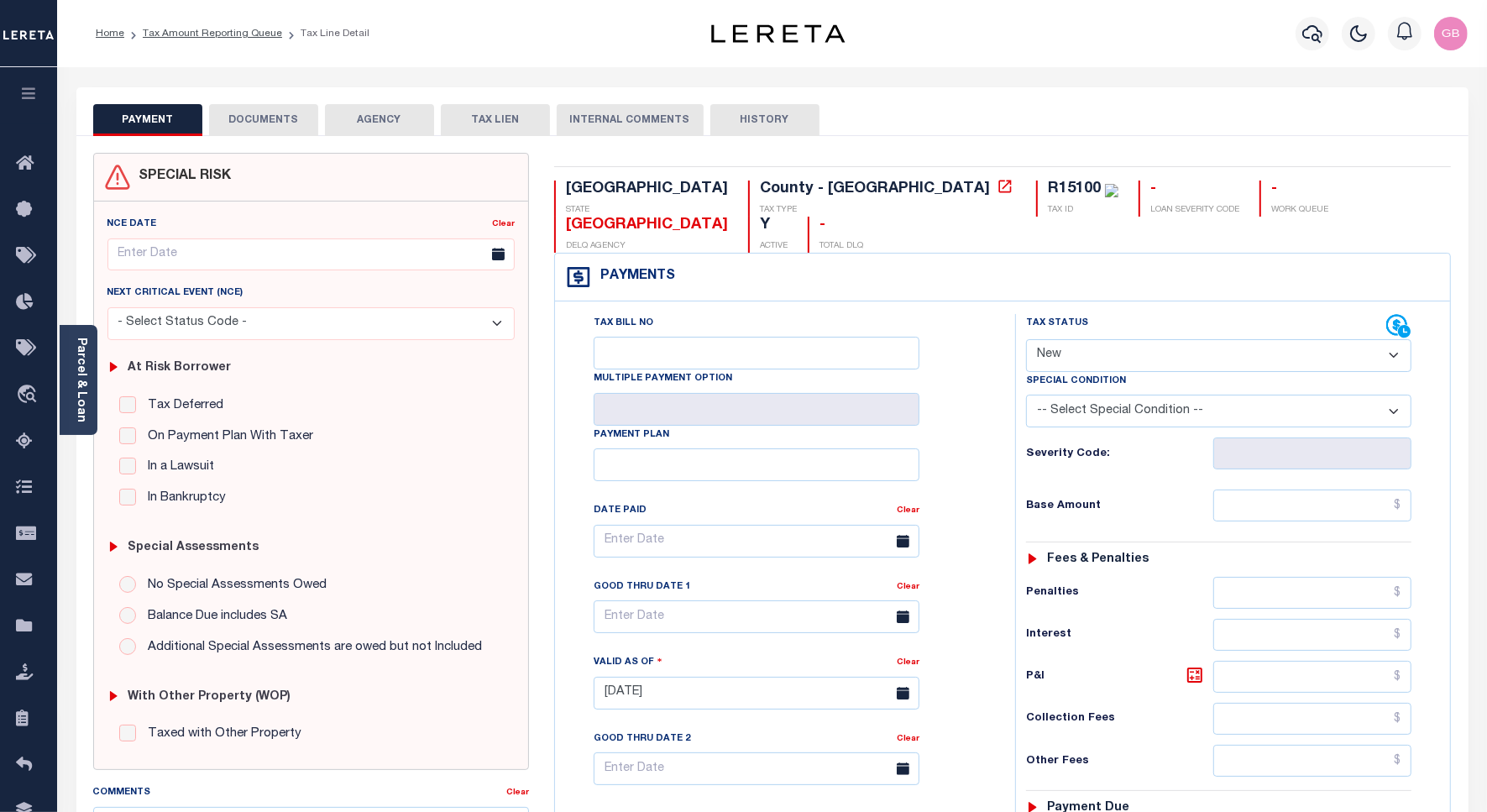
click at [1133, 339] on select "- Select Status Code - Open Due/Unpaid Paid Incomplete No Tax Due Internal Refu…" at bounding box center [1219, 355] width 385 height 33
select select "PYD"
click at [1026, 339] on select "- Select Status Code - Open Due/Unpaid Paid Incomplete No Tax Due Internal Refu…" at bounding box center [1219, 355] width 385 height 33
type input "[DATE]"
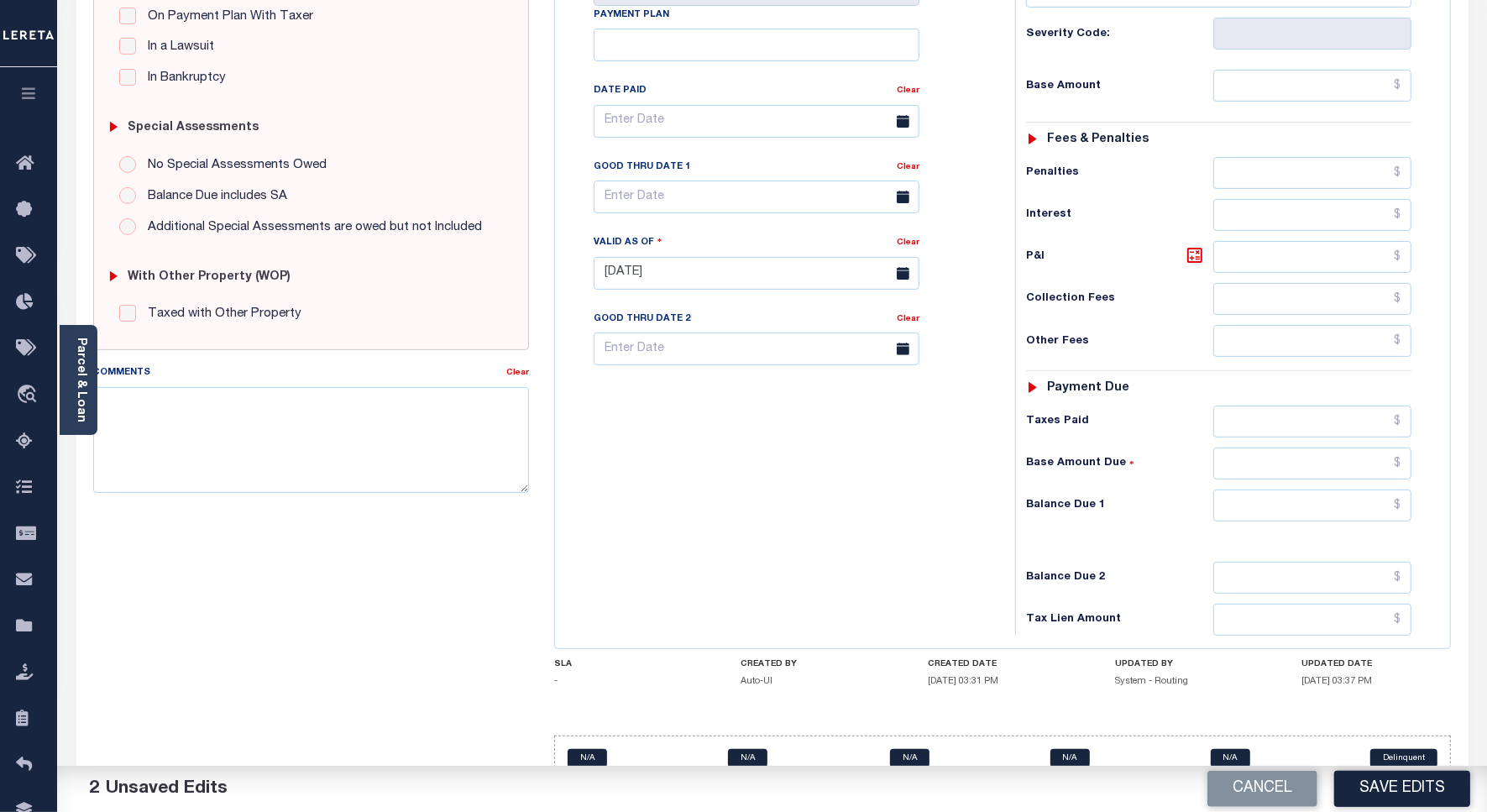
scroll to position [433, 0]
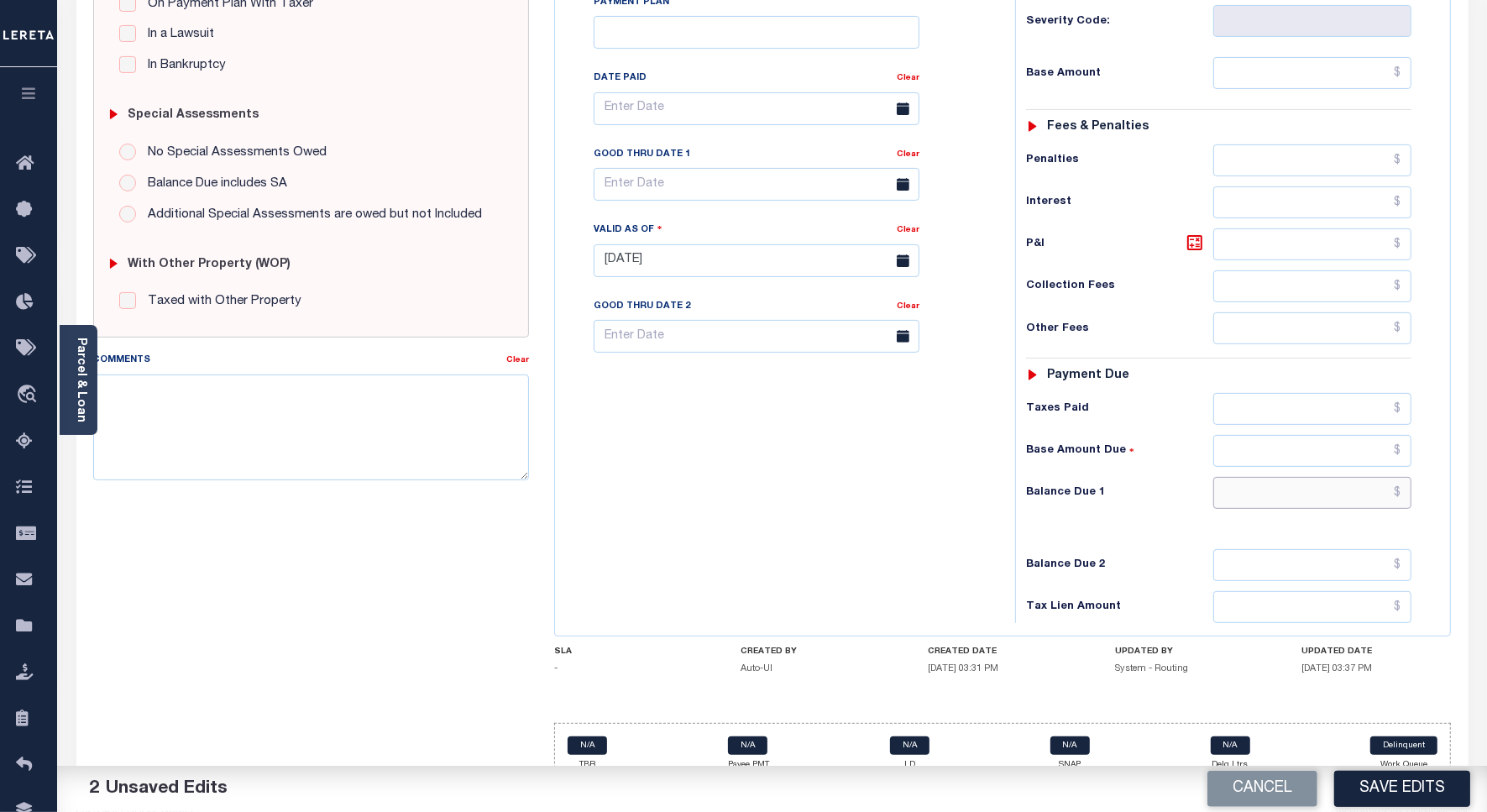
click at [1402, 477] on input "text" at bounding box center [1312, 493] width 198 height 32
type input "$0.00"
click at [515, 408] on textarea "Comments" at bounding box center [311, 427] width 435 height 106
paste textarea "As per website taxes are paid current on account."
type textarea "As per website taxes are paid current on account."
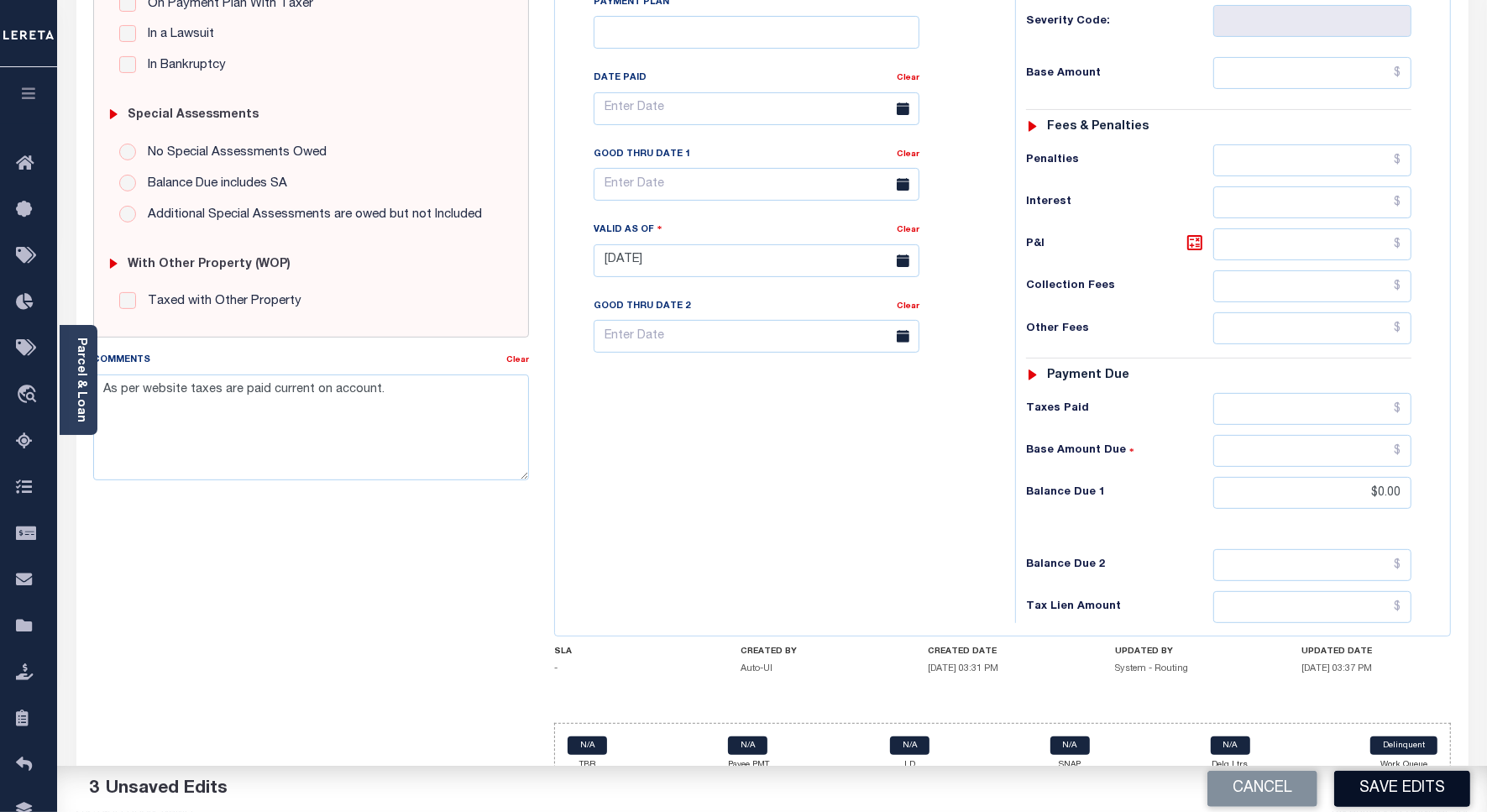
click at [1413, 797] on button "Save Edits" at bounding box center [1402, 788] width 136 height 36
checkbox input "false"
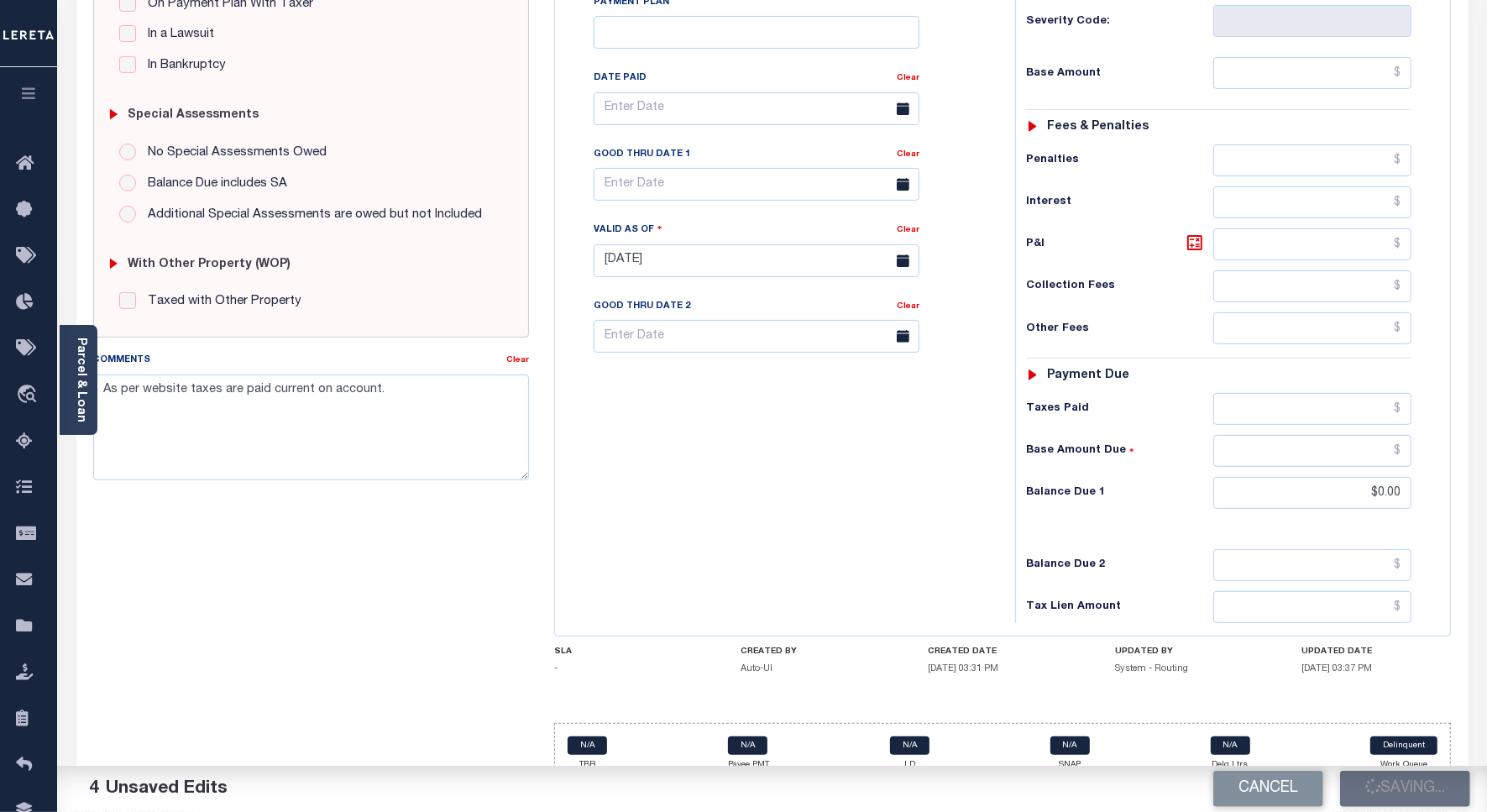
type input "$0"
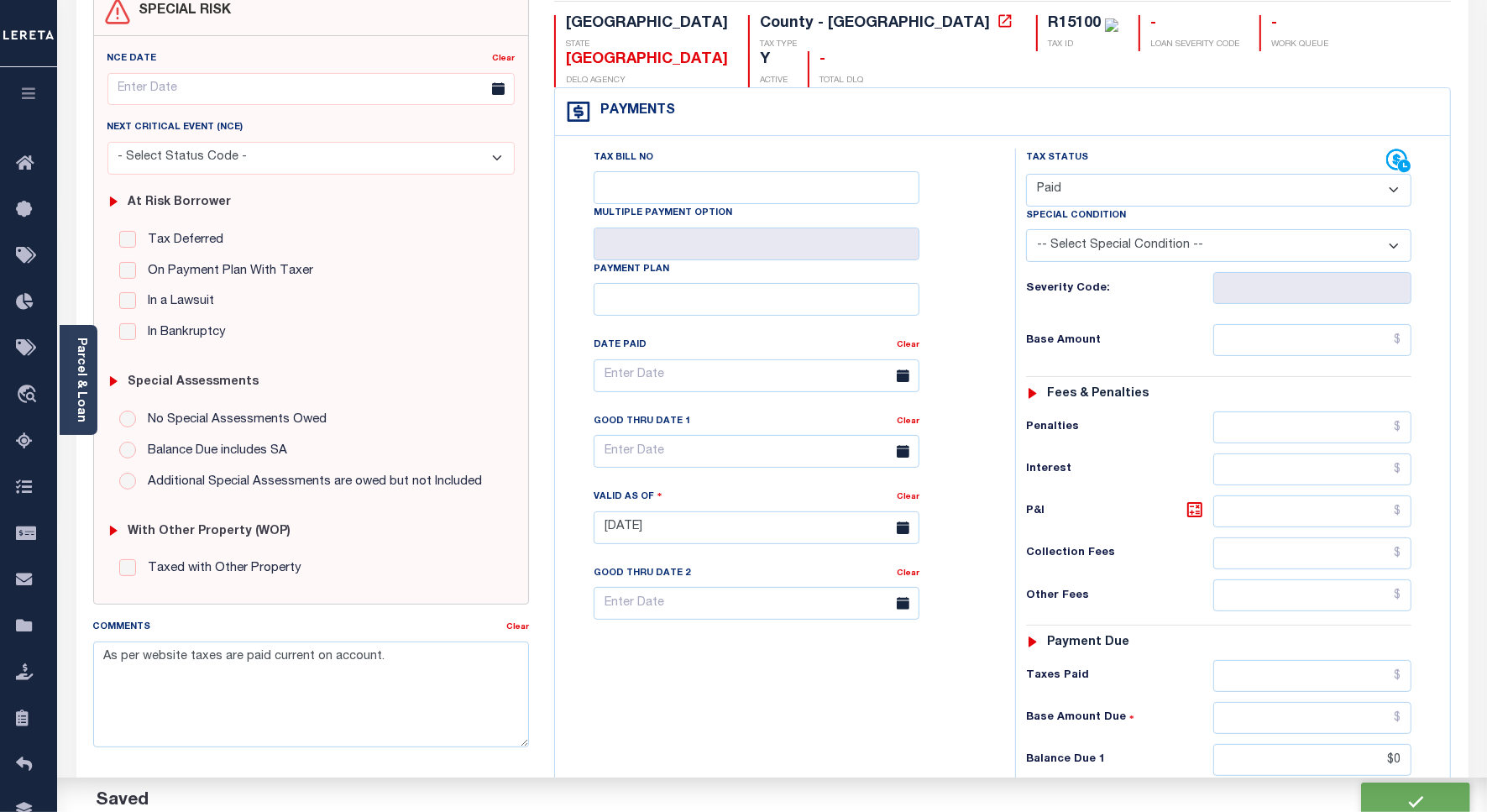
scroll to position [0, 0]
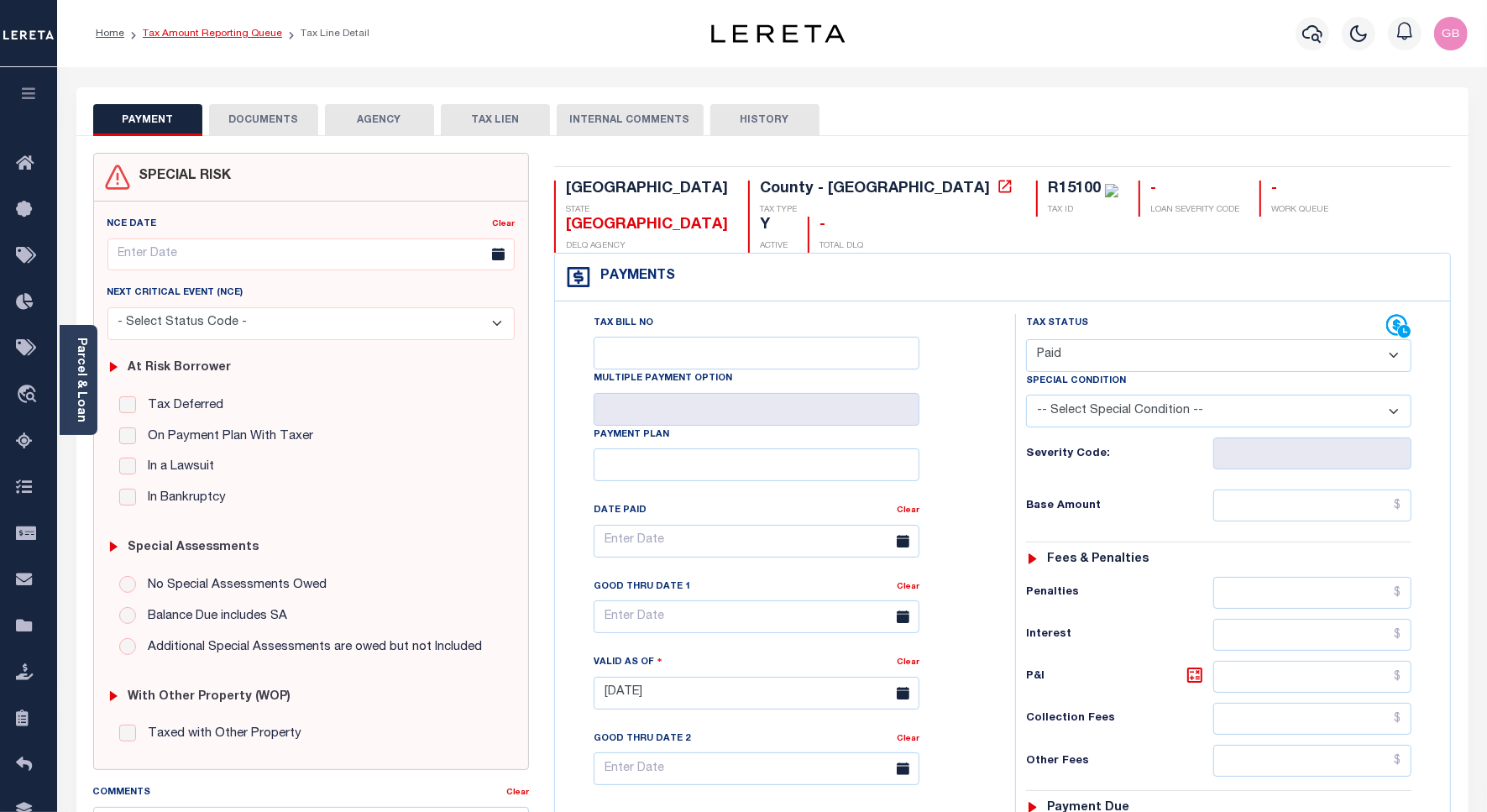
click at [231, 30] on link "Tax Amount Reporting Queue" at bounding box center [212, 33] width 140 height 10
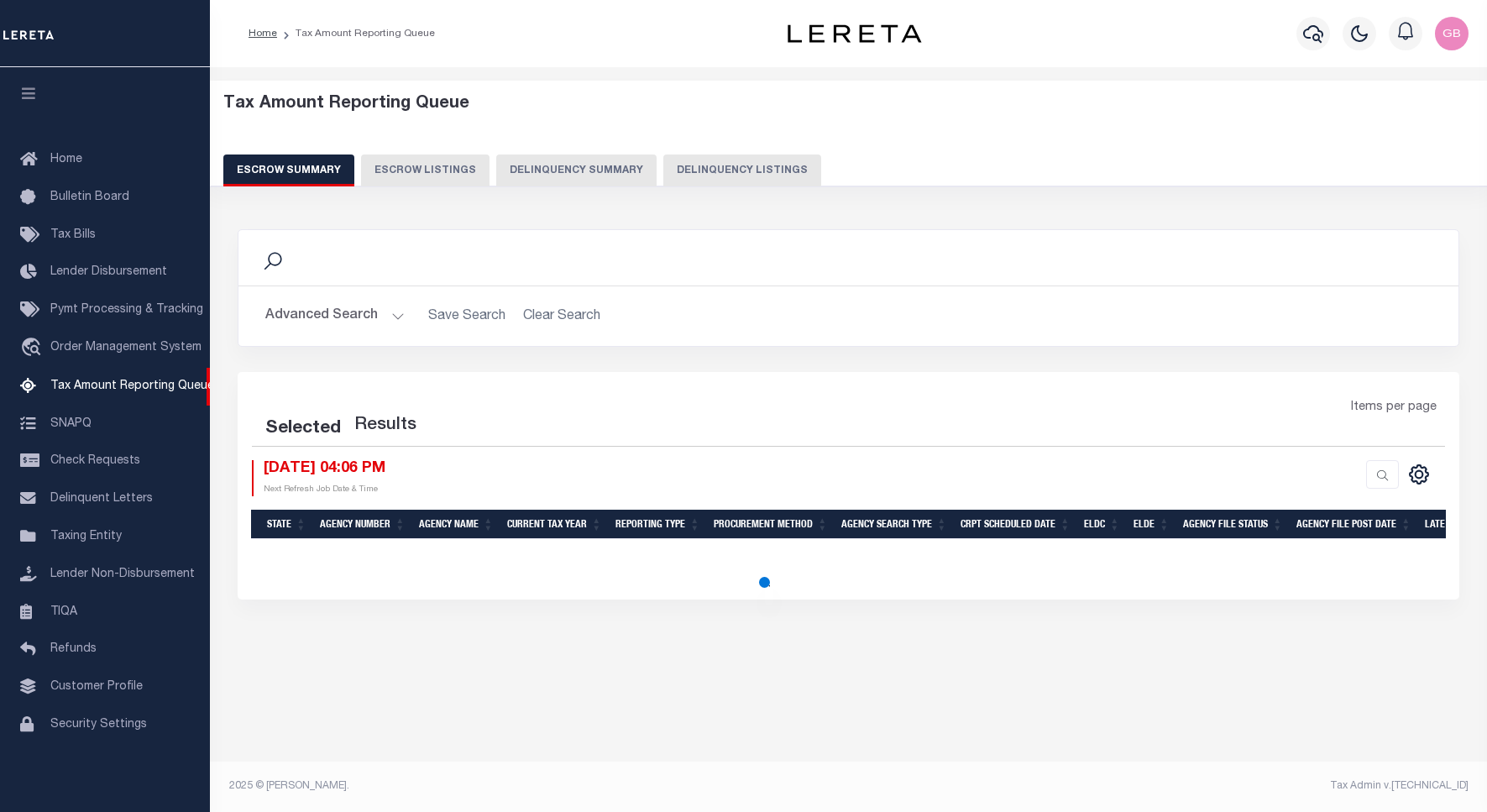
click at [681, 169] on button "Delinquency Listings" at bounding box center [743, 170] width 158 height 32
click at [748, 175] on button "Delinquency Listings" at bounding box center [743, 170] width 158 height 32
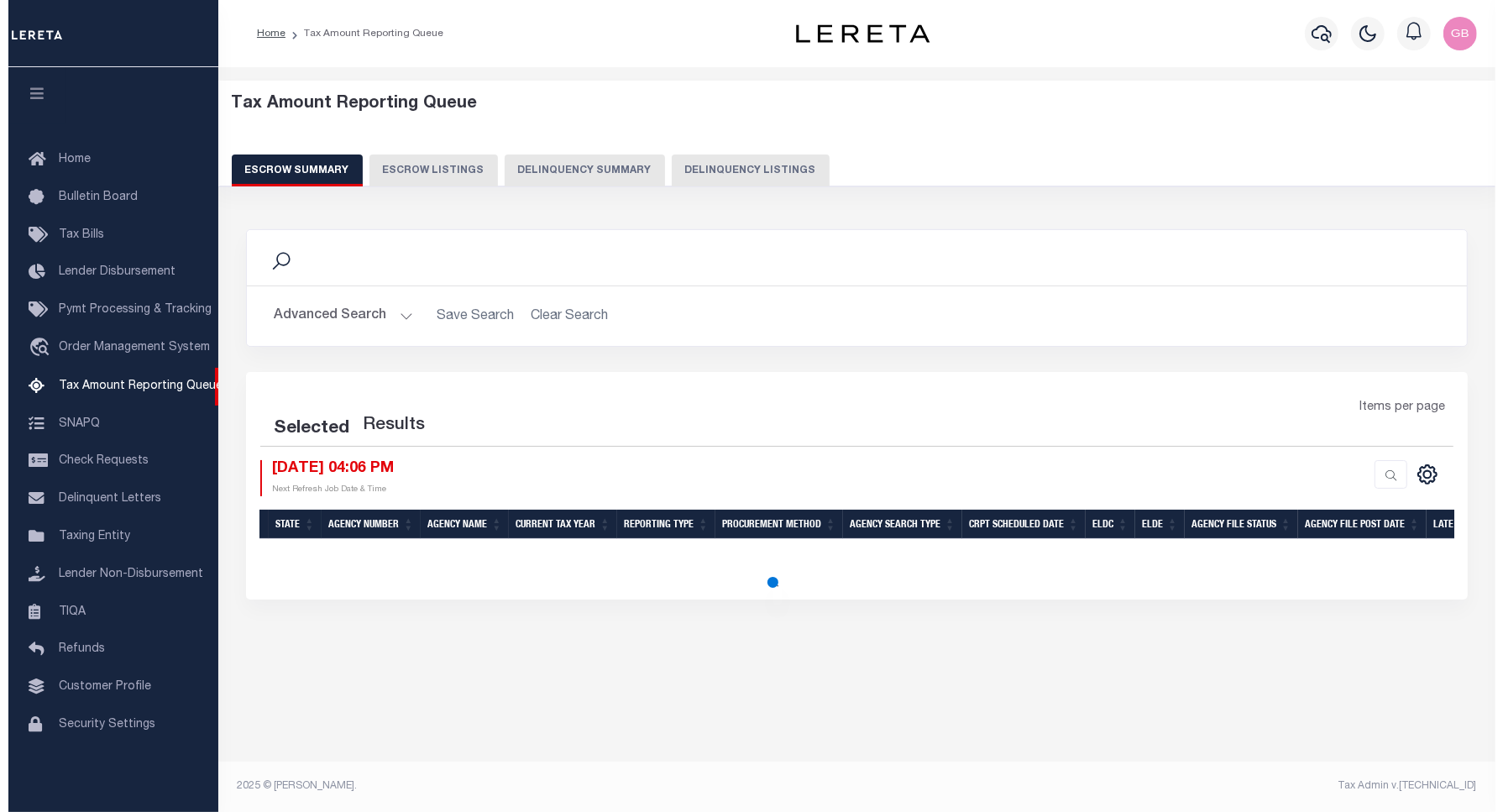
scroll to position [5, 0]
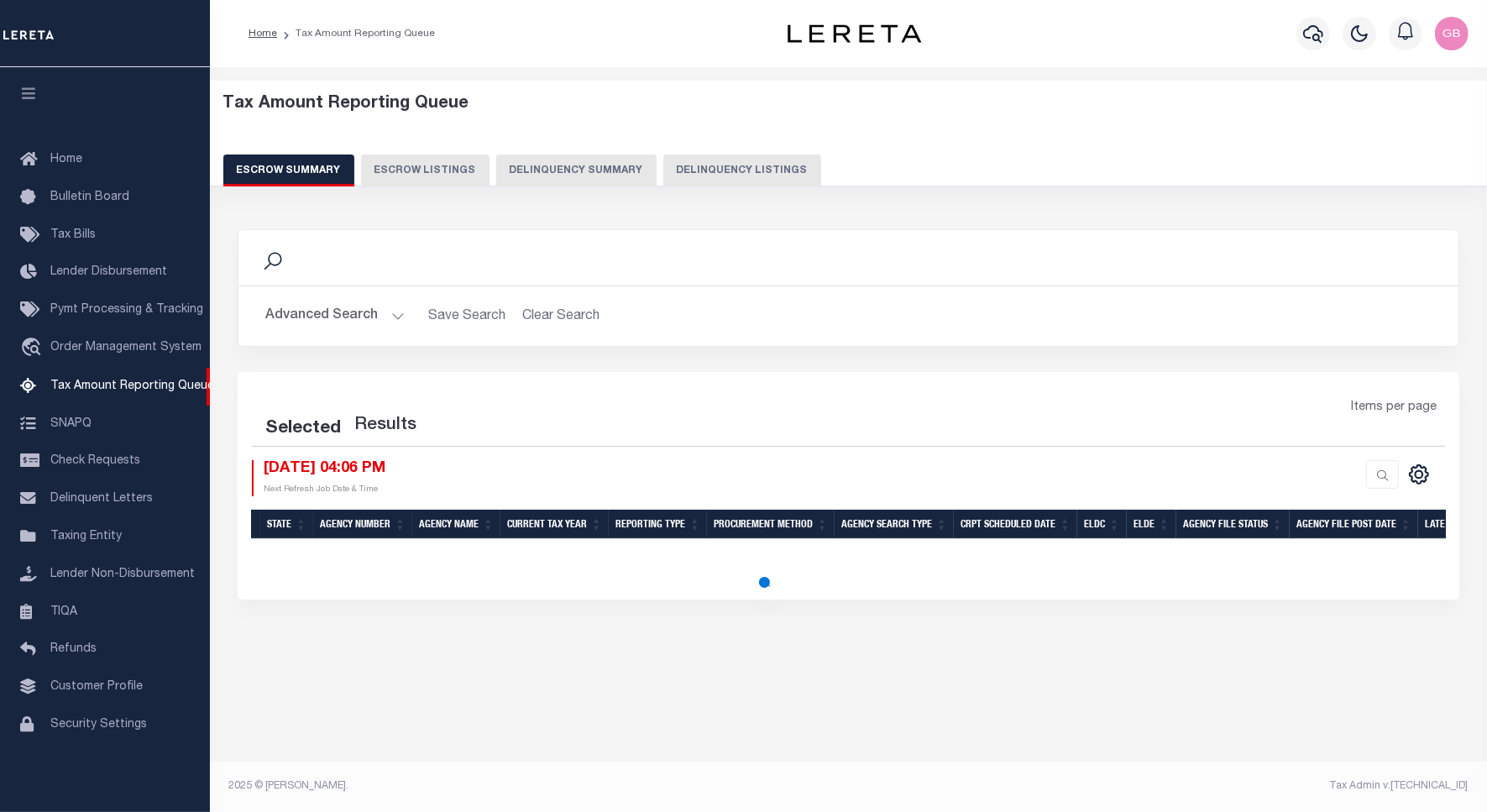
select select
select select "100"
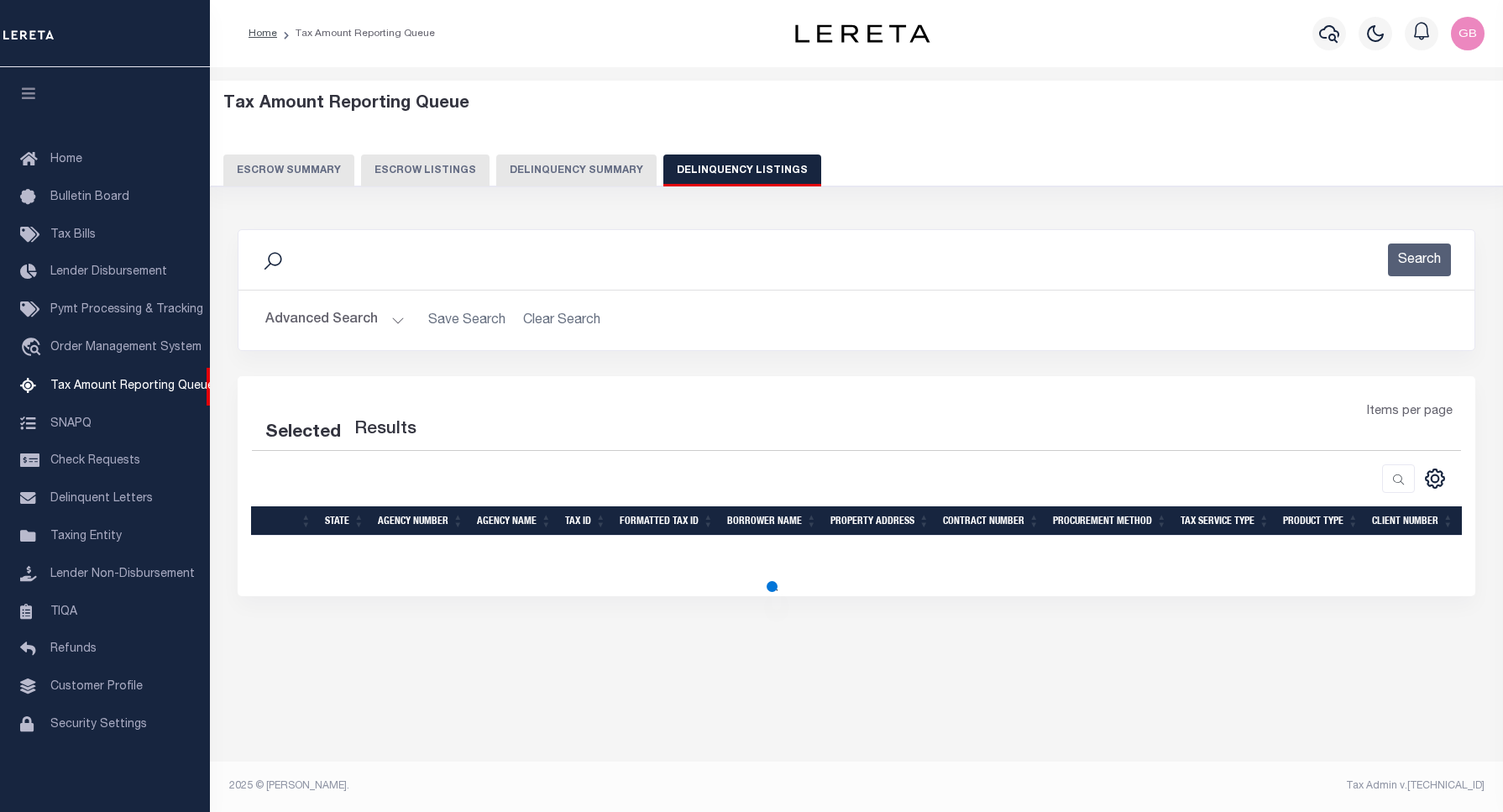
click at [388, 324] on button "Advanced Search" at bounding box center [335, 320] width 140 height 33
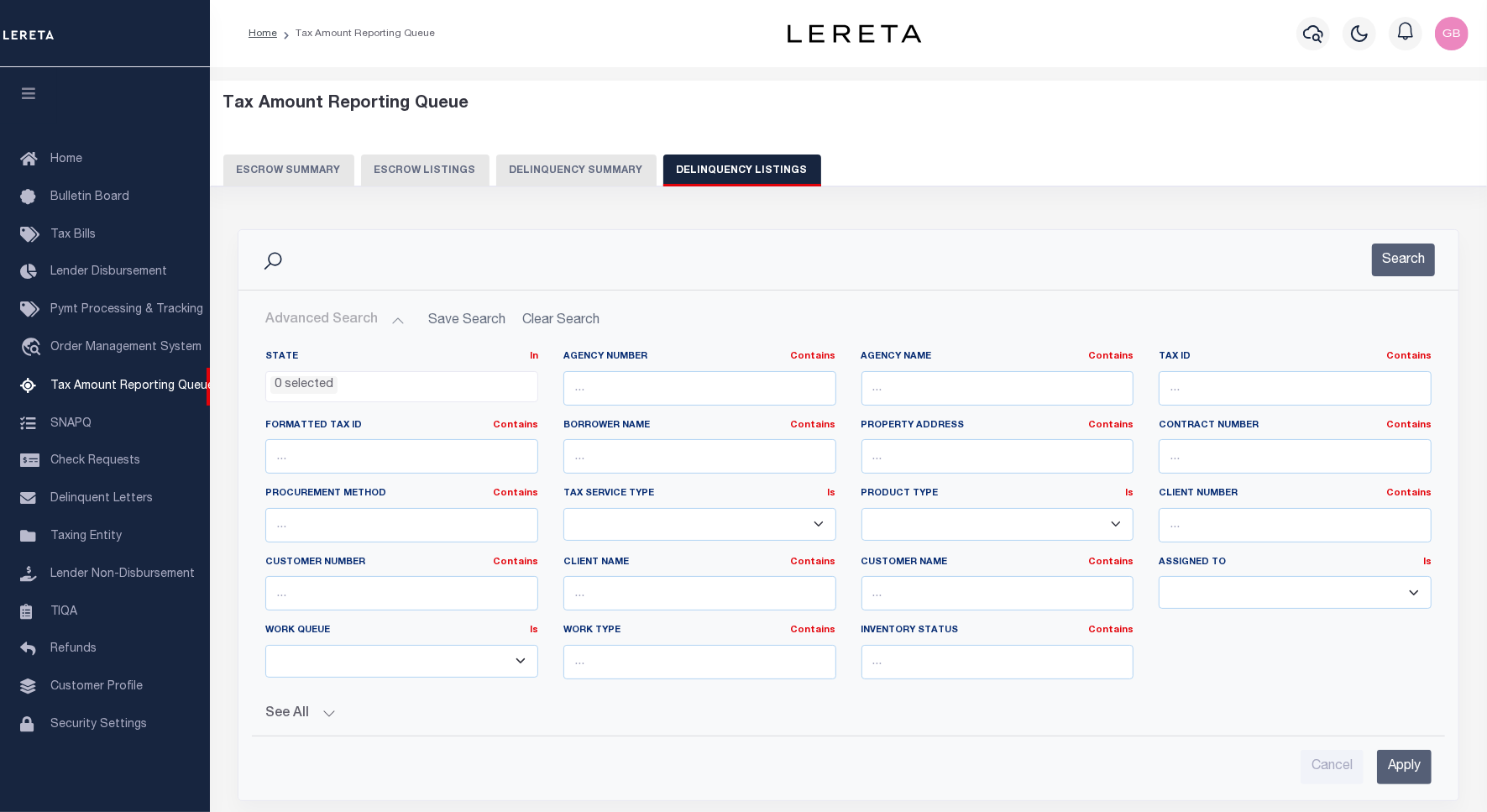
select select "100"
click at [1207, 394] on input "text" at bounding box center [1294, 388] width 273 height 34
paste input "R15100"
type input "R15100"
click at [1421, 264] on button "Search" at bounding box center [1403, 260] width 63 height 33
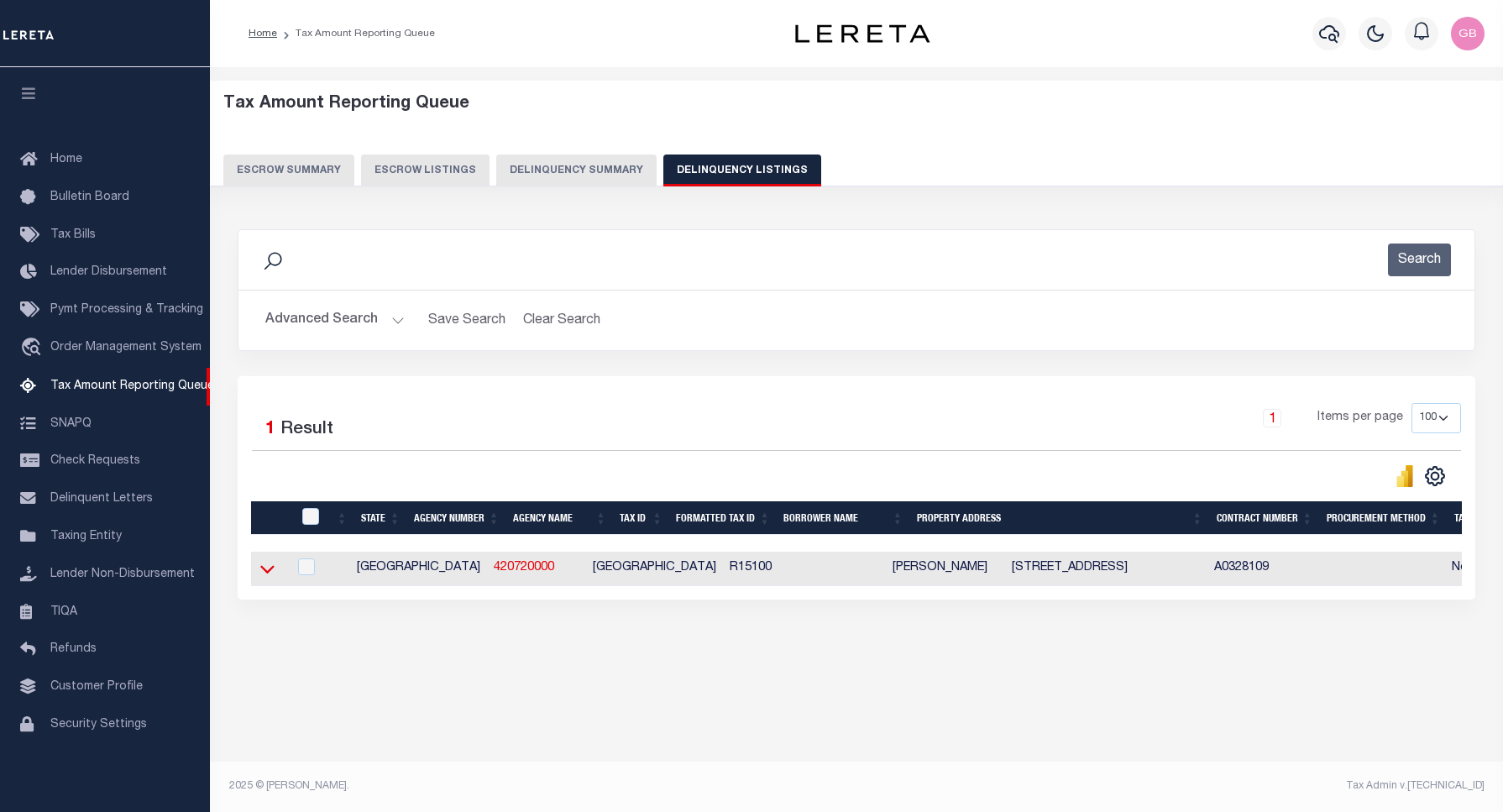
click at [267, 574] on icon at bounding box center [267, 569] width 14 height 8
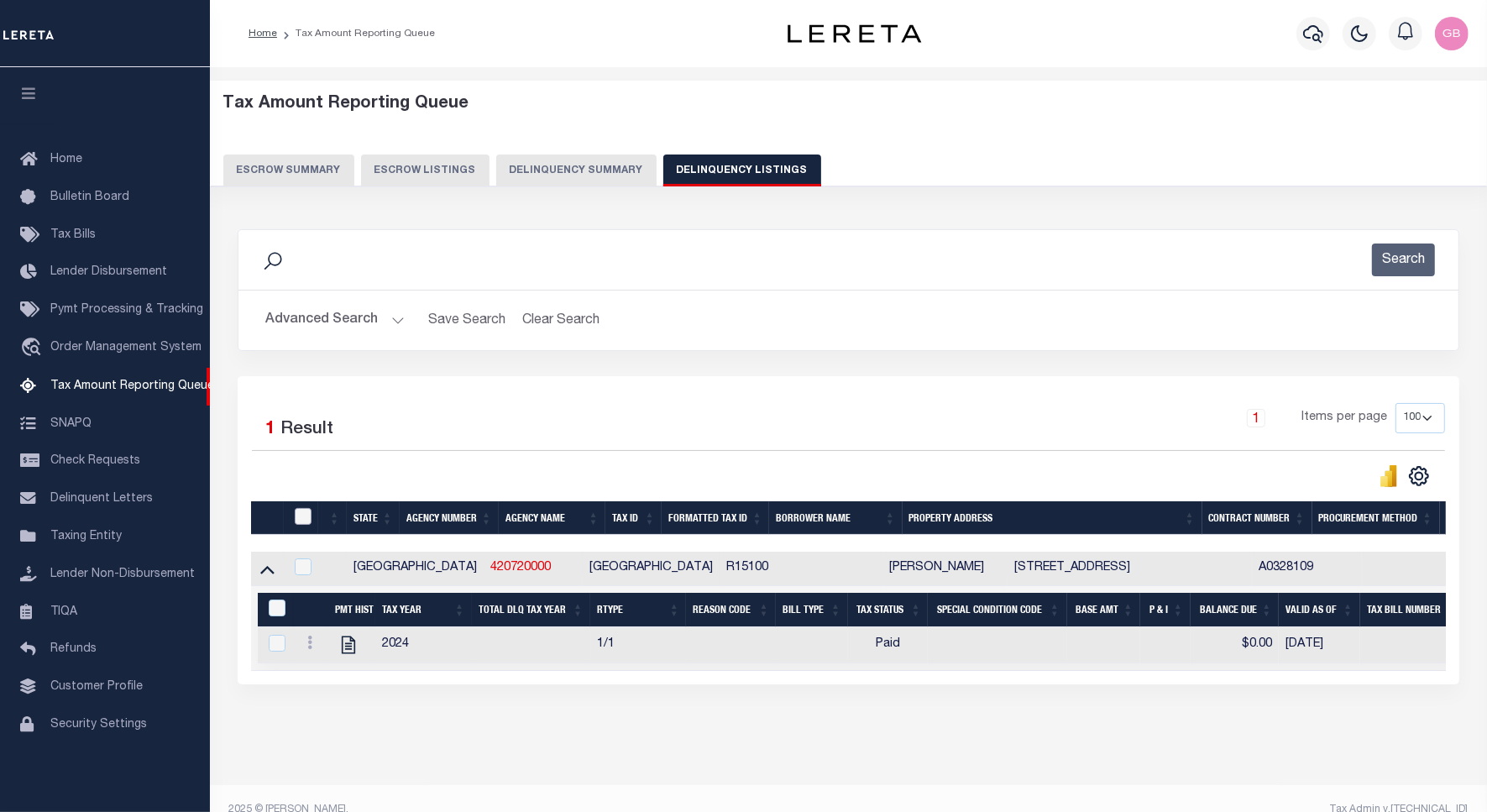
click at [308, 512] on input "checkbox" at bounding box center [303, 516] width 17 height 17
checkbox input "true"
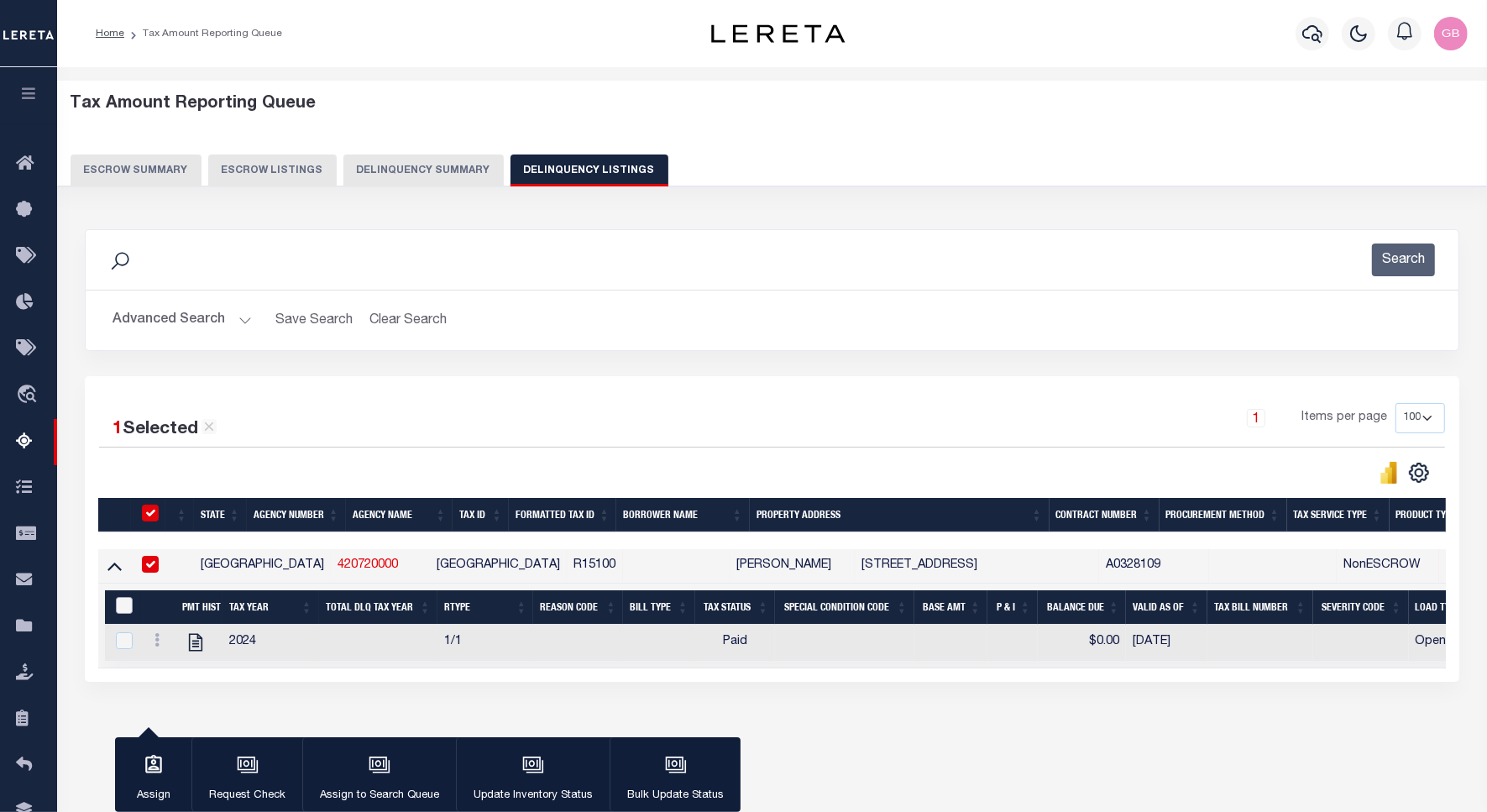
click at [126, 606] on input "&nbsp;" at bounding box center [125, 606] width 17 height 17
checkbox input "true"
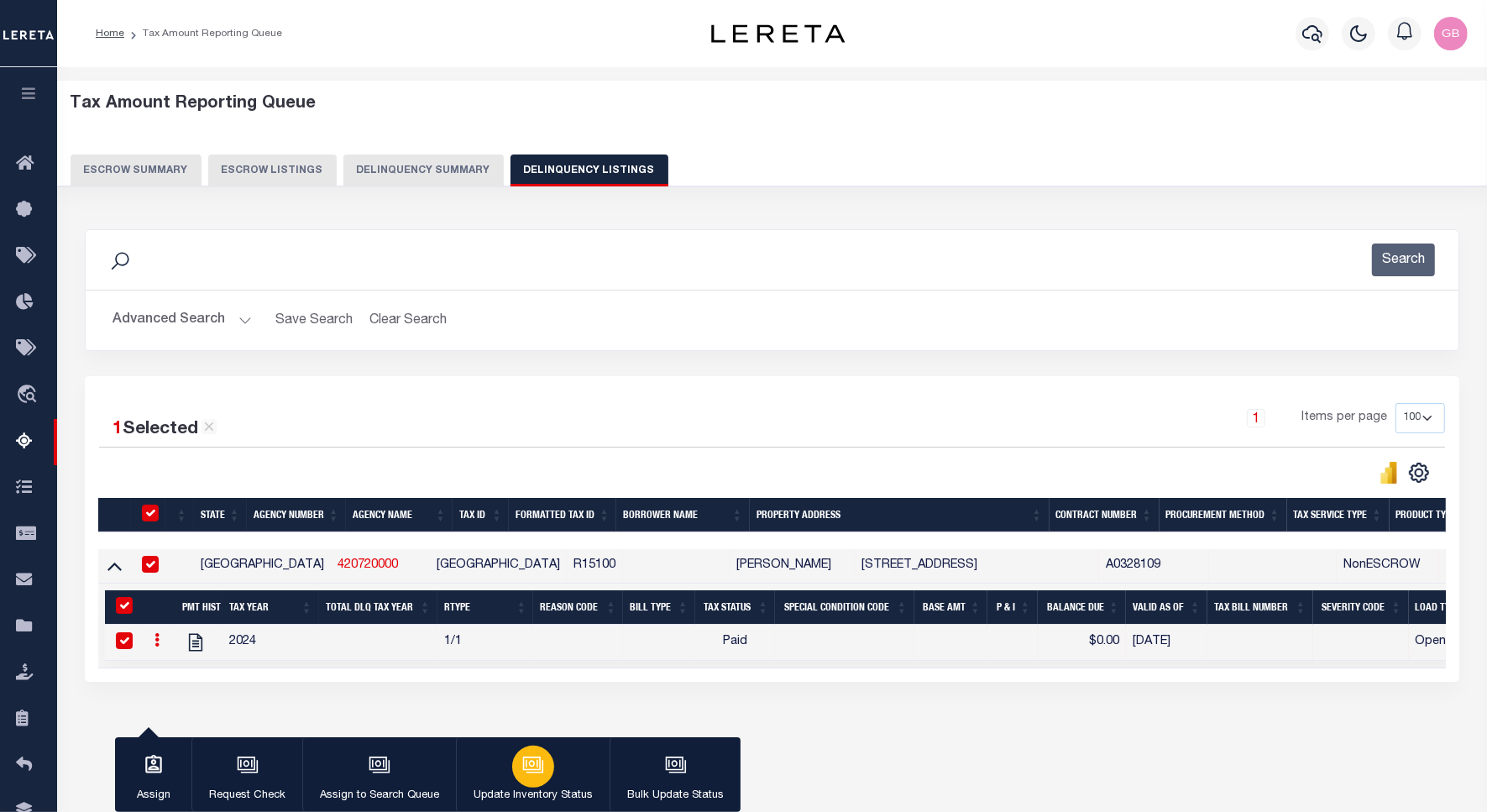
click at [505, 756] on button "Update Inventory Status" at bounding box center [532, 774] width 154 height 75
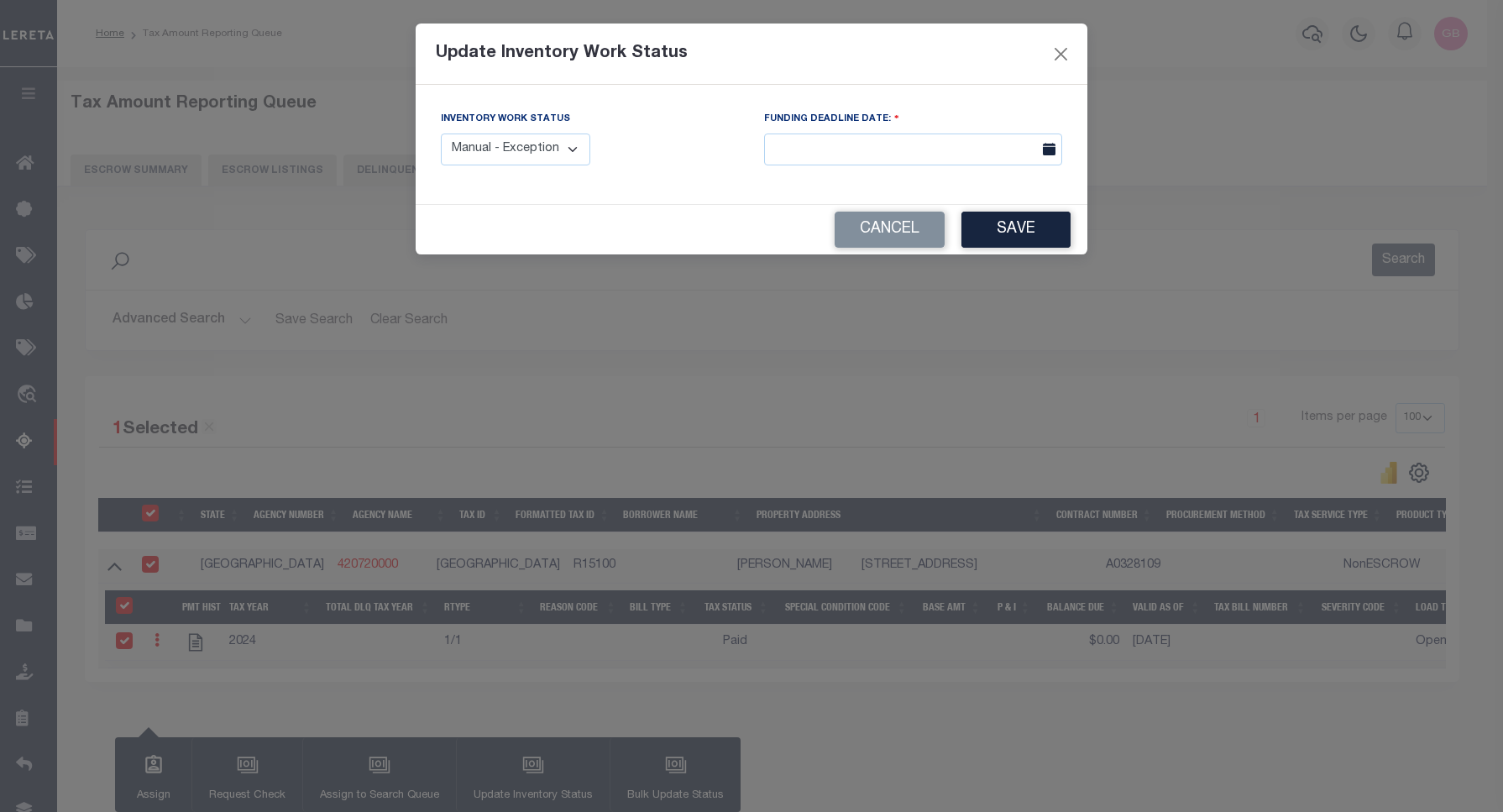
drag, startPoint x: 533, startPoint y: 157, endPoint x: 533, endPoint y: 169, distance: 12.0
click at [533, 157] on select "Manual - Exception Pended - Awaiting Search Late Add Exception Completed" at bounding box center [516, 149] width 150 height 33
select select "4"
click at [441, 133] on select "Manual - Exception Pended - Awaiting Search Late Add Exception Completed" at bounding box center [516, 149] width 150 height 33
click at [1044, 233] on button "Save" at bounding box center [1015, 229] width 109 height 36
